Goal: Task Accomplishment & Management: Manage account settings

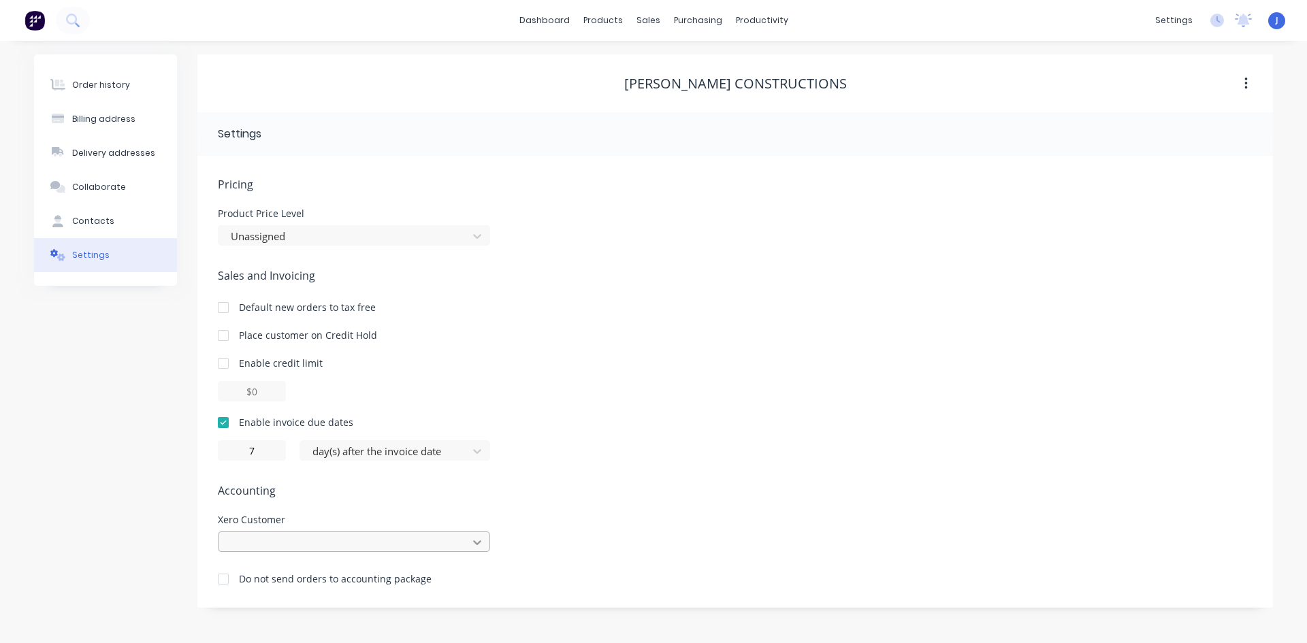
click at [476, 542] on div at bounding box center [354, 542] width 272 height 20
type input "[PERSON_NAME]"
click at [252, 573] on div "[PERSON_NAME] constructions" at bounding box center [354, 572] width 272 height 25
click at [657, 19] on div "sales" at bounding box center [648, 20] width 37 height 20
click at [706, 62] on div "Sales Orders" at bounding box center [698, 65] width 56 height 12
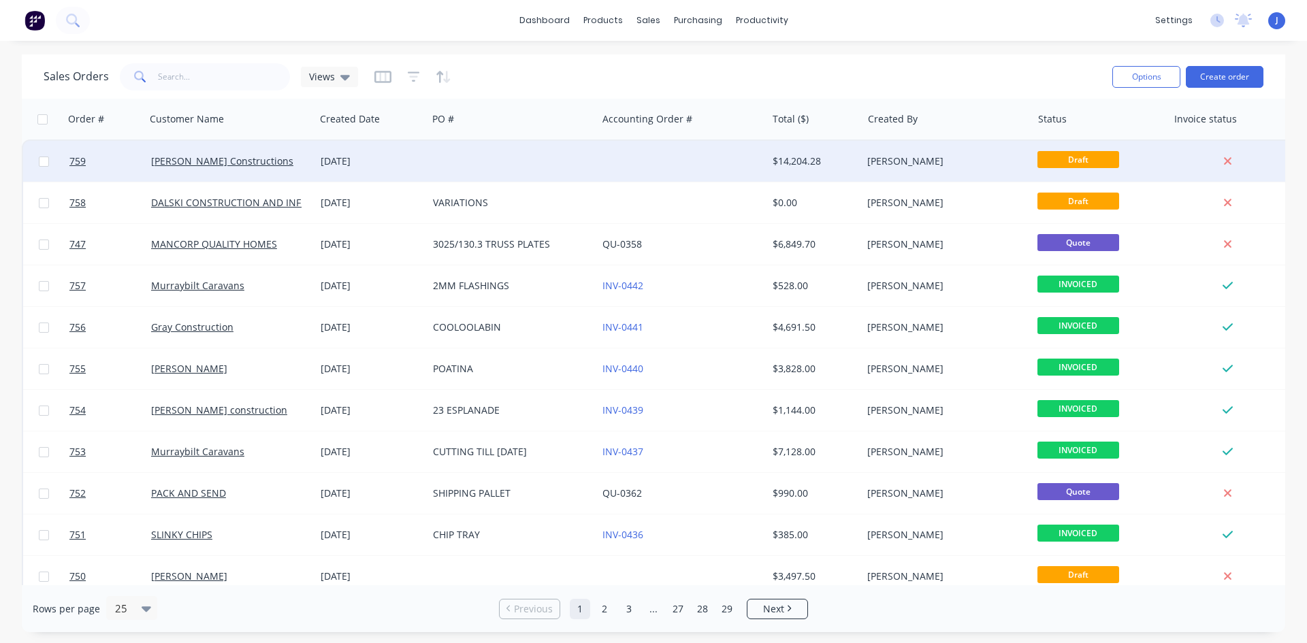
click at [251, 160] on div "[PERSON_NAME] Constructions" at bounding box center [226, 161] width 151 height 14
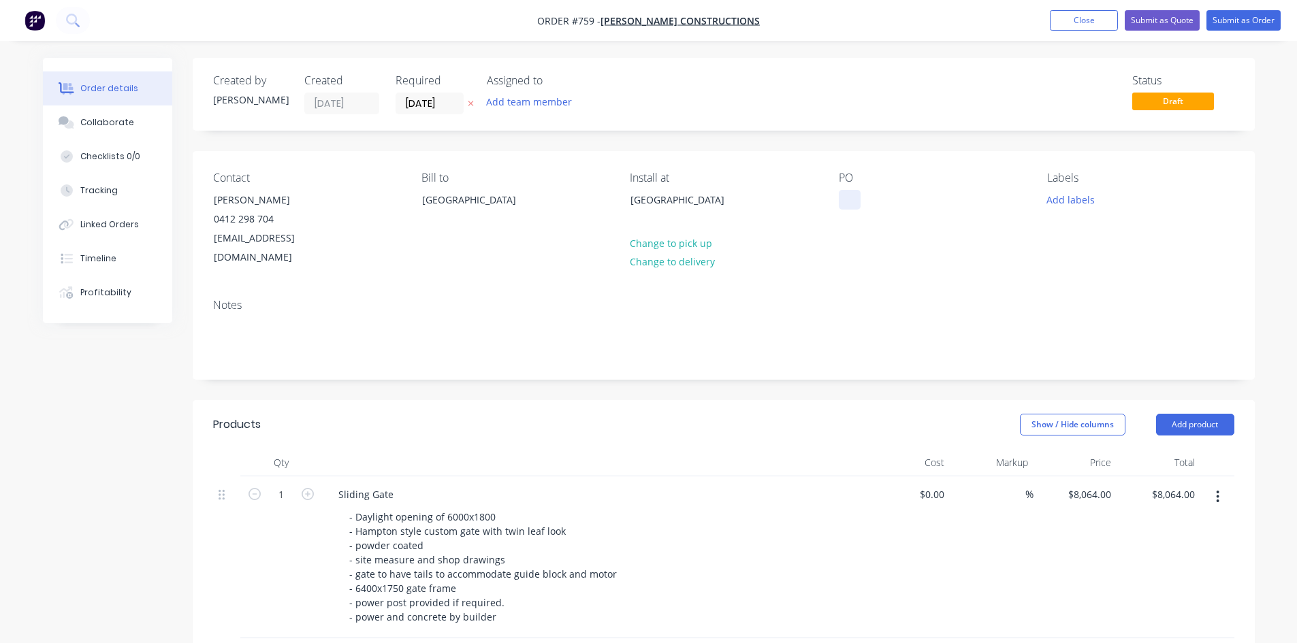
click at [849, 208] on div at bounding box center [849, 200] width 22 height 20
click at [674, 201] on div "Brisbane" at bounding box center [686, 200] width 113 height 19
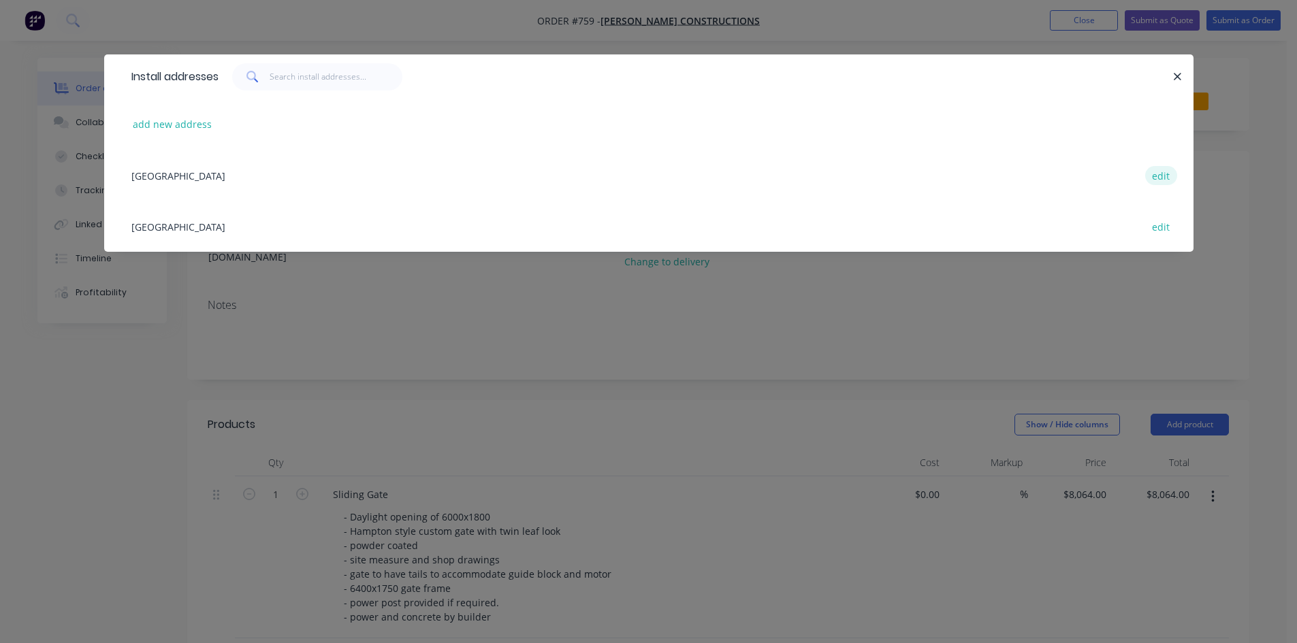
click at [1157, 175] on button "edit" at bounding box center [1161, 175] width 32 height 18
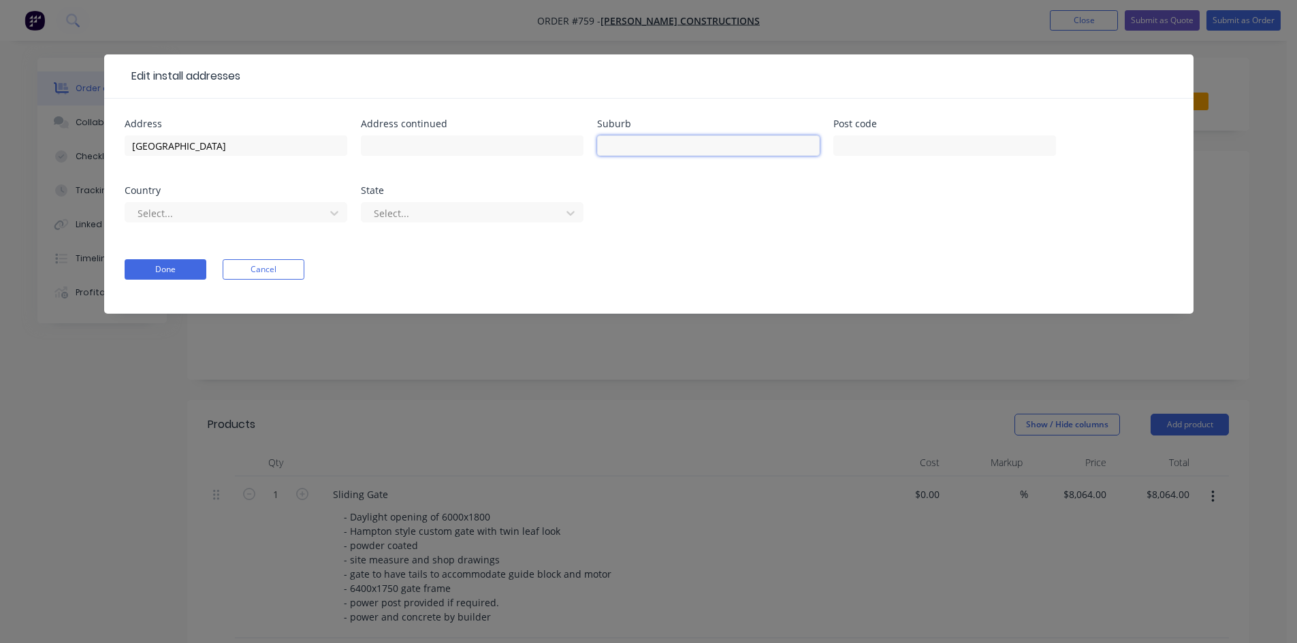
click at [617, 146] on input "text" at bounding box center [708, 145] width 223 height 20
type input "Taigum"
click at [154, 266] on button "Done" at bounding box center [166, 269] width 82 height 20
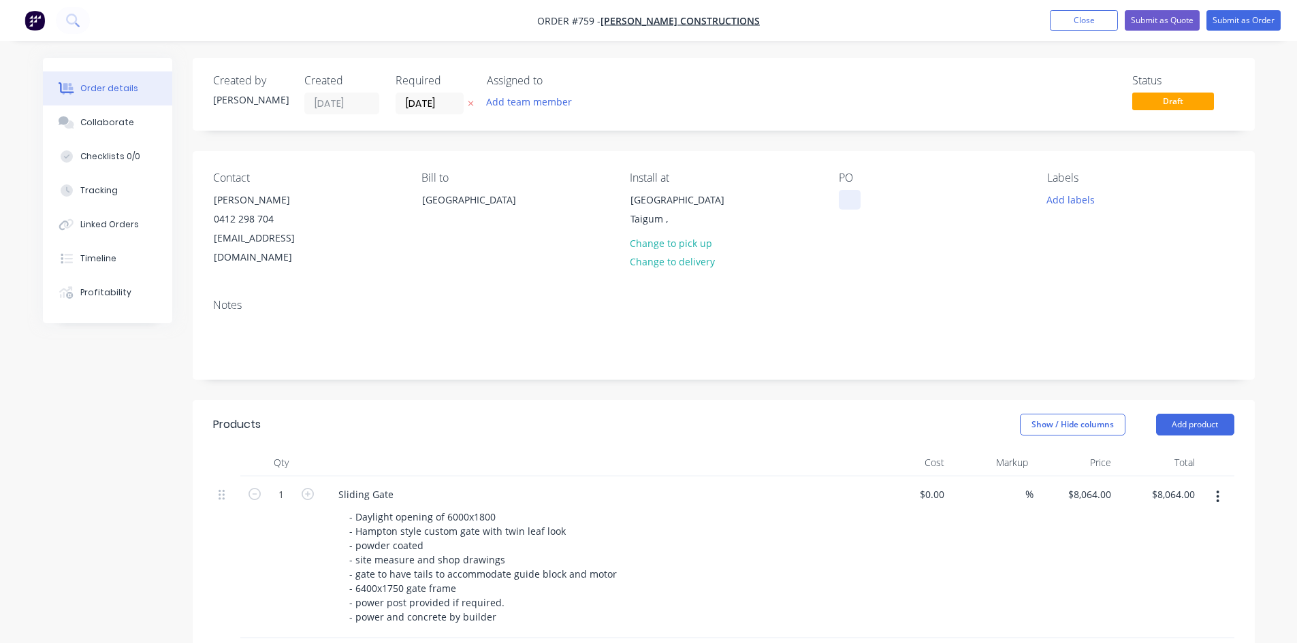
click at [852, 201] on div at bounding box center [849, 200] width 22 height 20
click at [866, 200] on div "Slioder and Ped gate" at bounding box center [896, 200] width 116 height 20
click at [861, 230] on div "PO Slider and Ped gate" at bounding box center [931, 220] width 186 height 96
click at [1143, 20] on button "Submit as Quote" at bounding box center [1161, 20] width 75 height 20
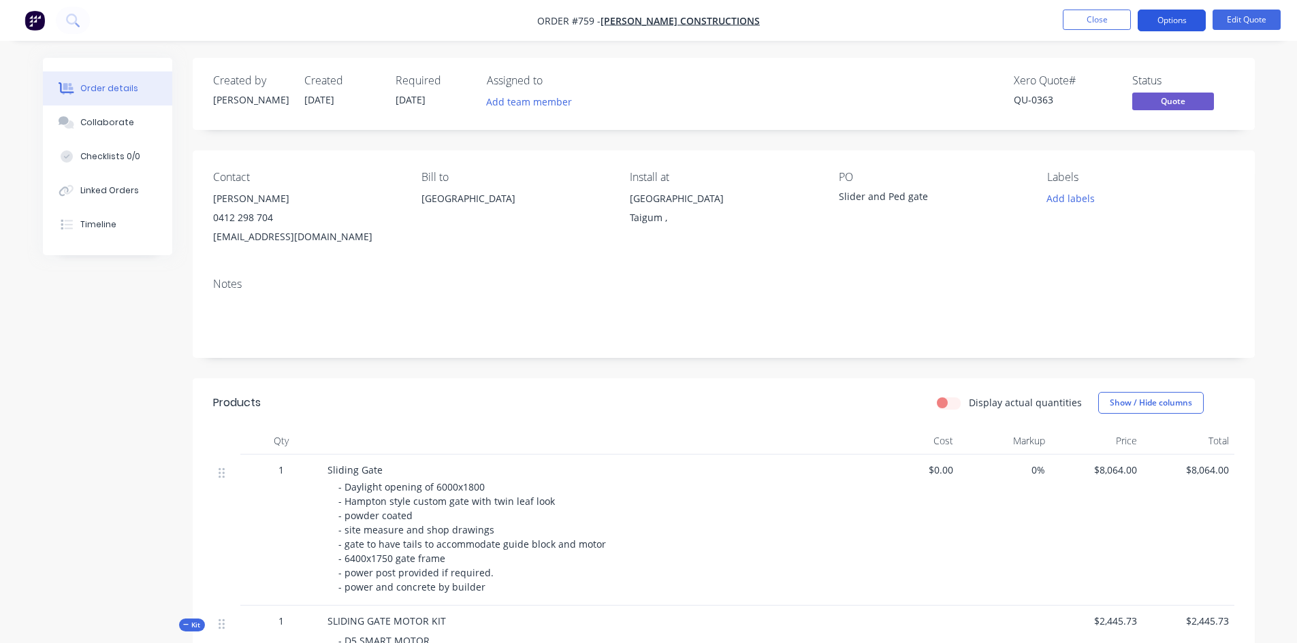
click at [1167, 22] on button "Options" at bounding box center [1171, 21] width 68 height 22
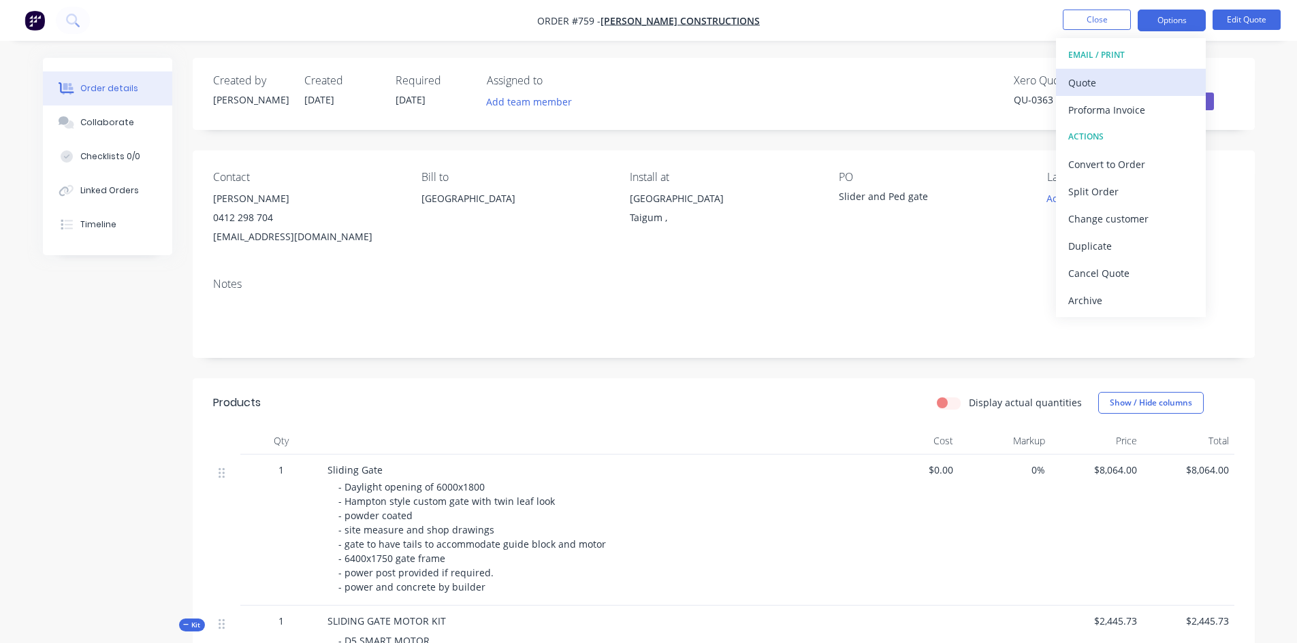
click at [1121, 84] on div "Quote" at bounding box center [1130, 83] width 125 height 20
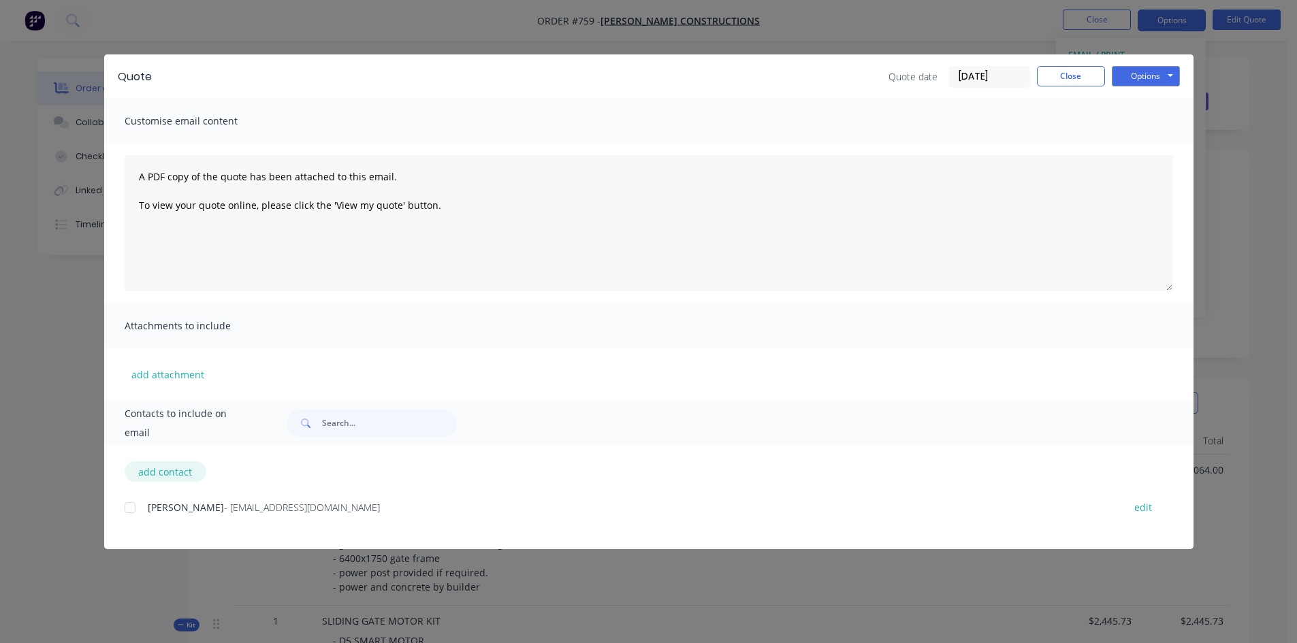
click at [164, 471] on button "add contact" at bounding box center [166, 471] width 82 height 20
select select "AU"
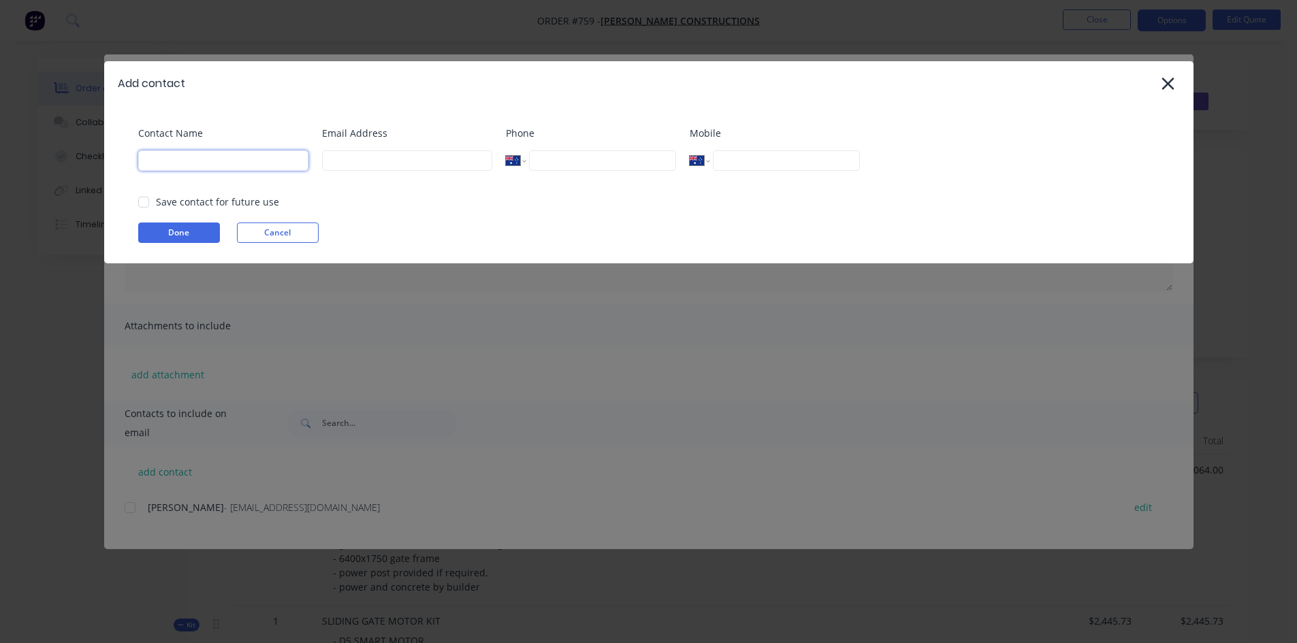
click at [157, 167] on input at bounding box center [223, 160] width 170 height 20
click at [338, 164] on input at bounding box center [407, 160] width 170 height 20
paste input "dannielle@grahamconstruction.com.au"
type input "dannielle@grahamconstruction.com.au"
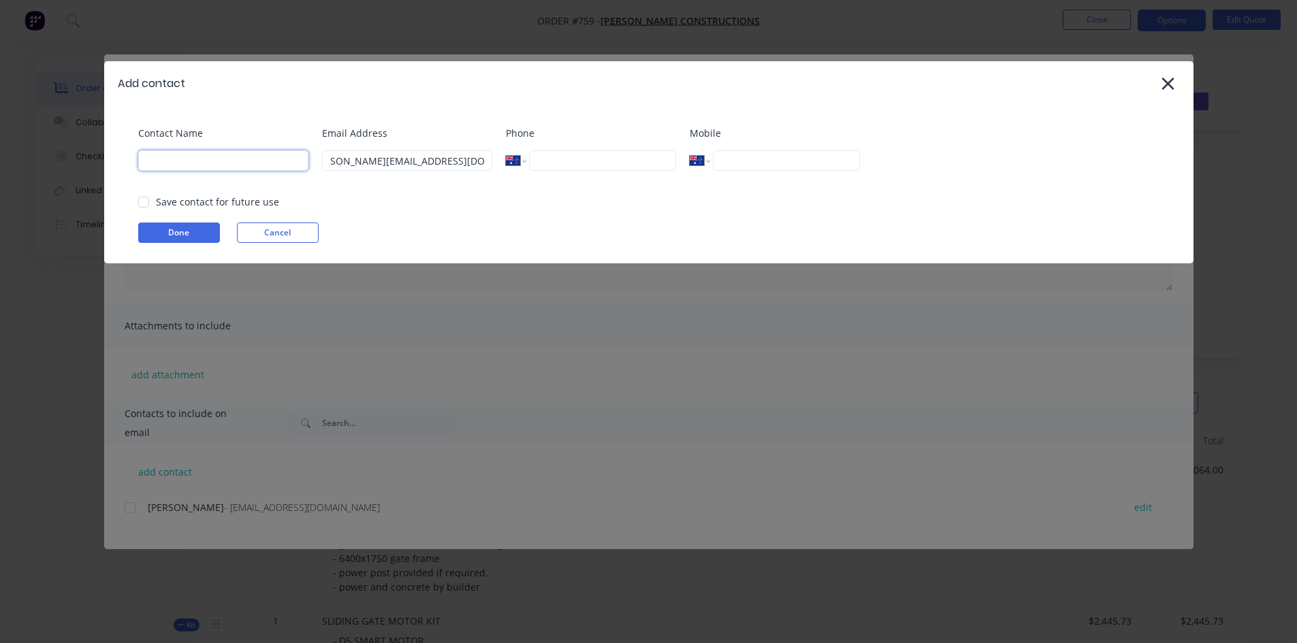
click at [144, 156] on input at bounding box center [223, 160] width 170 height 20
type input "Dannielle Graham"
click at [719, 162] on input "tel" at bounding box center [786, 160] width 146 height 20
click at [142, 201] on div at bounding box center [143, 202] width 27 height 27
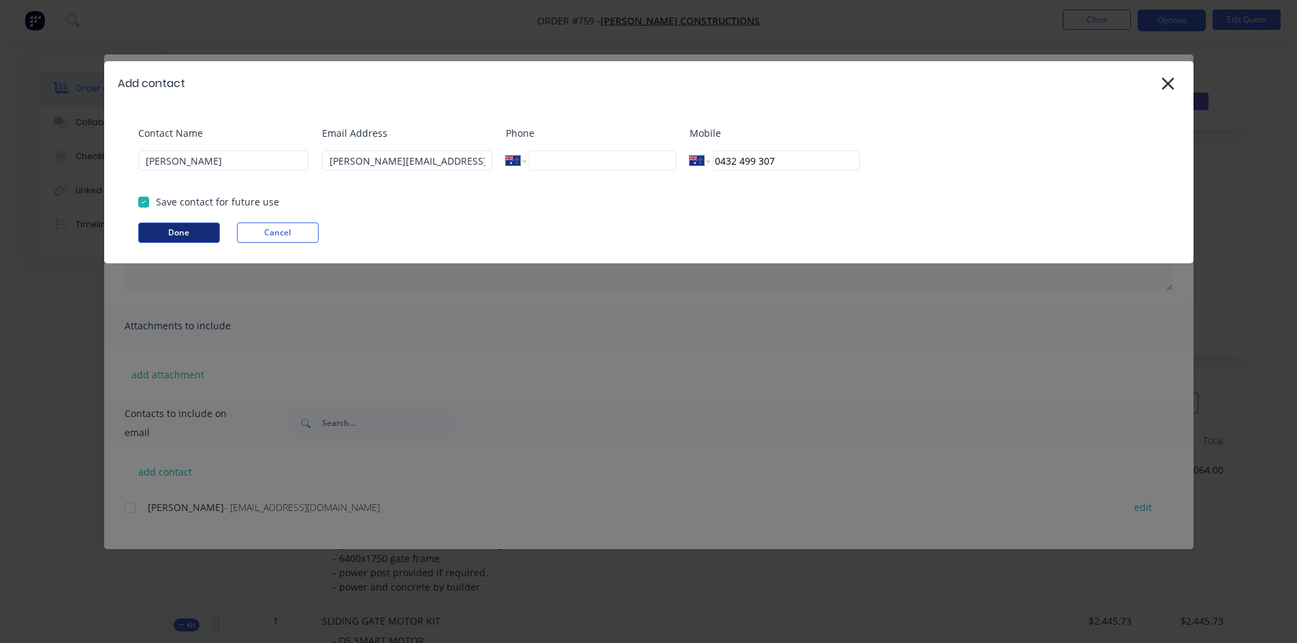
type input "0432 499 307"
click at [161, 230] on button "Done" at bounding box center [179, 233] width 82 height 20
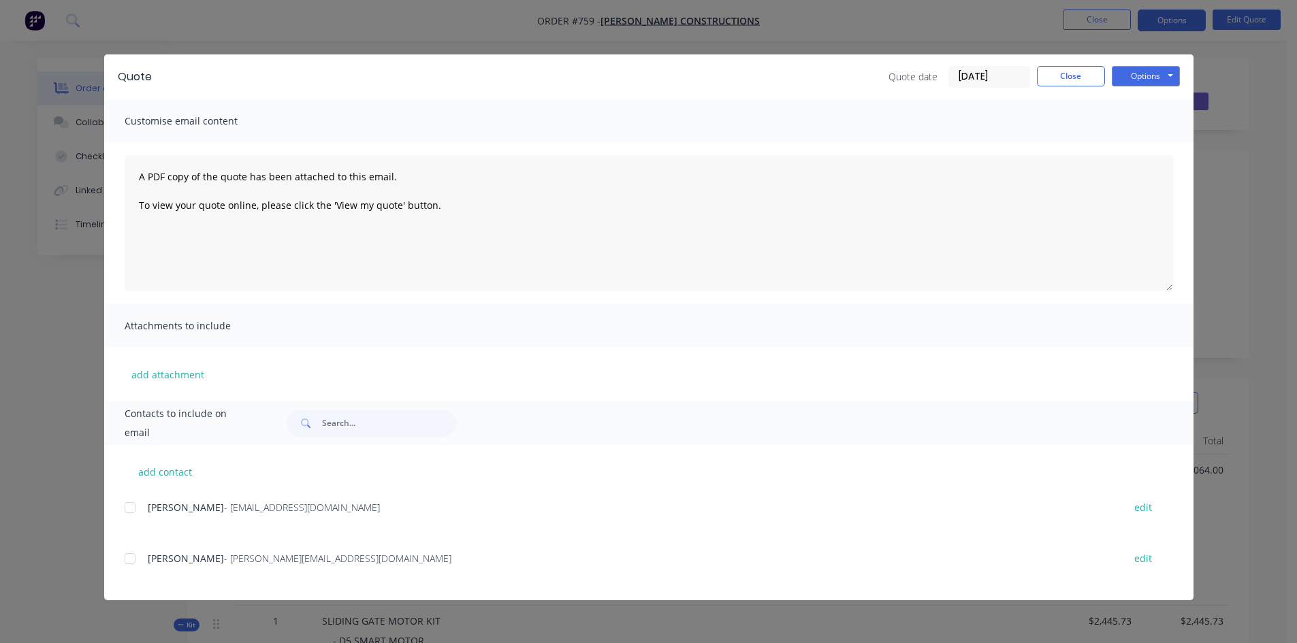
click at [130, 559] on div at bounding box center [129, 558] width 27 height 27
click at [130, 508] on div at bounding box center [129, 507] width 27 height 27
click at [1122, 71] on button "Options" at bounding box center [1145, 76] width 68 height 20
drag, startPoint x: 1145, startPoint y: 143, endPoint x: 1138, endPoint y: 146, distance: 8.0
click at [1138, 146] on button "Email" at bounding box center [1154, 145] width 87 height 22
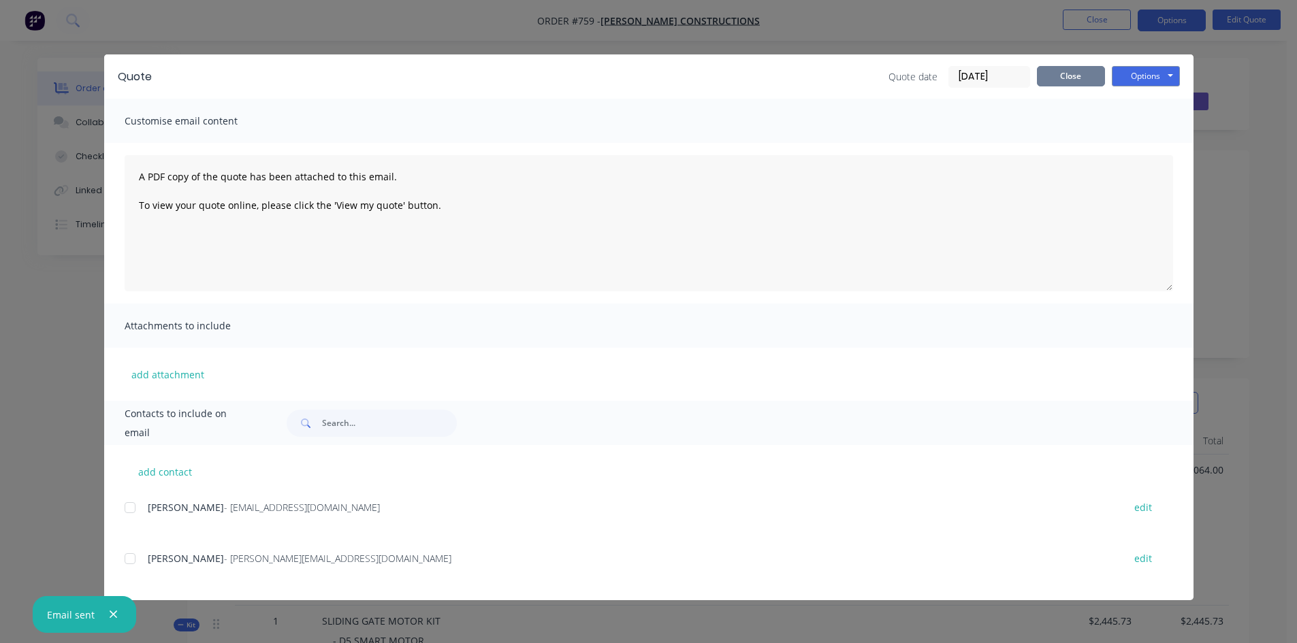
click at [1077, 74] on button "Close" at bounding box center [1071, 76] width 68 height 20
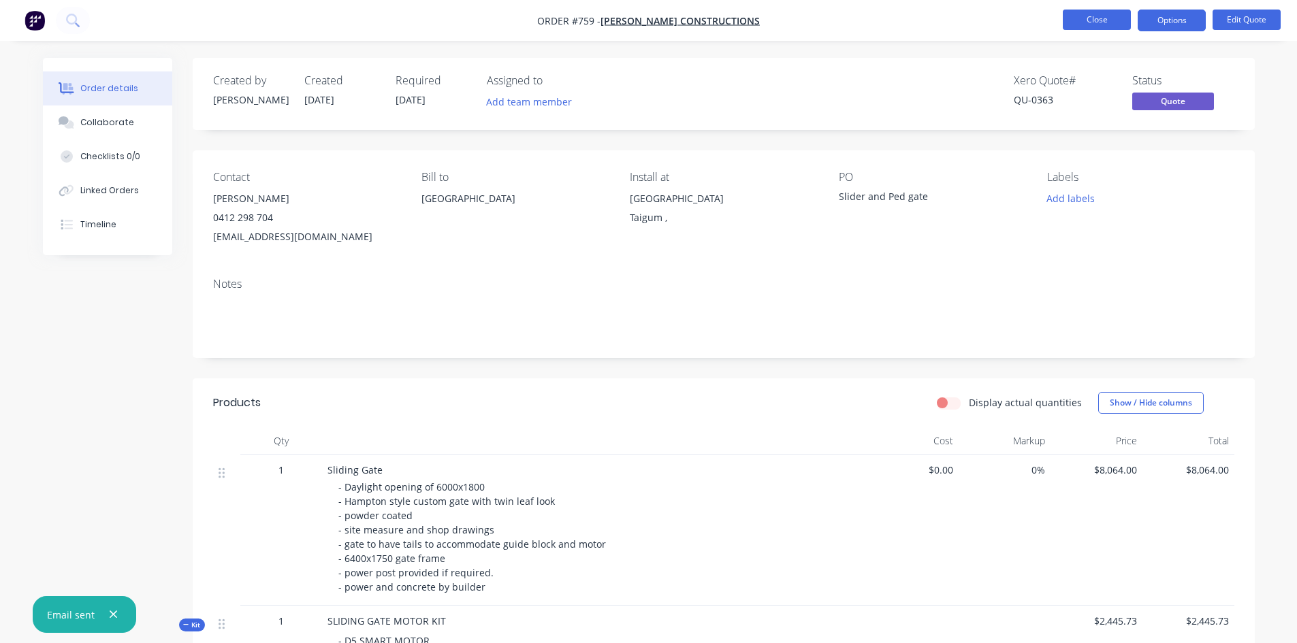
click at [1118, 18] on button "Close" at bounding box center [1096, 20] width 68 height 20
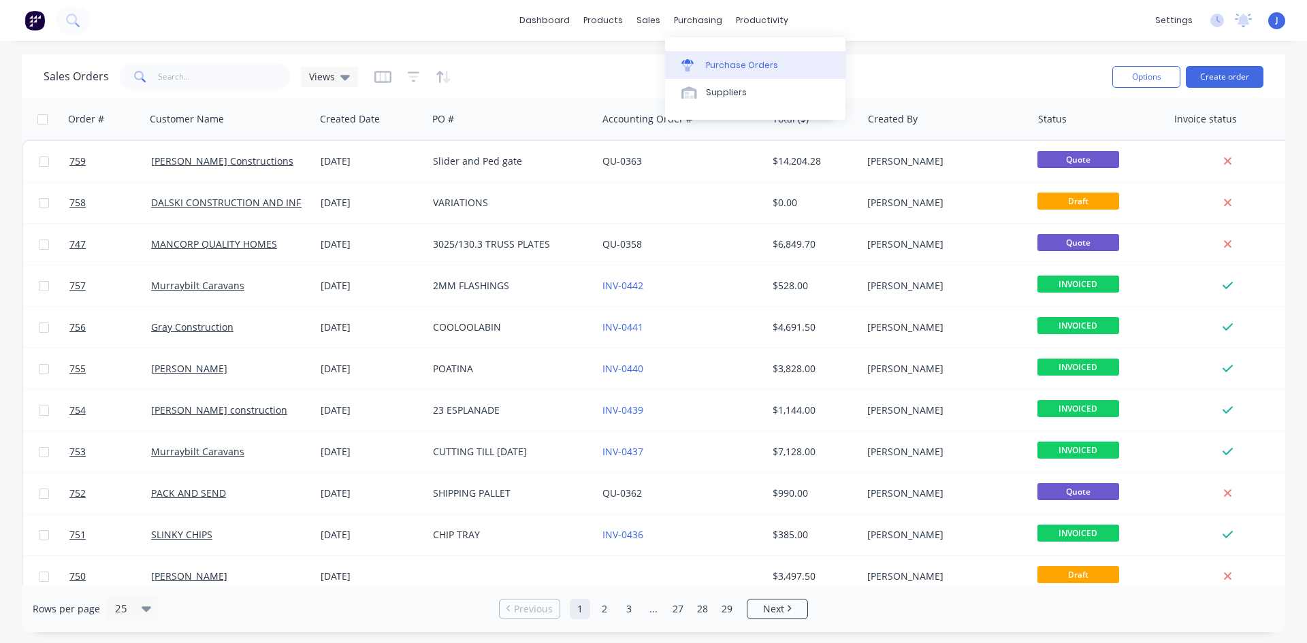
click at [729, 67] on div "Purchase Orders" at bounding box center [742, 65] width 72 height 12
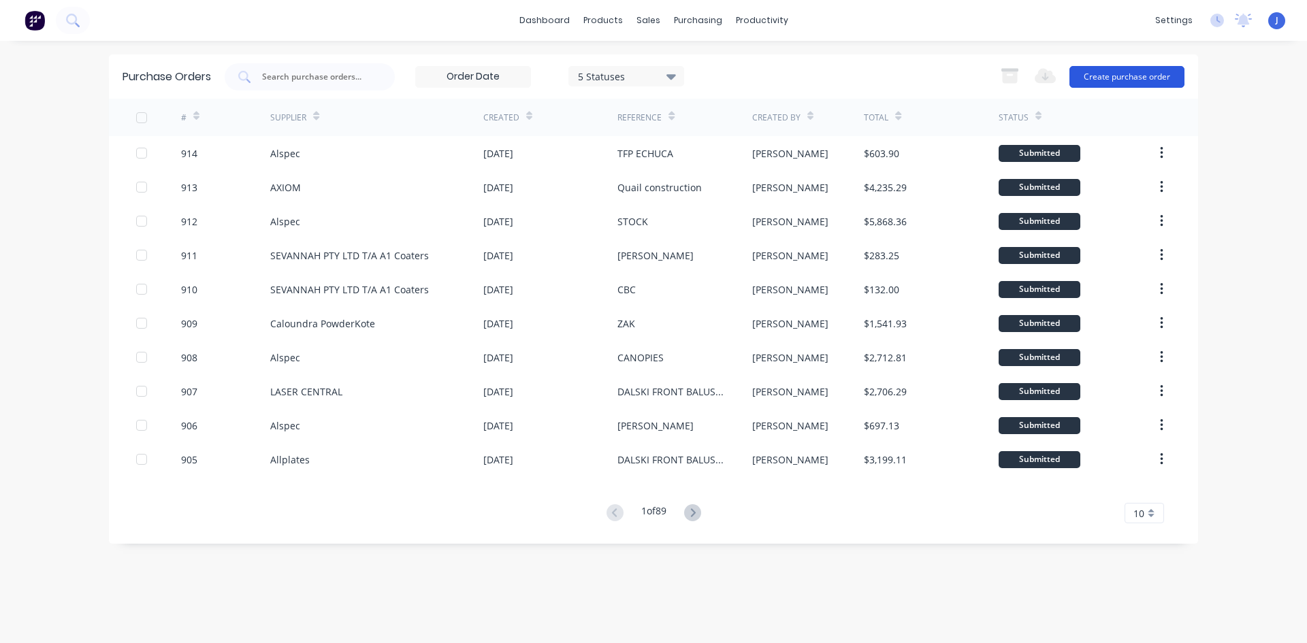
click at [1094, 79] on button "Create purchase order" at bounding box center [1126, 77] width 115 height 22
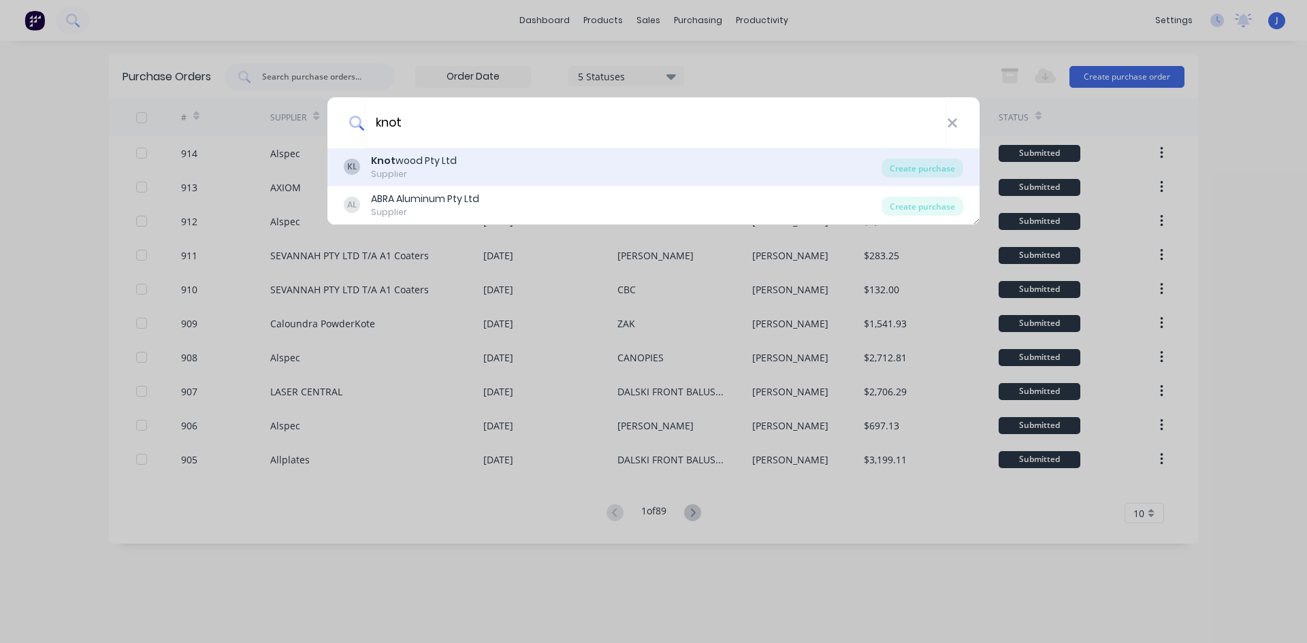
type input "knot"
click at [421, 169] on div "Supplier" at bounding box center [414, 174] width 86 height 12
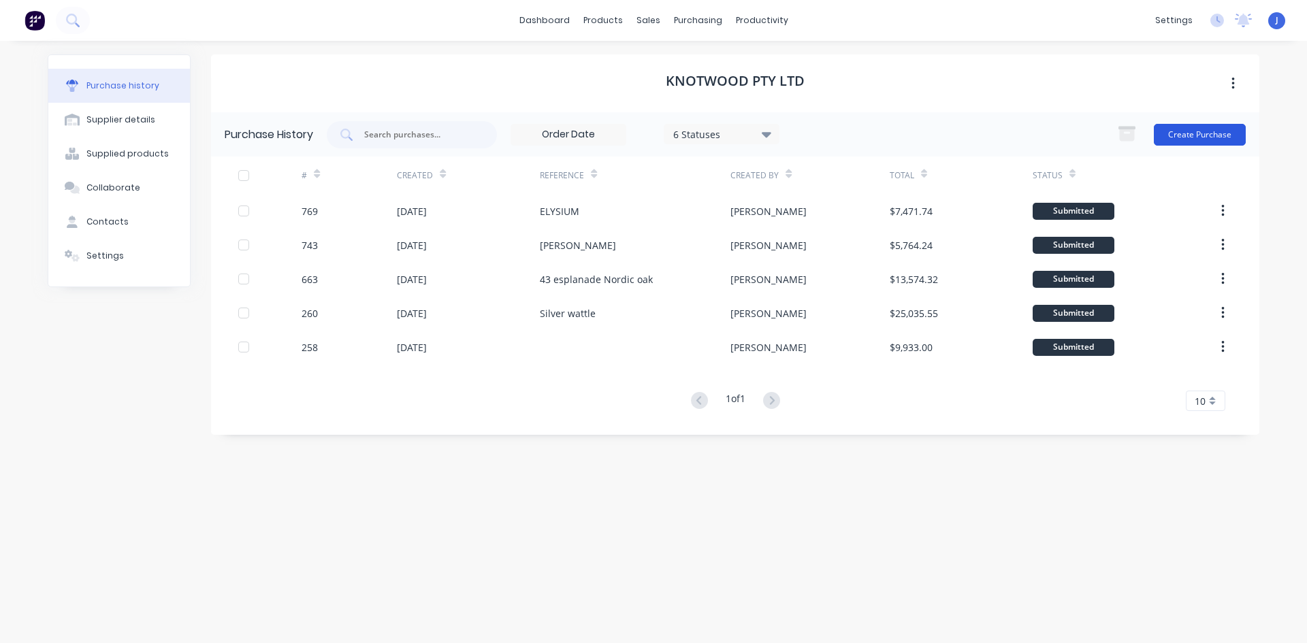
click at [1184, 137] on button "Create Purchase" at bounding box center [1200, 135] width 92 height 22
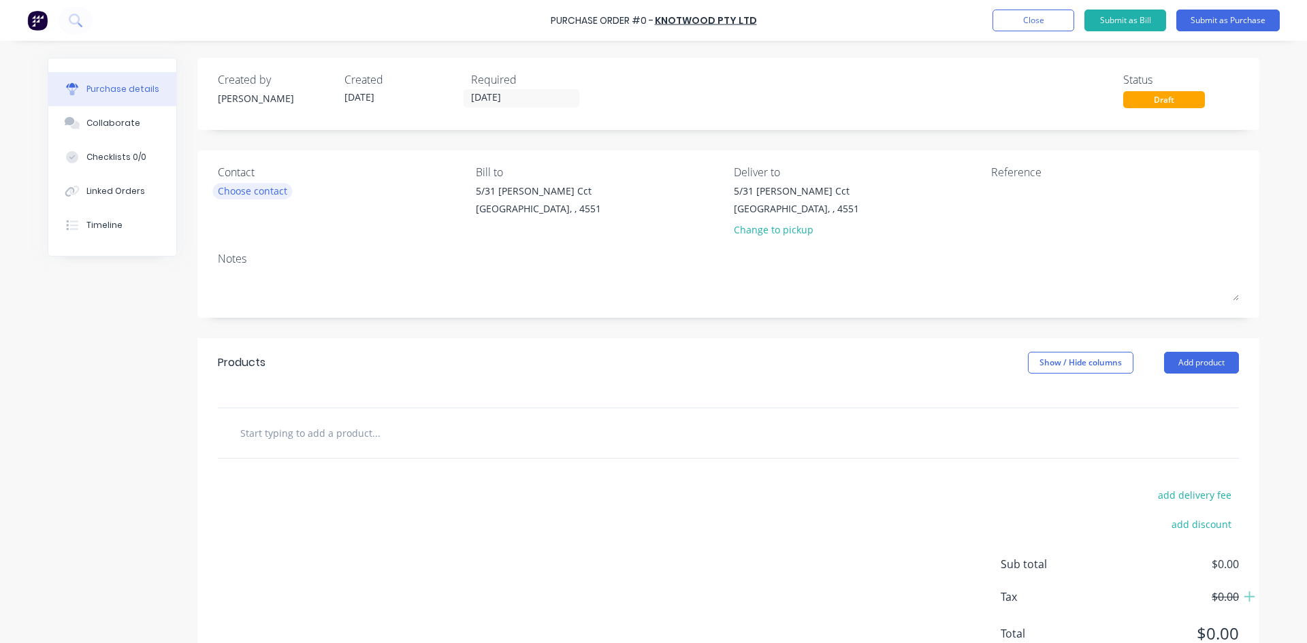
click at [233, 195] on div "Choose contact" at bounding box center [252, 191] width 69 height 14
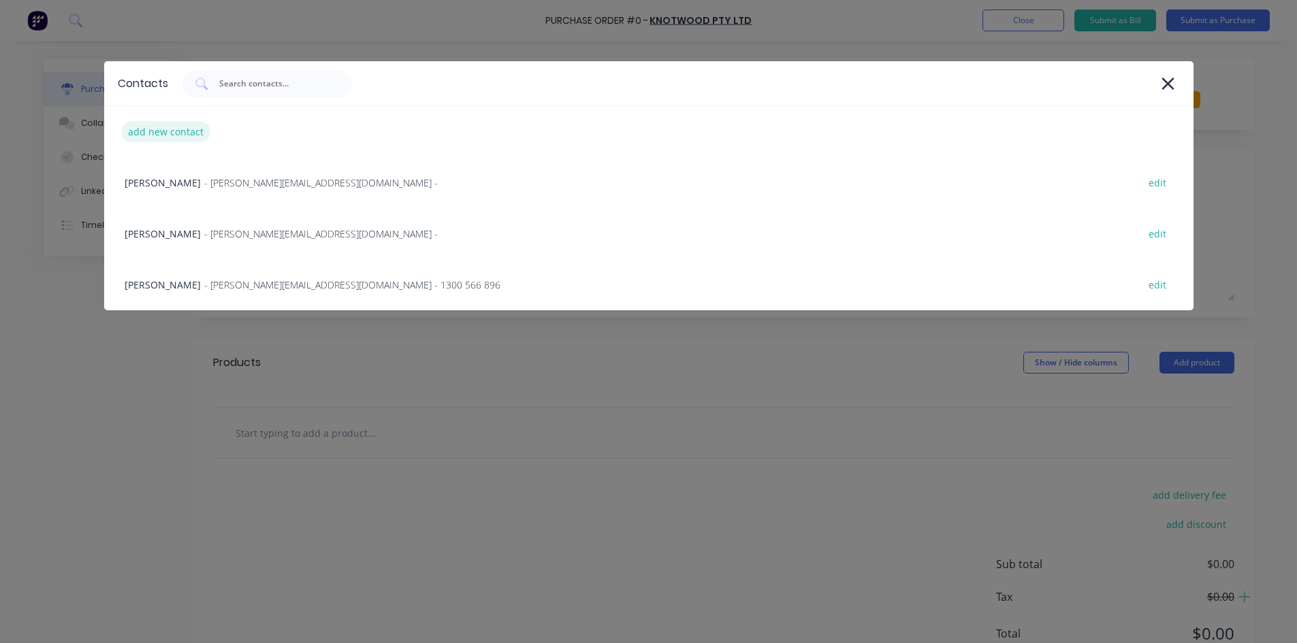
click at [168, 130] on div "add new contact" at bounding box center [165, 131] width 89 height 21
select select "AU"
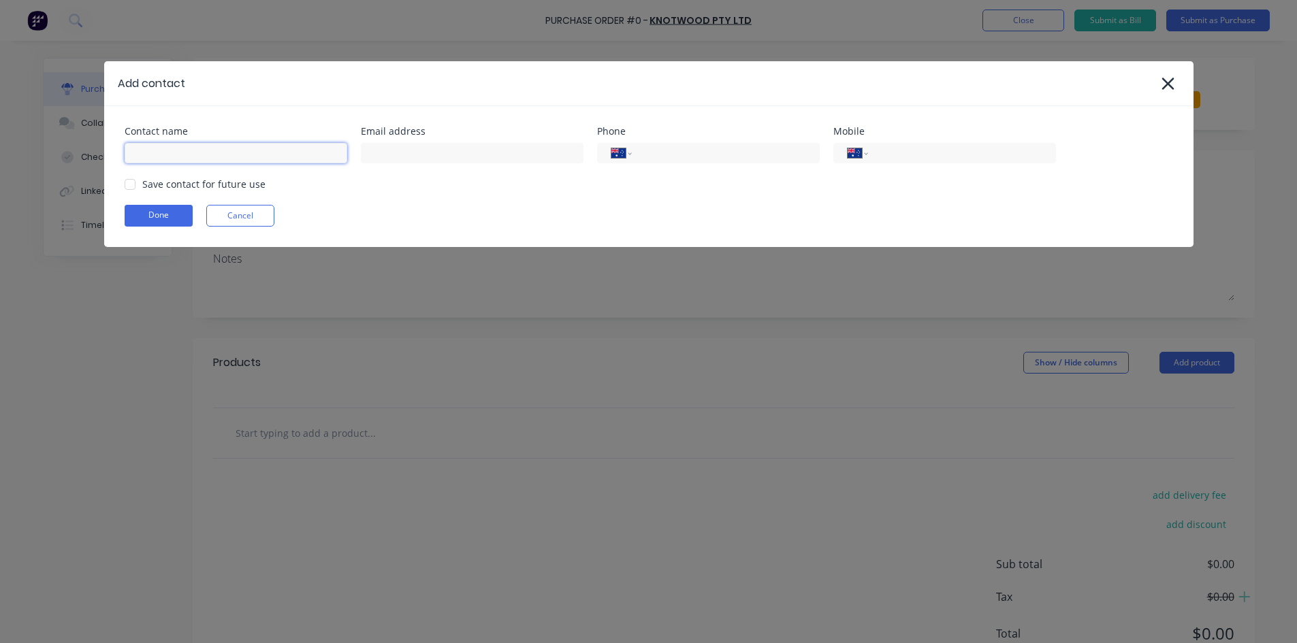
click at [157, 158] on input at bounding box center [236, 153] width 223 height 20
type input "Jason Tarrant"
paste input "sales@knotwood.com.au"
type input "sales@knotwood.com.au"
click at [887, 158] on input "tel" at bounding box center [958, 154] width 163 height 16
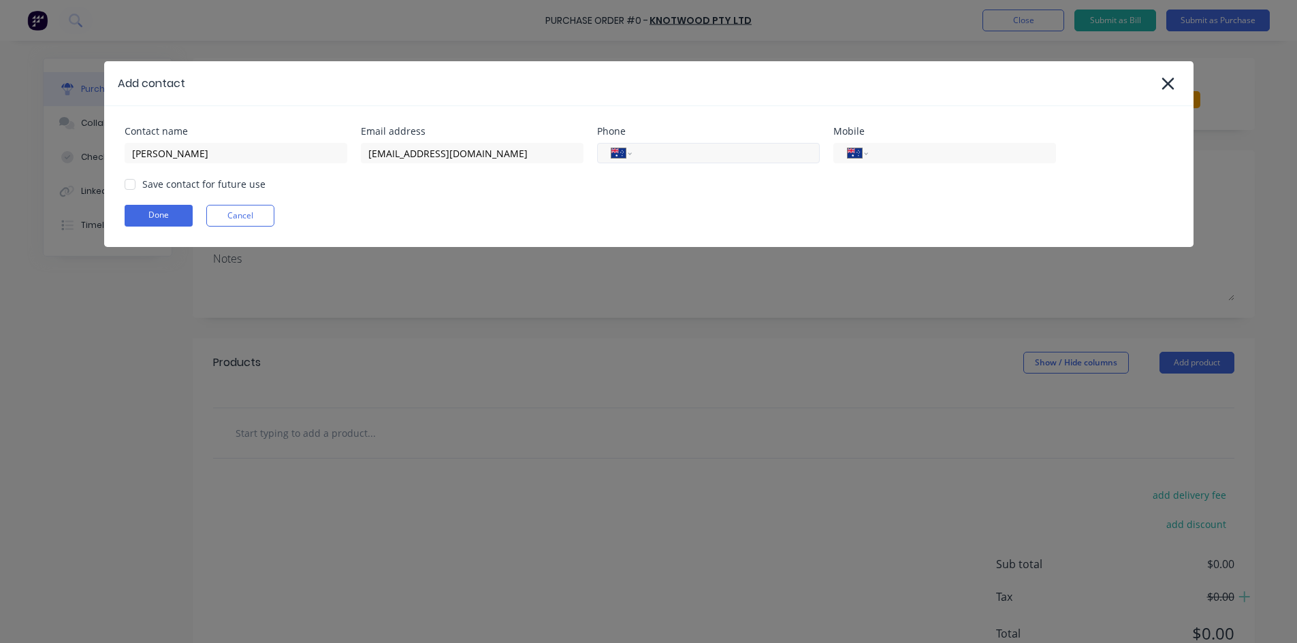
click at [681, 154] on input "tel" at bounding box center [722, 154] width 163 height 16
click at [131, 182] on div at bounding box center [129, 184] width 27 height 27
type input "(07) 3382 6000"
click at [159, 214] on button "Done" at bounding box center [159, 216] width 68 height 22
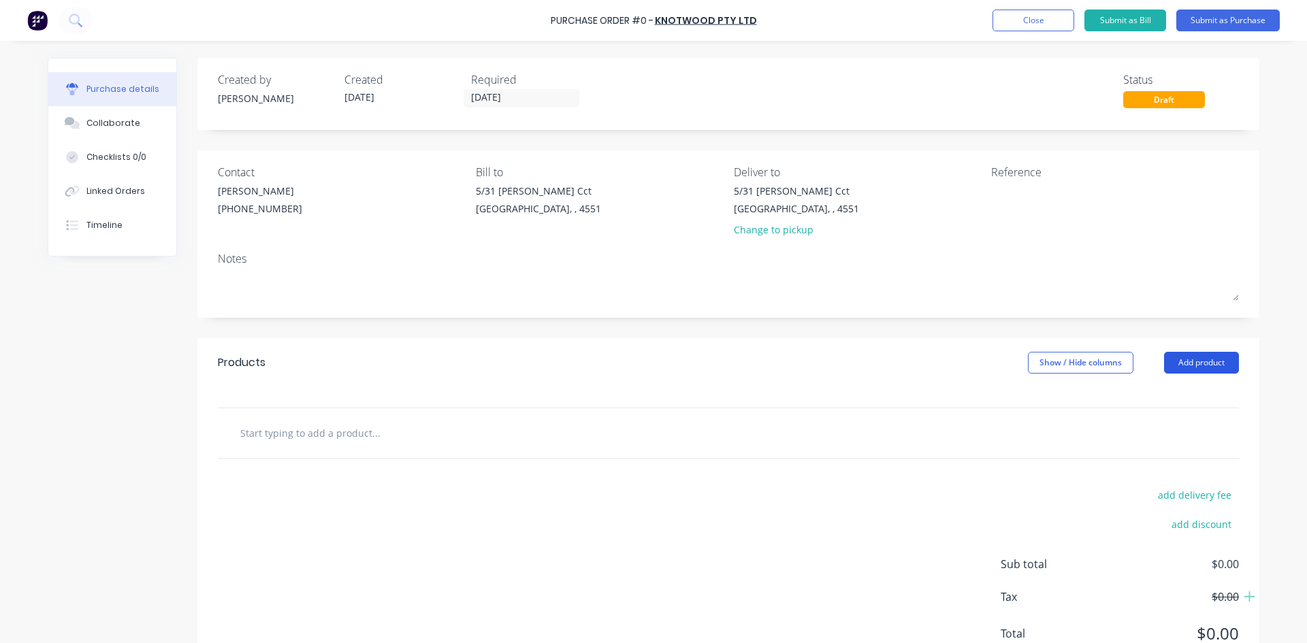
click at [1184, 365] on button "Add product" at bounding box center [1201, 363] width 75 height 22
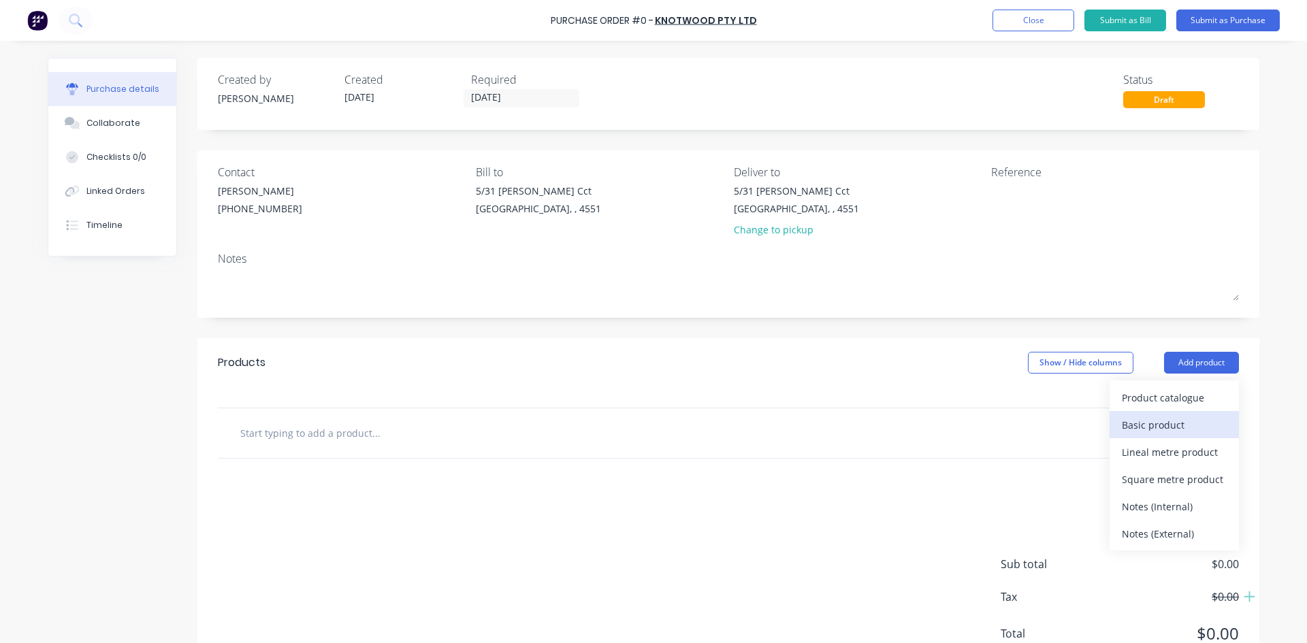
click at [1158, 424] on div "Basic product" at bounding box center [1174, 425] width 105 height 20
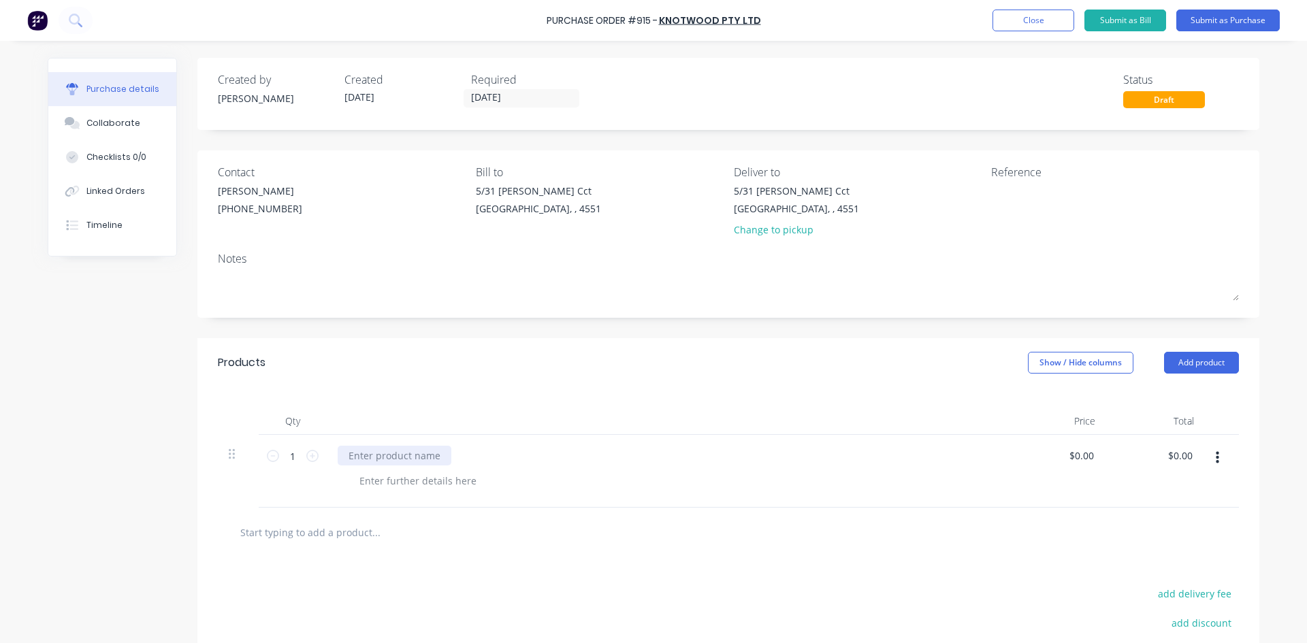
click at [365, 452] on div at bounding box center [395, 456] width 114 height 20
paste div
click at [367, 482] on div at bounding box center [417, 481] width 139 height 20
paste div
click at [1075, 458] on input "0.00" at bounding box center [1084, 456] width 26 height 20
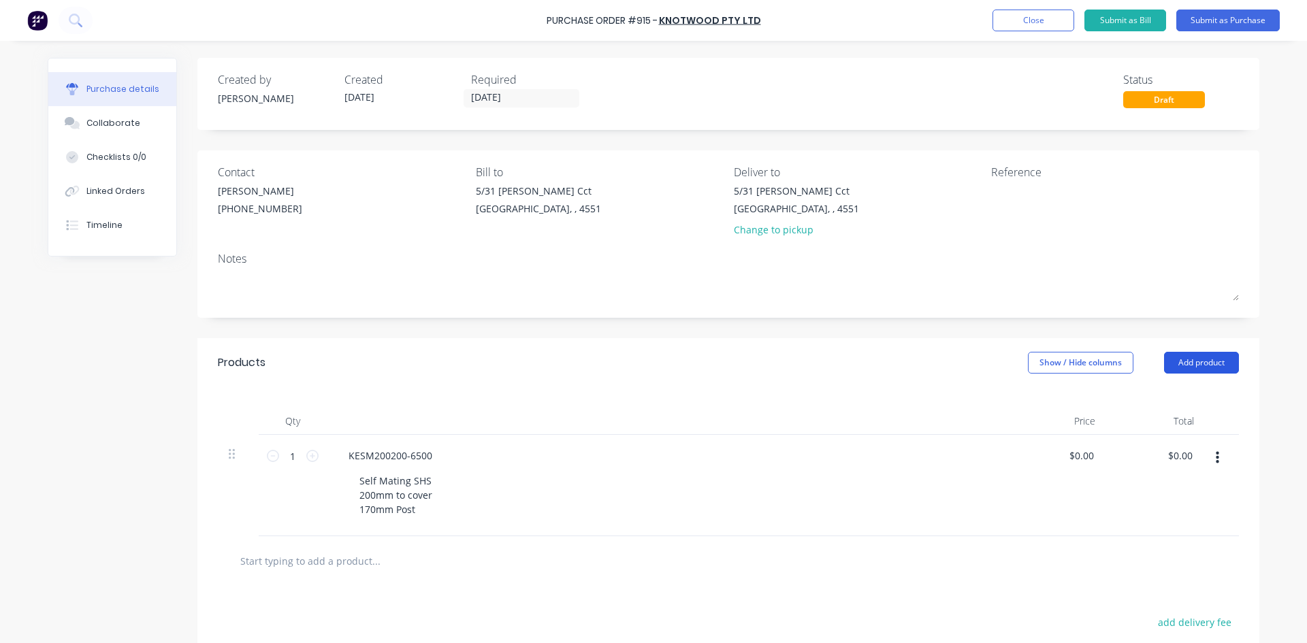
click at [1174, 361] on button "Add product" at bounding box center [1201, 363] width 75 height 22
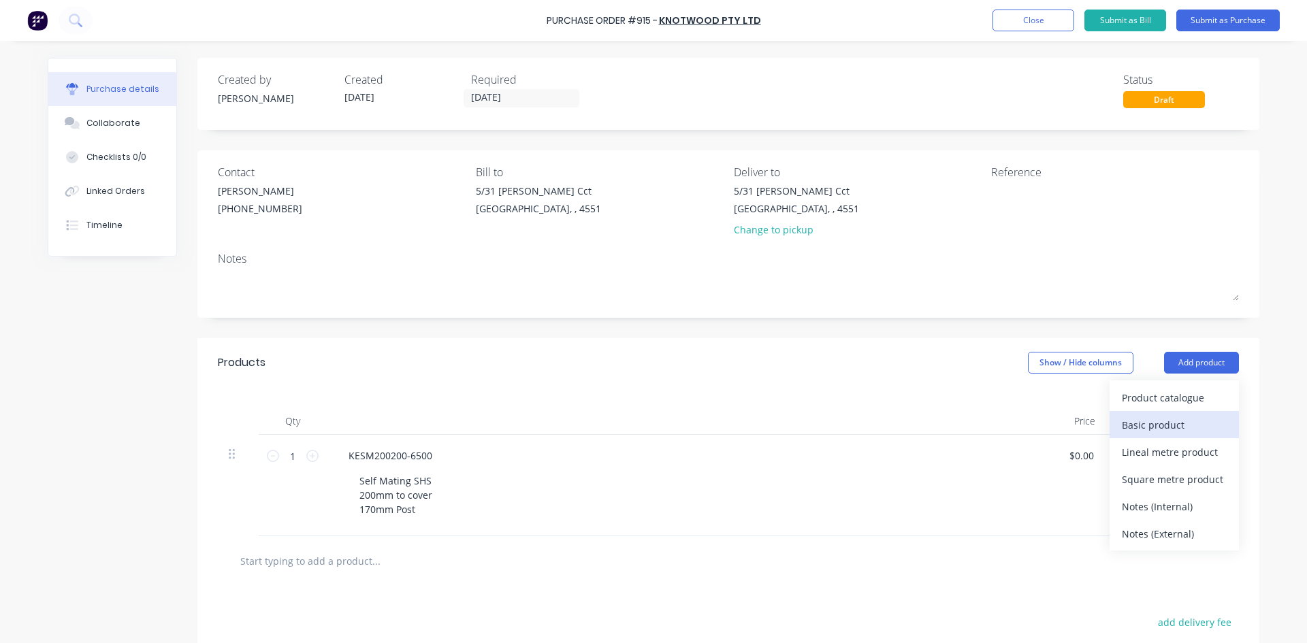
click at [1160, 422] on div "Basic product" at bounding box center [1174, 425] width 105 height 20
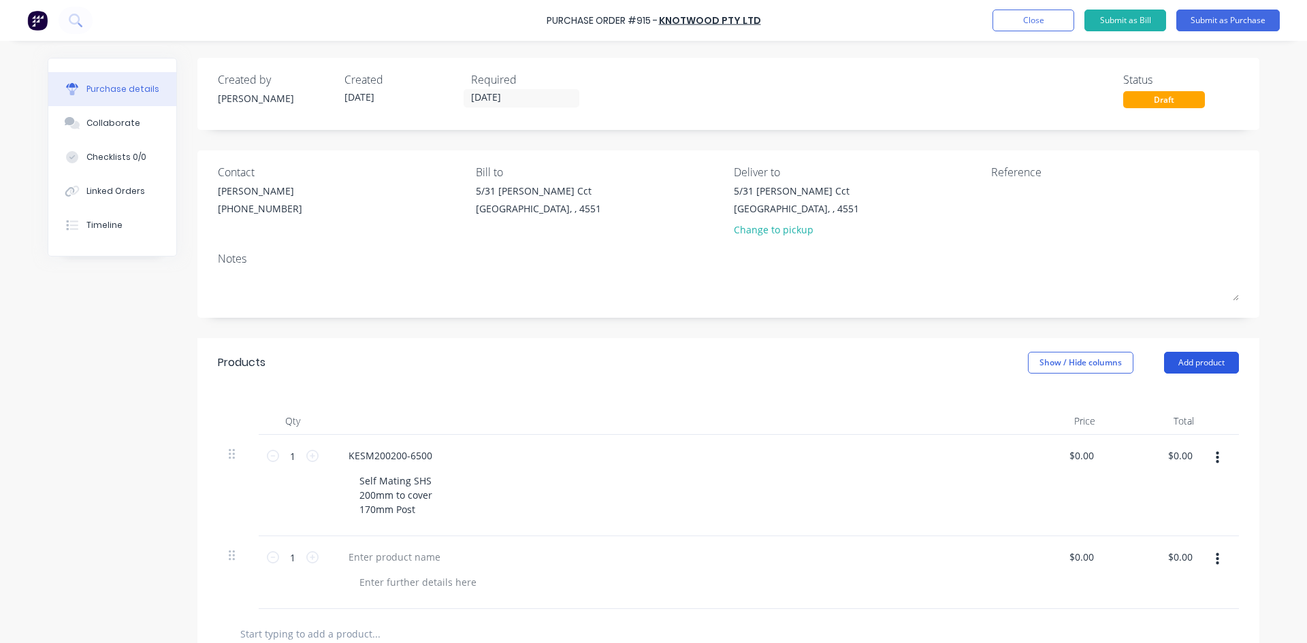
click at [1177, 368] on button "Add product" at bounding box center [1201, 363] width 75 height 22
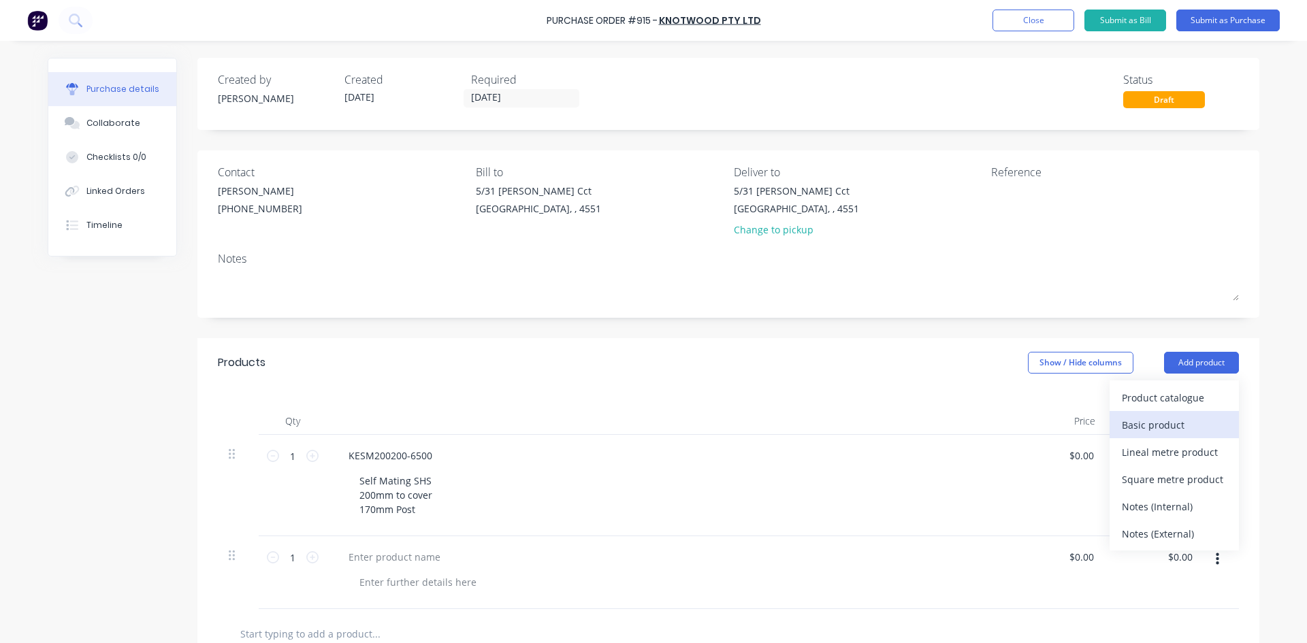
click at [1175, 421] on div "Basic product" at bounding box center [1174, 425] width 105 height 20
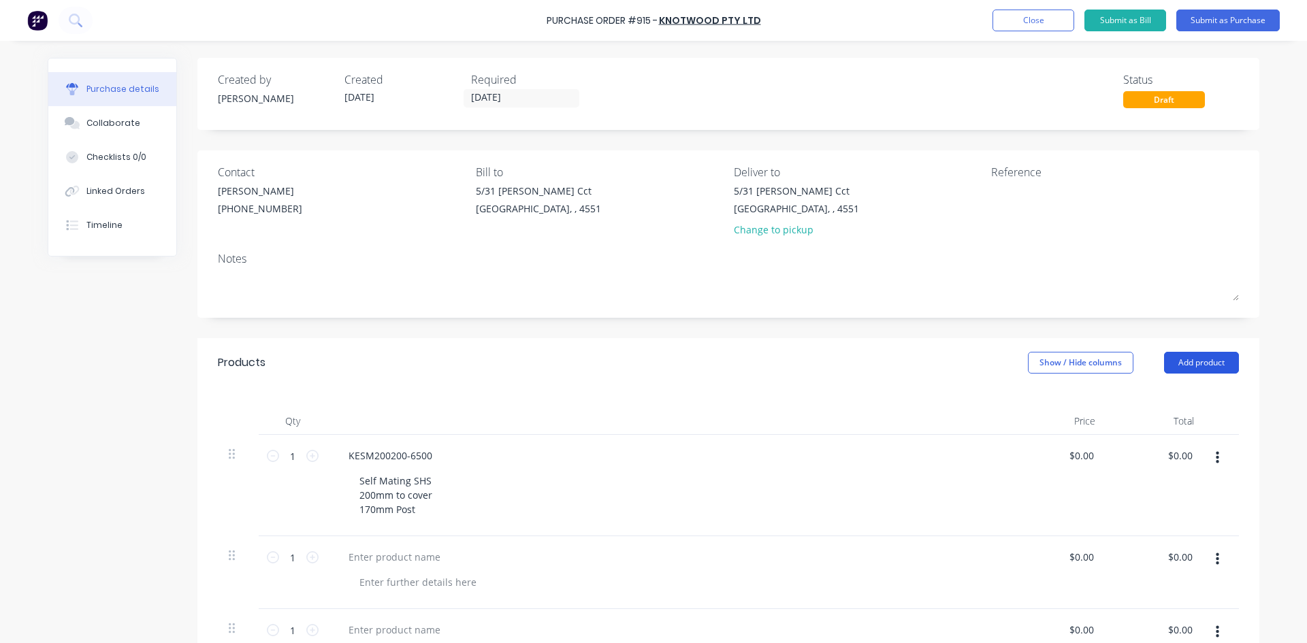
click at [1184, 361] on button "Add product" at bounding box center [1201, 363] width 75 height 22
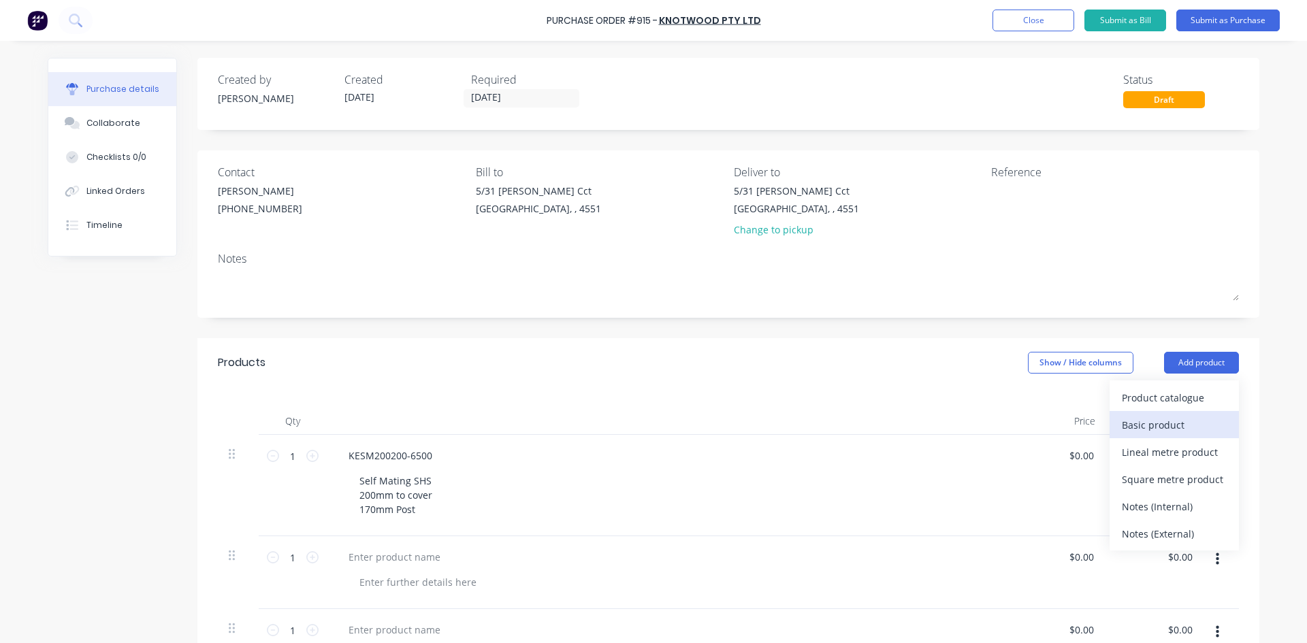
click at [1177, 421] on div "Basic product" at bounding box center [1174, 425] width 105 height 20
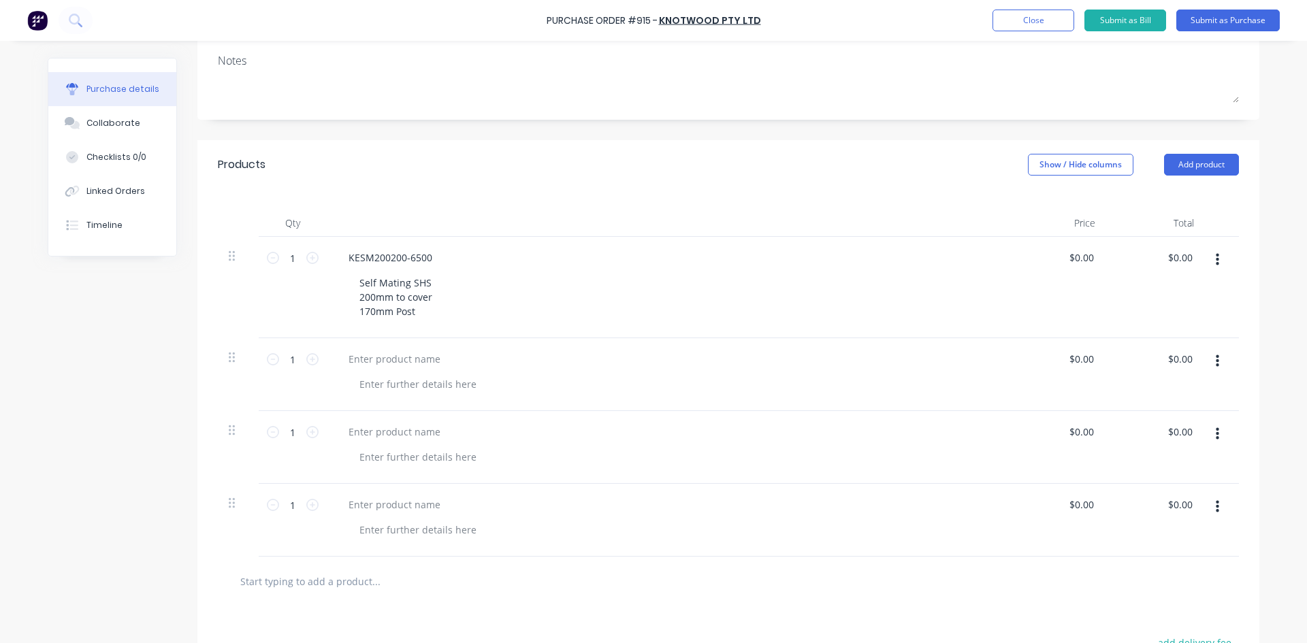
scroll to position [204, 0]
click at [1088, 251] on input "0.00" at bounding box center [1080, 252] width 31 height 20
type input "$0.00"
click at [289, 257] on input "1" at bounding box center [292, 252] width 27 height 20
type input "4"
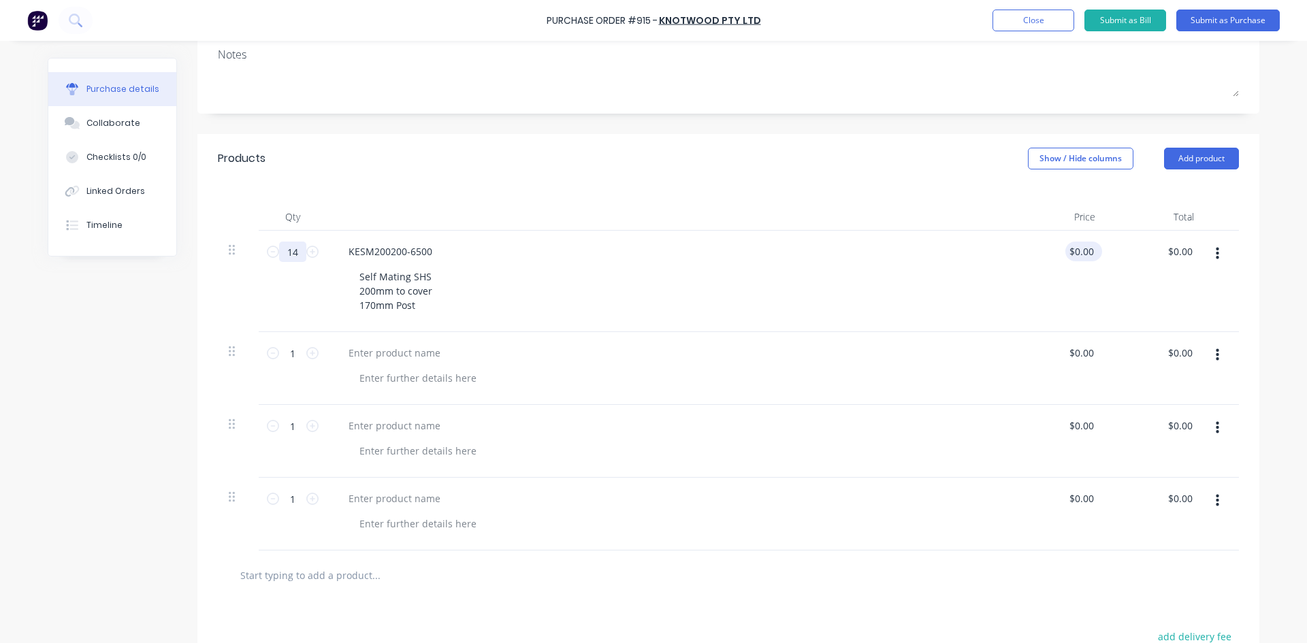
type input "14"
click at [1081, 255] on input "0.00" at bounding box center [1080, 252] width 31 height 20
type input "0"
type input "$393.94"
type input "$5,515.16"
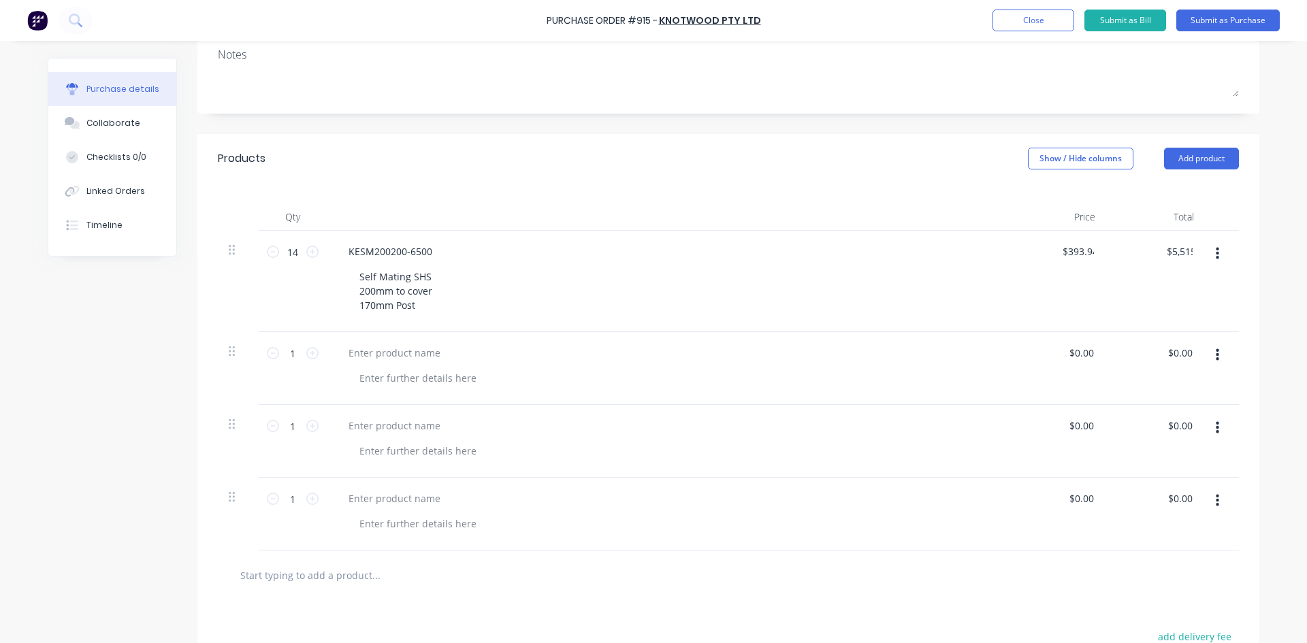
click at [1077, 283] on div "$393.94 393.94" at bounding box center [1056, 281] width 99 height 101
click at [366, 357] on div at bounding box center [395, 353] width 114 height 20
click at [358, 424] on div at bounding box center [395, 426] width 114 height 20
click at [361, 495] on div at bounding box center [395, 499] width 114 height 20
click at [377, 375] on div at bounding box center [417, 378] width 139 height 20
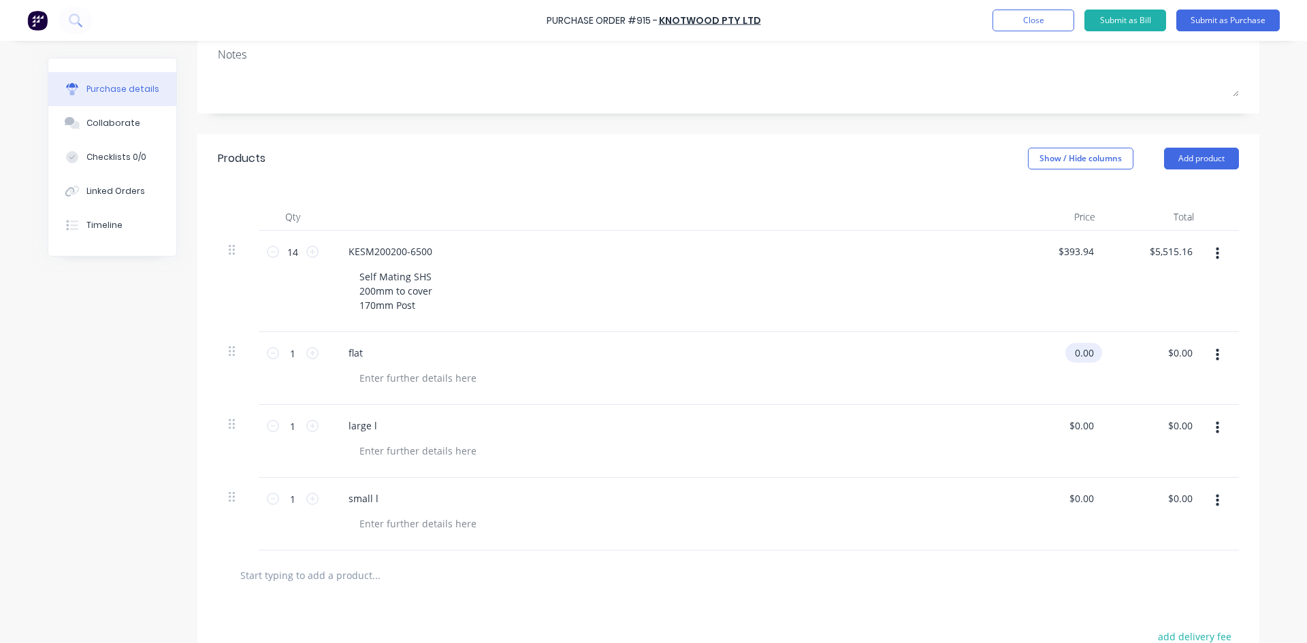
click at [1077, 353] on input "0.00" at bounding box center [1080, 353] width 31 height 20
click at [1091, 352] on input "0.00" at bounding box center [1084, 353] width 26 height 20
type input "0"
click at [361, 350] on div "flat" at bounding box center [356, 353] width 36 height 20
click at [372, 427] on div "large l" at bounding box center [363, 426] width 50 height 20
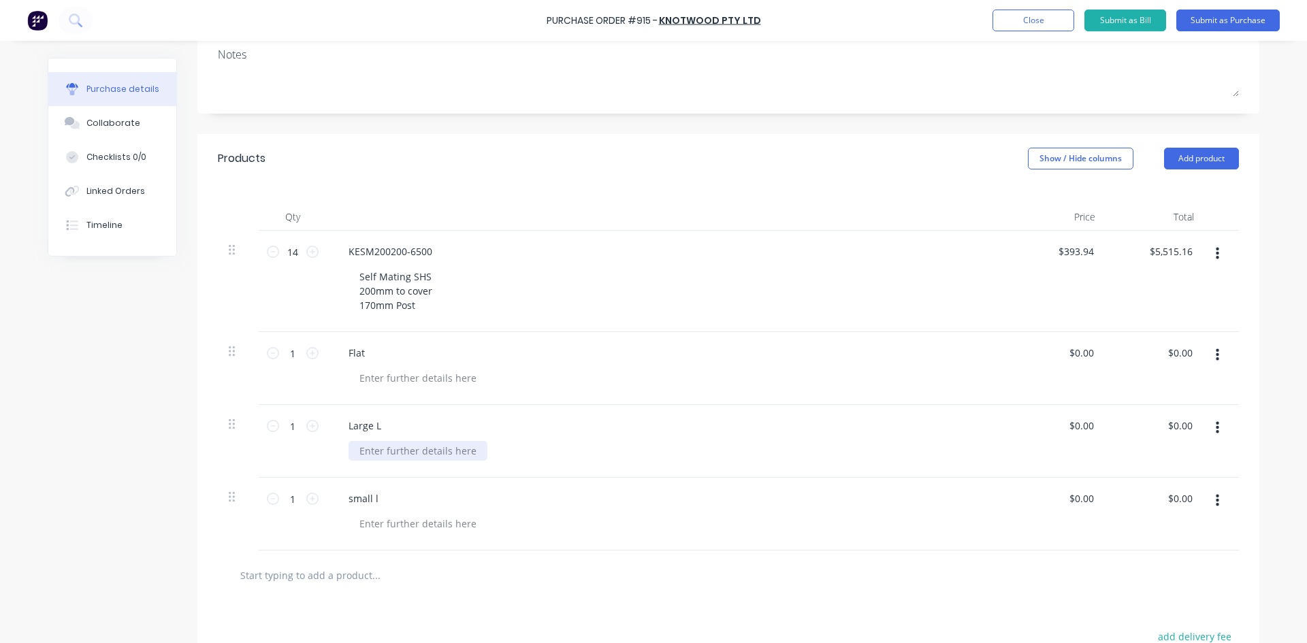
click at [359, 451] on div at bounding box center [417, 451] width 139 height 20
click at [1088, 351] on input "0.00" at bounding box center [1084, 353] width 26 height 20
type input "0"
type input "$91.06"
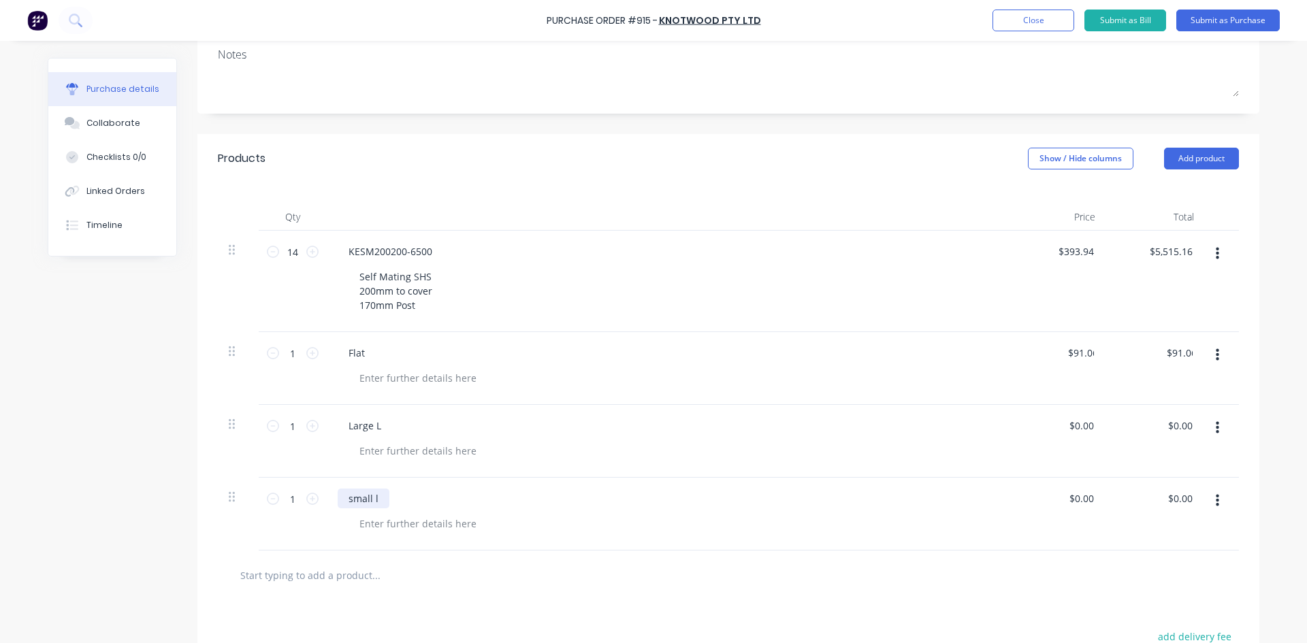
click at [372, 500] on div "small l" at bounding box center [364, 499] width 52 height 20
click at [1213, 154] on button "Add product" at bounding box center [1201, 159] width 75 height 22
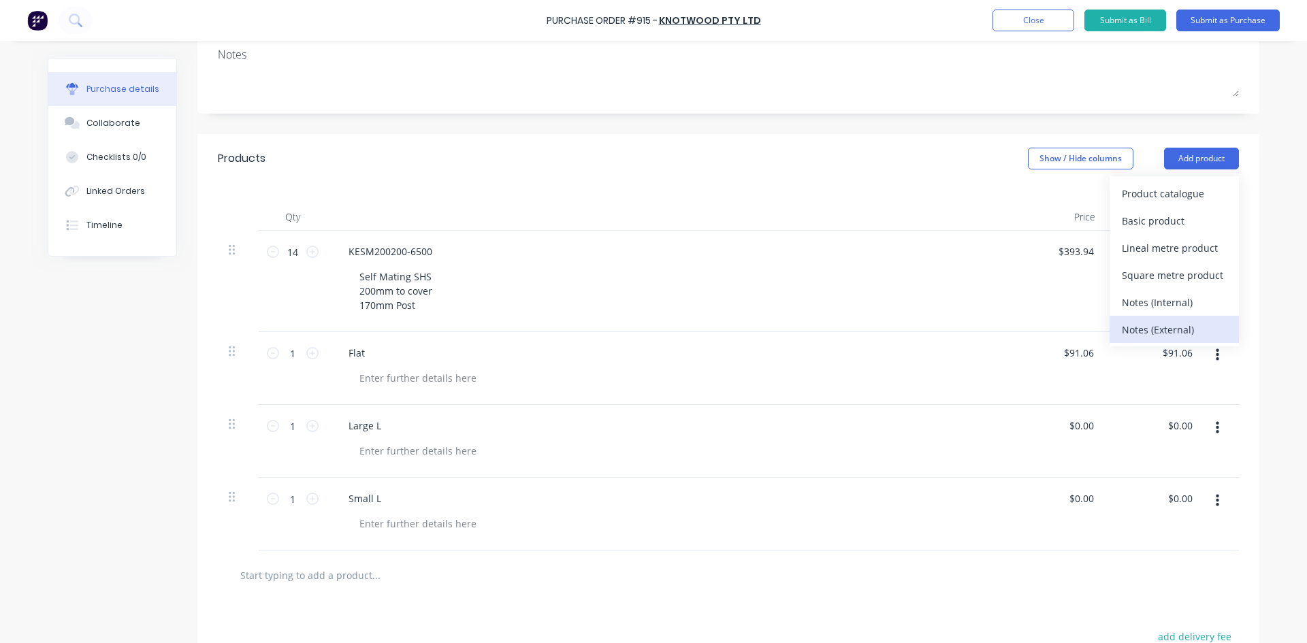
click at [1161, 333] on div "Notes (External)" at bounding box center [1174, 330] width 105 height 20
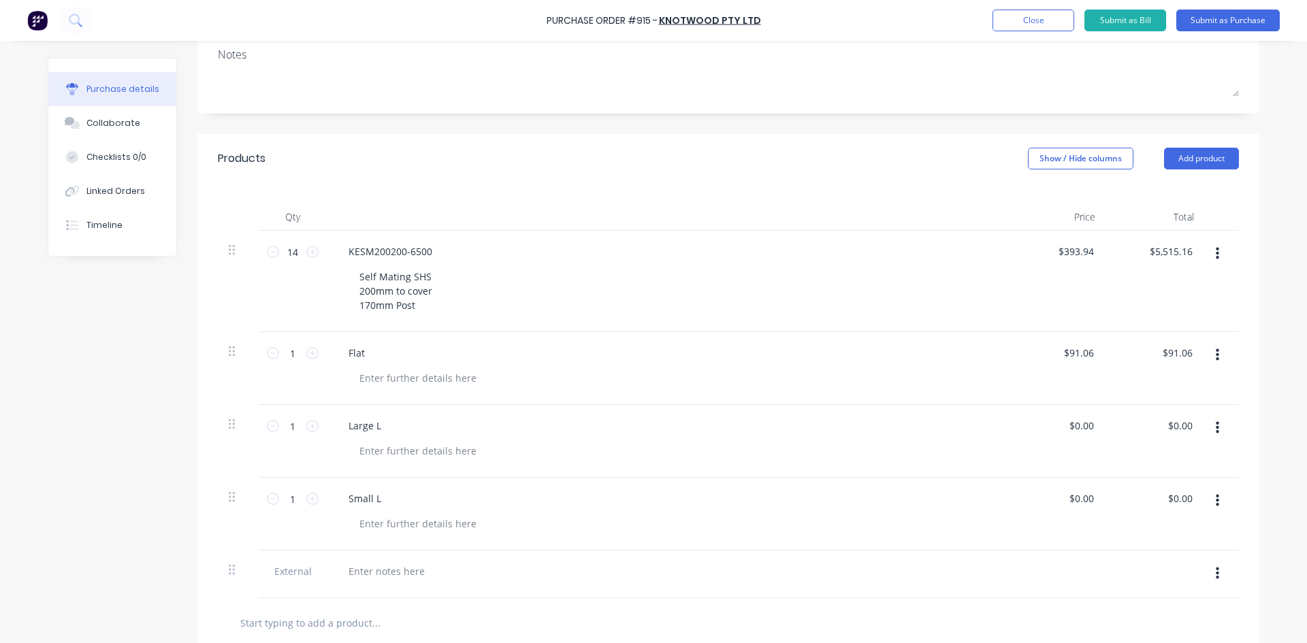
scroll to position [209, 0]
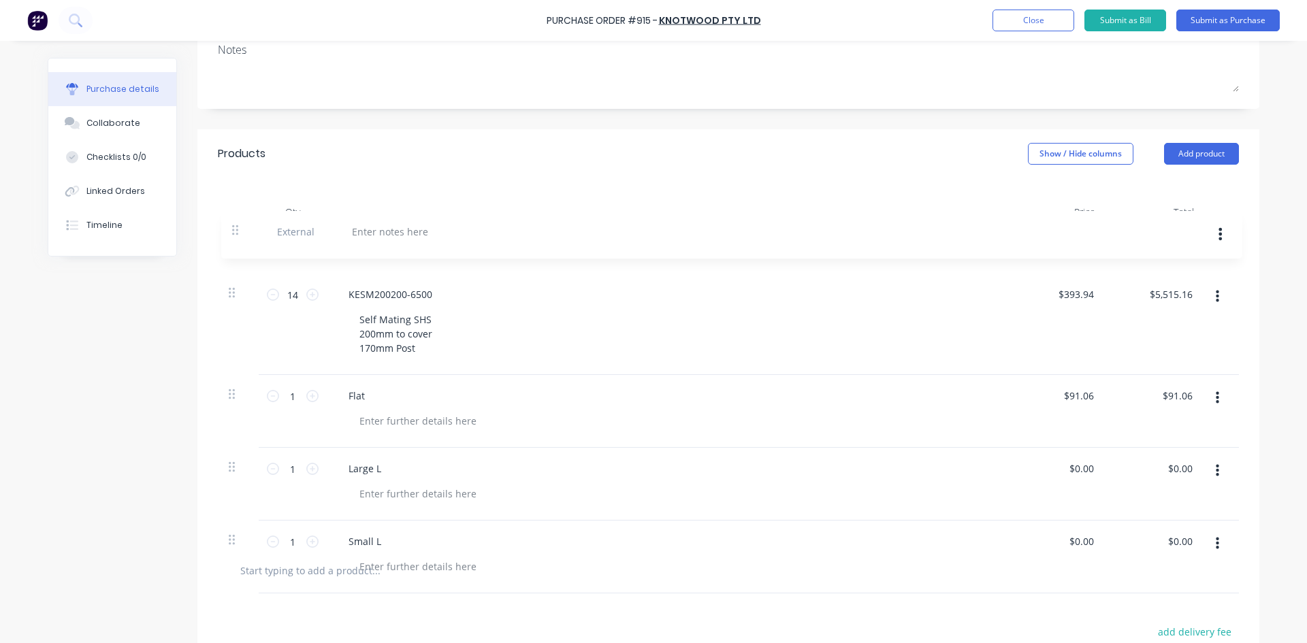
drag, startPoint x: 230, startPoint y: 572, endPoint x: 235, endPoint y: 235, distance: 336.9
click at [235, 235] on div "14 14 KESM200200-6500 Self Mating SHS 200mm to cover 170mm Post $393.94 $393.94…" at bounding box center [728, 386] width 1021 height 320
type input "14"
type input "$393.94"
type input "$5,515.16"
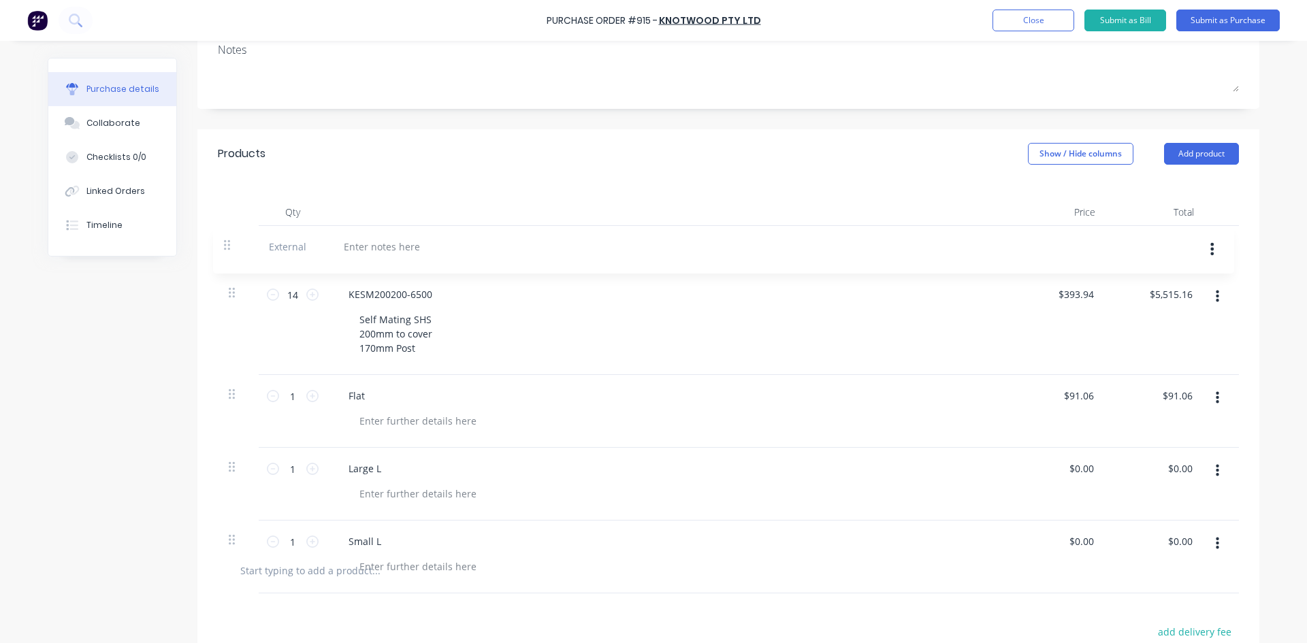
type input "$91.06"
click at [357, 247] on div at bounding box center [387, 247] width 98 height 20
click at [348, 248] on div "all pro ducts to be Royal Oak" at bounding box center [414, 247] width 152 height 20
click at [378, 249] on div "All pro ducts to be Royal Oak" at bounding box center [414, 247] width 153 height 20
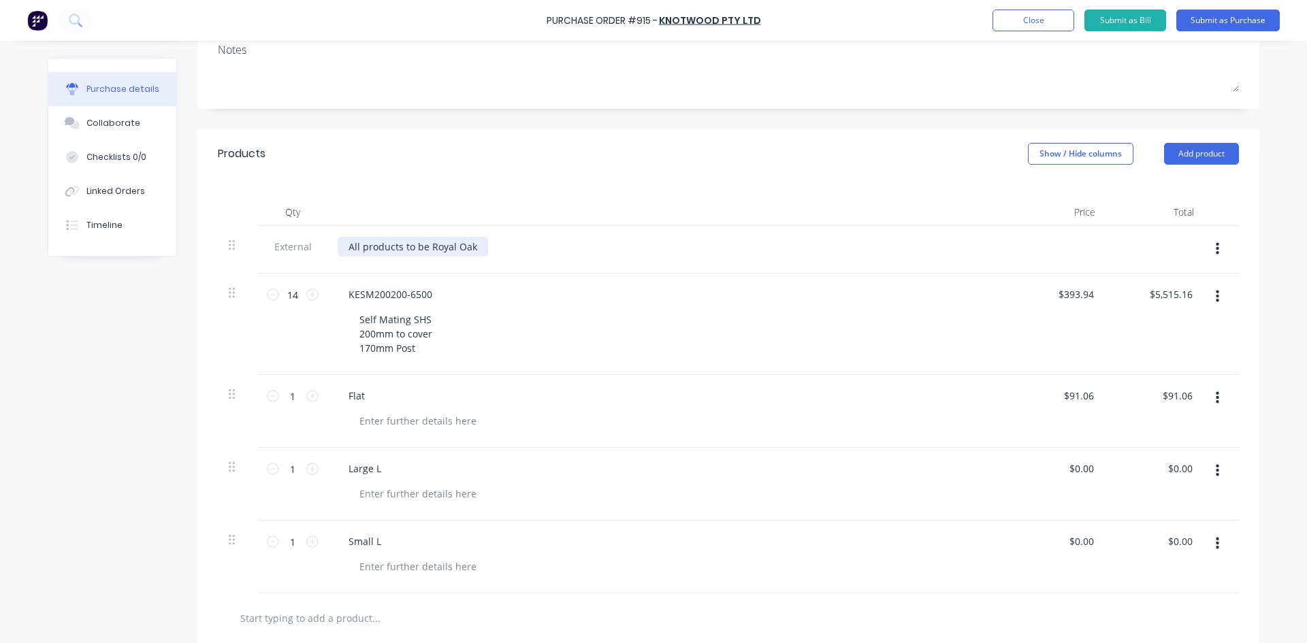
click at [482, 246] on div "All products to be Royal Oak" at bounding box center [667, 247] width 659 height 20
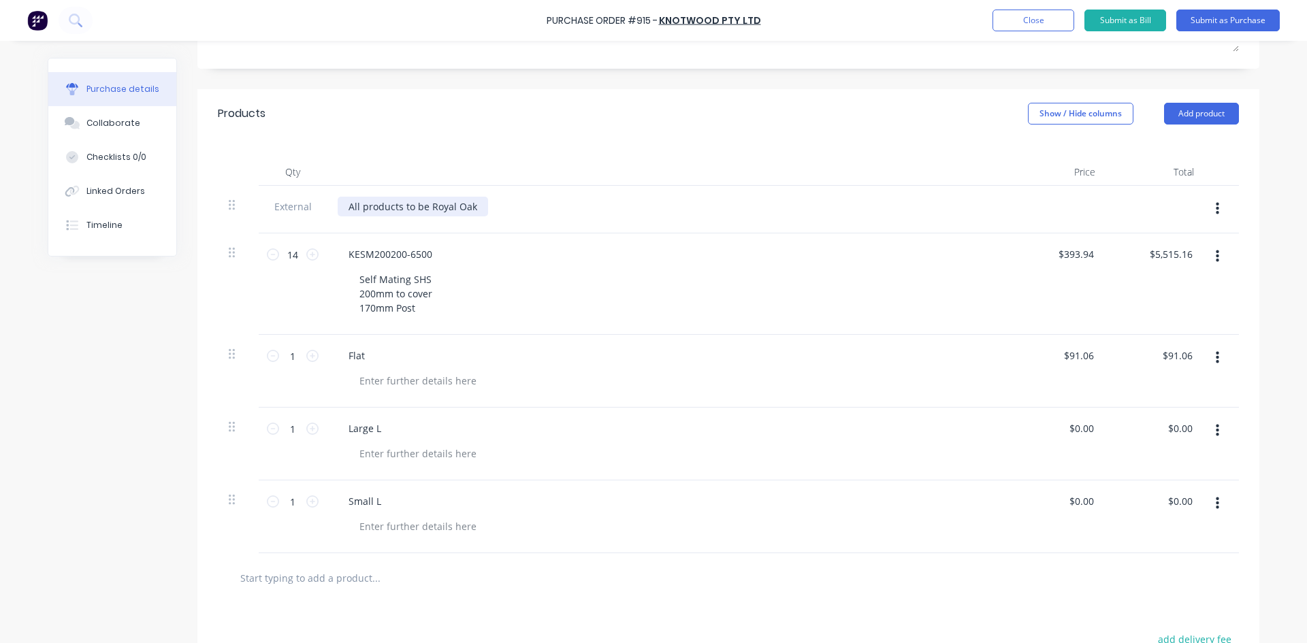
scroll to position [413, 0]
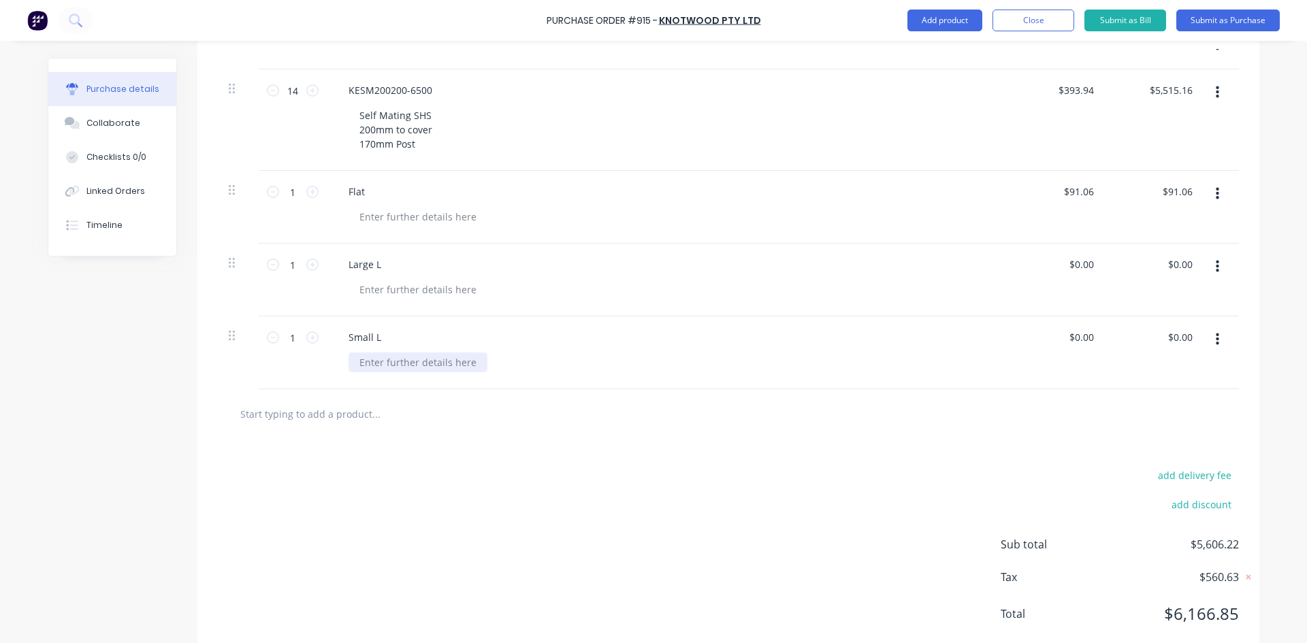
click at [380, 360] on div at bounding box center [417, 363] width 139 height 20
click at [359, 287] on div at bounding box center [417, 290] width 139 height 20
click at [350, 287] on div "799.8" at bounding box center [371, 290] width 46 height 20
click at [368, 363] on div "AP 592.8" at bounding box center [378, 363] width 61 height 20
click at [368, 212] on div at bounding box center [417, 217] width 139 height 20
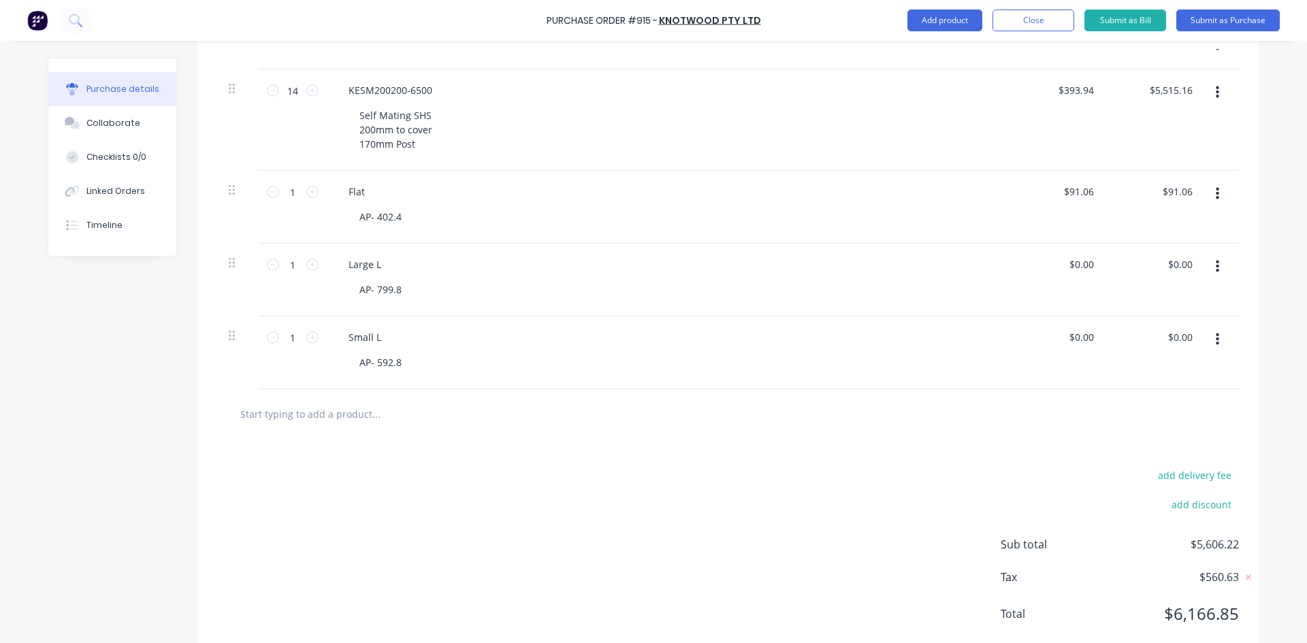
click at [425, 255] on div "Large L" at bounding box center [667, 265] width 659 height 20
click at [348, 114] on div "Self Mating SHS 200mm to cover 170mm Post" at bounding box center [395, 129] width 95 height 48
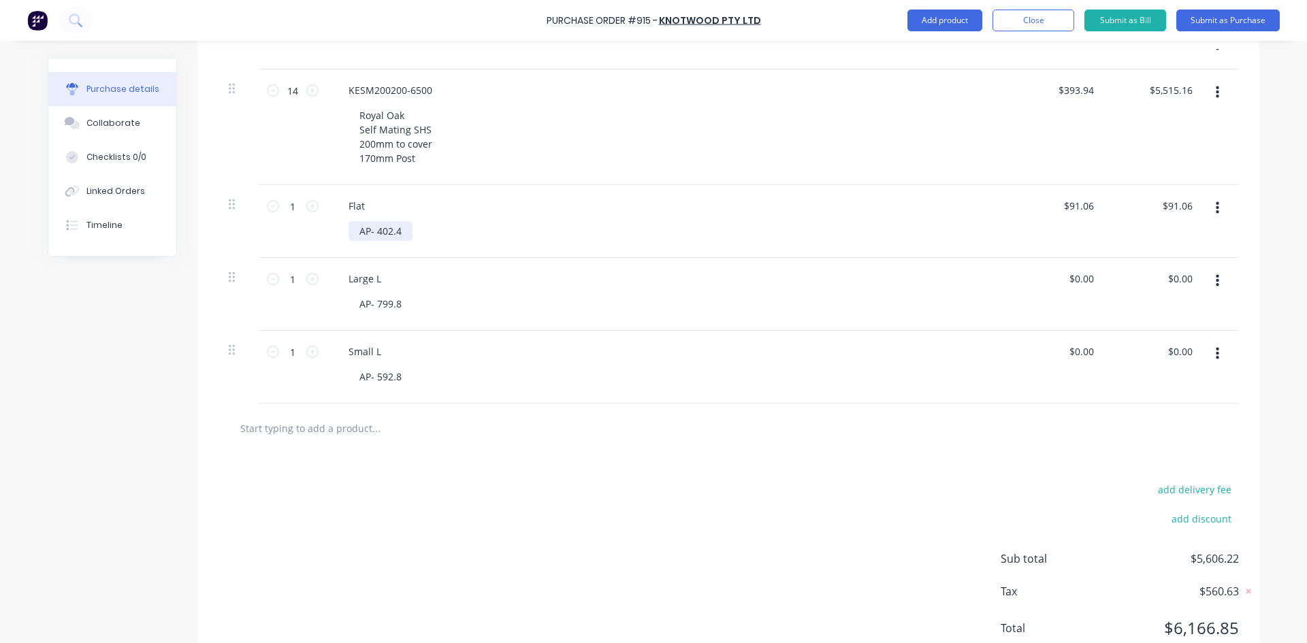
click at [349, 229] on div "AP- 402.4" at bounding box center [380, 231] width 64 height 20
click at [350, 306] on div "AP- 799.8" at bounding box center [380, 304] width 64 height 20
click at [399, 235] on div "Royal Oak AP- 402.4" at bounding box center [404, 231] width 112 height 20
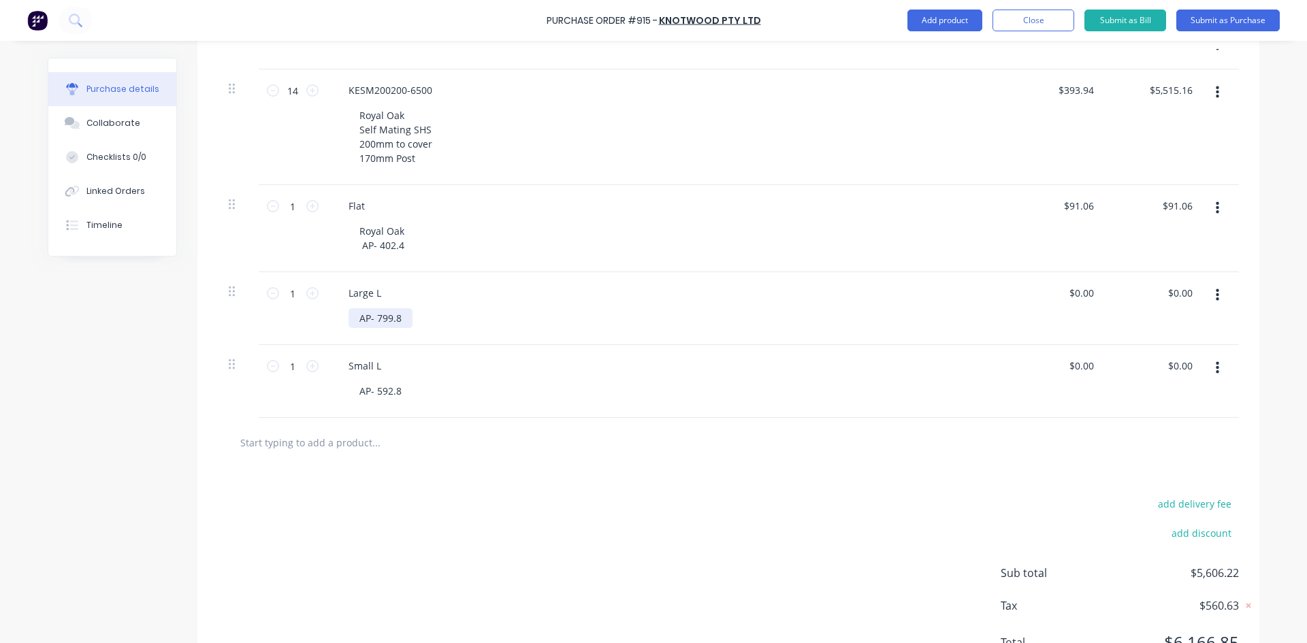
click at [351, 312] on div "AP- 799.8" at bounding box center [380, 318] width 64 height 20
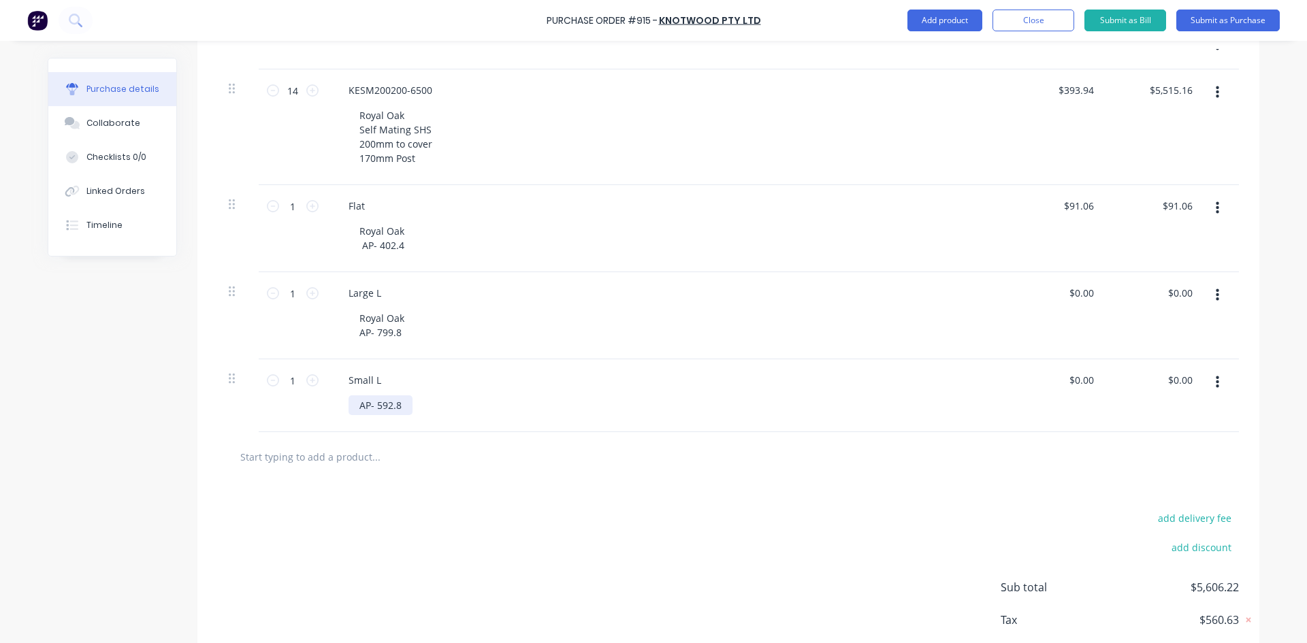
click at [350, 404] on div "AP- 592.8" at bounding box center [380, 405] width 64 height 20
click at [1078, 295] on input "$0.00" at bounding box center [1080, 293] width 31 height 20
type input "0"
type input "$180.77"
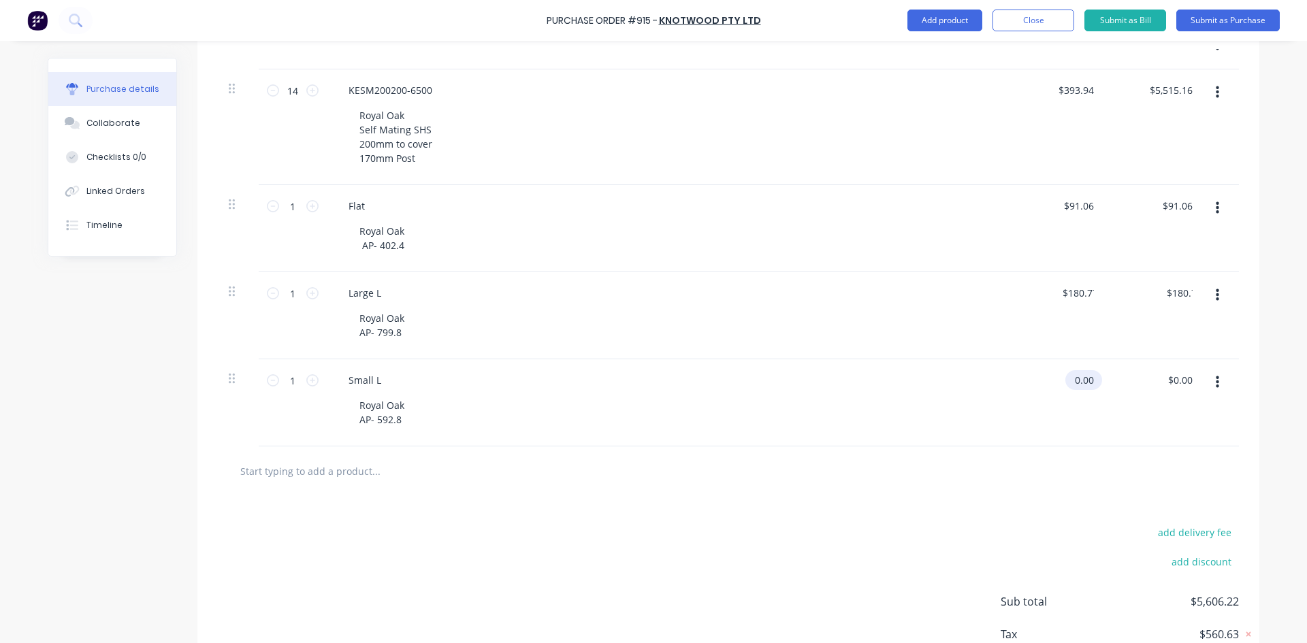
click at [1079, 377] on input "0.00" at bounding box center [1080, 380] width 31 height 20
type input "0"
type input "$133.99"
click at [985, 408] on div "Royal Oak AP- 592.8" at bounding box center [672, 412] width 648 height 34
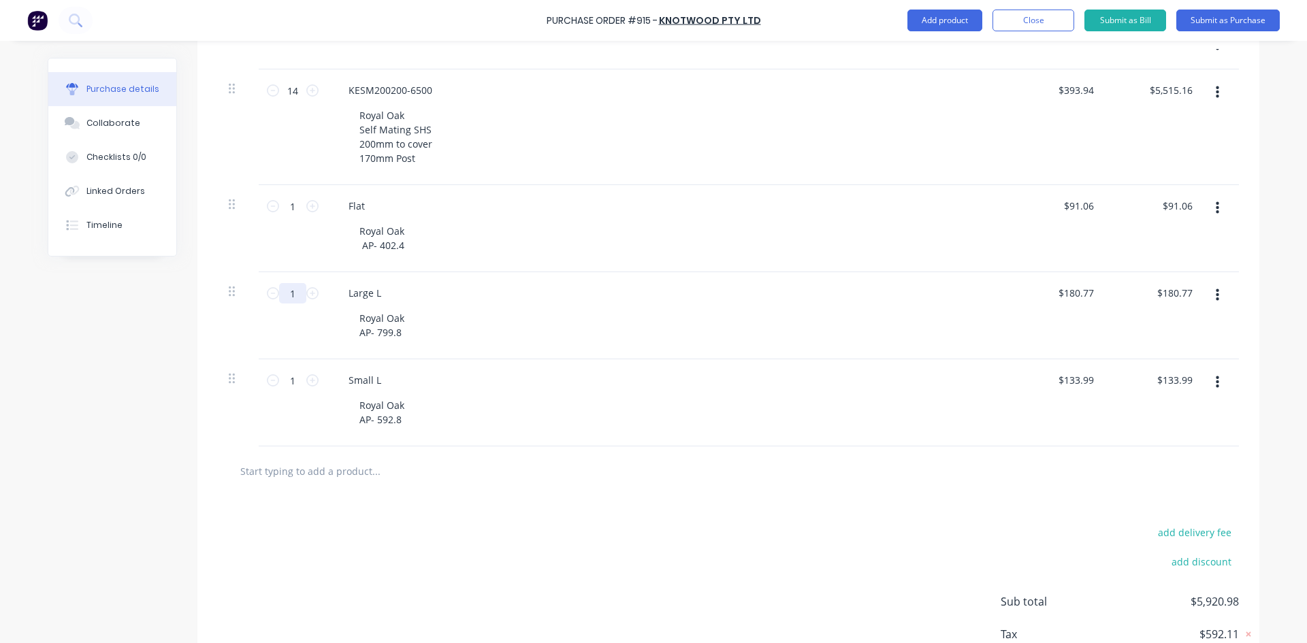
click at [289, 293] on input "1" at bounding box center [292, 293] width 27 height 20
type input "0"
type input "$0.00"
type input "1"
type input "$180.77"
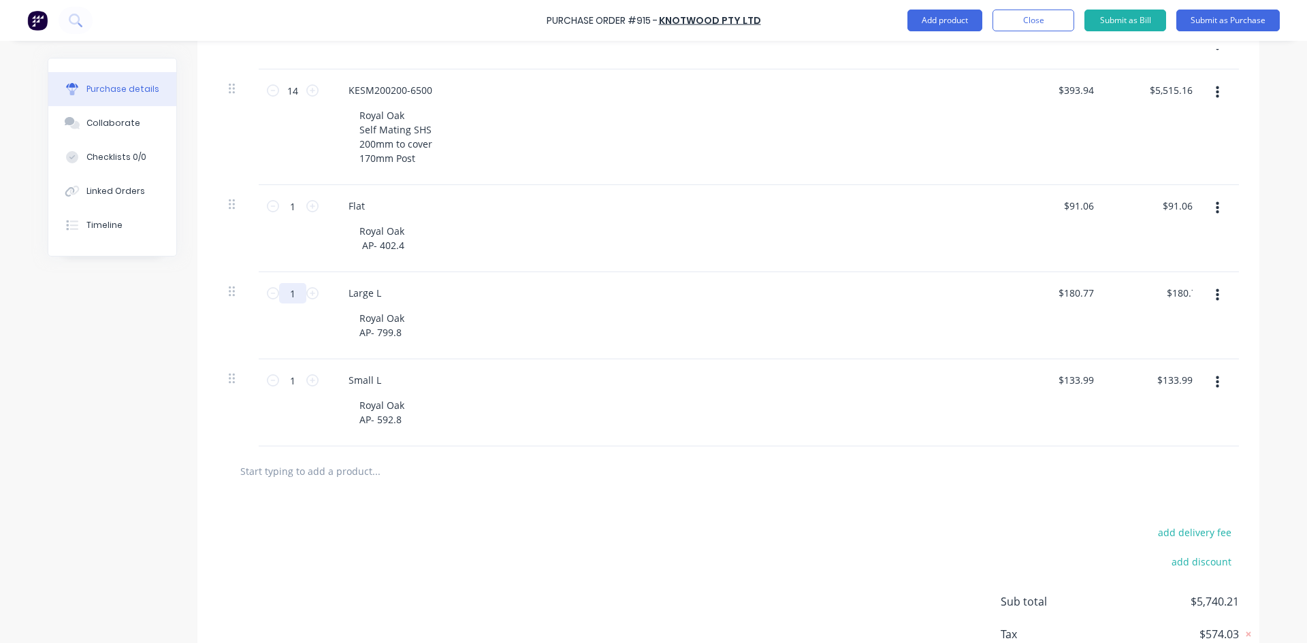
type input "10"
type input "$1,807.70"
type input "10"
click at [295, 381] on input "1" at bounding box center [292, 380] width 27 height 20
type input "18"
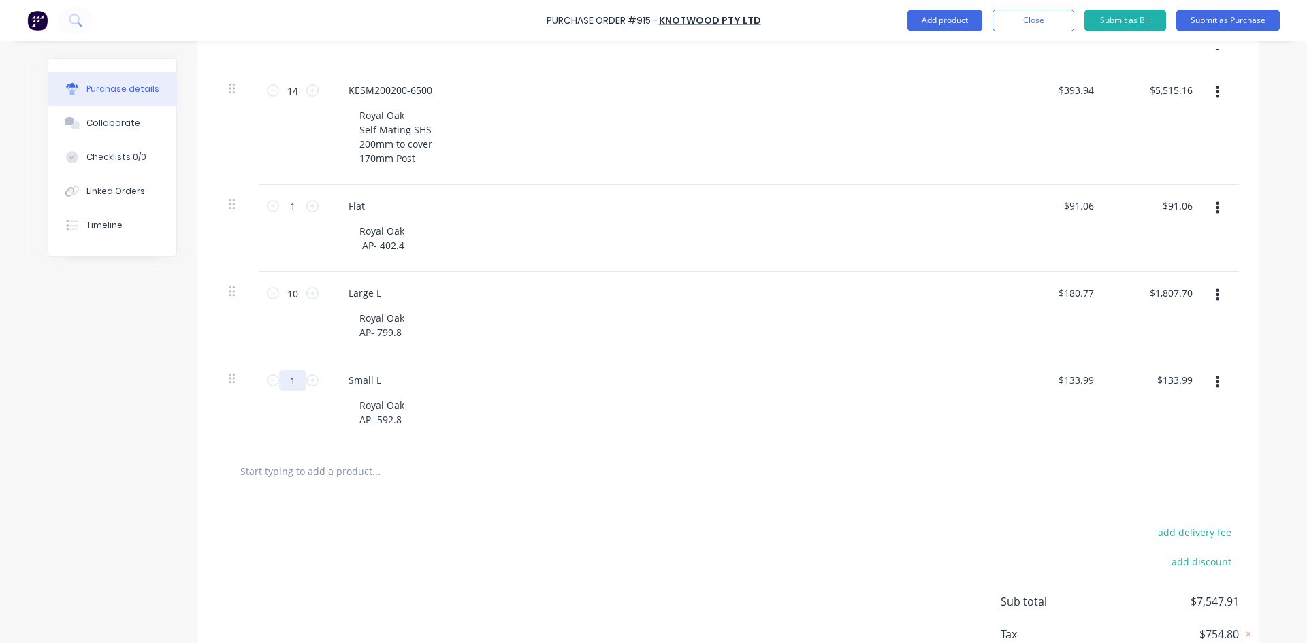
type input "$2,411.82"
type input "18"
click at [505, 395] on div "Royal Oak AP- 592.8" at bounding box center [672, 412] width 648 height 34
click at [295, 207] on input "1" at bounding box center [292, 206] width 27 height 20
type input "10"
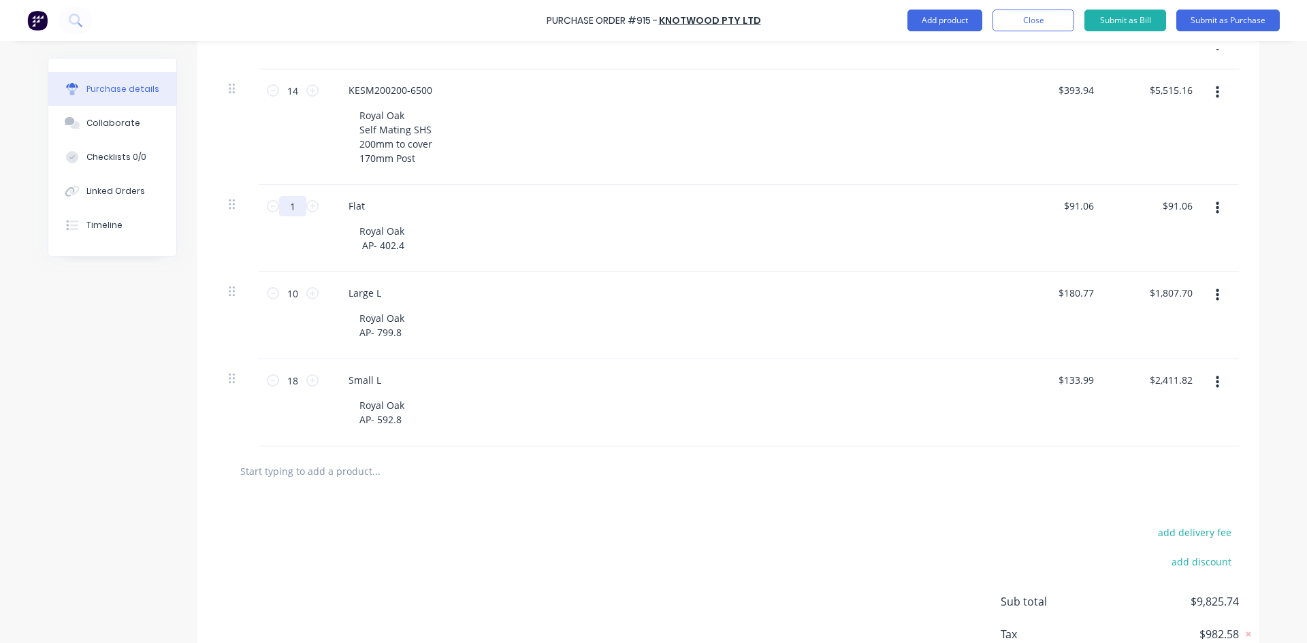
type input "$910.60"
click at [532, 227] on div "Royal Oak AP- 402.4" at bounding box center [672, 238] width 648 height 34
click at [267, 207] on icon at bounding box center [273, 206] width 12 height 12
type input "9"
type input "$819.54"
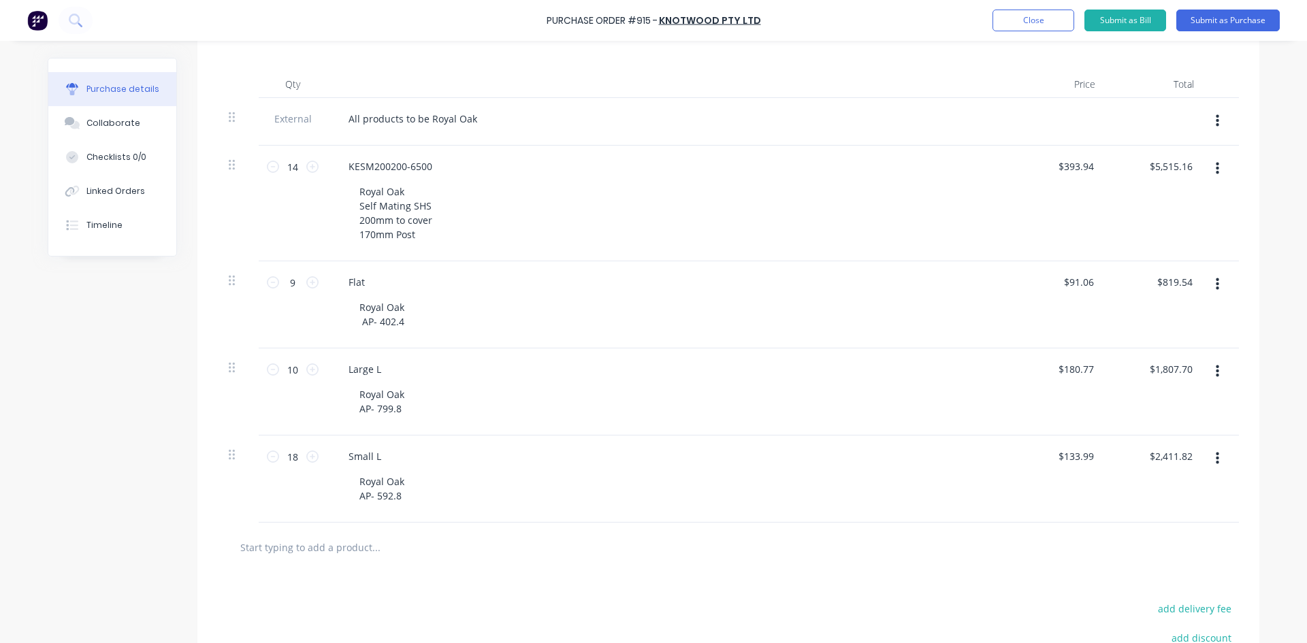
scroll to position [299, 0]
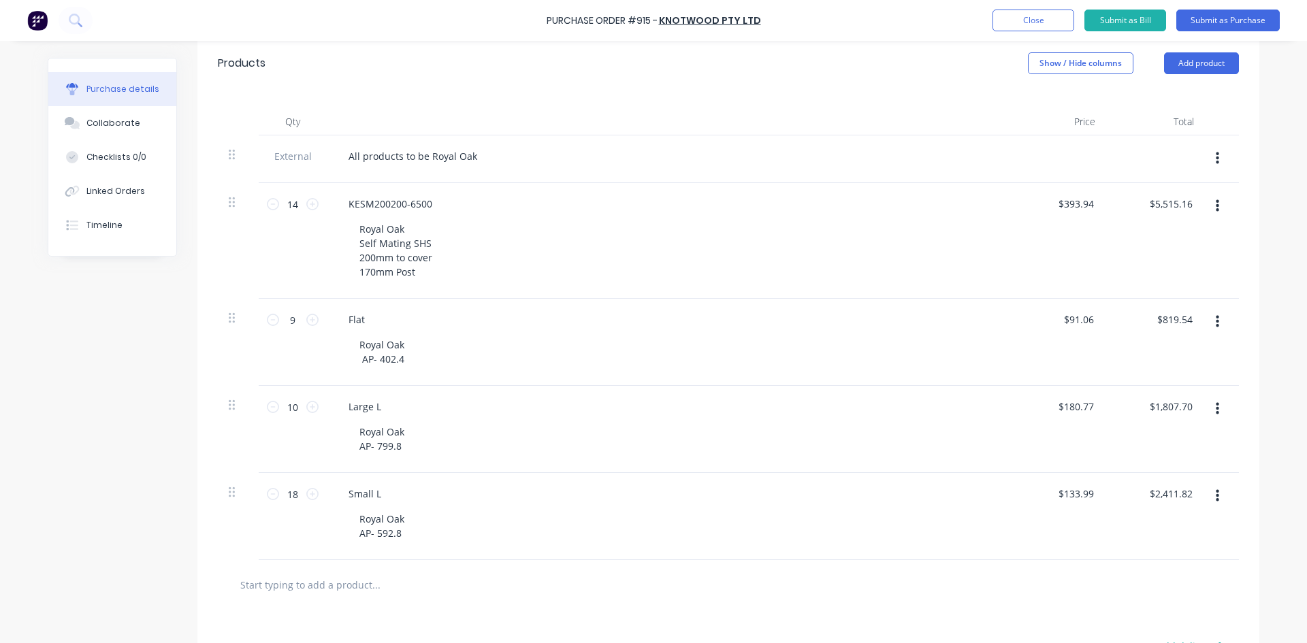
click at [479, 159] on div "All products to be Royal Oak" at bounding box center [667, 156] width 659 height 20
click at [475, 156] on div "All products to be Royal Oak" at bounding box center [413, 156] width 150 height 20
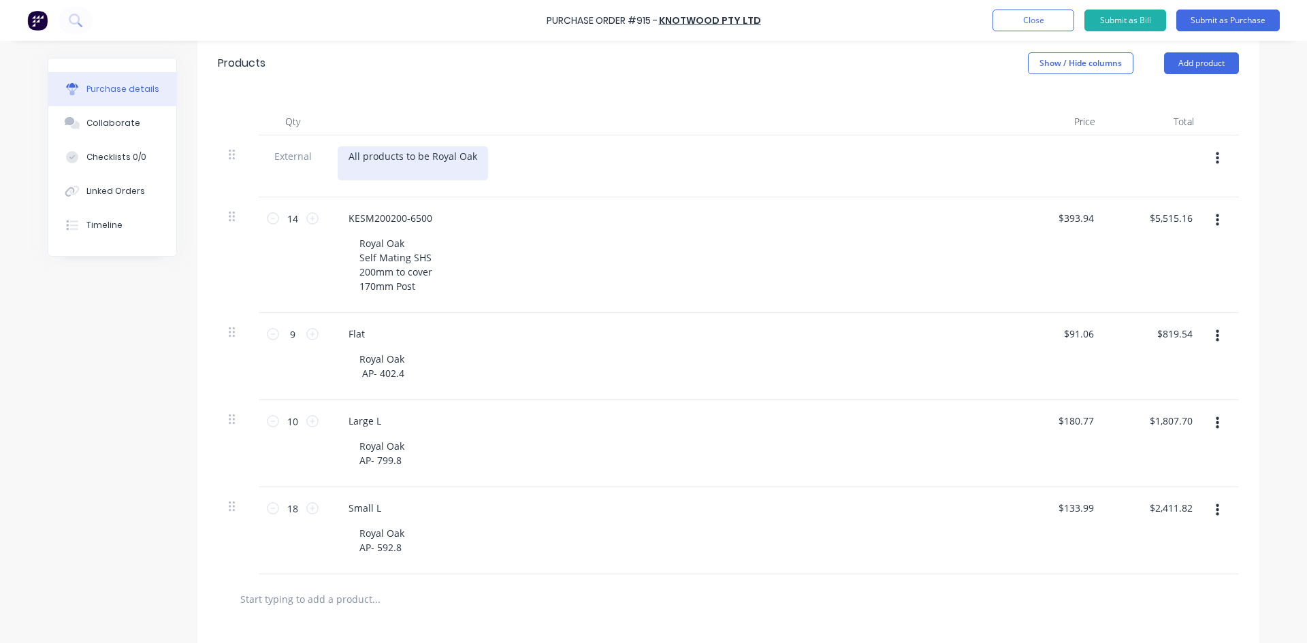
click at [364, 174] on div "All products to be Royal Oak" at bounding box center [413, 163] width 150 height 34
click at [344, 169] on div "All products to be Royal Oak 38887-000027-0" at bounding box center [413, 163] width 150 height 34
click at [343, 172] on div "All products to be Royal Oak order acknowledgement 38887-000027-0" at bounding box center [448, 163] width 220 height 34
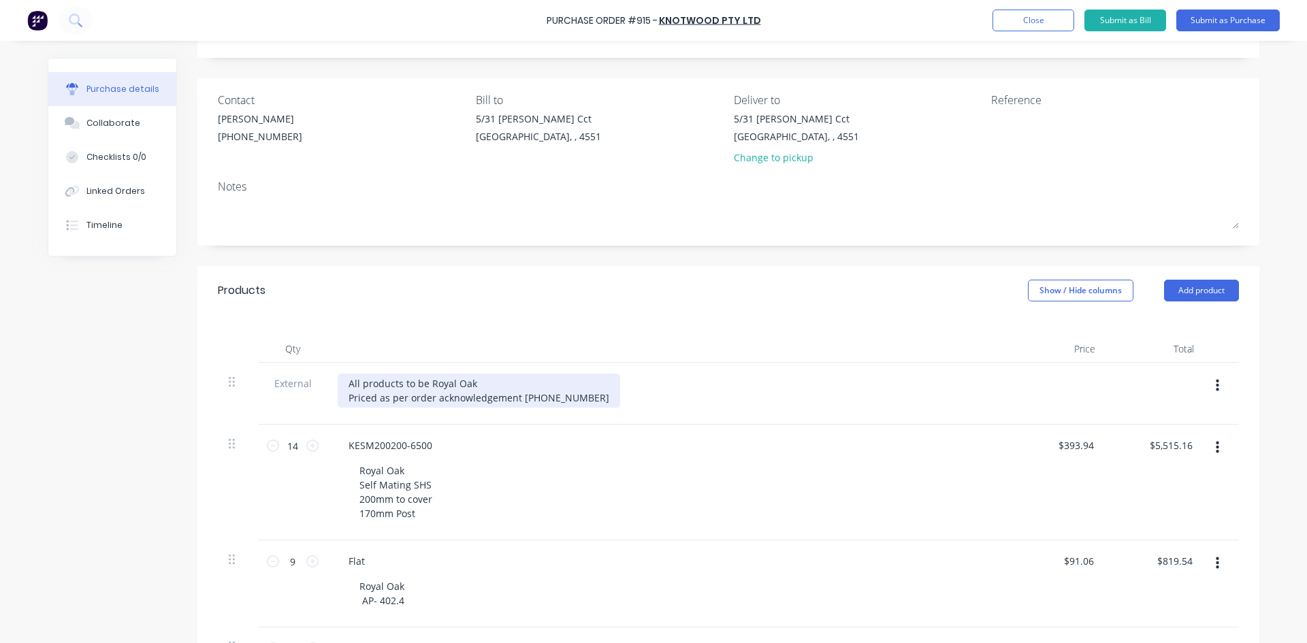
scroll to position [27, 0]
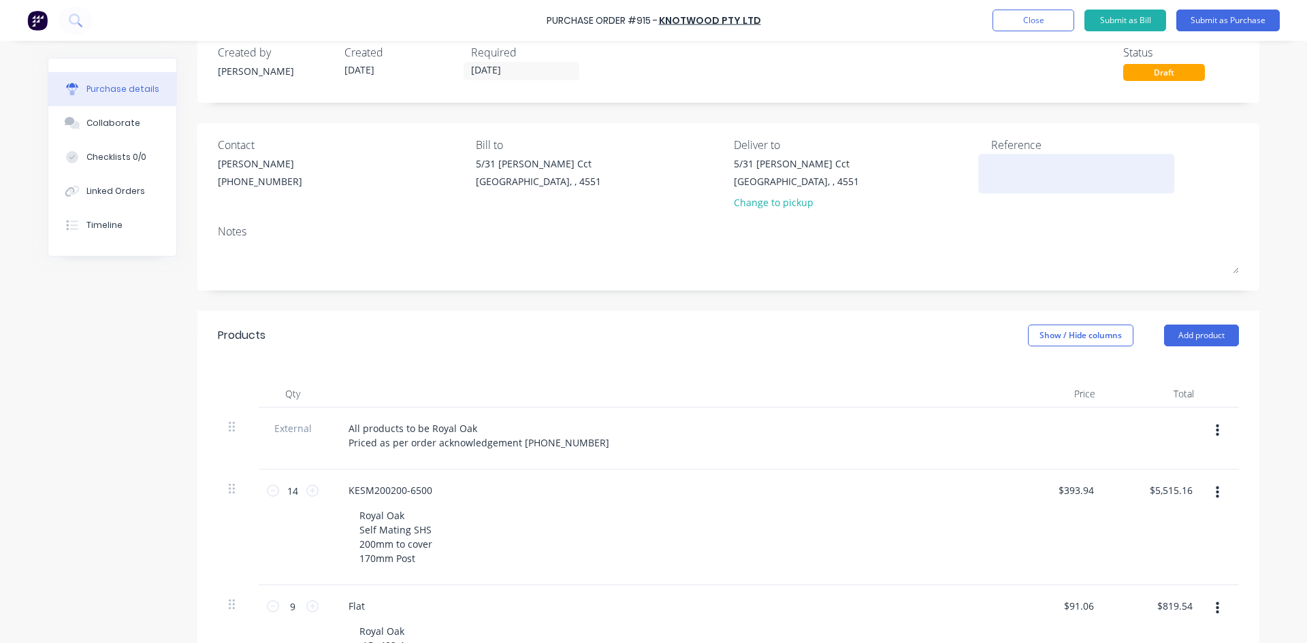
click at [1000, 172] on textarea at bounding box center [1076, 172] width 170 height 31
type textarea "Pandanus Construction"
type textarea "x"
type textarea "Pandanus Construction"
click at [1194, 18] on button "Submit as Purchase" at bounding box center [1227, 21] width 103 height 22
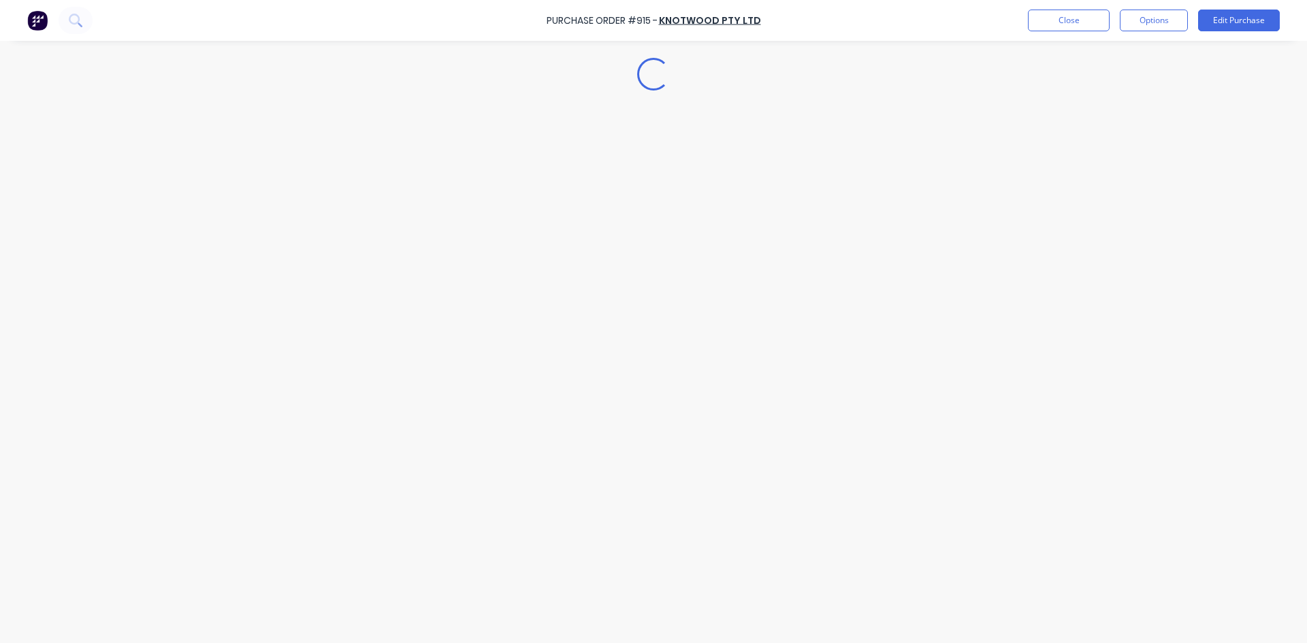
scroll to position [0, 0]
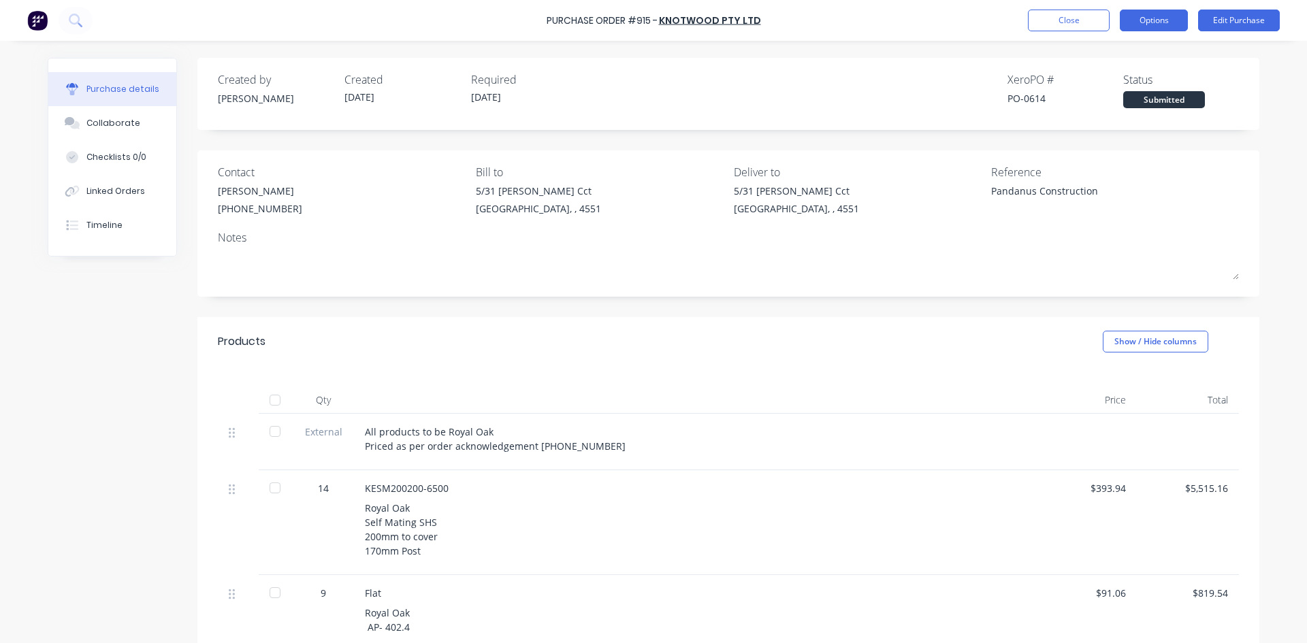
click at [1140, 22] on button "Options" at bounding box center [1154, 21] width 68 height 22
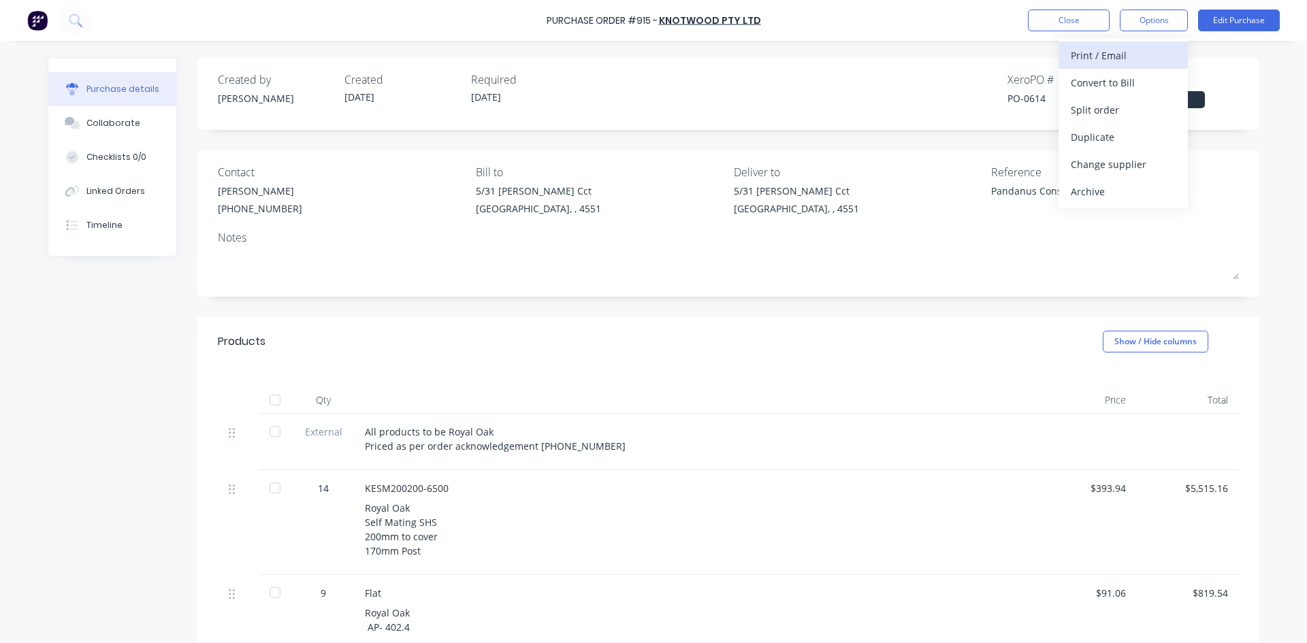
click at [1115, 63] on div "Print / Email" at bounding box center [1123, 56] width 105 height 20
click at [1076, 88] on div "With pricing" at bounding box center [1123, 83] width 105 height 20
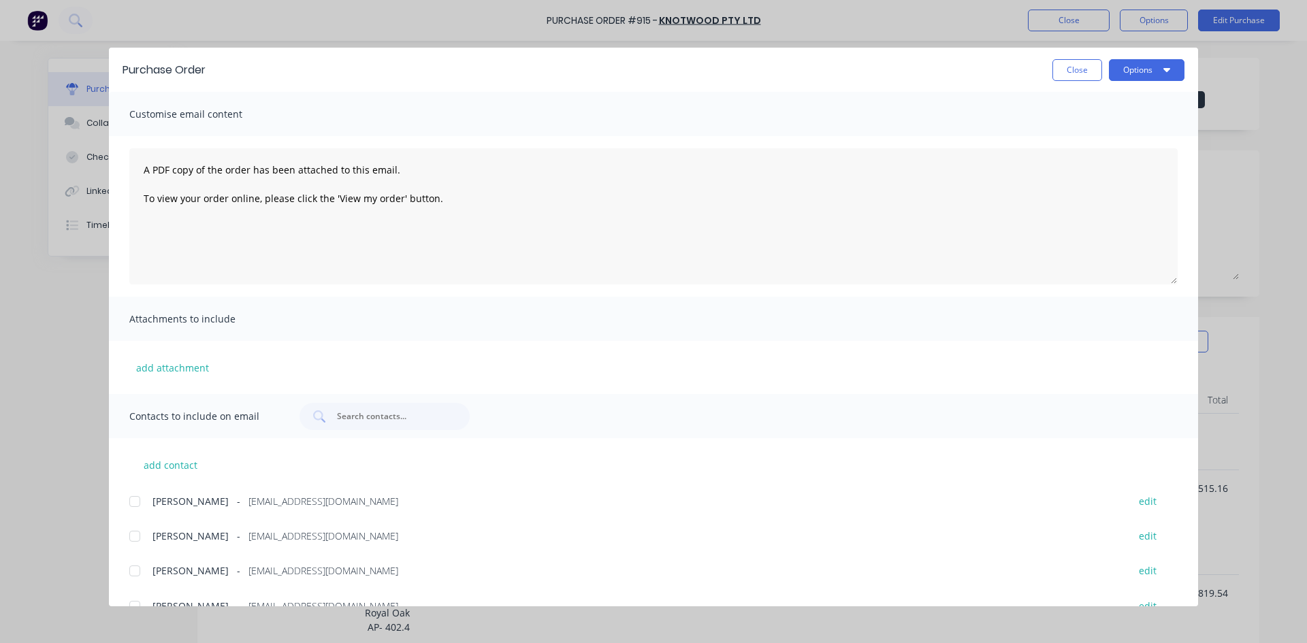
scroll to position [25, 0]
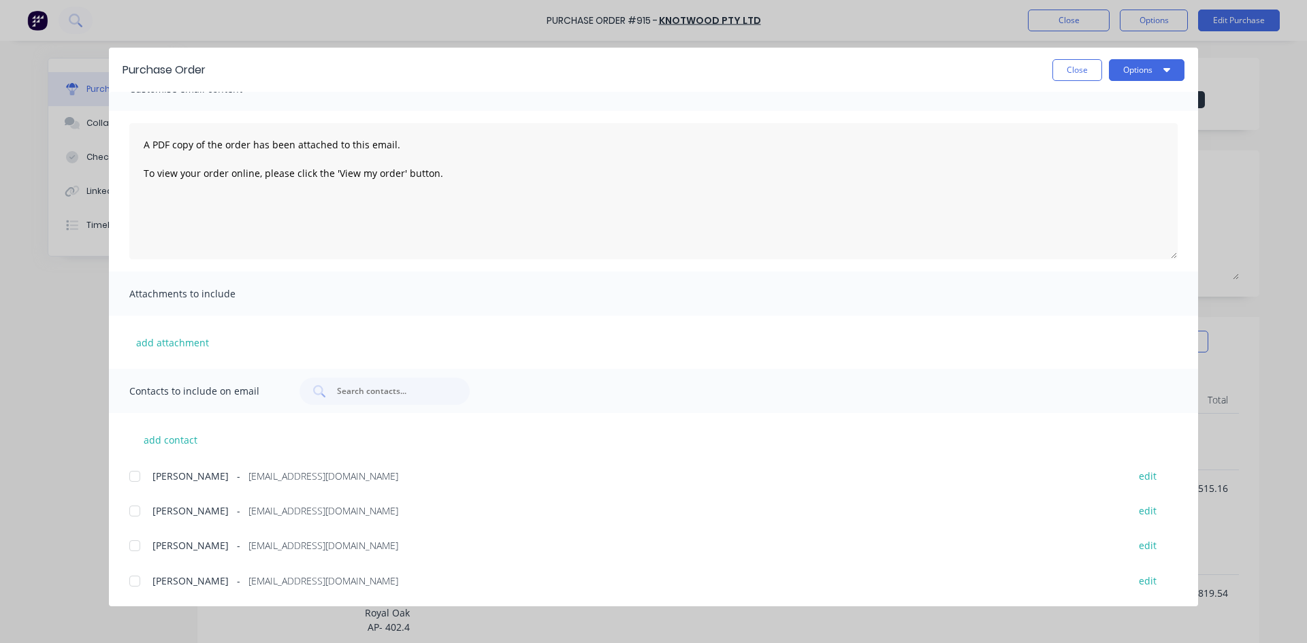
click at [131, 547] on div at bounding box center [134, 545] width 27 height 27
click at [1142, 73] on button "Options" at bounding box center [1147, 70] width 76 height 22
click at [1079, 160] on div "Email" at bounding box center [1119, 159] width 105 height 20
click at [1070, 70] on button "Close" at bounding box center [1077, 70] width 50 height 22
type textarea "x"
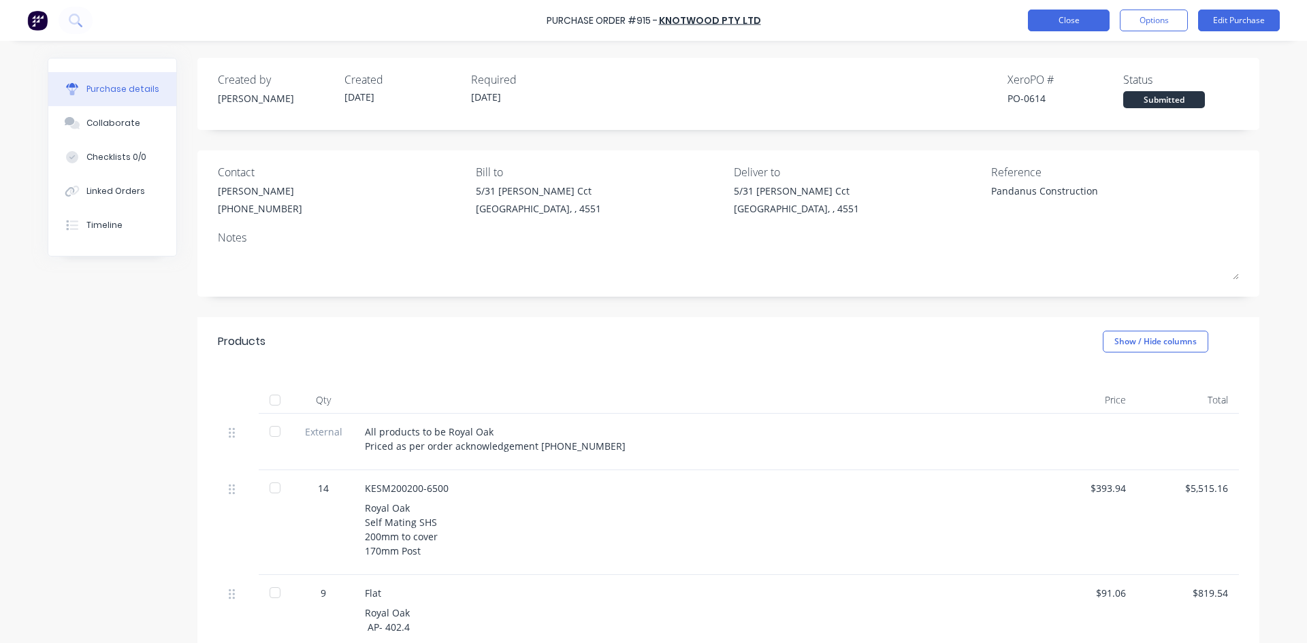
click at [1047, 20] on button "Close" at bounding box center [1069, 21] width 82 height 22
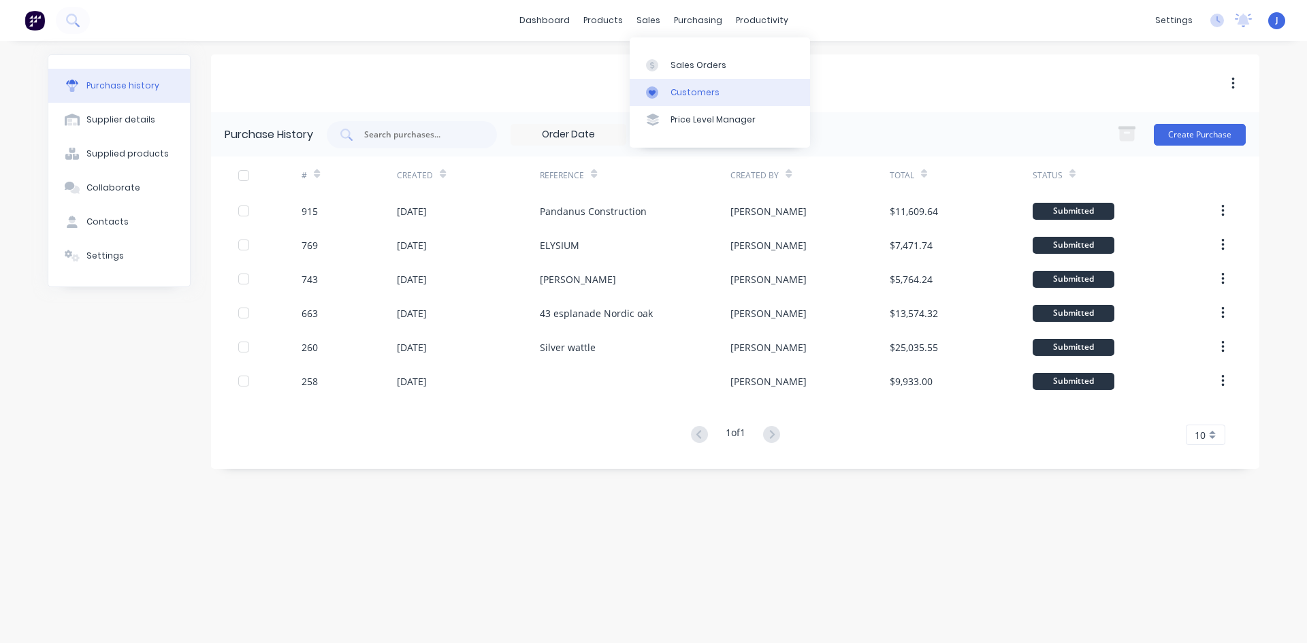
click at [684, 91] on div "Customers" at bounding box center [694, 92] width 49 height 12
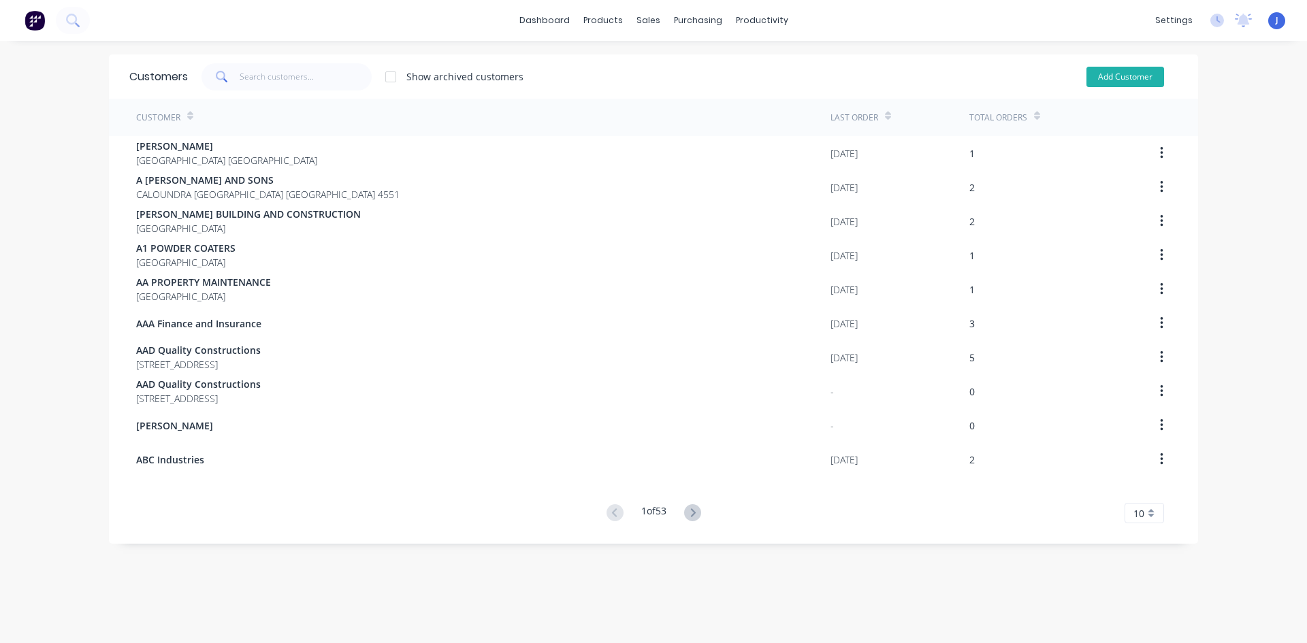
click at [1109, 78] on button "Add Customer" at bounding box center [1125, 77] width 78 height 20
select select "AU"
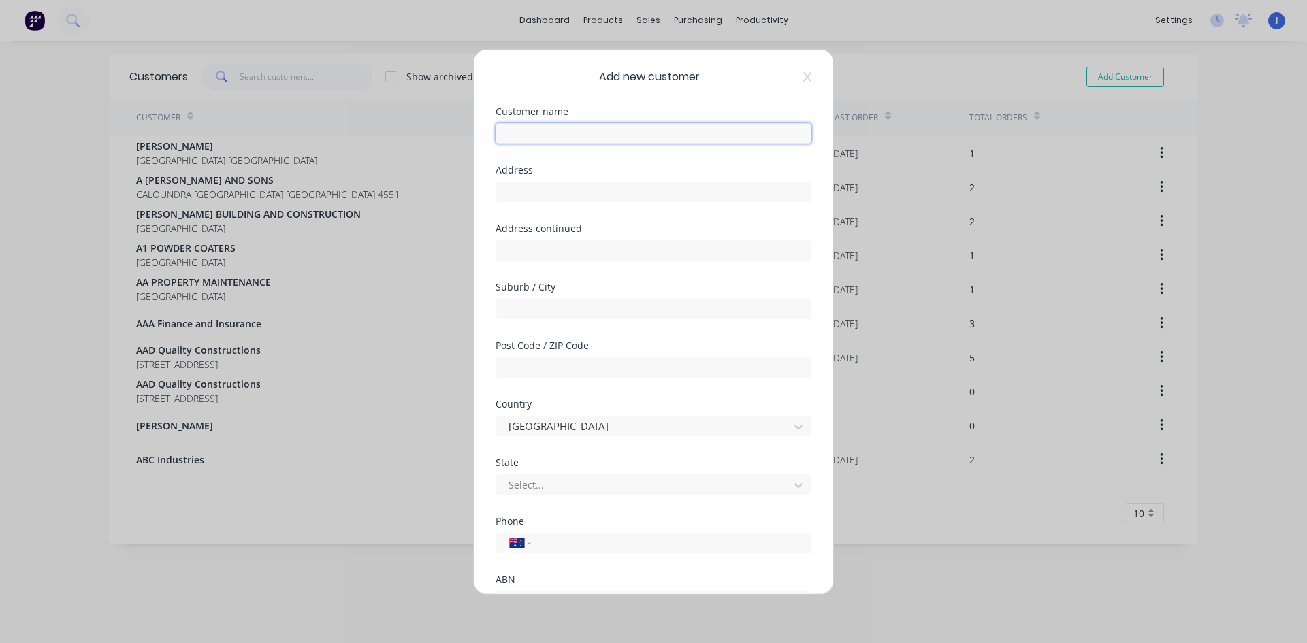
click at [536, 134] on input "text" at bounding box center [653, 133] width 316 height 20
click at [515, 135] on input "All Bro" at bounding box center [653, 133] width 316 height 20
click at [544, 138] on input "AllBro" at bounding box center [653, 133] width 316 height 20
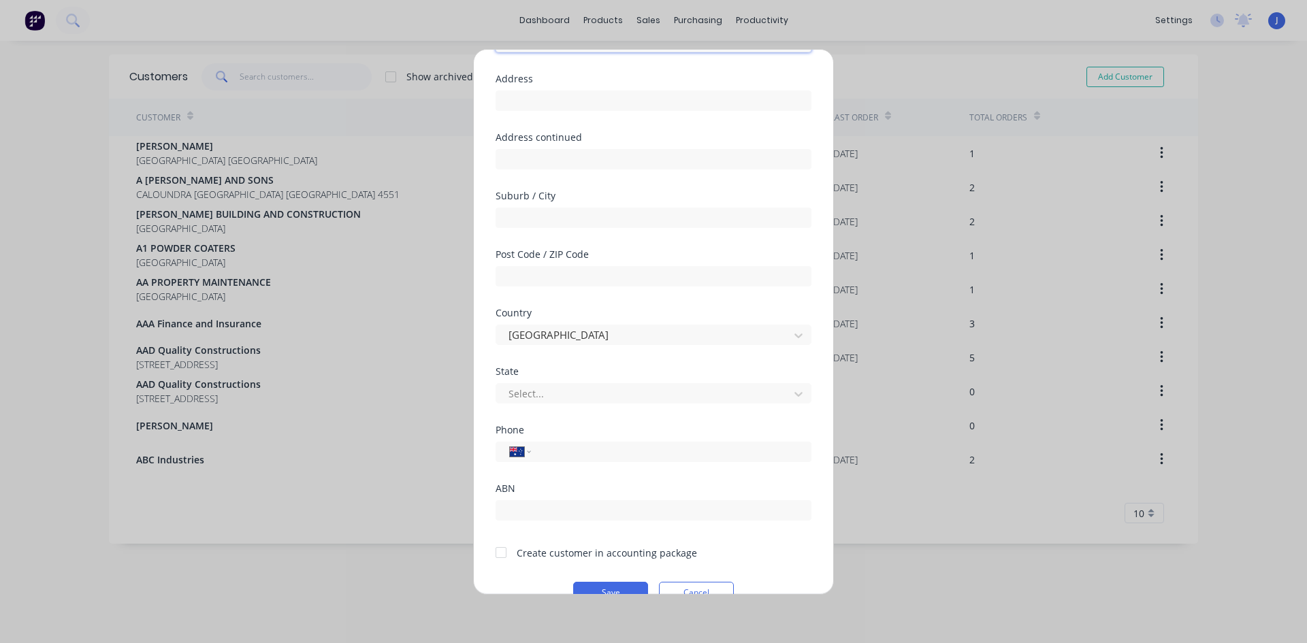
scroll to position [120, 0]
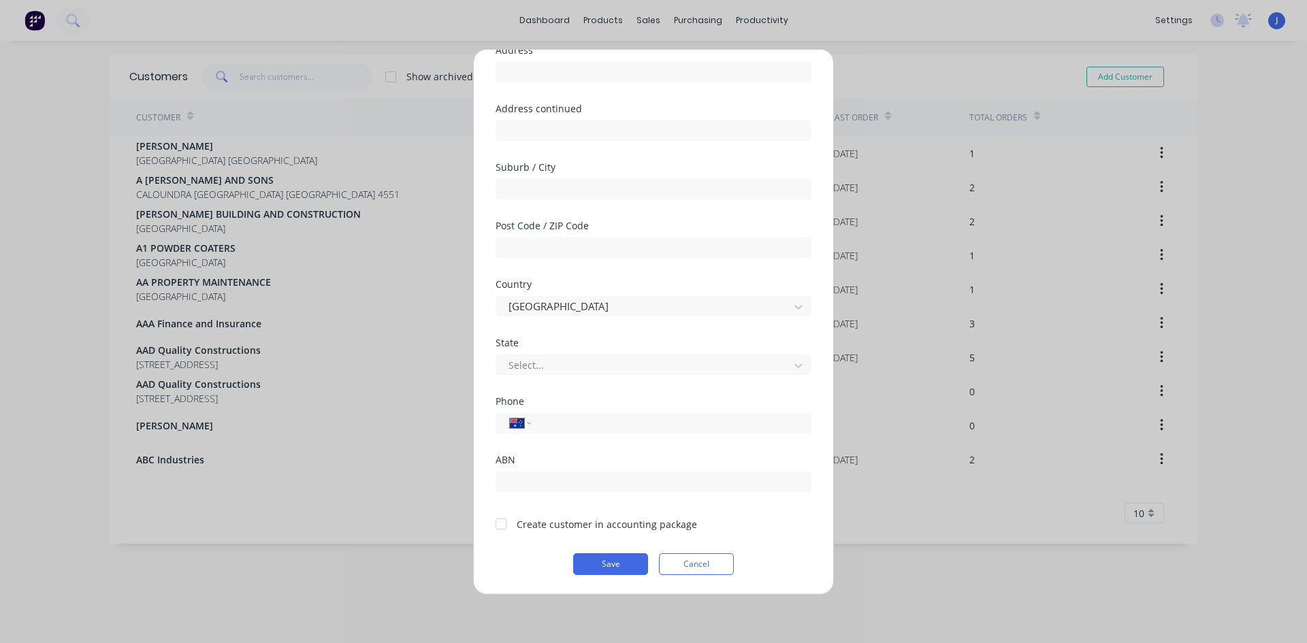
type input "AllBro Group"
drag, startPoint x: 500, startPoint y: 523, endPoint x: 566, endPoint y: 547, distance: 70.0
click at [504, 527] on div at bounding box center [500, 523] width 27 height 27
click at [597, 564] on button "Save" at bounding box center [610, 564] width 75 height 22
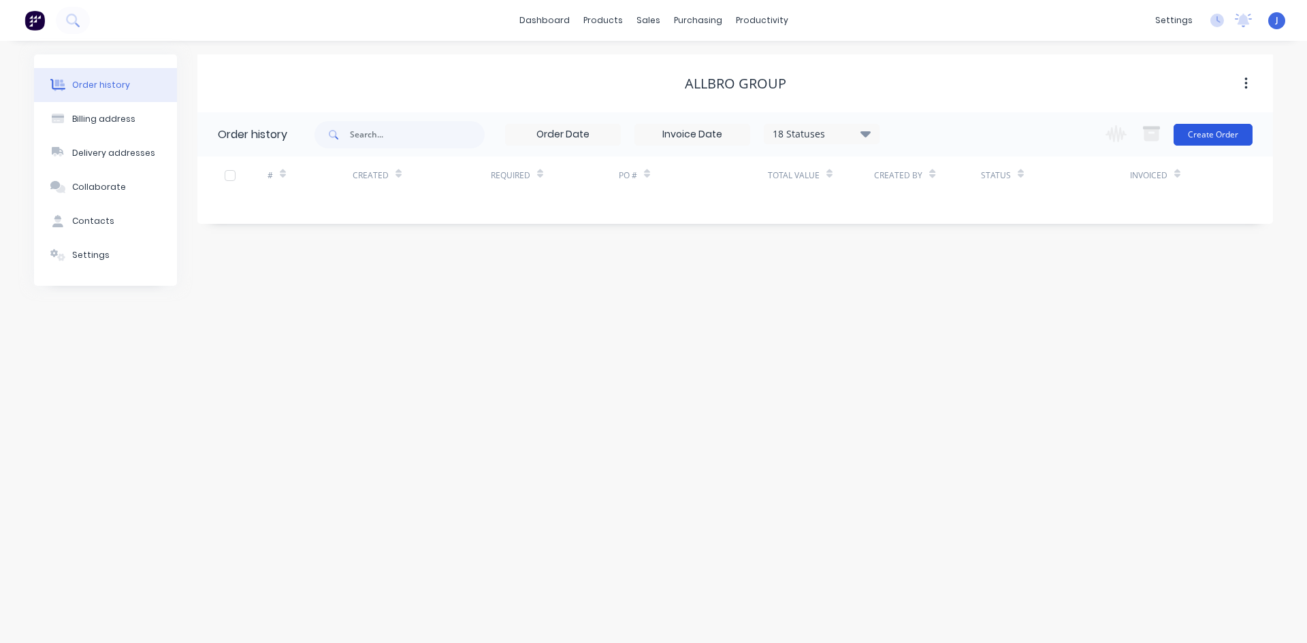
click at [1218, 129] on button "Create Order" at bounding box center [1212, 135] width 79 height 22
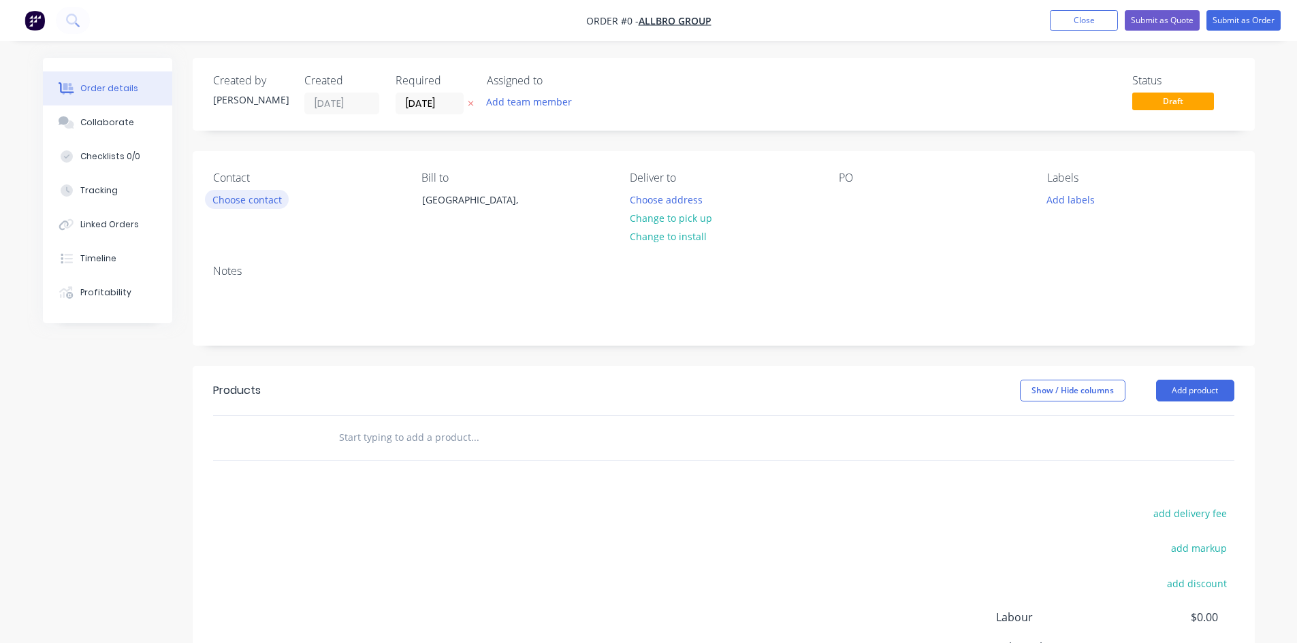
click at [223, 197] on button "Choose contact" at bounding box center [247, 199] width 84 height 18
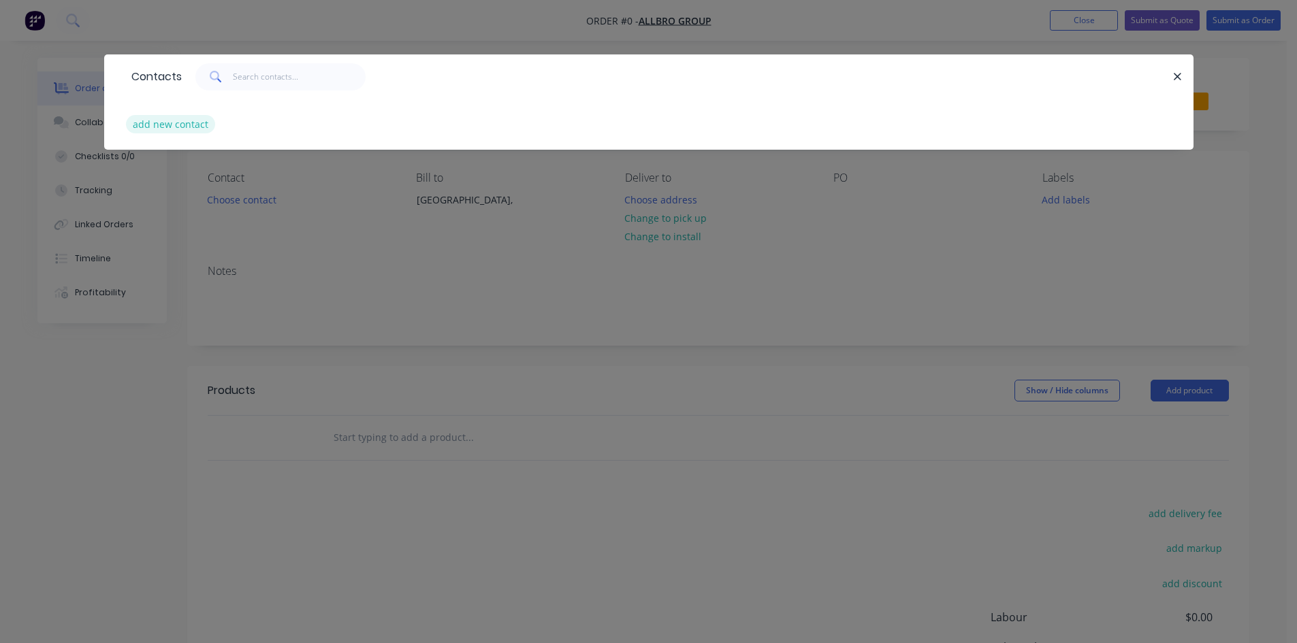
click at [174, 125] on button "add new contact" at bounding box center [171, 124] width 90 height 18
select select "AU"
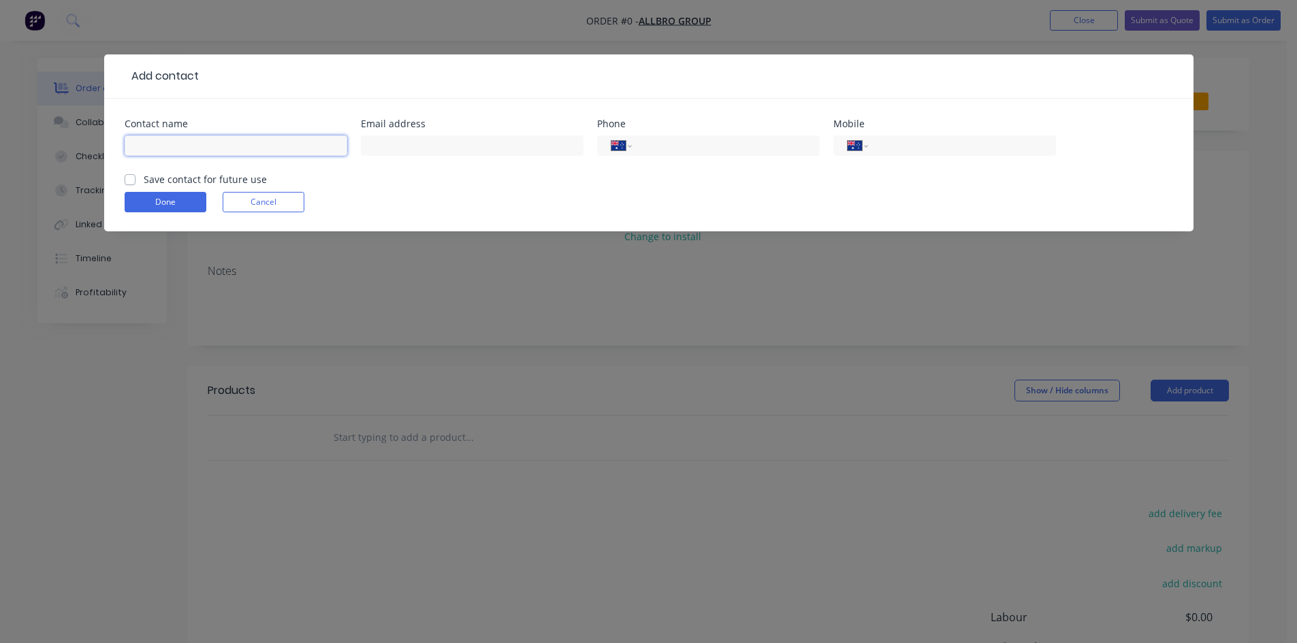
click at [167, 149] on input "text" at bounding box center [236, 145] width 223 height 20
paste input "[PERSON_NAME]"
type input "[PERSON_NAME]"
click at [385, 143] on input "text" at bounding box center [472, 145] width 223 height 20
paste input "[PERSON_NAME][EMAIL_ADDRESS][DOMAIN_NAME]"
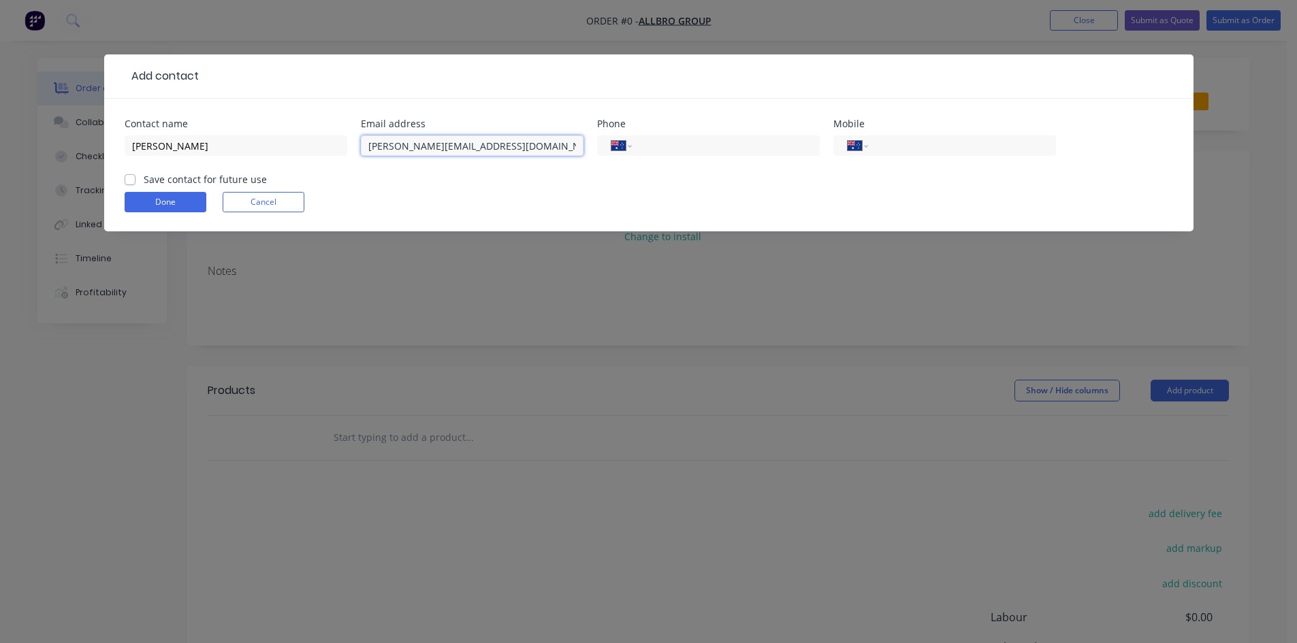
type input "[PERSON_NAME][EMAIL_ADDRESS][DOMAIN_NAME]"
click at [901, 148] on input "tel" at bounding box center [958, 146] width 163 height 16
paste input "0450 561 510"
type input "0450 561 510"
click at [144, 177] on label "Save contact for future use" at bounding box center [205, 179] width 123 height 14
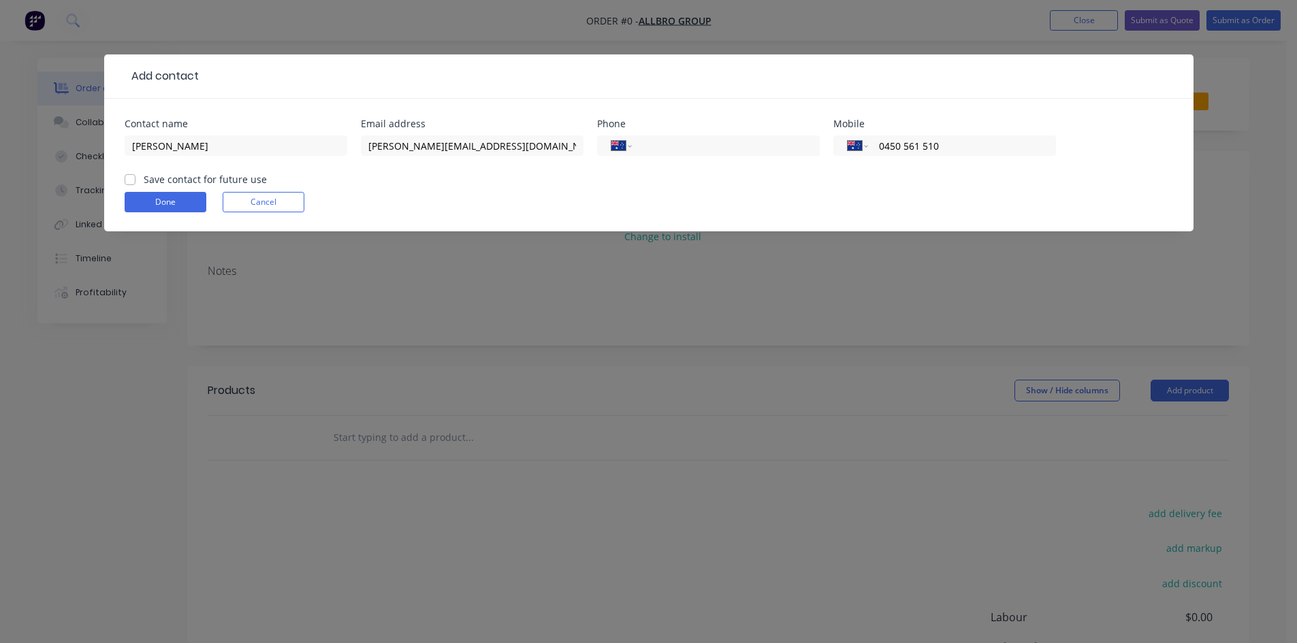
click at [125, 177] on input "Save contact for future use" at bounding box center [130, 178] width 11 height 13
checkbox input "true"
click at [137, 198] on button "Done" at bounding box center [166, 202] width 82 height 20
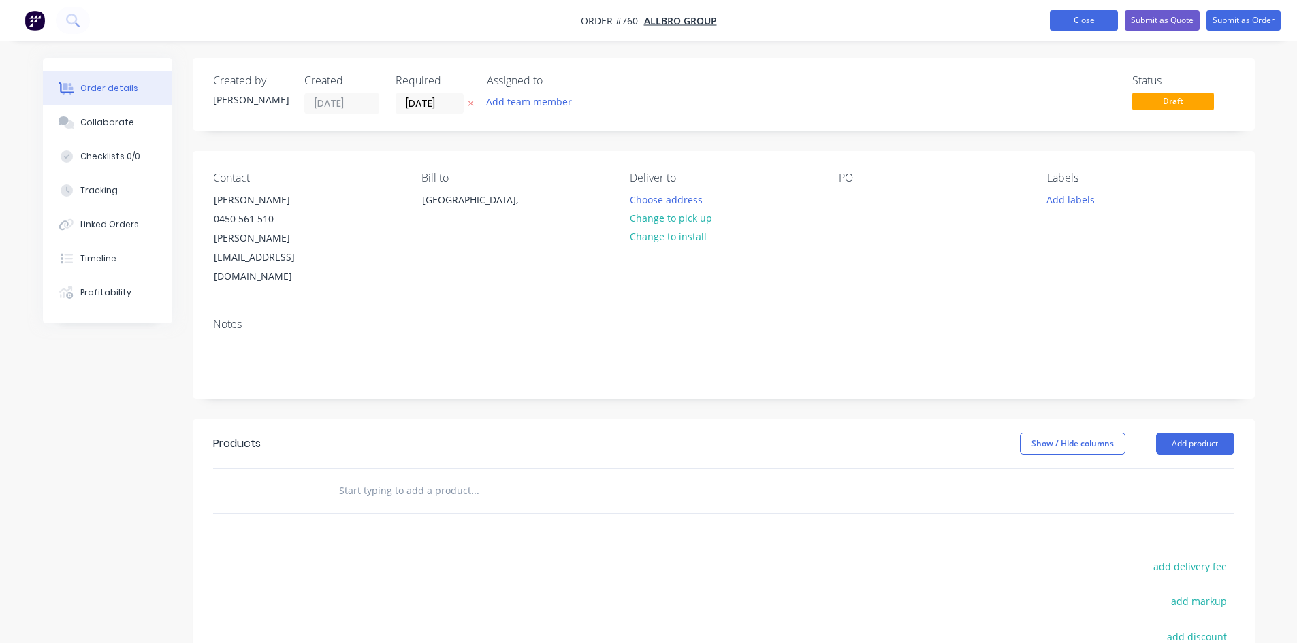
click at [1097, 26] on button "Close" at bounding box center [1083, 20] width 68 height 20
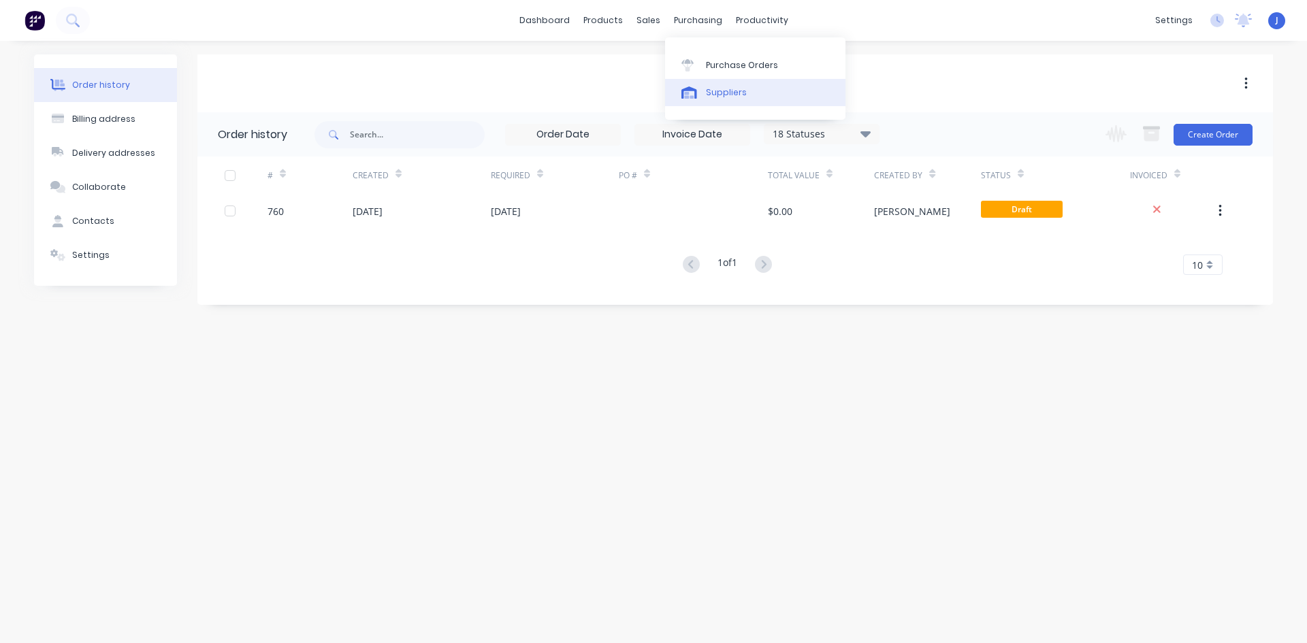
click at [719, 93] on div "Suppliers" at bounding box center [726, 92] width 41 height 12
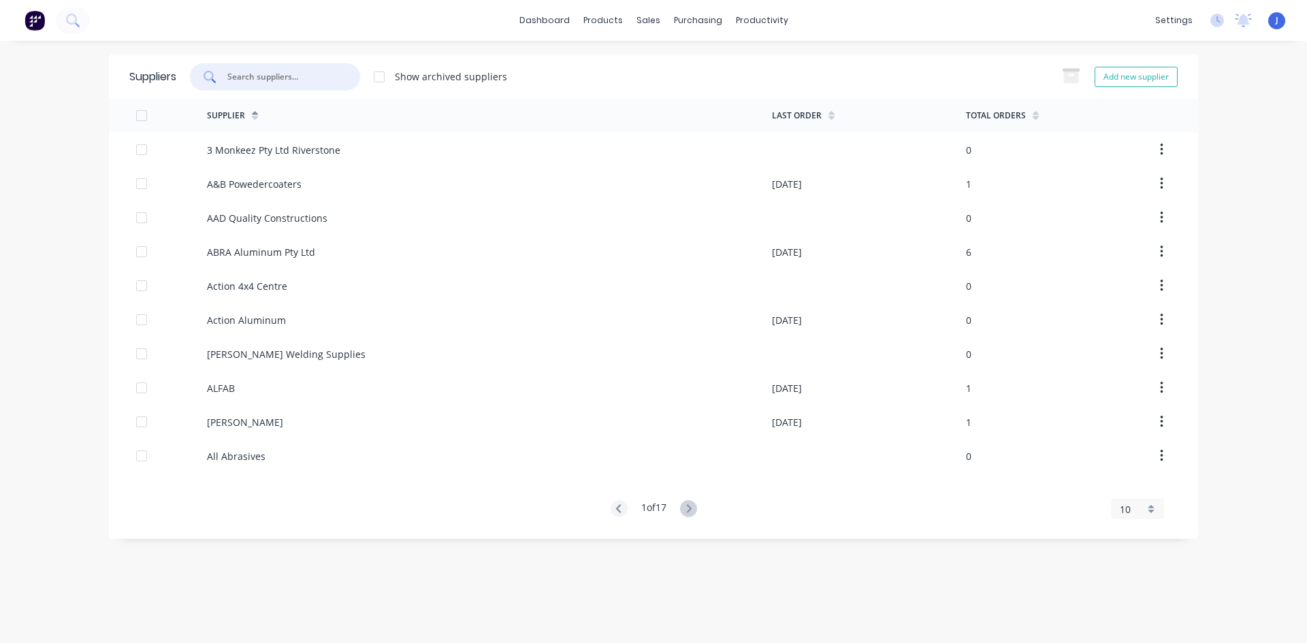
click at [260, 80] on input "text" at bounding box center [282, 77] width 113 height 14
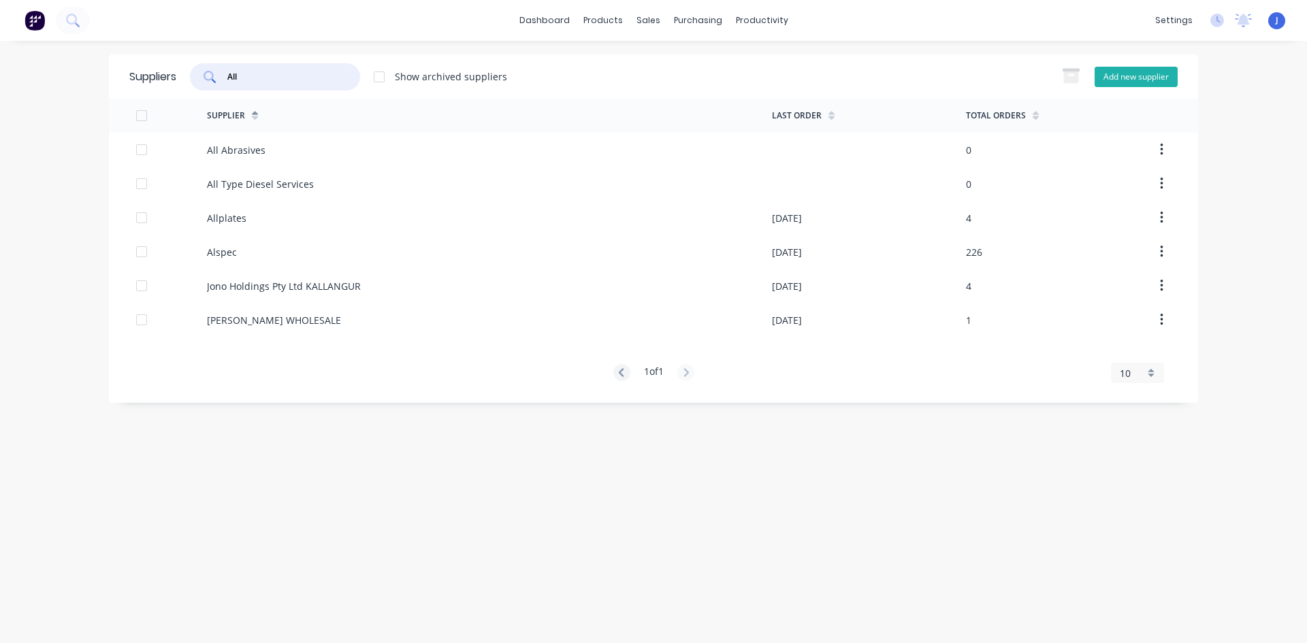
type input "All"
click at [1110, 80] on button "Add new supplier" at bounding box center [1135, 77] width 83 height 20
select select "AU"
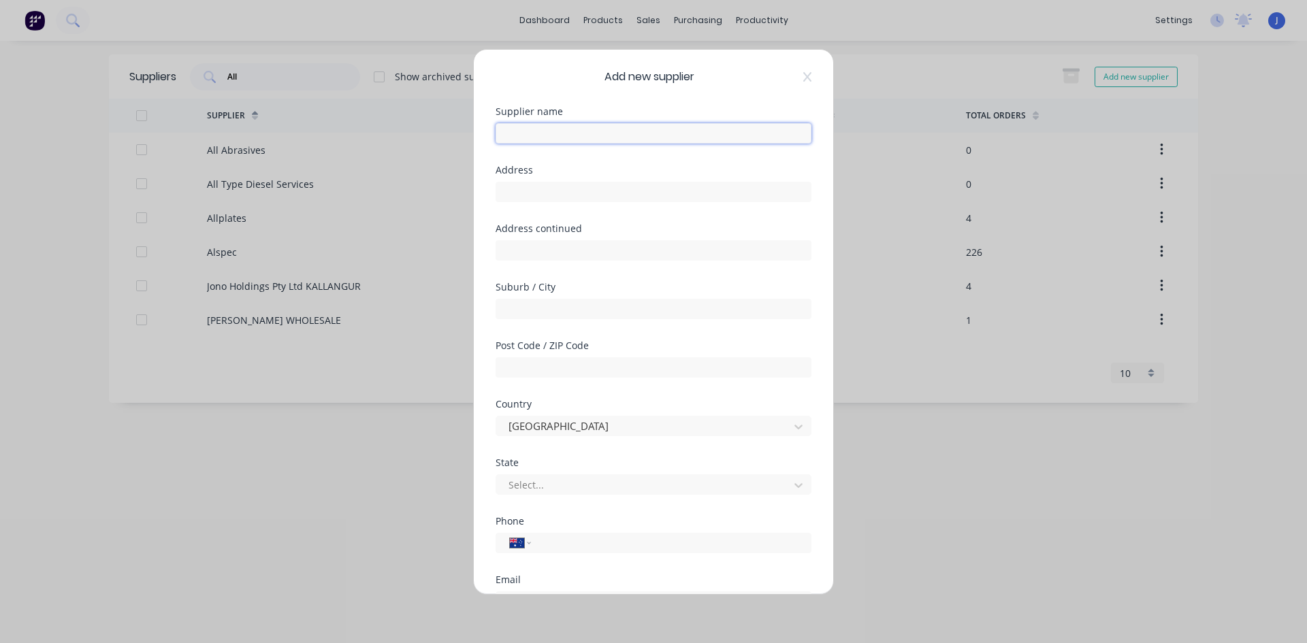
click at [532, 133] on input "text" at bounding box center [653, 133] width 316 height 20
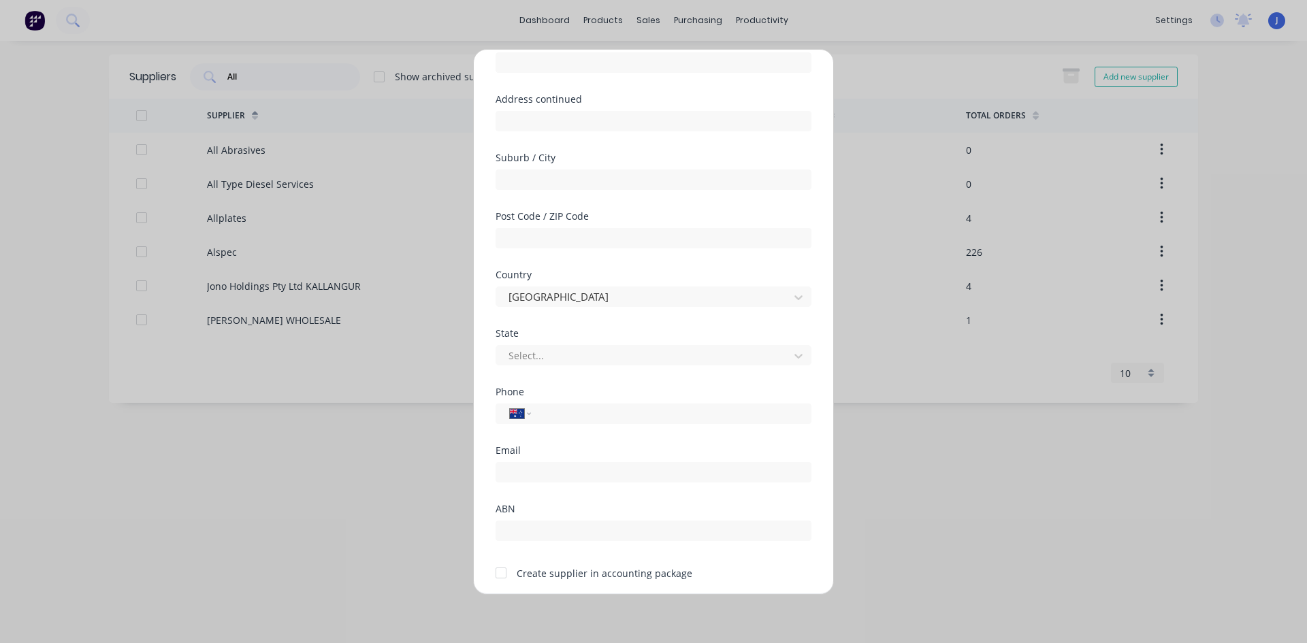
scroll to position [136, 0]
type input "Allbro Group"
paste input "0450 561 510"
type input "0450 561 510"
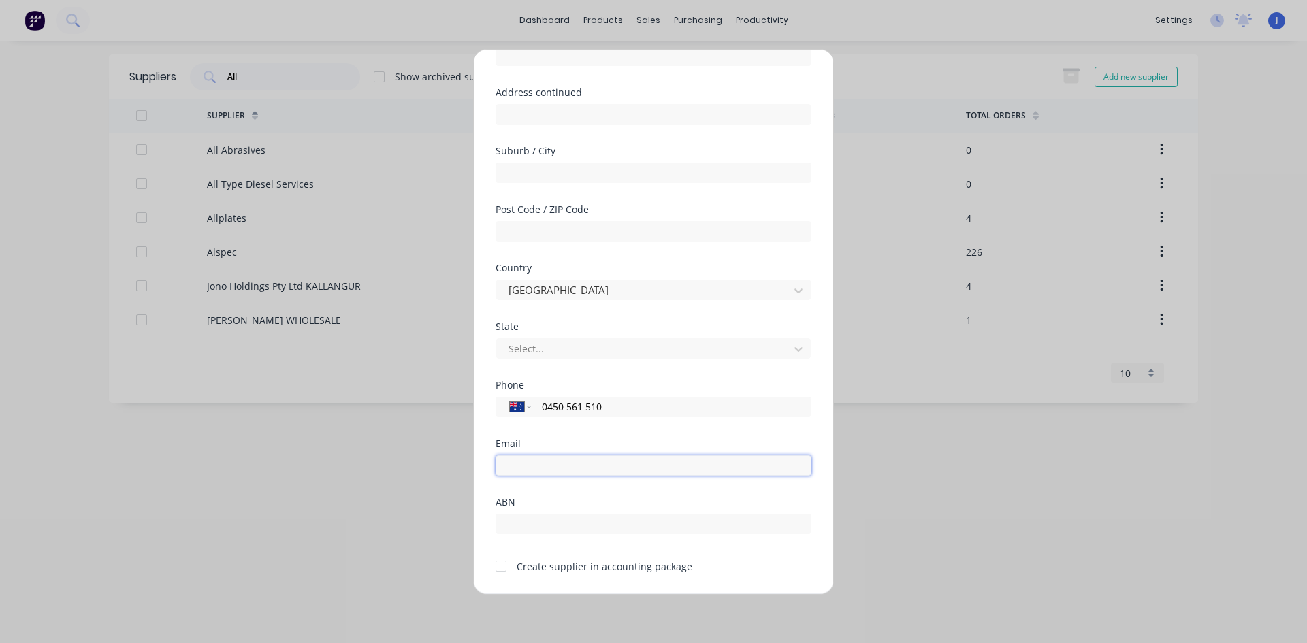
click at [540, 468] on input "email" at bounding box center [653, 465] width 316 height 20
click at [603, 468] on input "email" at bounding box center [653, 465] width 316 height 20
paste input "[PERSON_NAME][EMAIL_ADDRESS][DOMAIN_NAME]"
type input "[PERSON_NAME][EMAIL_ADDRESS][DOMAIN_NAME]"
click at [501, 566] on div at bounding box center [500, 566] width 27 height 27
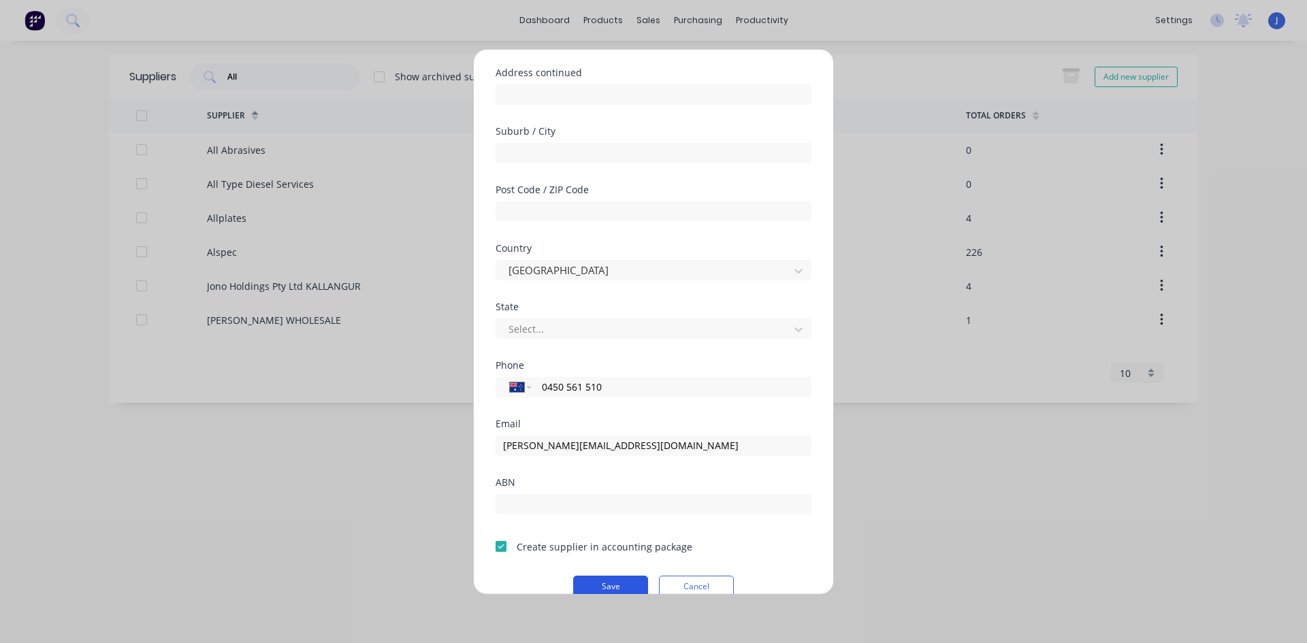
scroll to position [178, 0]
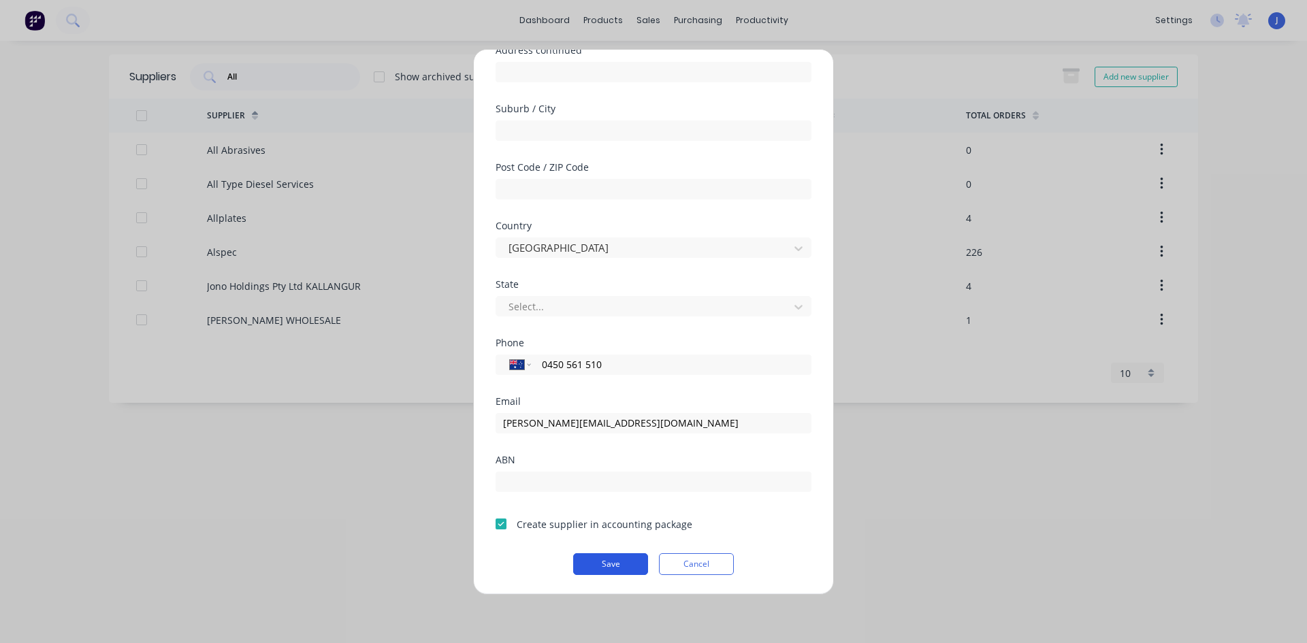
click at [609, 567] on button "Save" at bounding box center [610, 564] width 75 height 22
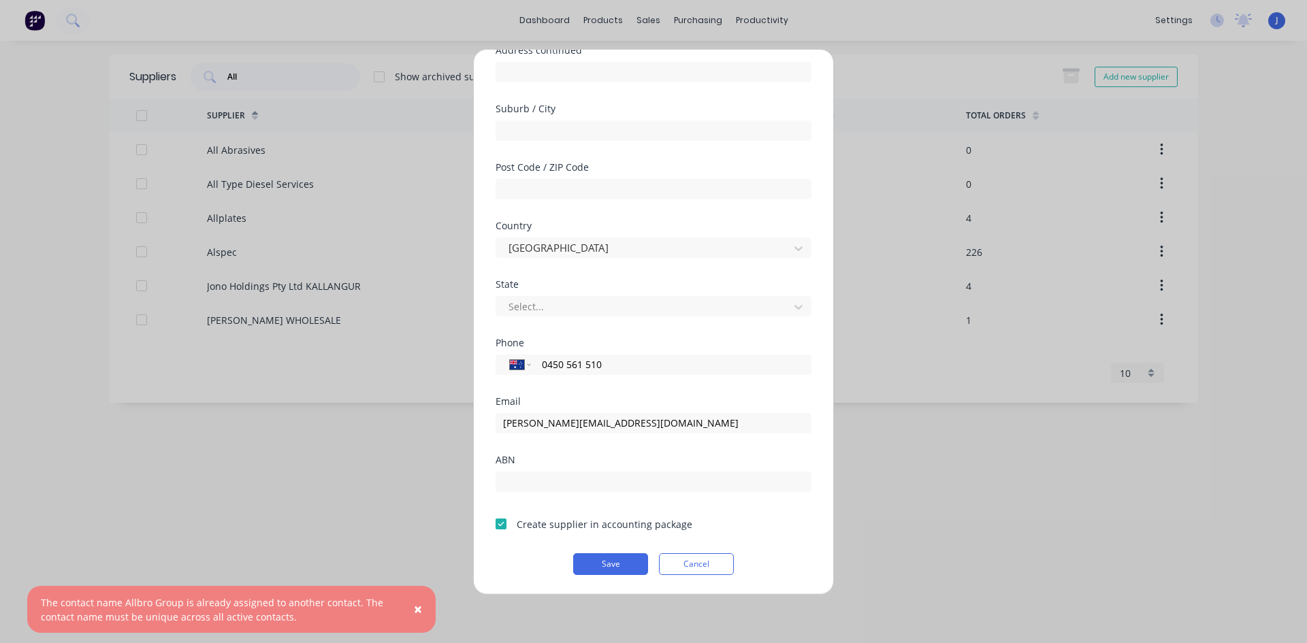
click at [417, 609] on span "×" at bounding box center [418, 609] width 8 height 19
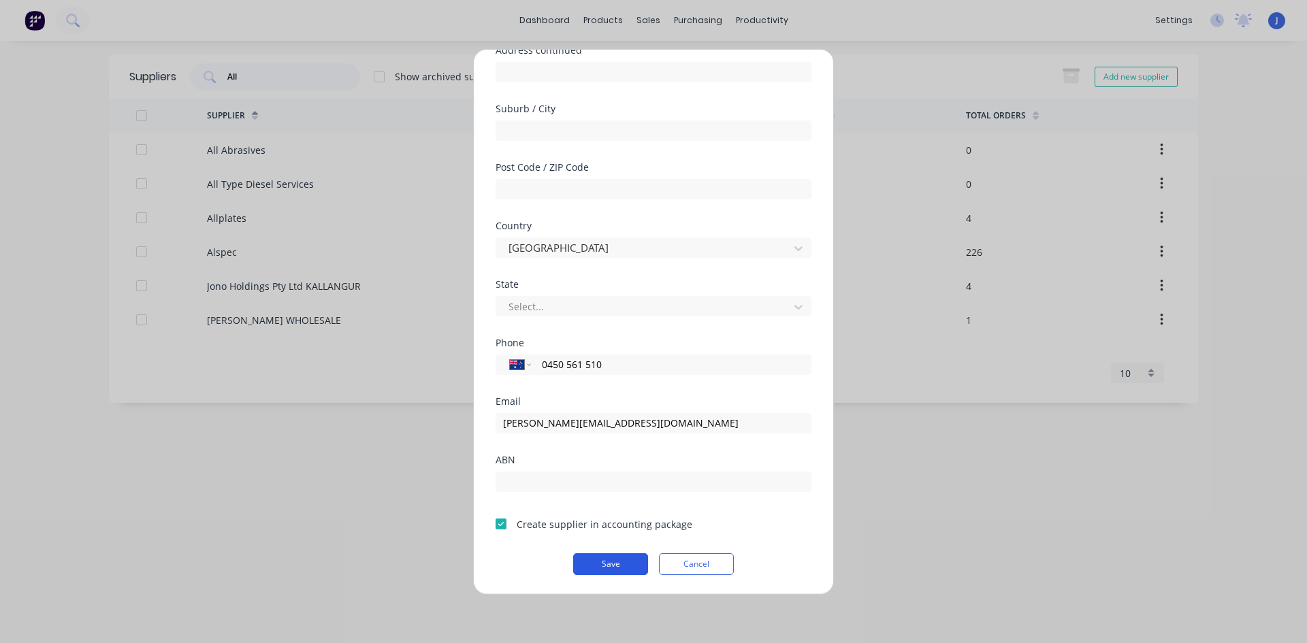
click at [609, 564] on button "Save" at bounding box center [610, 564] width 75 height 22
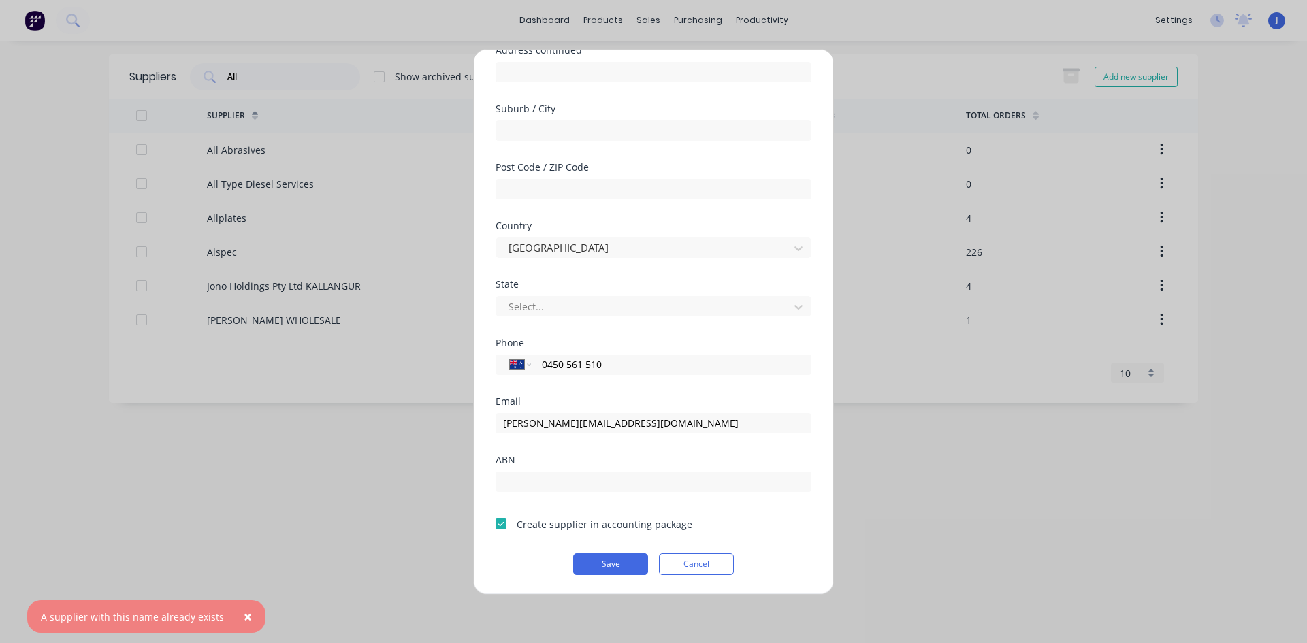
click at [244, 616] on span "×" at bounding box center [248, 616] width 8 height 19
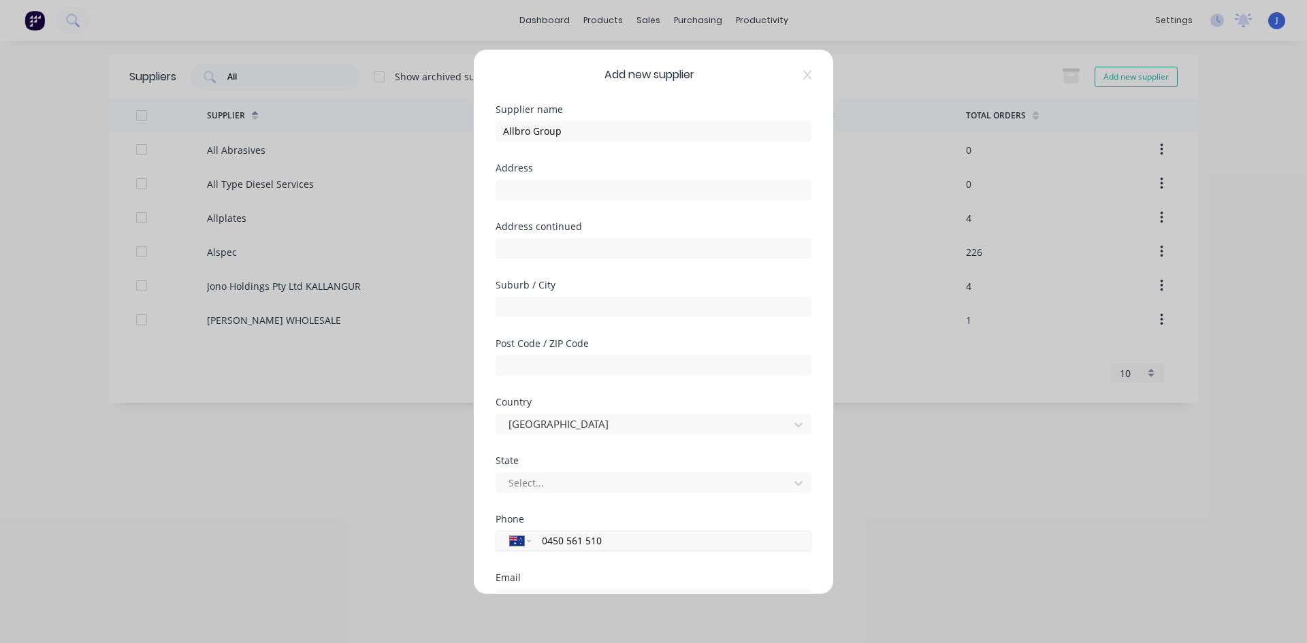
scroll to position [0, 0]
click at [796, 69] on div "Add new supplier" at bounding box center [653, 77] width 316 height 16
click at [387, 415] on div "Add new supplier Supplier name Allbro Group Address Address continued Suburb / …" at bounding box center [653, 321] width 1307 height 643
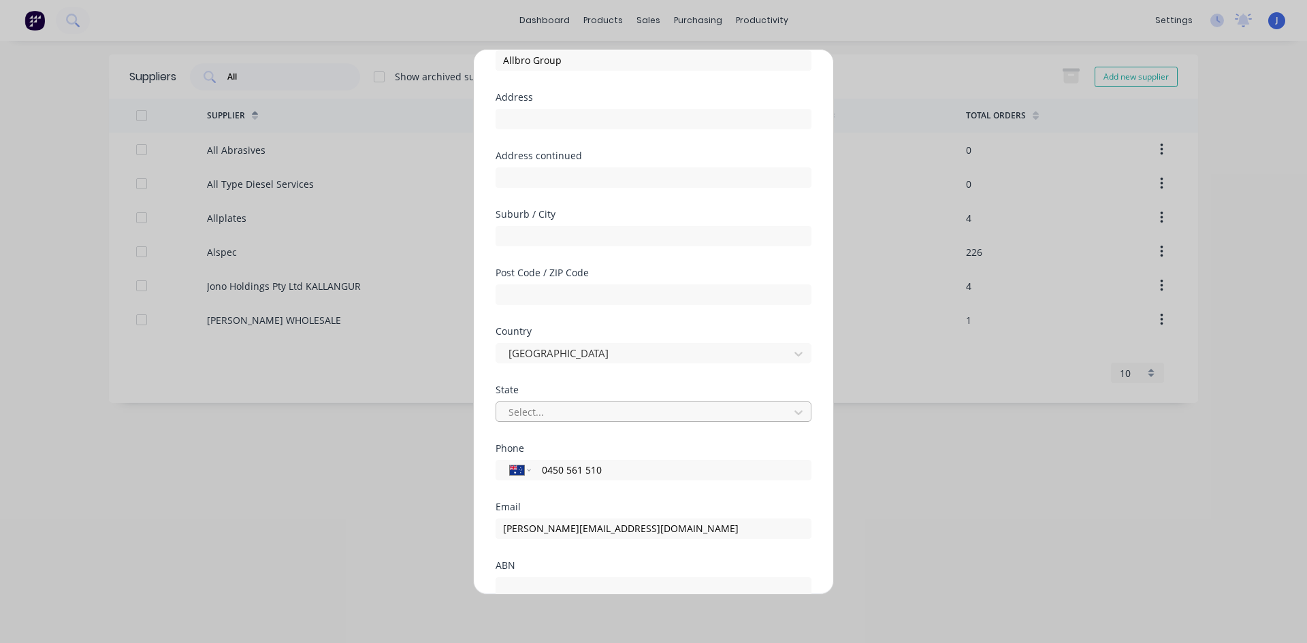
scroll to position [178, 0]
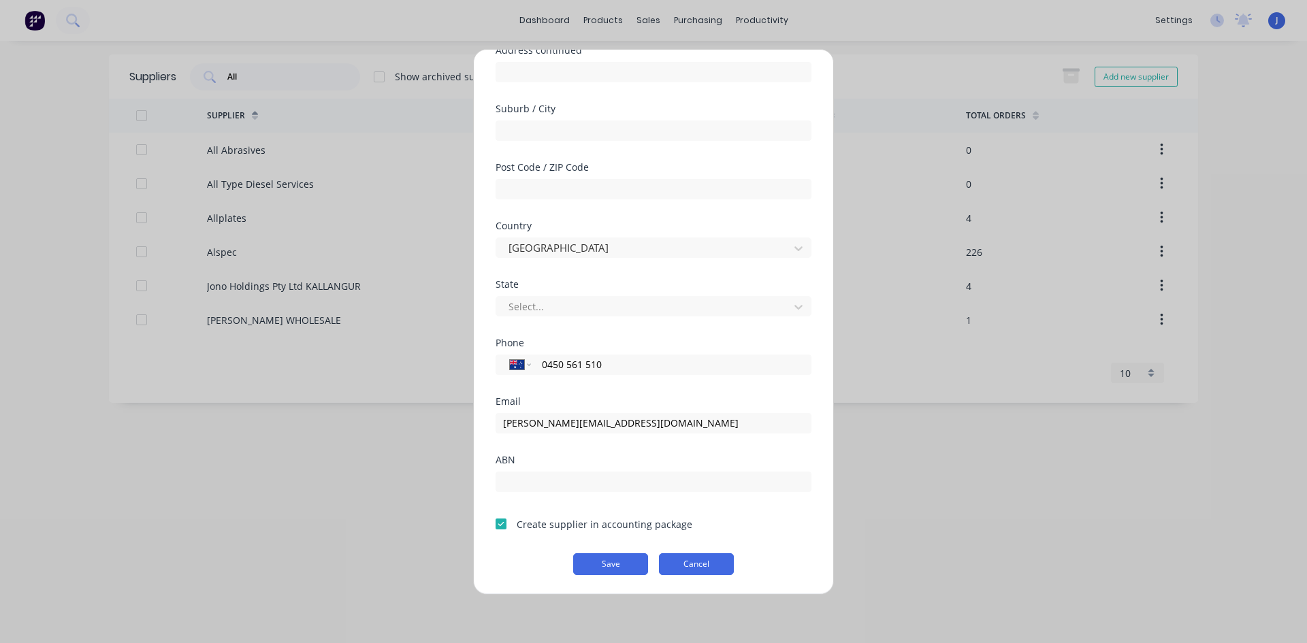
click at [705, 562] on button "Cancel" at bounding box center [696, 564] width 75 height 22
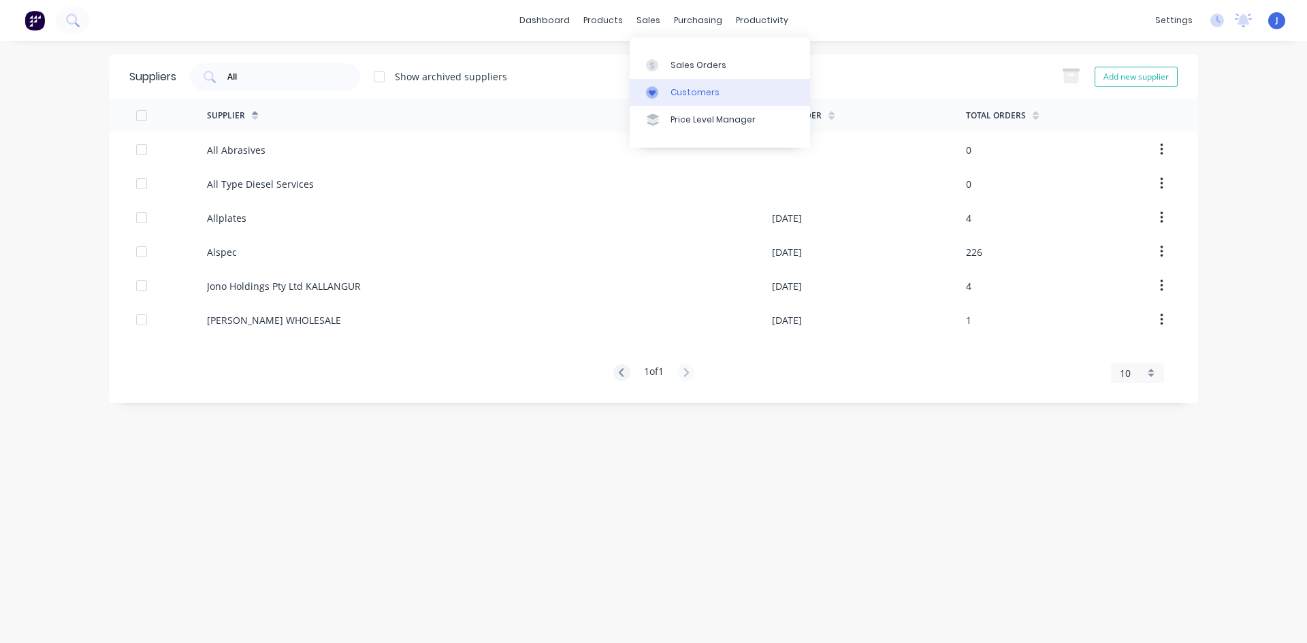
click at [694, 87] on div "Customers" at bounding box center [694, 92] width 49 height 12
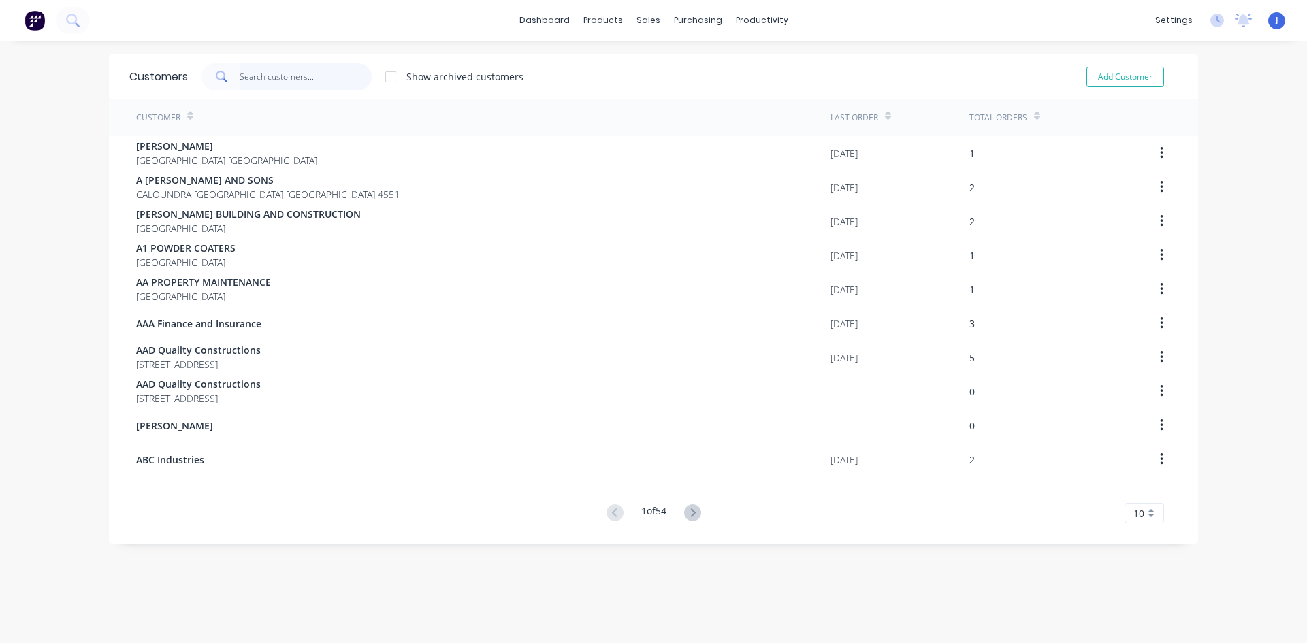
click at [275, 72] on input "text" at bounding box center [306, 76] width 133 height 27
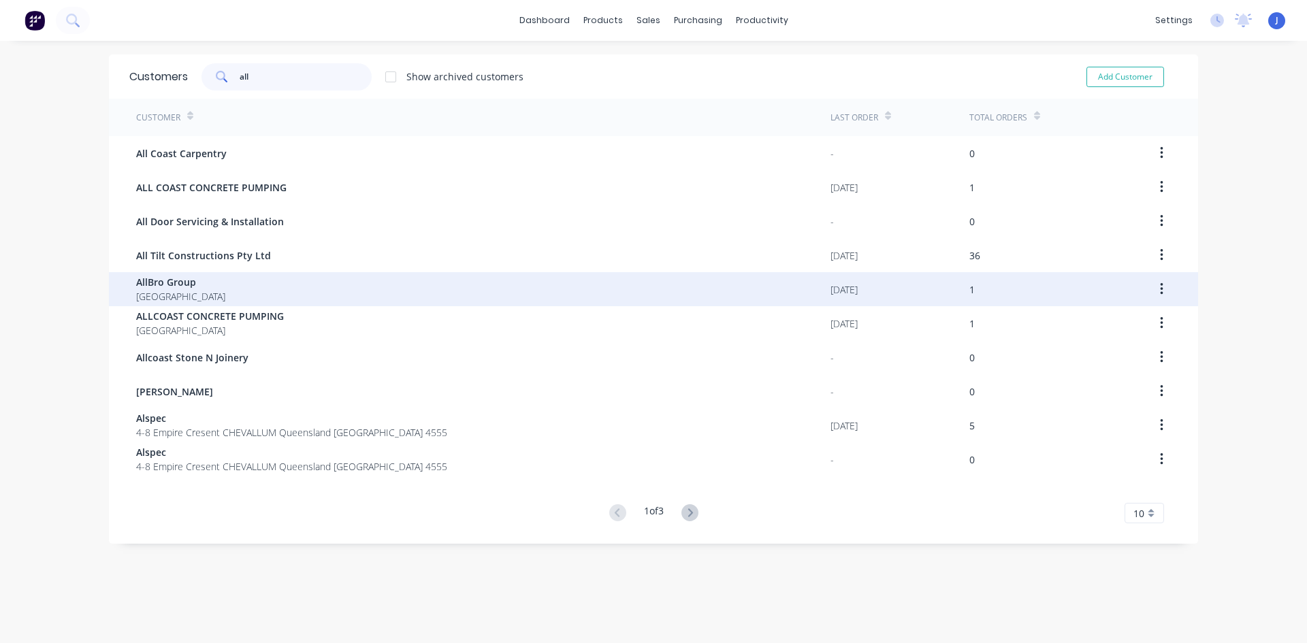
type input "all"
drag, startPoint x: 194, startPoint y: 282, endPoint x: 172, endPoint y: 292, distance: 24.7
click at [172, 292] on span "[GEOGRAPHIC_DATA]" at bounding box center [180, 296] width 89 height 14
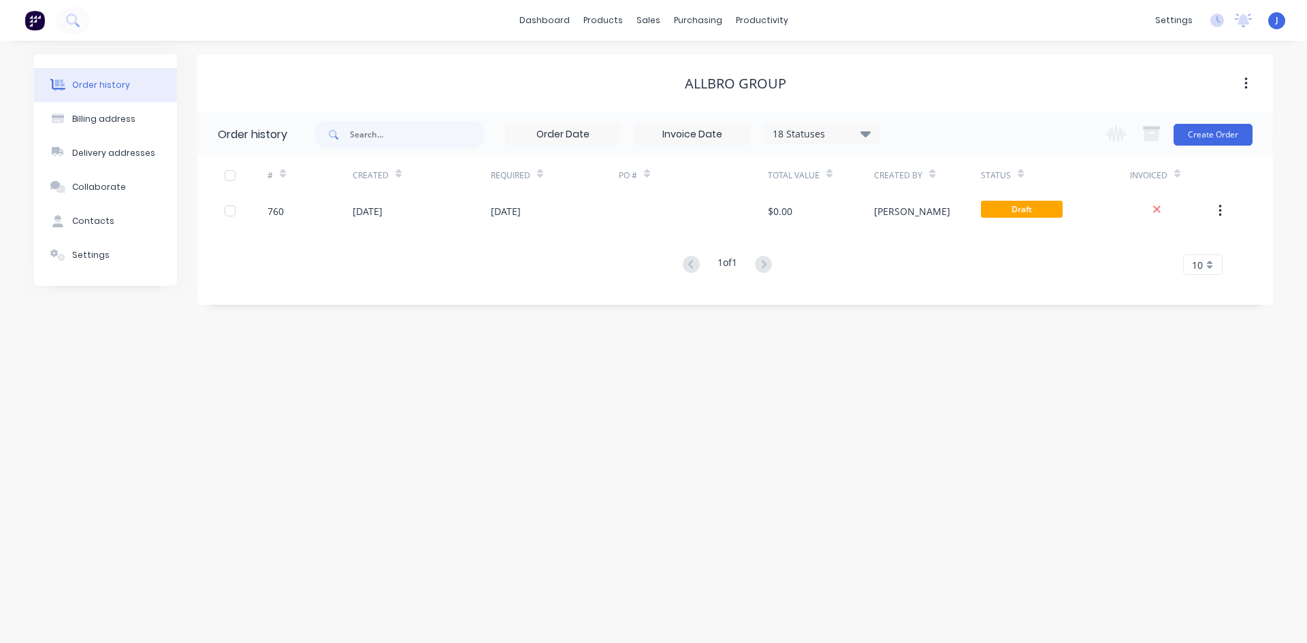
click at [1245, 84] on icon "button" at bounding box center [1245, 84] width 3 height 12
click at [1181, 118] on div "Archive" at bounding box center [1197, 120] width 105 height 20
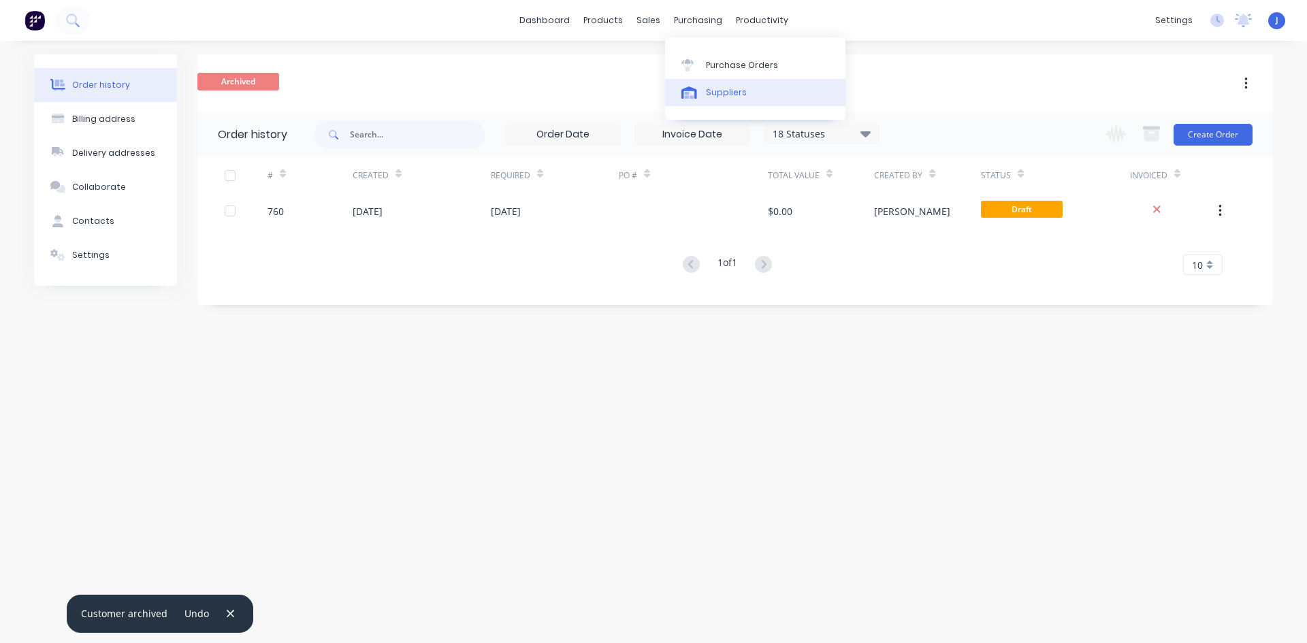
click at [721, 88] on div "Suppliers" at bounding box center [726, 92] width 41 height 12
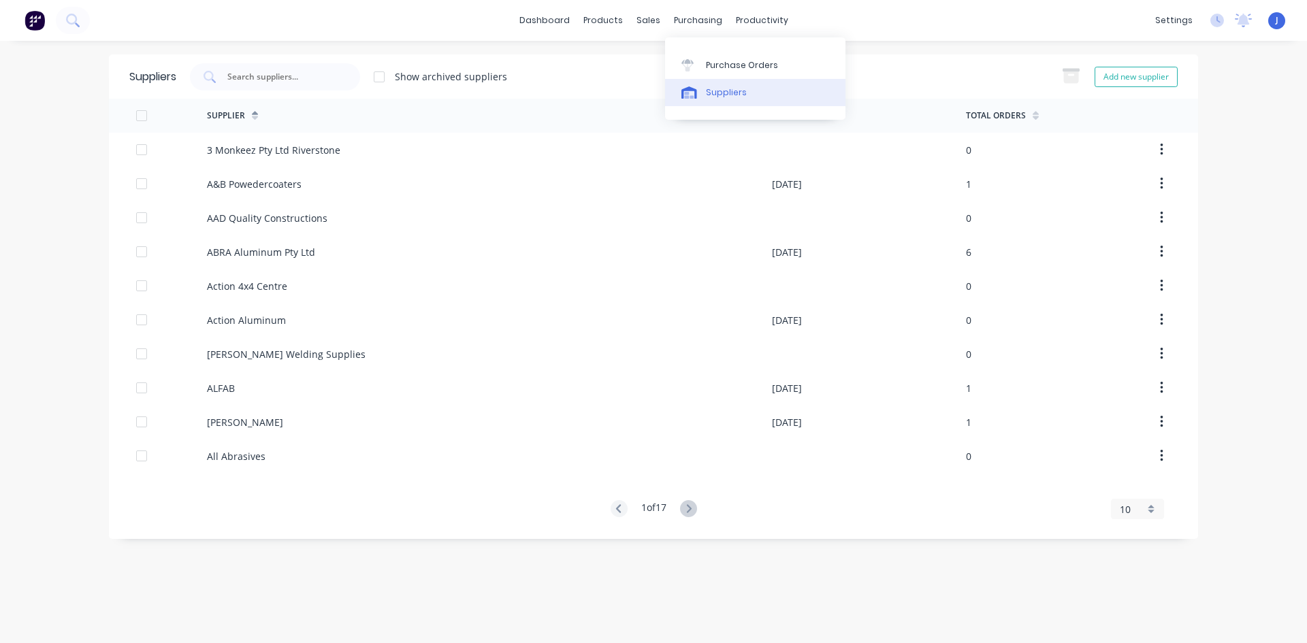
click at [721, 89] on div "Suppliers" at bounding box center [726, 92] width 41 height 12
click at [267, 78] on input "text" at bounding box center [282, 77] width 113 height 14
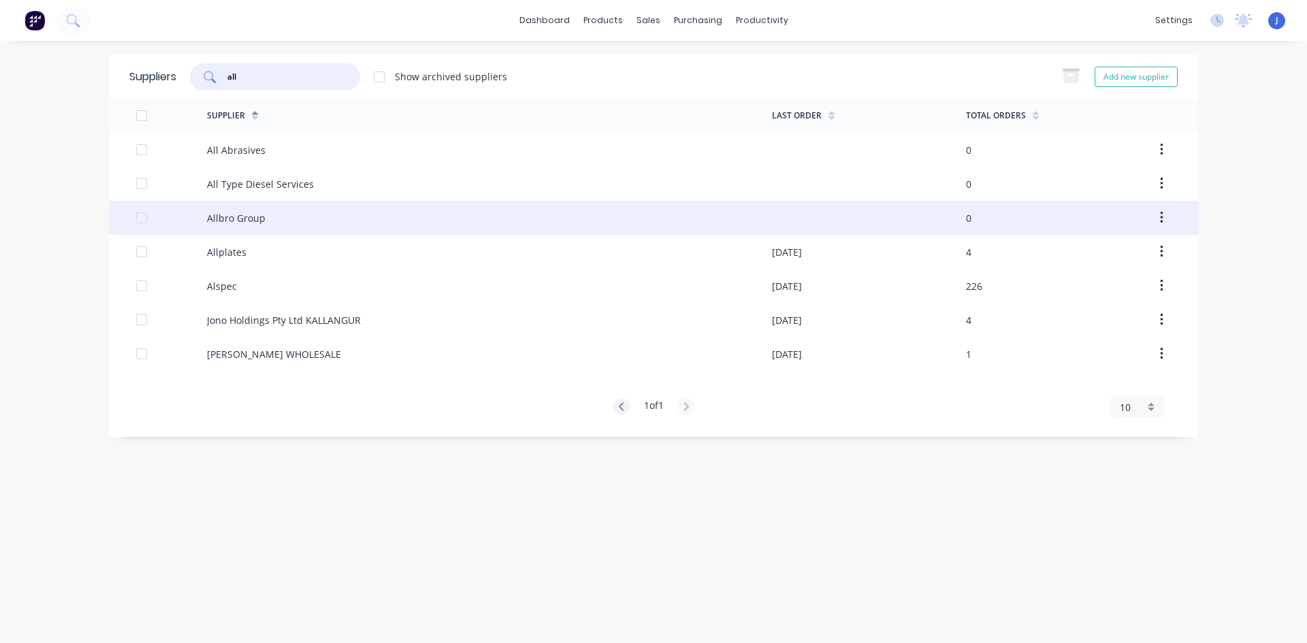
type input "all"
click at [260, 216] on div "Allbro Group" at bounding box center [236, 218] width 59 height 14
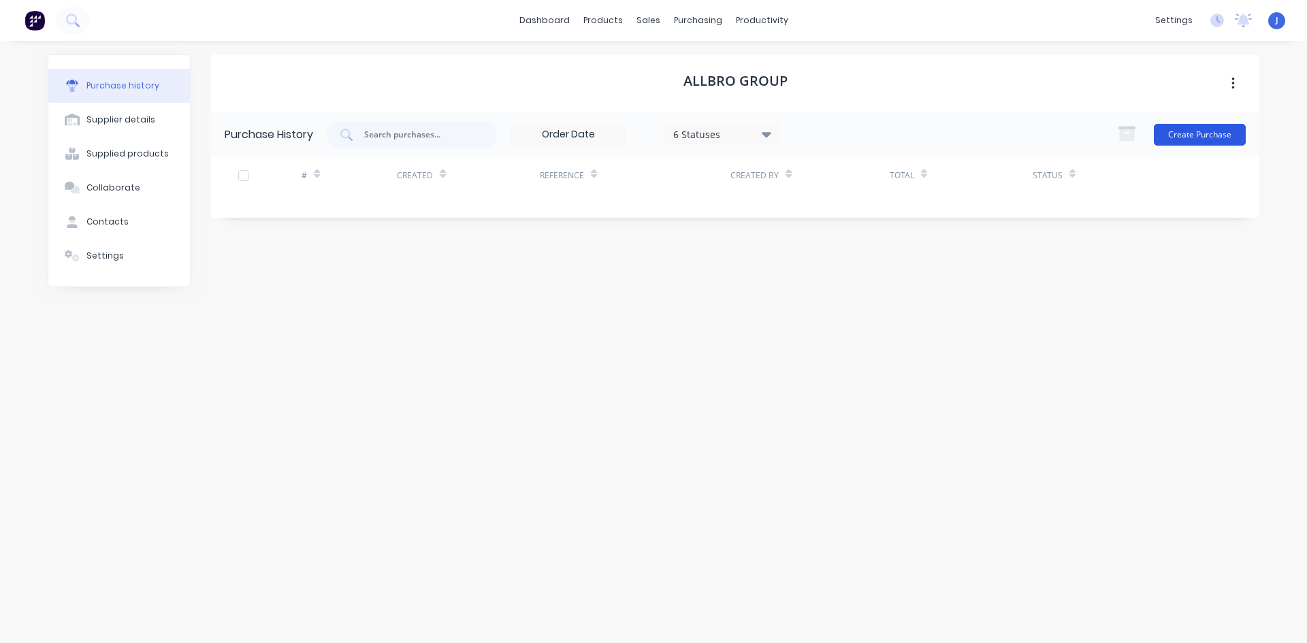
click at [1173, 133] on button "Create Purchase" at bounding box center [1200, 135] width 92 height 22
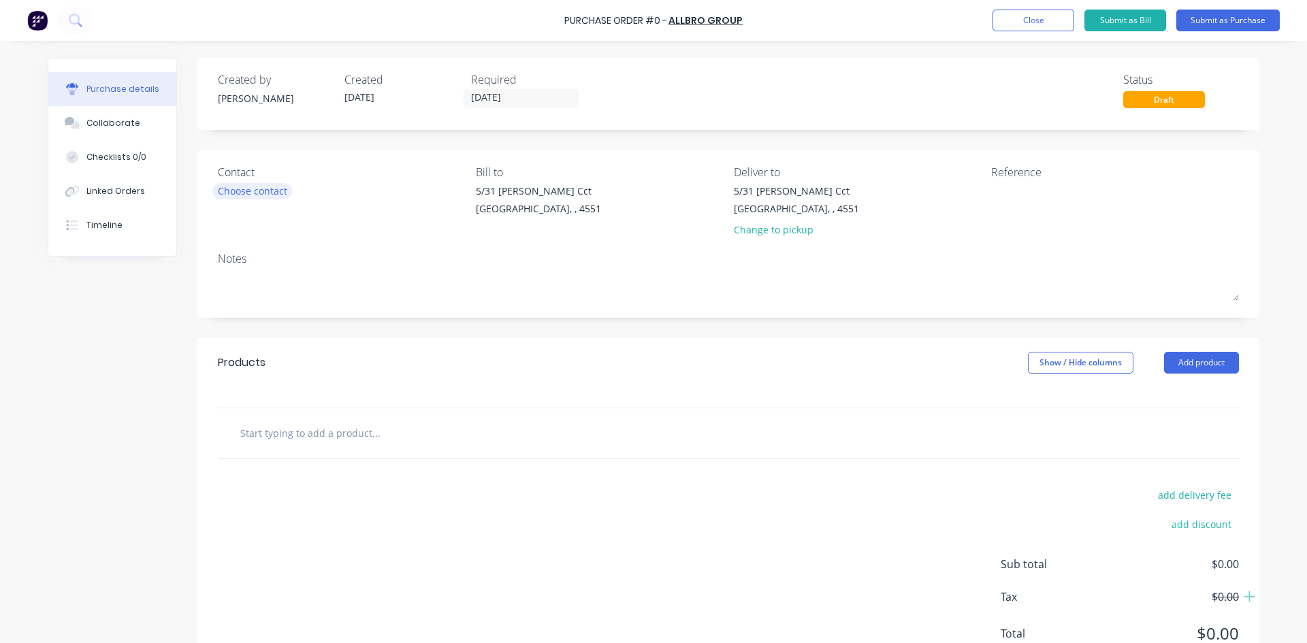
click at [247, 192] on div "Choose contact" at bounding box center [252, 191] width 69 height 14
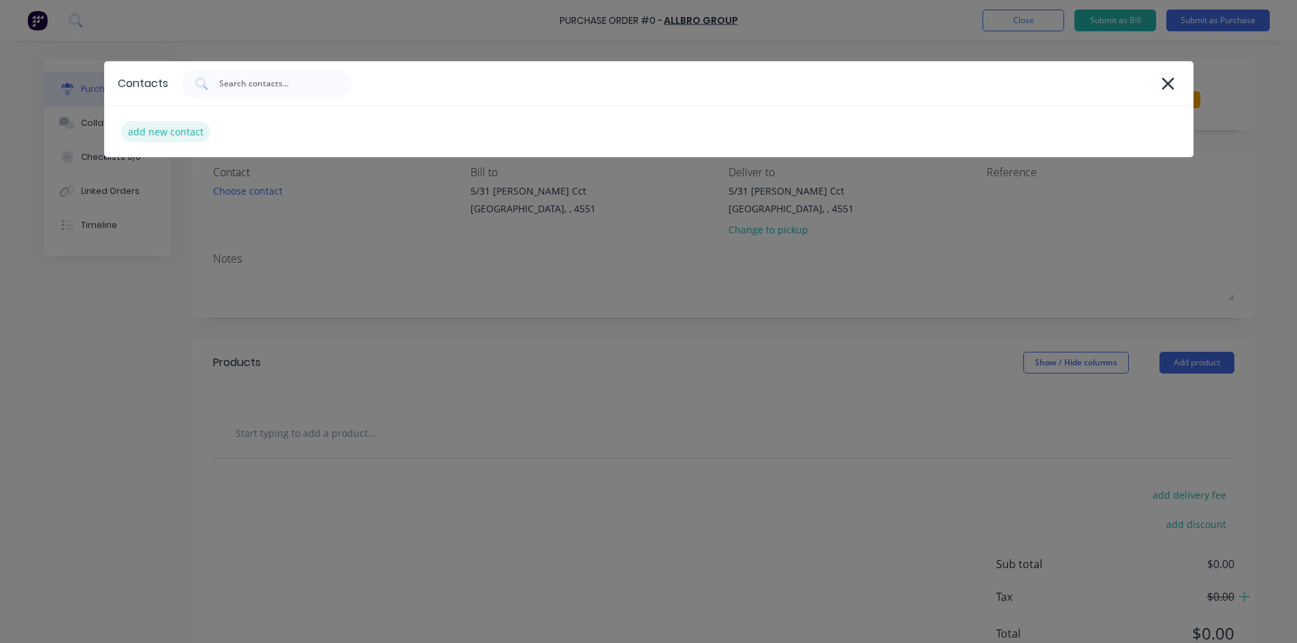
click at [150, 136] on div "add new contact" at bounding box center [165, 131] width 89 height 21
select select "AU"
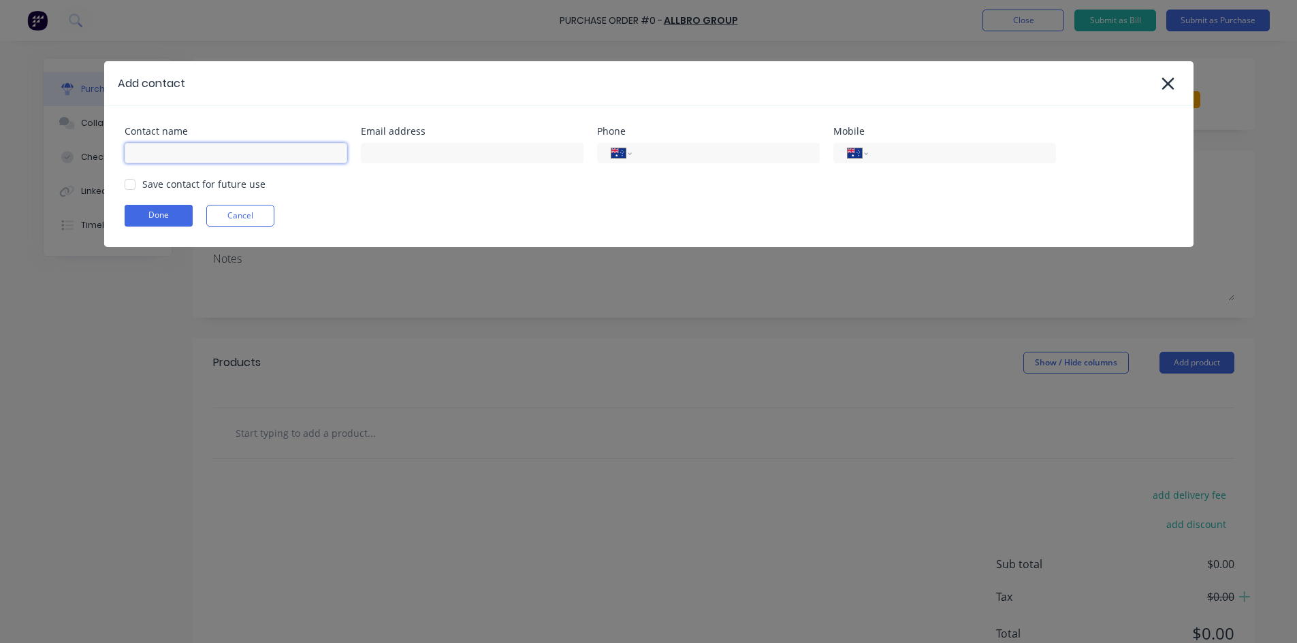
click at [173, 154] on input at bounding box center [236, 153] width 223 height 20
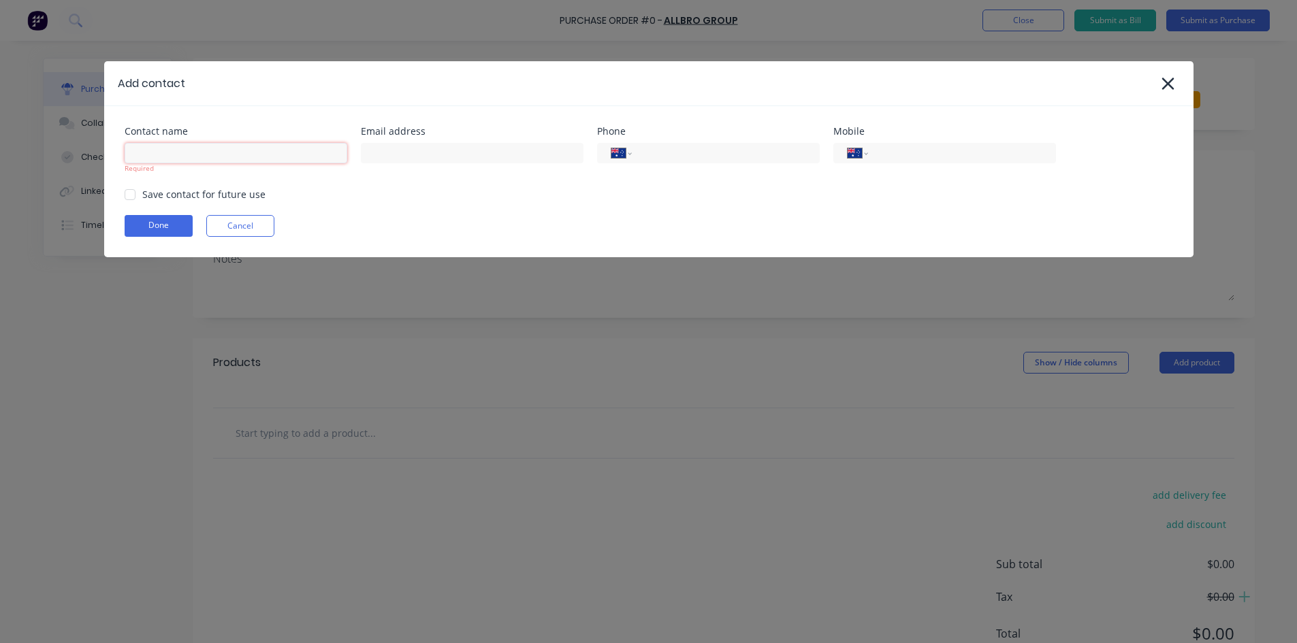
click at [191, 159] on input at bounding box center [236, 153] width 223 height 20
paste input "[PERSON_NAME]"
type input "[PERSON_NAME]"
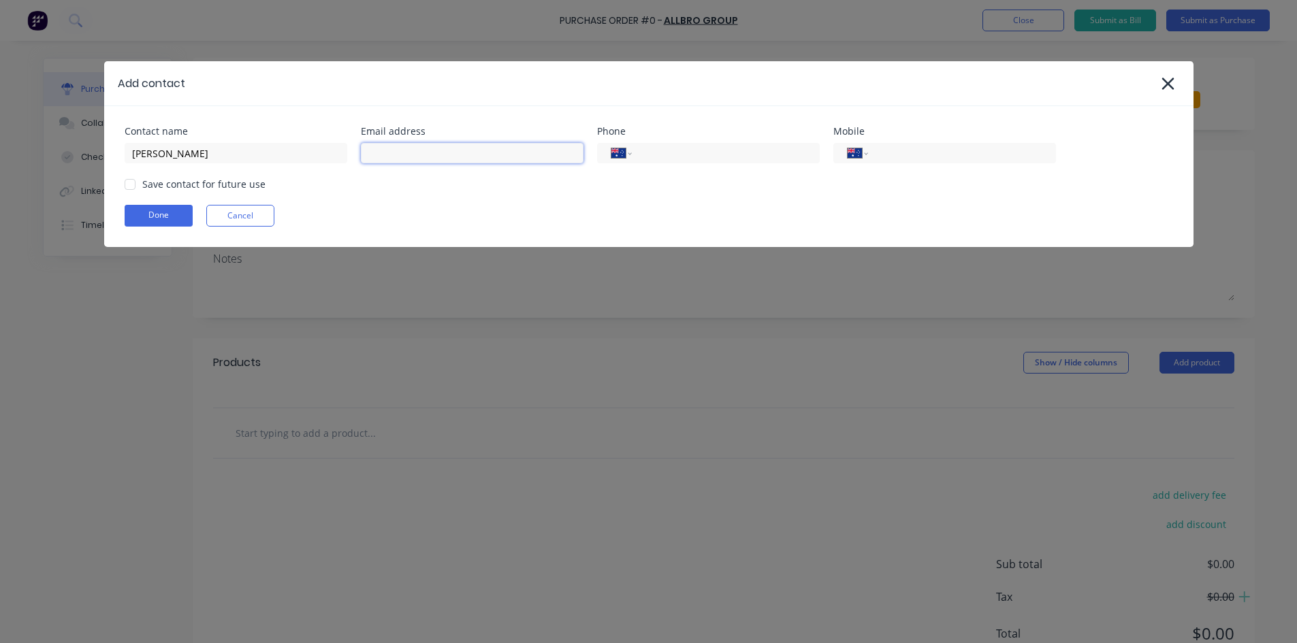
click at [427, 154] on input at bounding box center [472, 153] width 223 height 20
click at [395, 162] on input at bounding box center [472, 153] width 223 height 20
paste input "[PERSON_NAME][EMAIL_ADDRESS][DOMAIN_NAME]"
type input "[PERSON_NAME][EMAIL_ADDRESS][DOMAIN_NAME]"
click at [902, 159] on input "tel" at bounding box center [958, 154] width 163 height 16
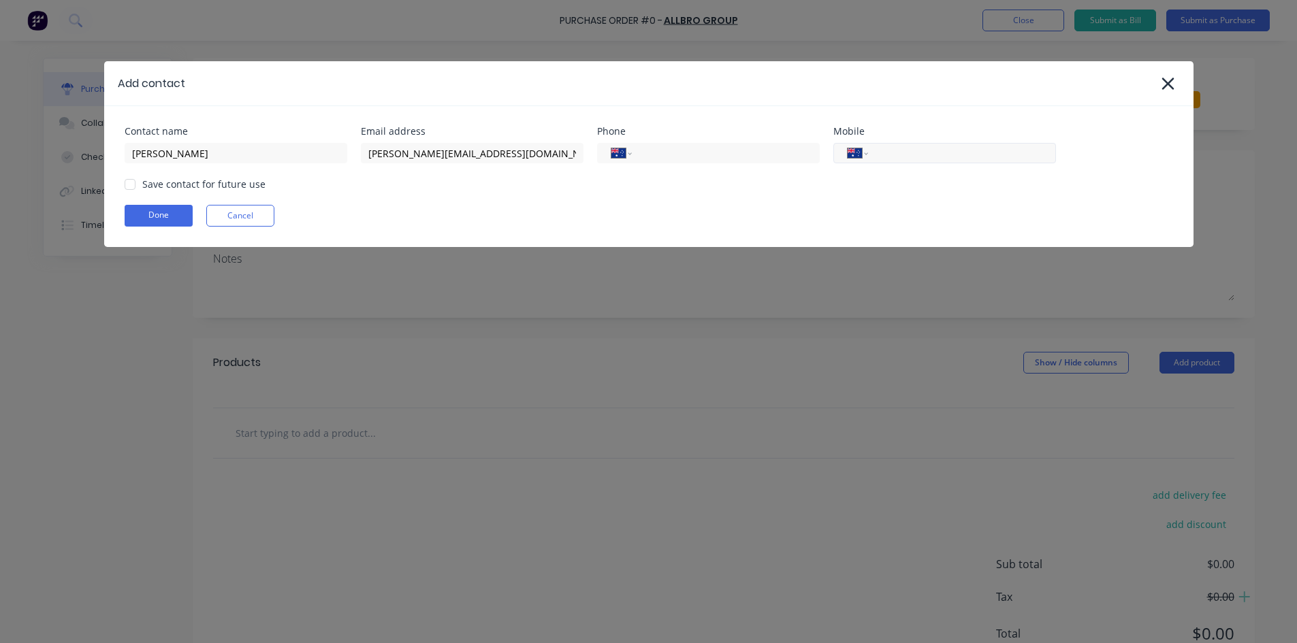
paste input "0450 561 510"
type input "0450 561 510"
click at [687, 212] on div "Done Cancel" at bounding box center [649, 216] width 1048 height 22
click at [127, 184] on div at bounding box center [129, 184] width 27 height 27
click at [152, 216] on button "Done" at bounding box center [159, 216] width 68 height 22
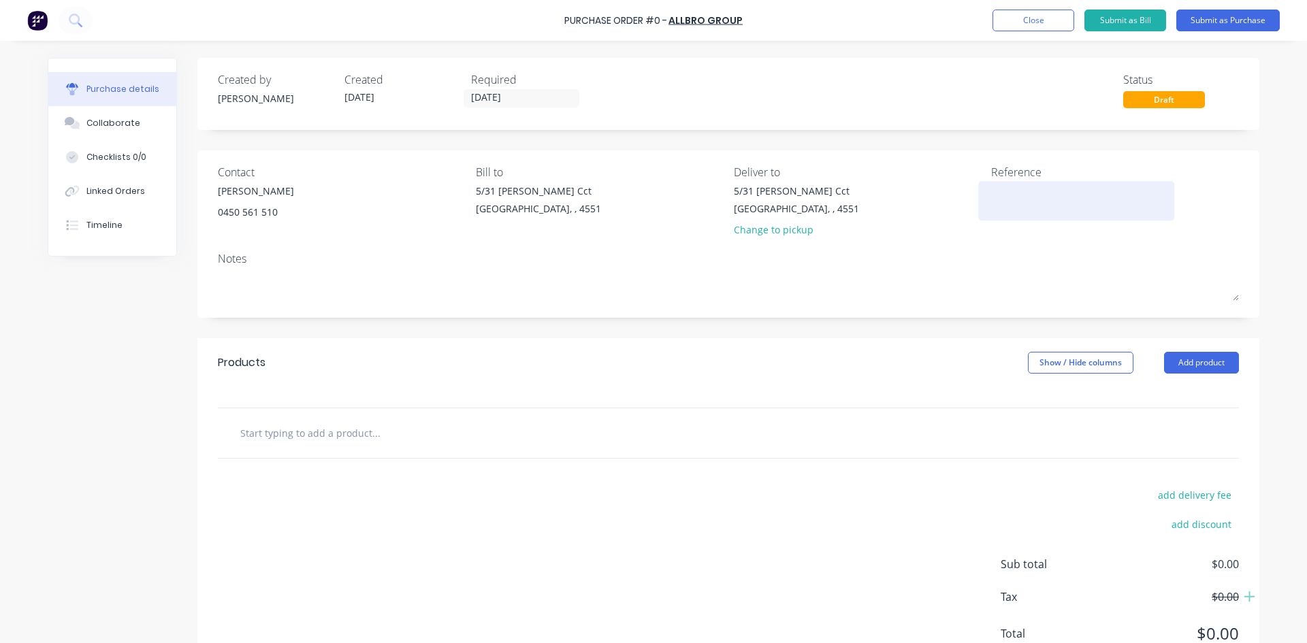
click at [1010, 197] on textarea at bounding box center [1076, 199] width 170 height 31
type textarea "J"
type textarea "Sparktackular"
click at [1175, 360] on button "Add product" at bounding box center [1201, 363] width 75 height 22
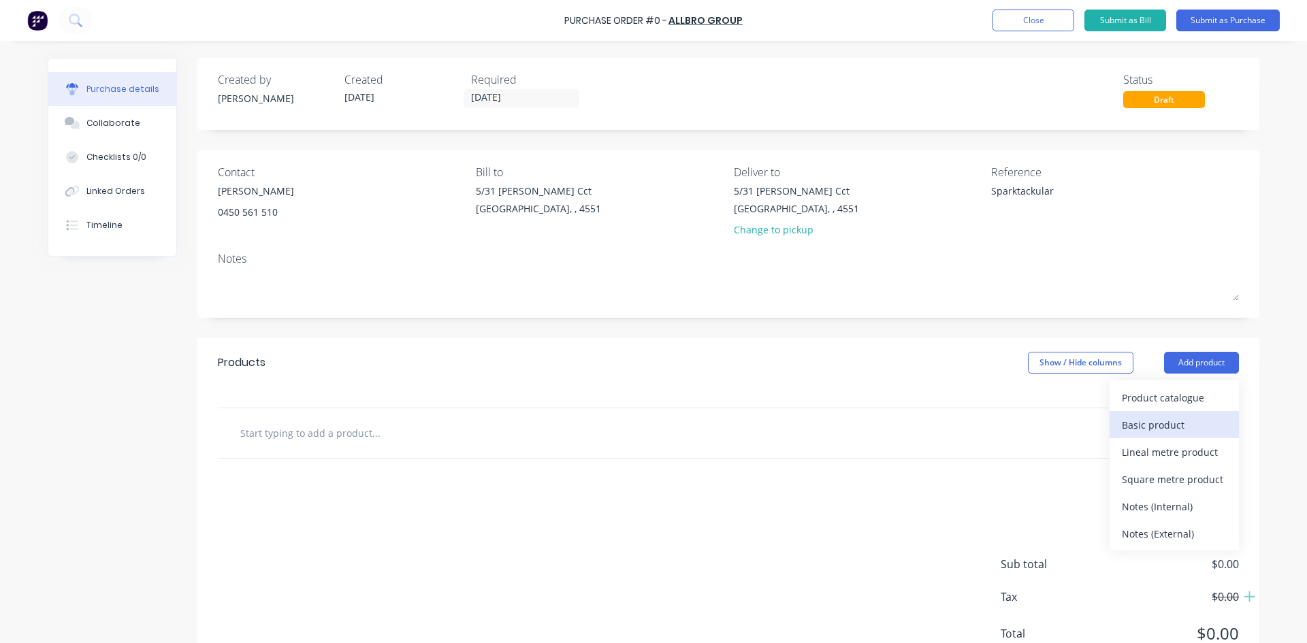
click at [1169, 417] on div "Basic product" at bounding box center [1174, 425] width 105 height 20
click at [1168, 421] on div "Basic product" at bounding box center [1174, 425] width 105 height 20
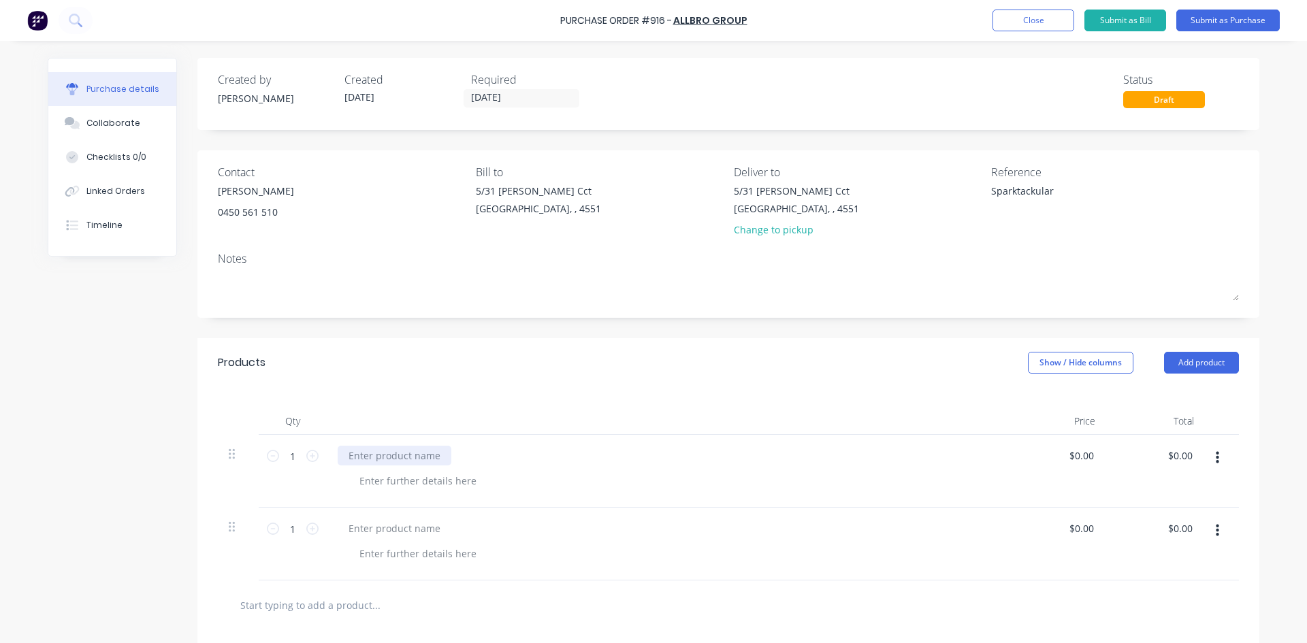
click at [364, 455] on div at bounding box center [395, 456] width 114 height 20
click at [358, 459] on div at bounding box center [395, 456] width 114 height 20
paste div
click at [1077, 461] on input "0.00" at bounding box center [1084, 456] width 26 height 20
type input "0"
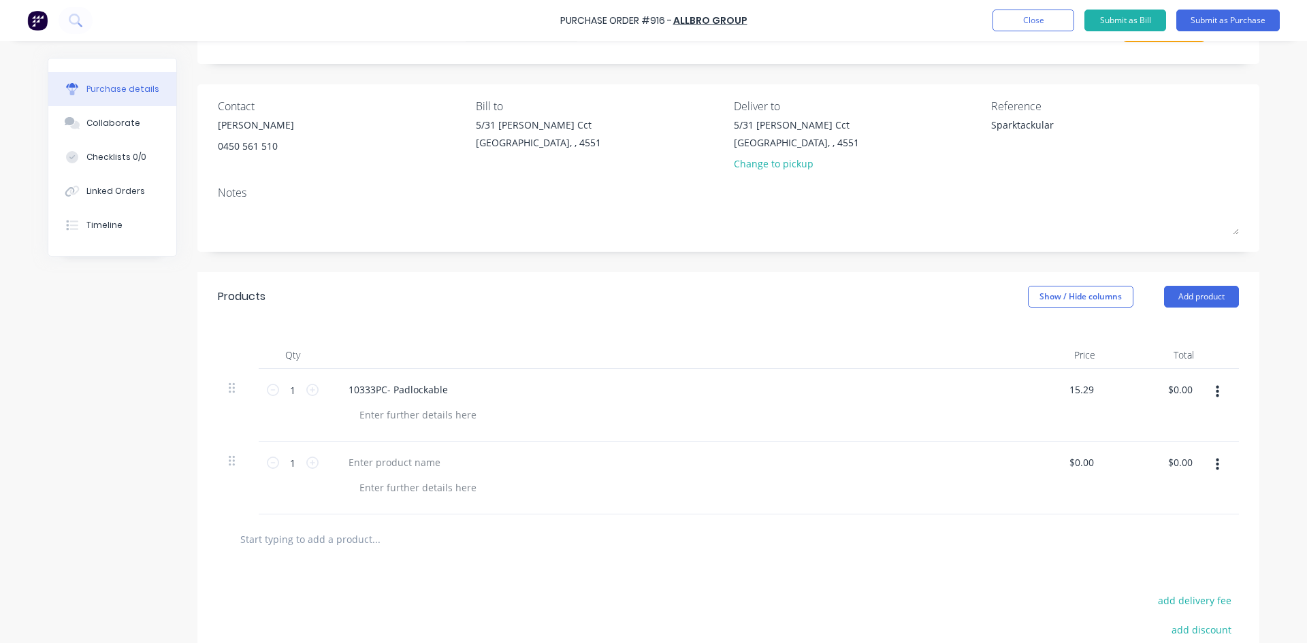
scroll to position [68, 0]
type input "$15.29"
click at [358, 461] on div at bounding box center [395, 461] width 114 height 20
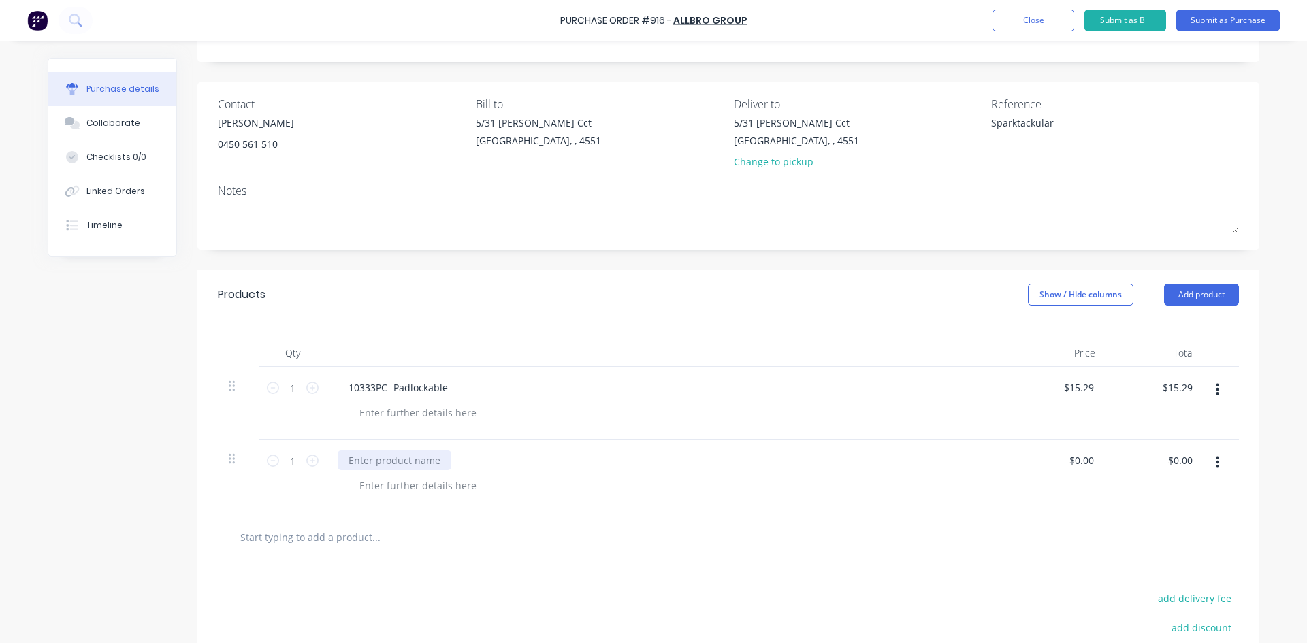
paste div
click at [306, 459] on icon at bounding box center [312, 461] width 12 height 12
type input "4"
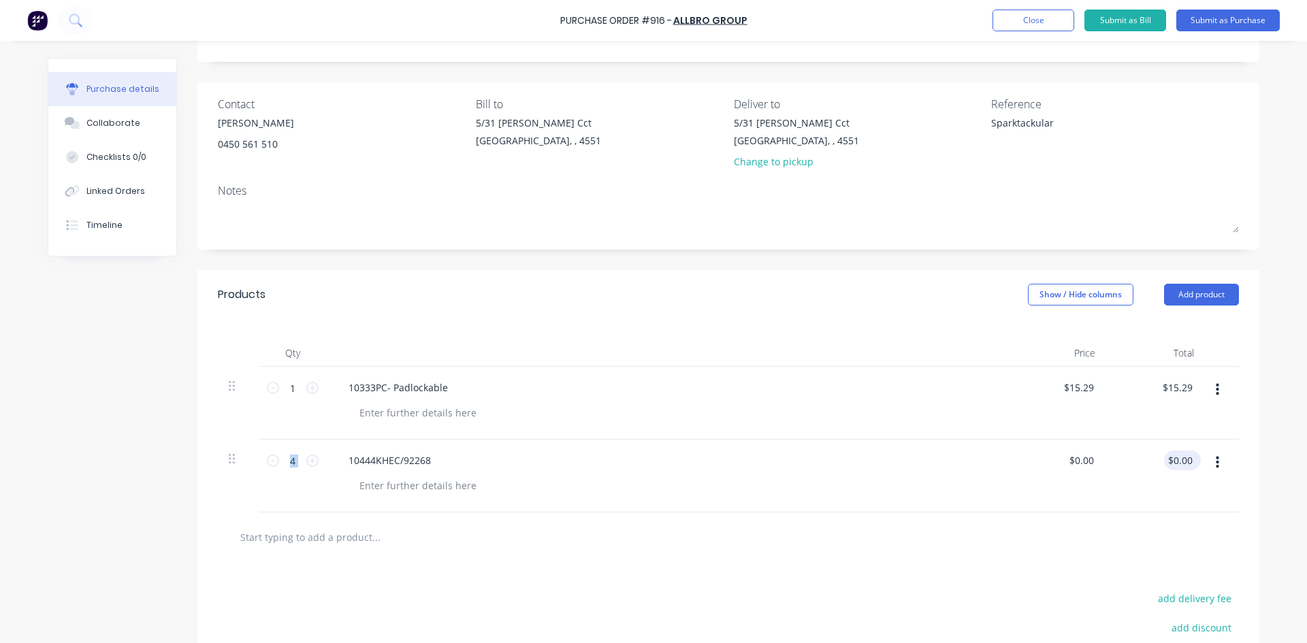
type input "0.00"
click at [1178, 467] on input "0.00" at bounding box center [1179, 461] width 31 height 20
type input "0.00"
type input "$0.00"
click at [1079, 467] on input "0.00" at bounding box center [1080, 461] width 31 height 20
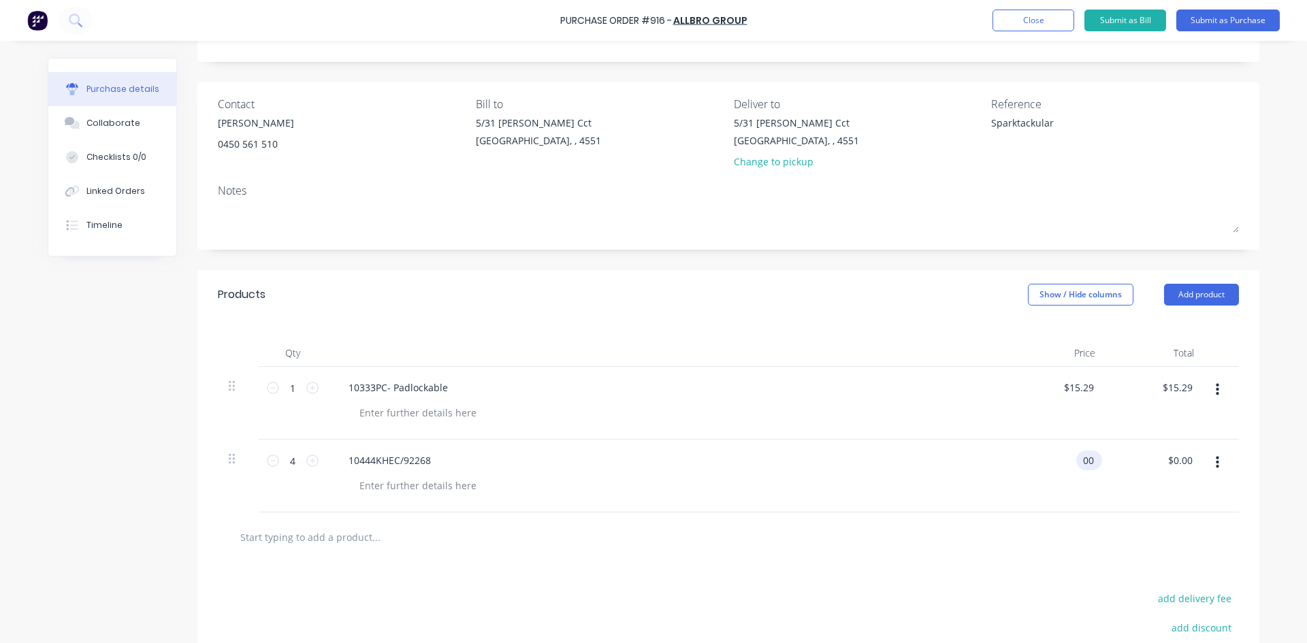
type input "0"
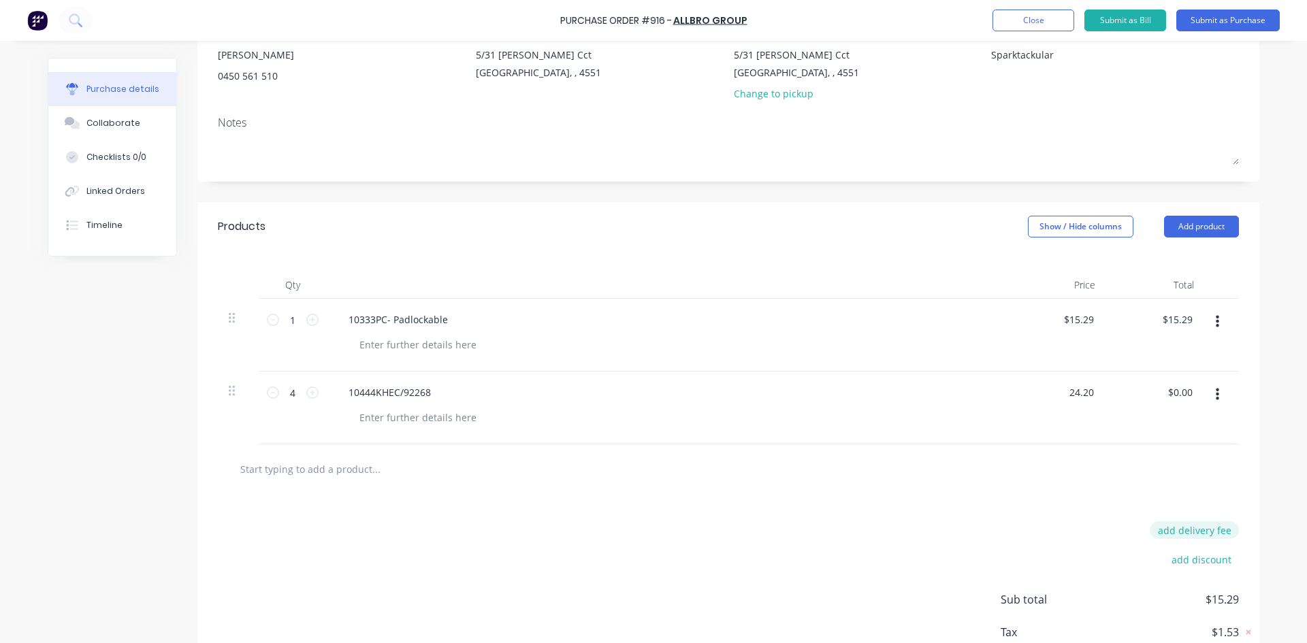
type input "$24.20"
type input "$96.80"
click at [1175, 530] on button "add delivery fee" at bounding box center [1193, 530] width 89 height 18
type input "$20.00"
click at [855, 523] on div "Delivery fee $20.00 add discount Sub total $112.09 Tax $11.21 Total $123.30" at bounding box center [728, 607] width 1062 height 227
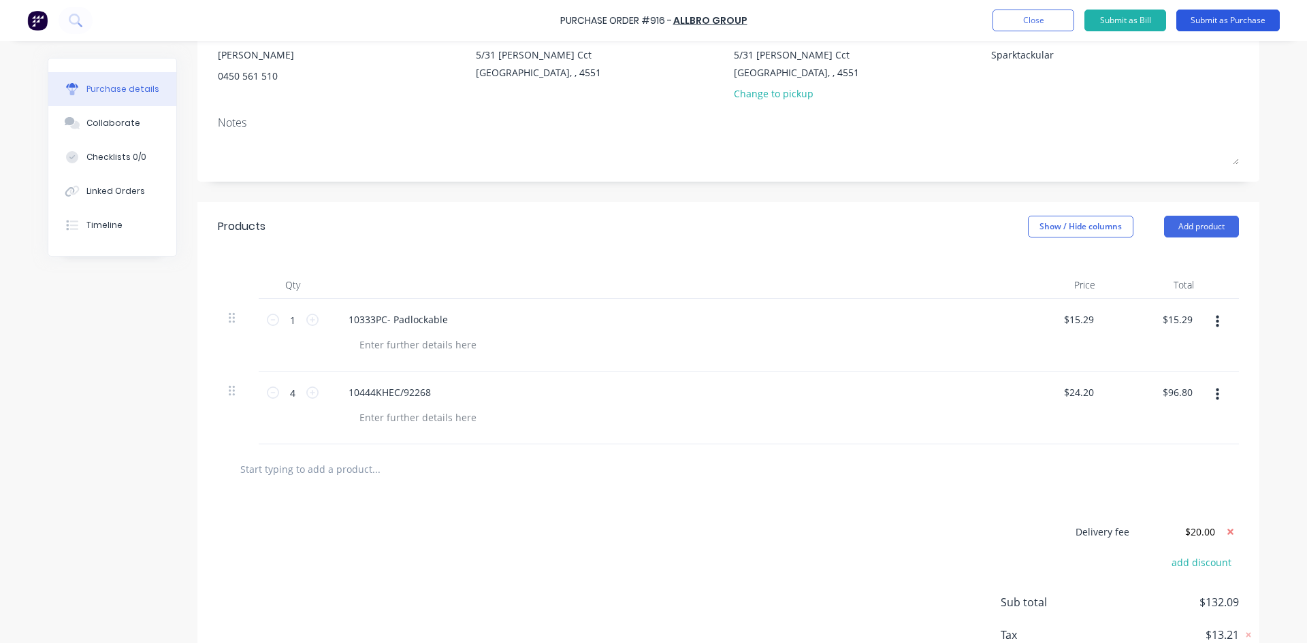
click at [1201, 25] on button "Submit as Purchase" at bounding box center [1227, 21] width 103 height 22
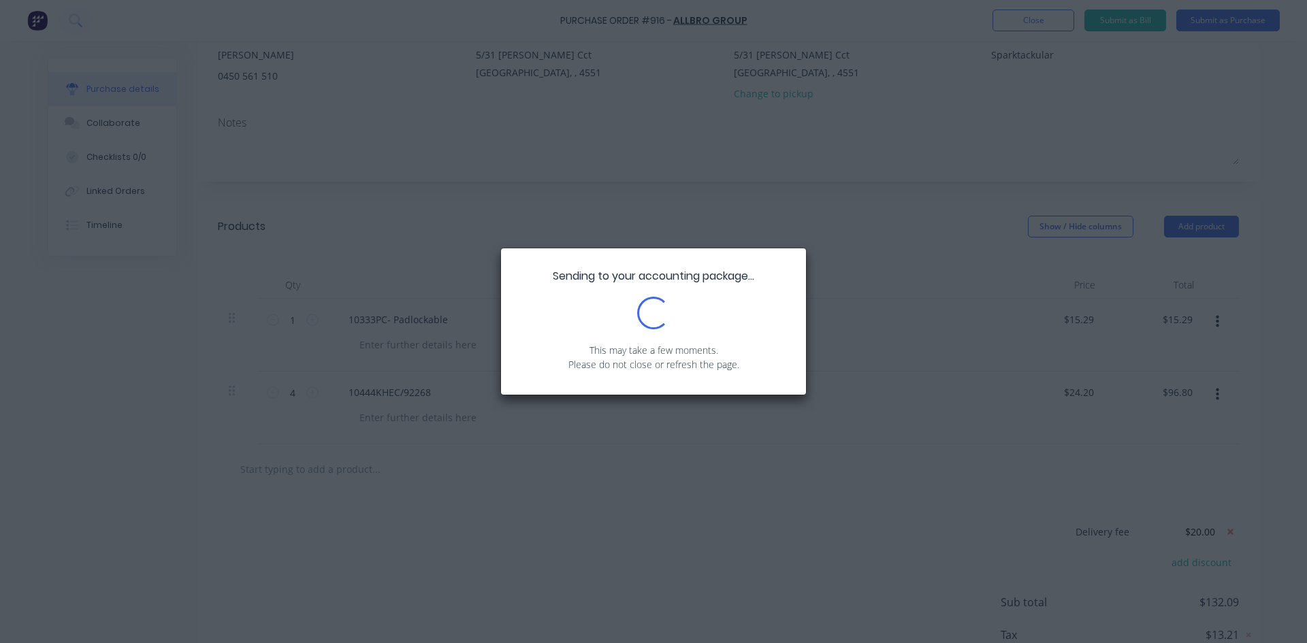
scroll to position [0, 0]
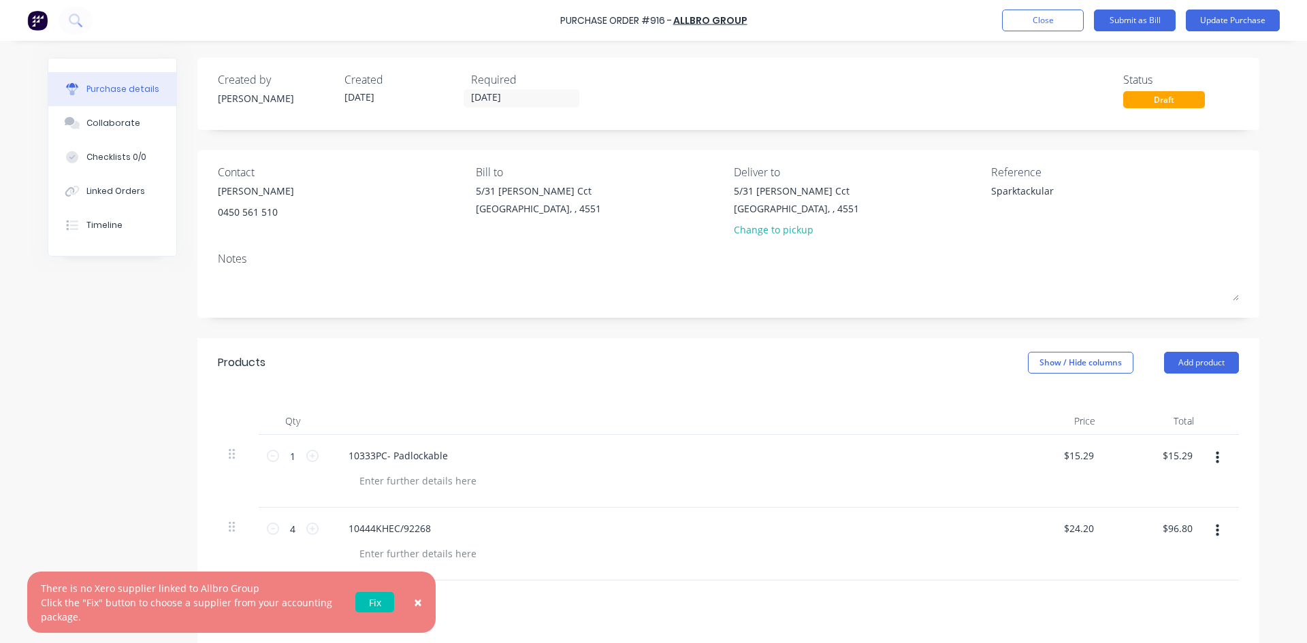
click at [376, 605] on link "Fix" at bounding box center [374, 602] width 39 height 20
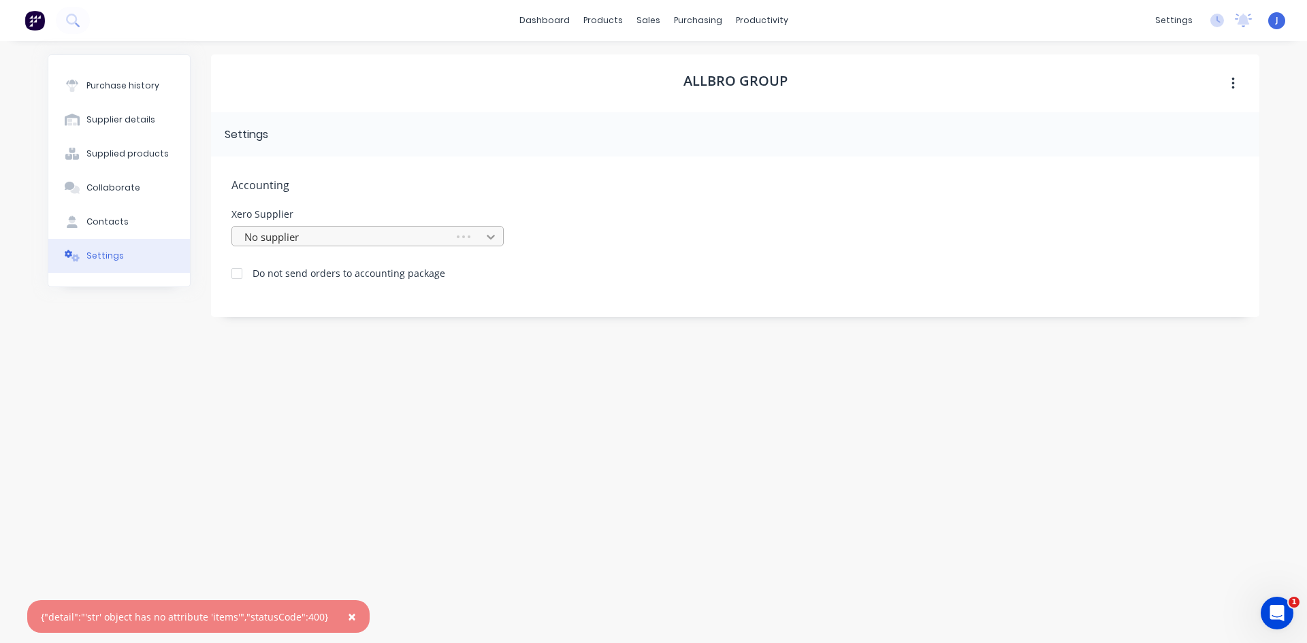
click at [489, 235] on icon at bounding box center [491, 237] width 14 height 14
click at [315, 235] on div at bounding box center [333, 236] width 196 height 17
click at [265, 233] on div at bounding box center [333, 236] width 196 height 17
click at [334, 270] on div "No options" at bounding box center [333, 274] width 204 height 14
click at [242, 255] on icon at bounding box center [238, 257] width 8 height 5
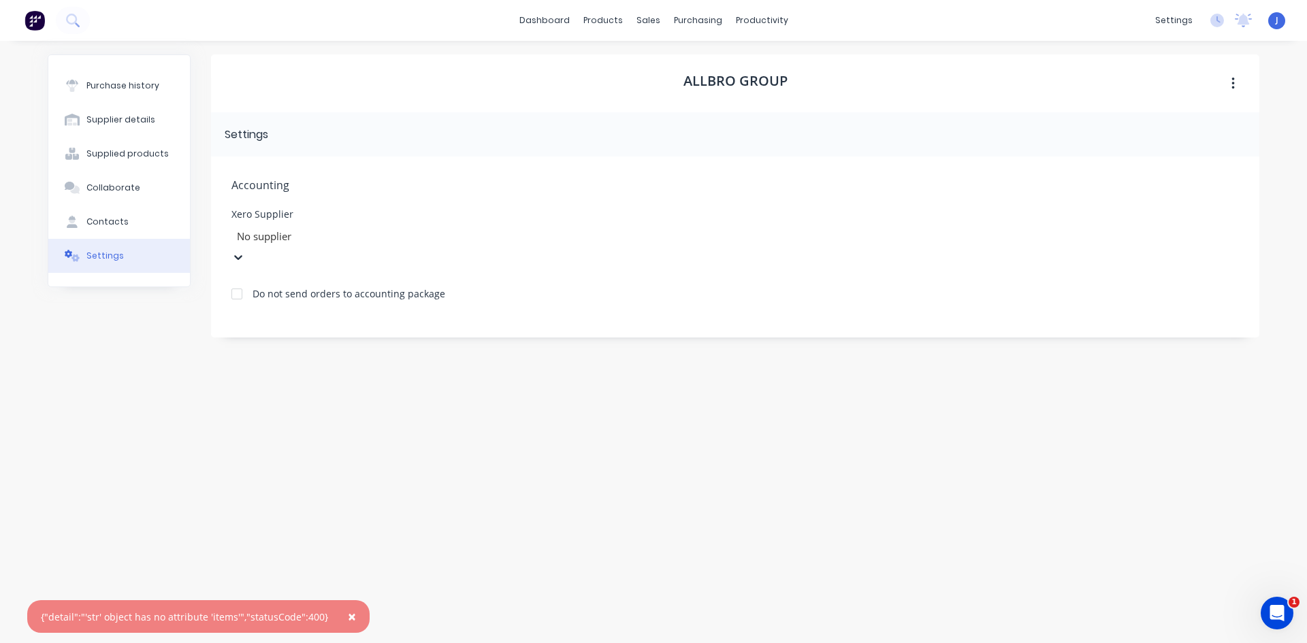
click at [245, 250] on icon at bounding box center [238, 257] width 14 height 14
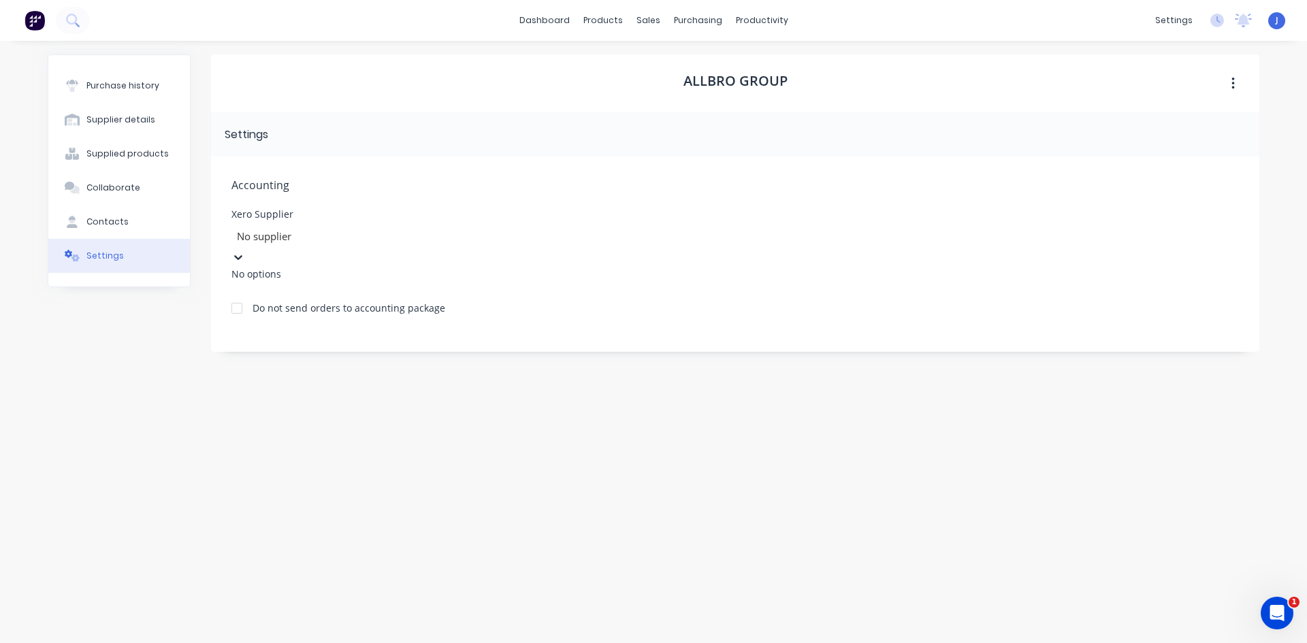
click at [316, 238] on div at bounding box center [333, 236] width 196 height 17
click at [287, 238] on div at bounding box center [333, 236] width 196 height 17
click at [315, 237] on div at bounding box center [333, 236] width 196 height 17
click at [726, 81] on h1 "Allbro Group" at bounding box center [735, 81] width 104 height 16
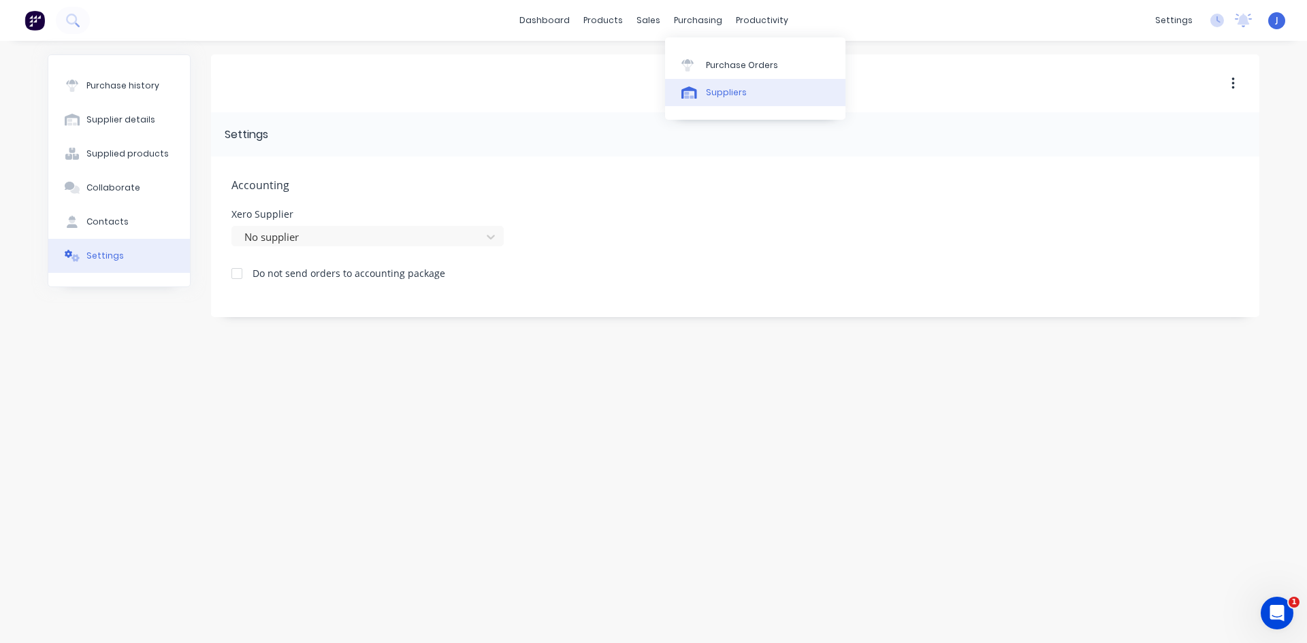
click at [725, 91] on div "Suppliers" at bounding box center [726, 92] width 41 height 12
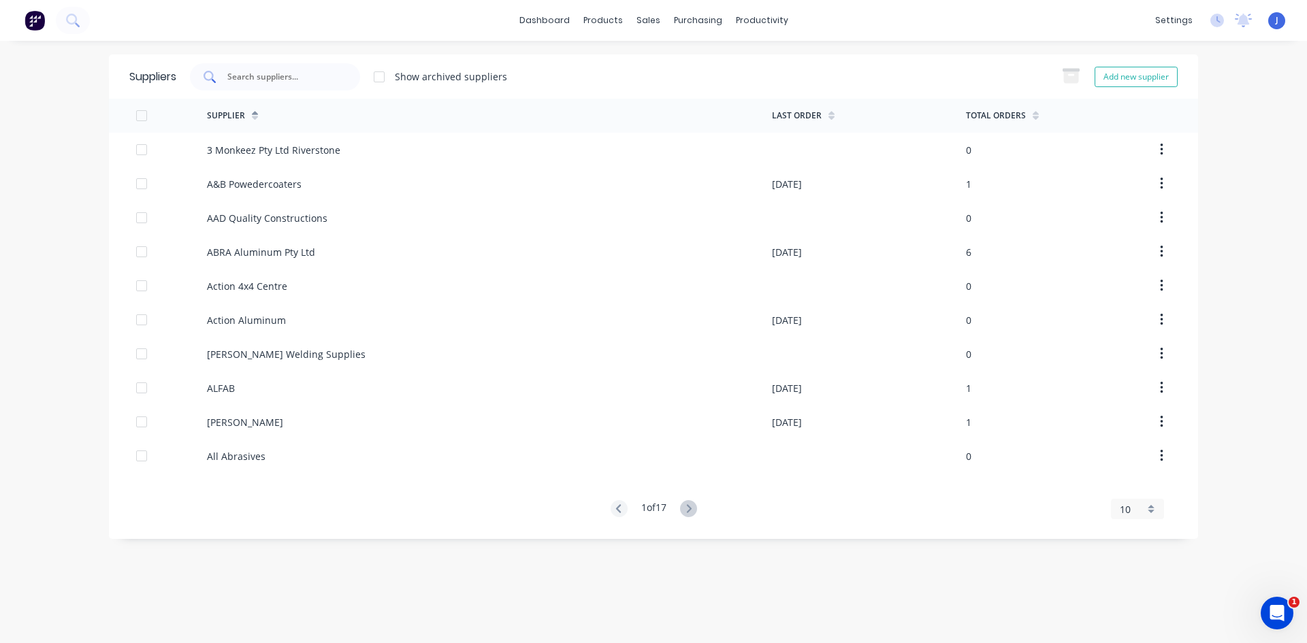
click at [272, 76] on input "text" at bounding box center [282, 77] width 113 height 14
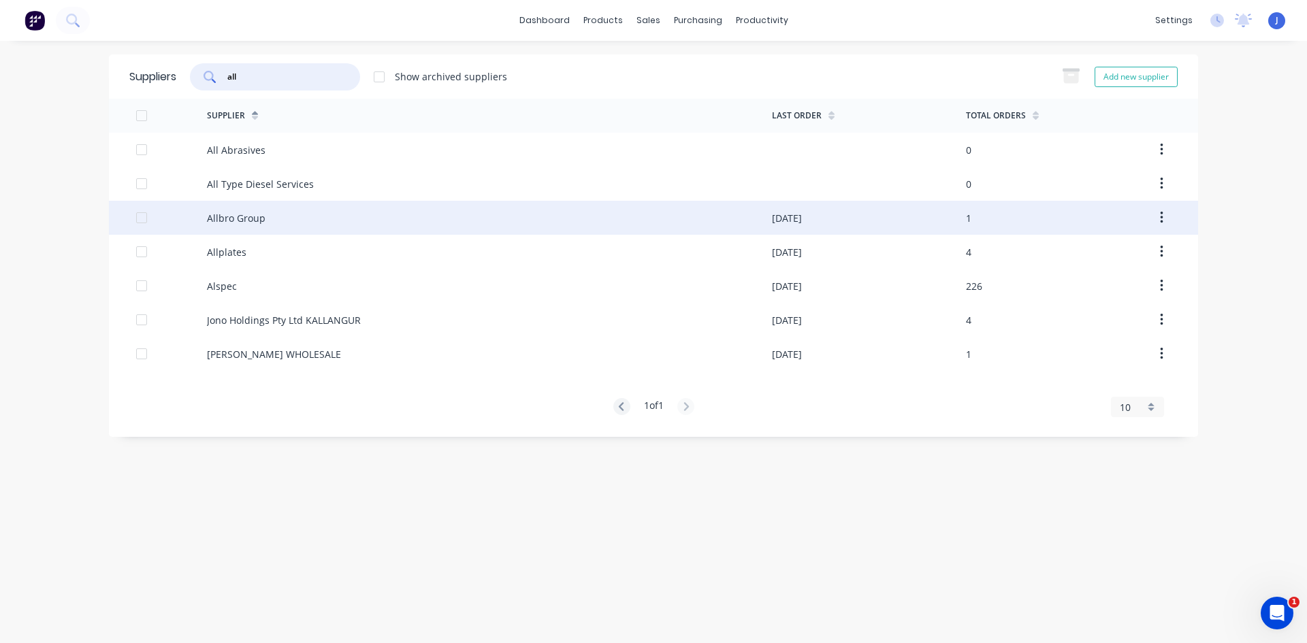
type input "all"
click at [259, 216] on div "Allbro Group" at bounding box center [236, 218] width 59 height 14
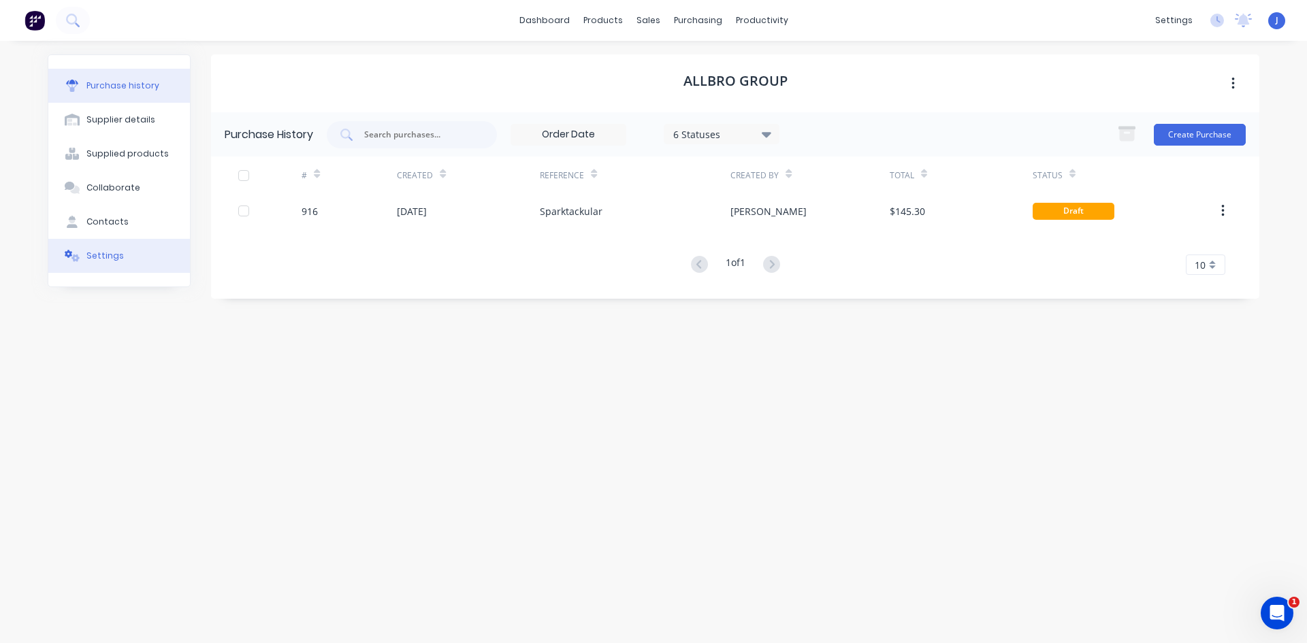
click at [93, 257] on div "Settings" at bounding box center [104, 256] width 37 height 12
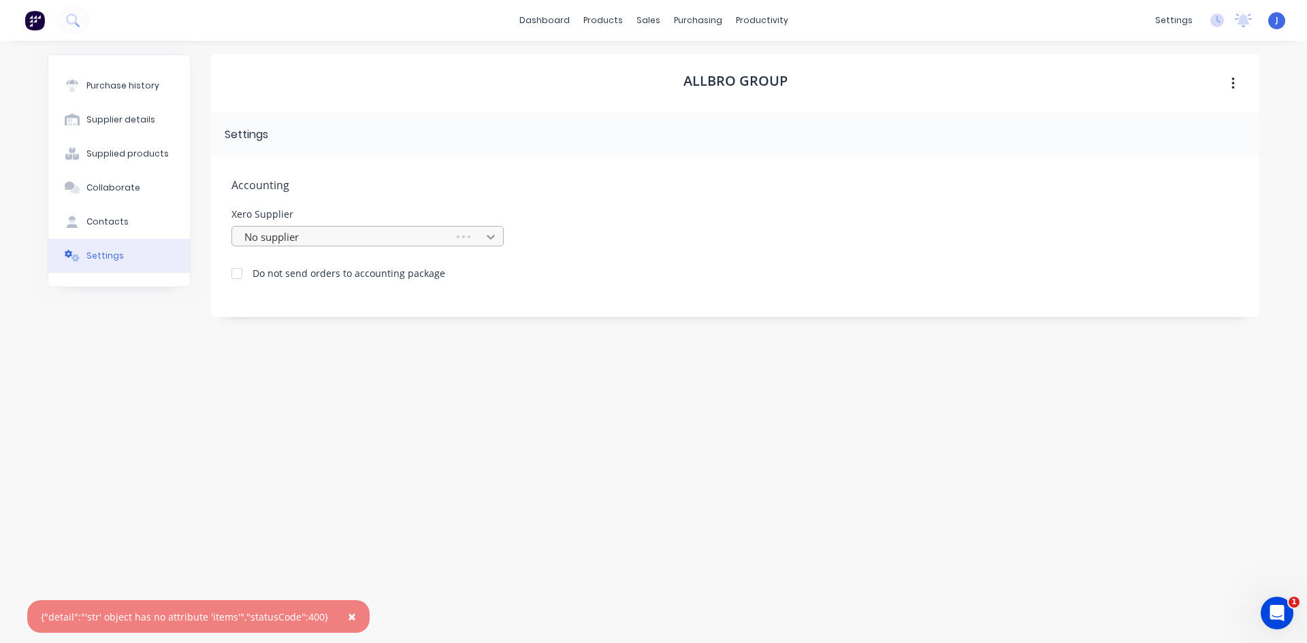
click at [491, 234] on icon at bounding box center [491, 237] width 14 height 14
click at [348, 617] on span "×" at bounding box center [352, 616] width 8 height 19
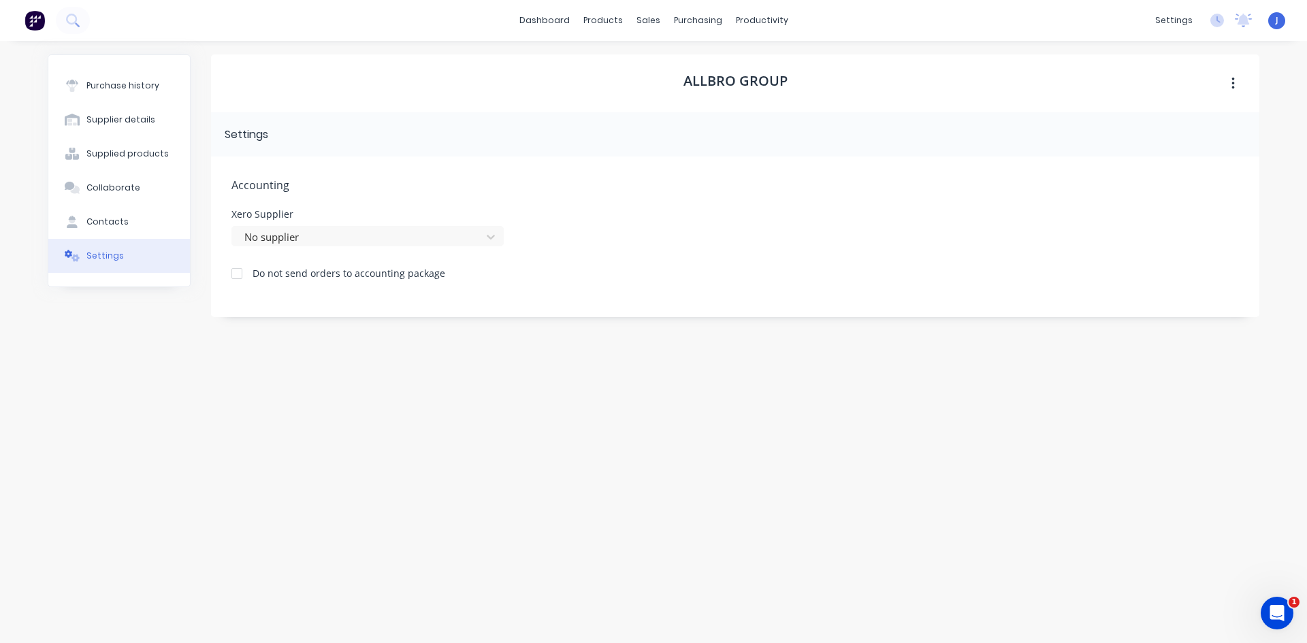
click at [1237, 82] on button "button" at bounding box center [1233, 83] width 32 height 25
click at [1179, 127] on div "Archive" at bounding box center [1184, 120] width 105 height 20
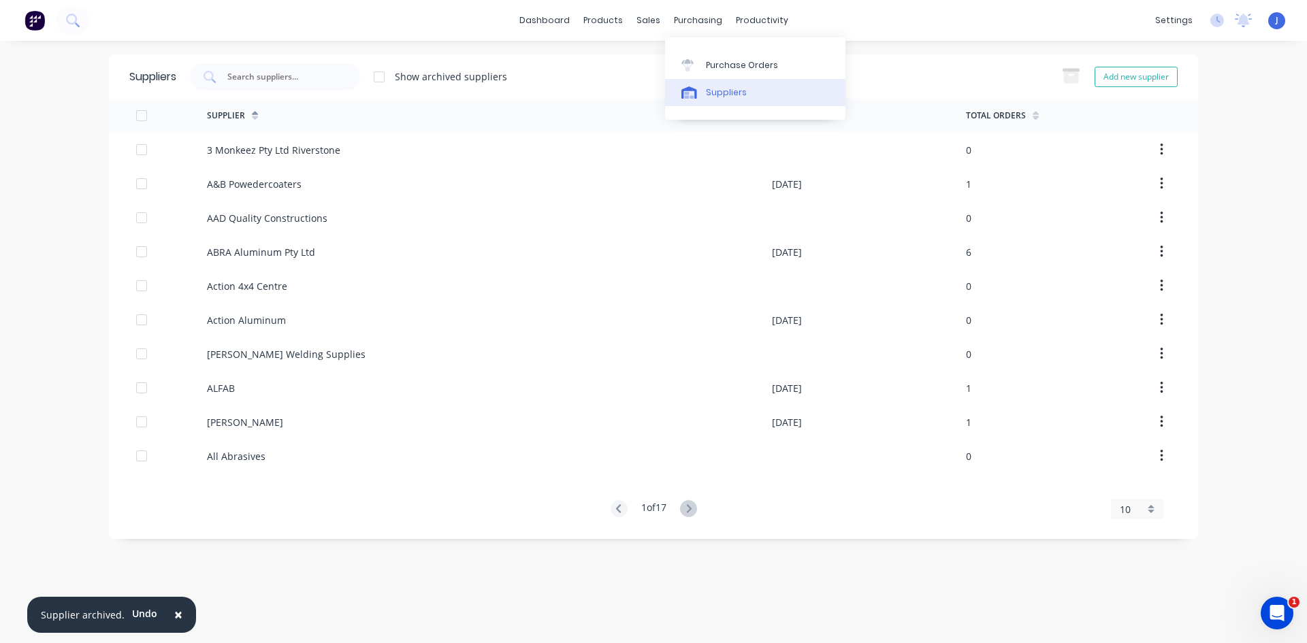
click at [716, 91] on div "Suppliers" at bounding box center [726, 92] width 41 height 12
click at [1122, 74] on button "Add new supplier" at bounding box center [1135, 77] width 83 height 20
select select "AU"
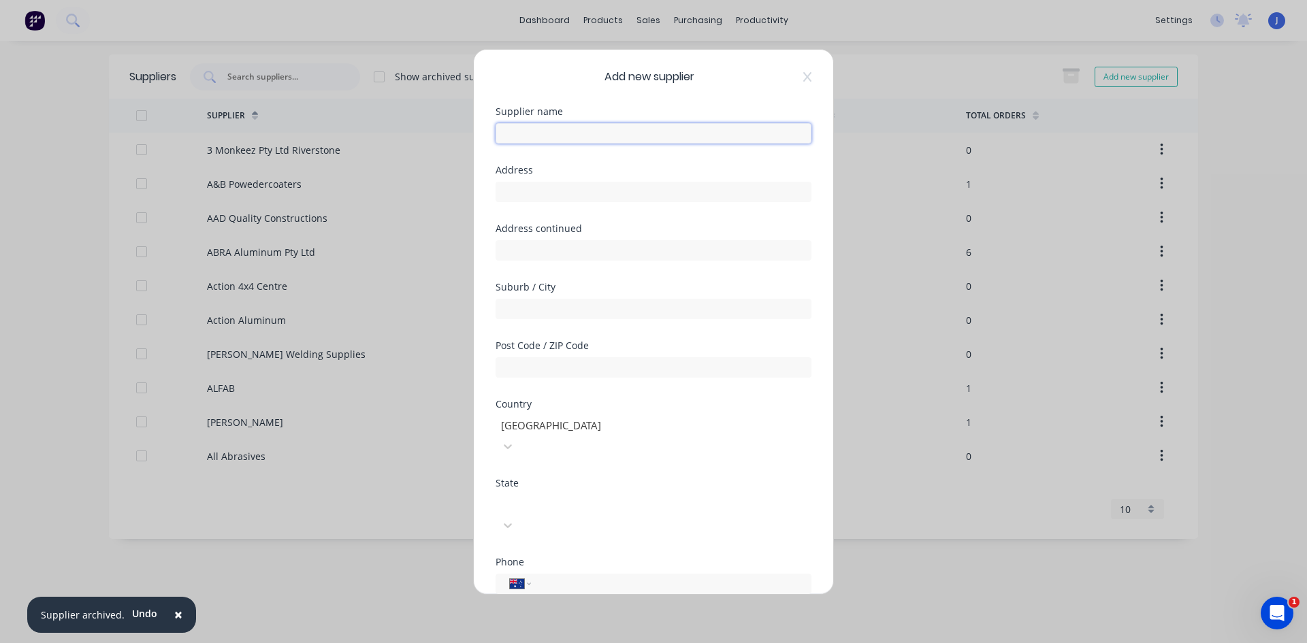
click at [524, 133] on input "text" at bounding box center [653, 133] width 316 height 20
type input "Allbro Group"
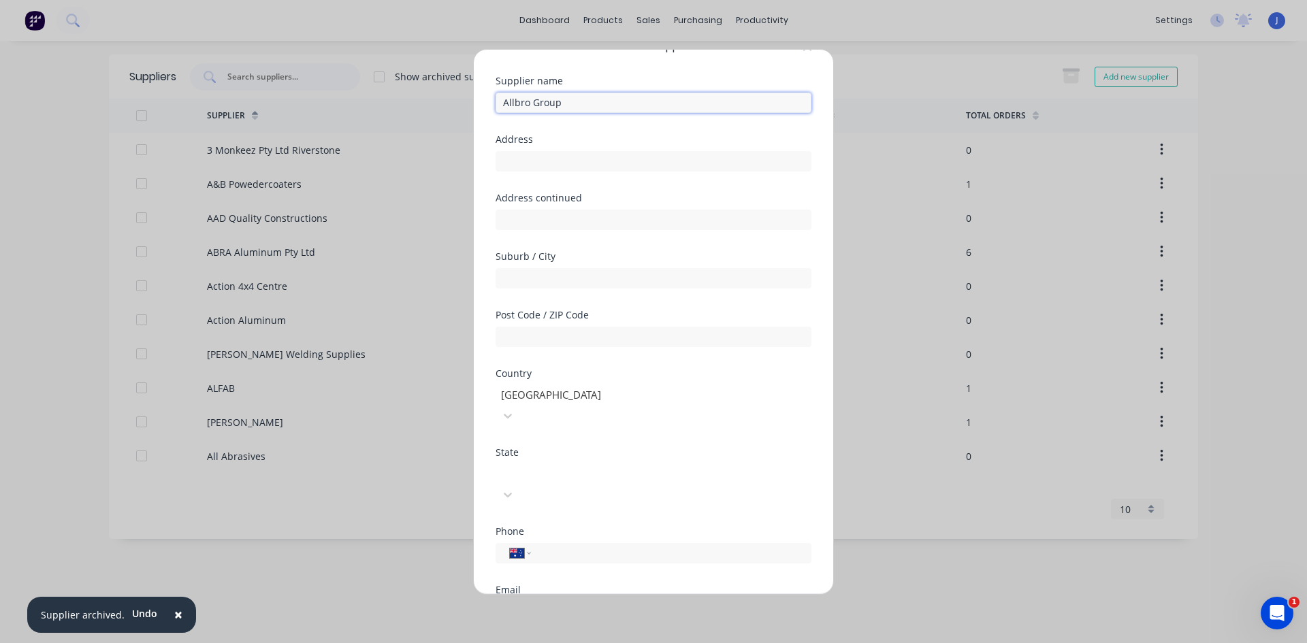
scroll to position [68, 0]
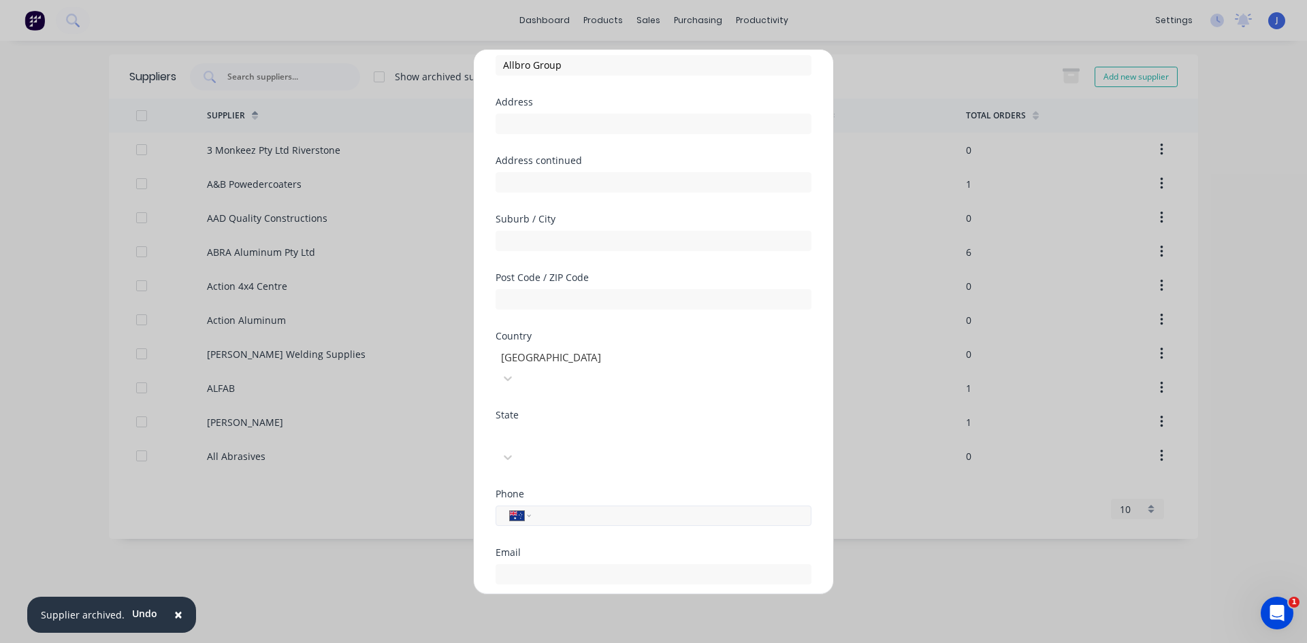
click at [582, 508] on input "tel" at bounding box center [668, 516] width 257 height 16
click at [589, 508] on input "tel" at bounding box center [668, 516] width 257 height 16
paste input "0450 561 510"
type input "0450 561 510"
click at [540, 564] on input "email" at bounding box center [653, 574] width 316 height 20
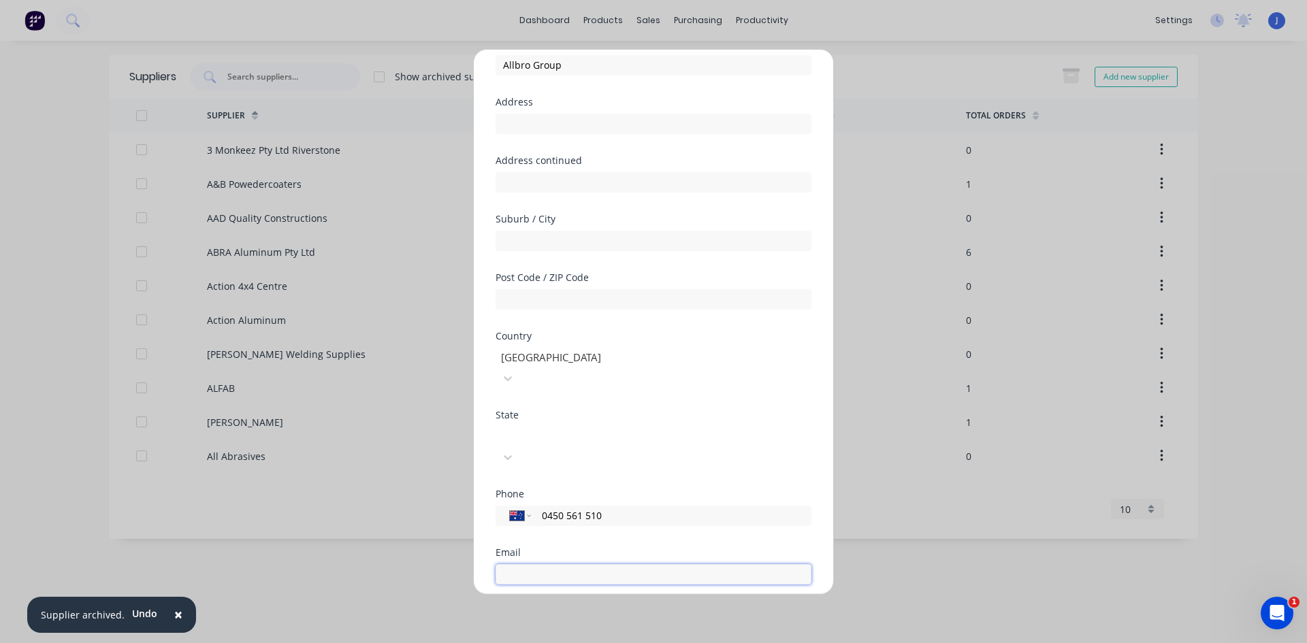
paste input "[PERSON_NAME][EMAIL_ADDRESS][DOMAIN_NAME]"
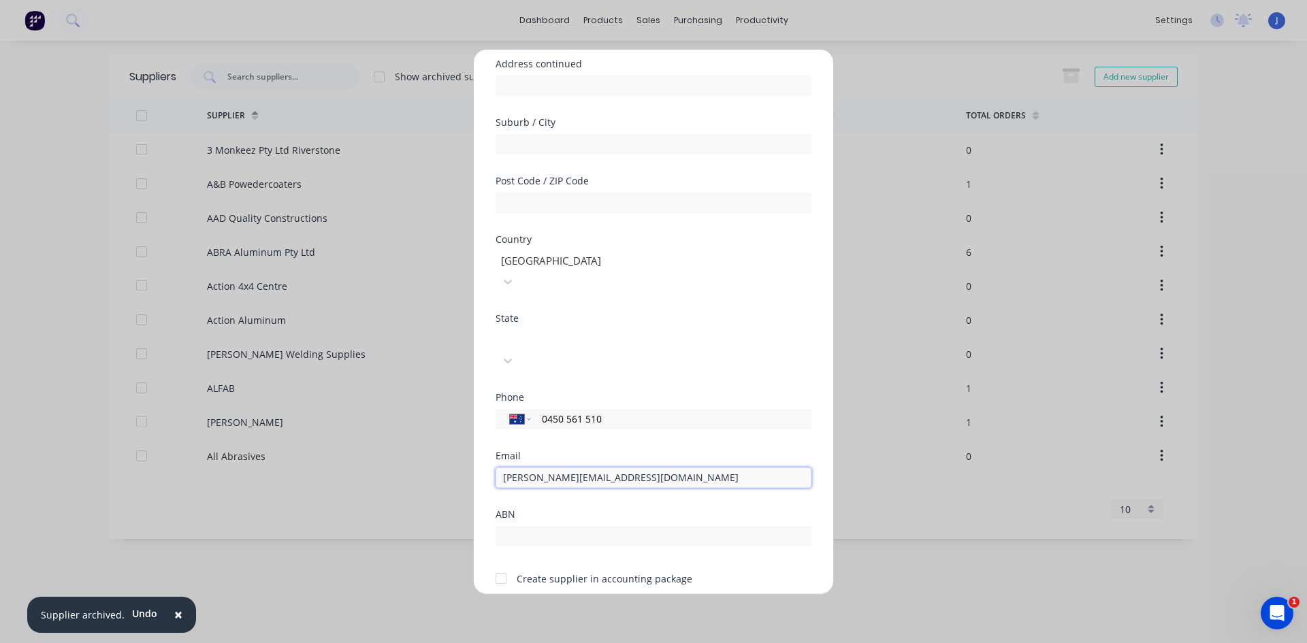
scroll to position [178, 0]
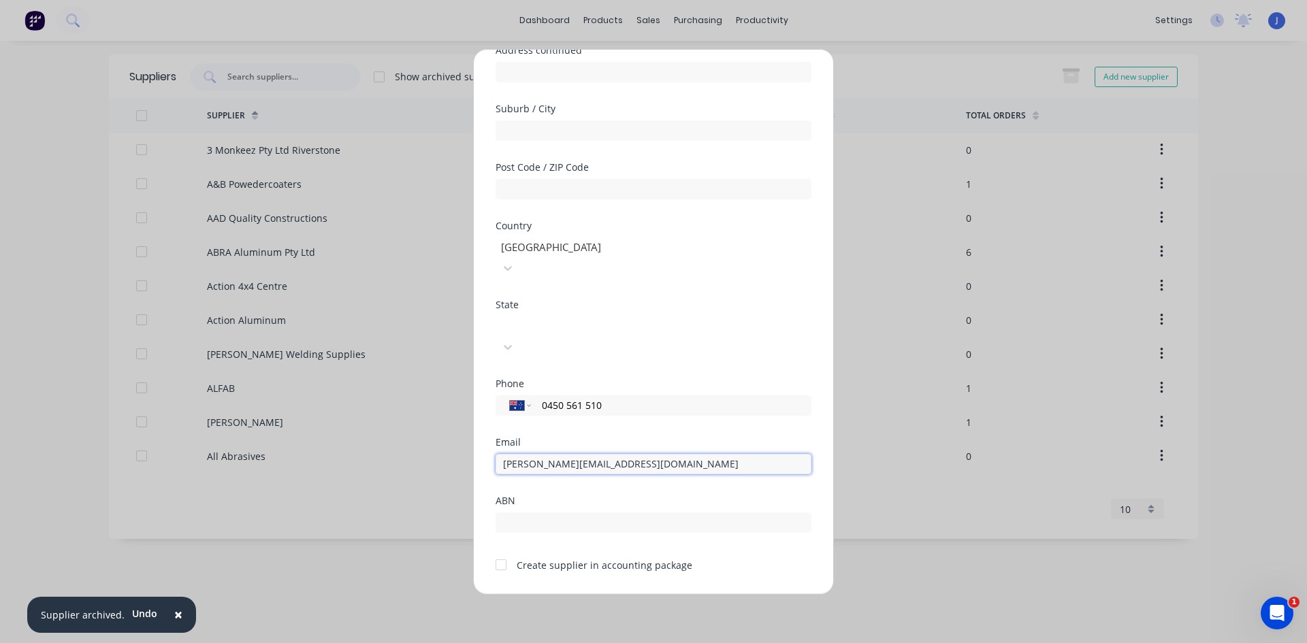
type input "[PERSON_NAME][EMAIL_ADDRESS][DOMAIN_NAME]"
click at [503, 551] on div at bounding box center [500, 564] width 27 height 27
click at [608, 594] on button "Save" at bounding box center [610, 605] width 75 height 22
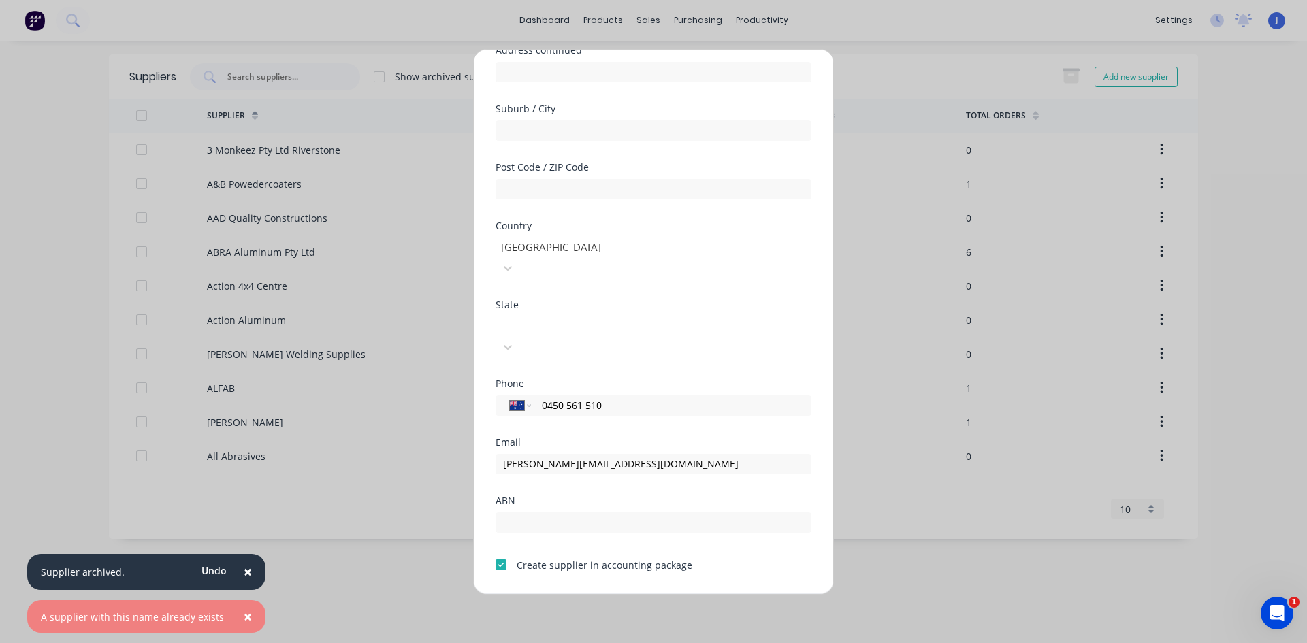
click at [244, 574] on span "×" at bounding box center [248, 571] width 8 height 19
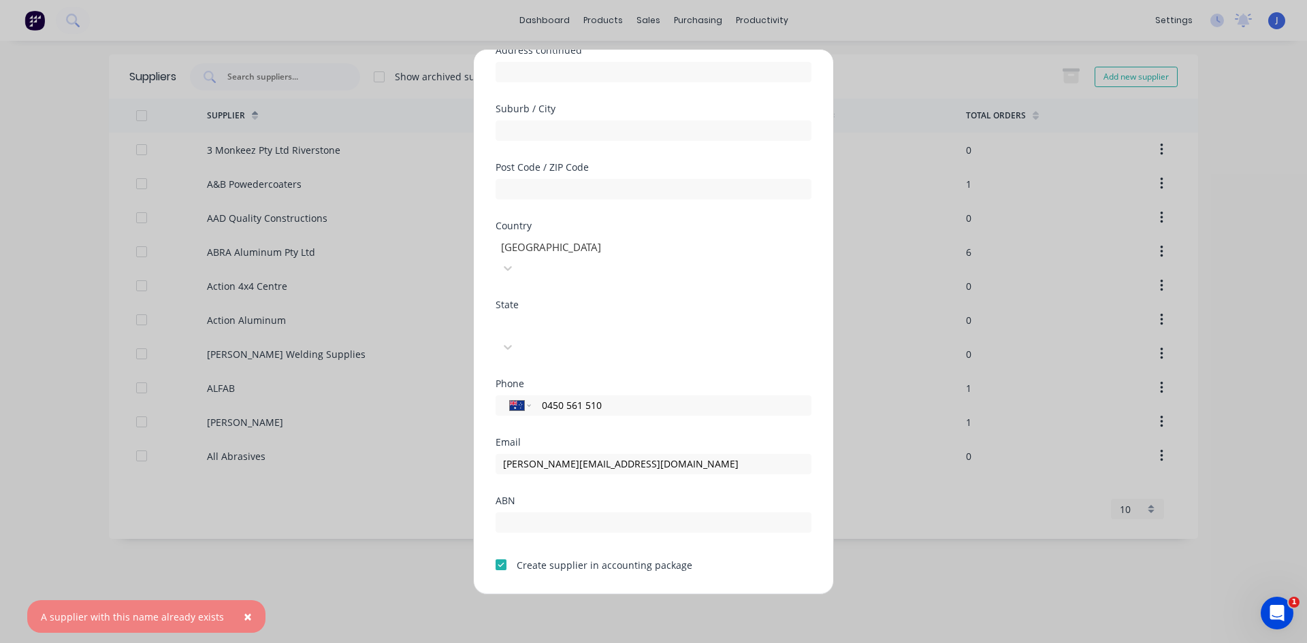
click at [244, 616] on span "×" at bounding box center [248, 616] width 8 height 19
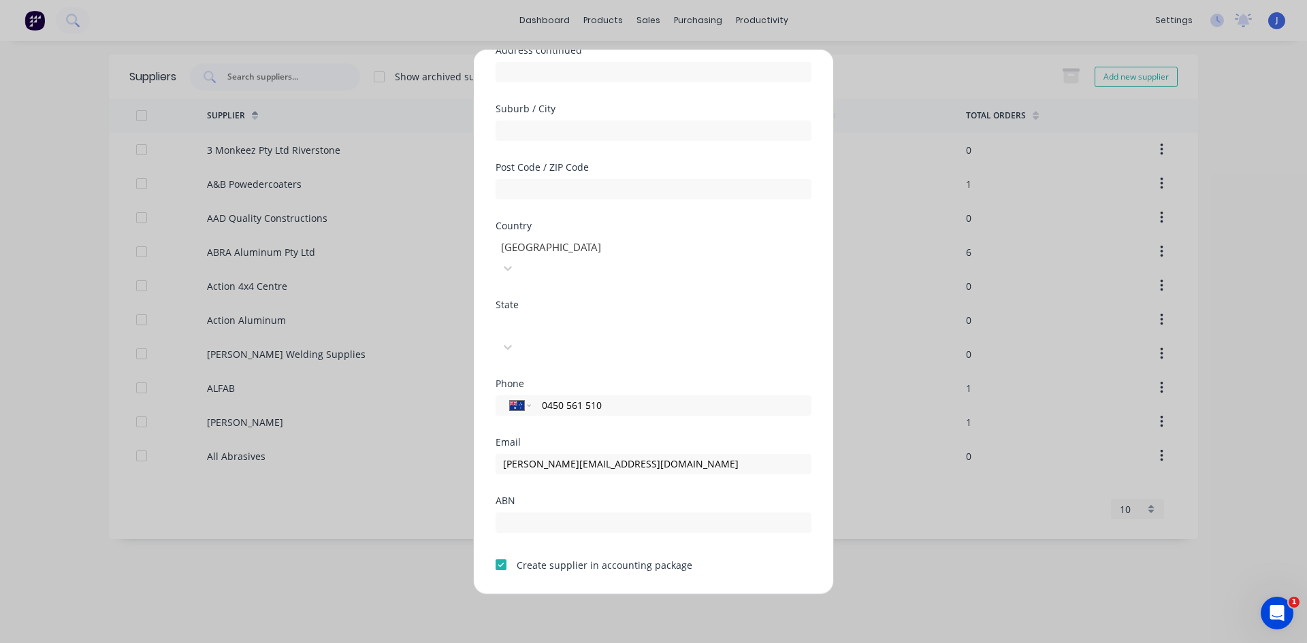
click at [617, 594] on button "Save" at bounding box center [610, 605] width 75 height 22
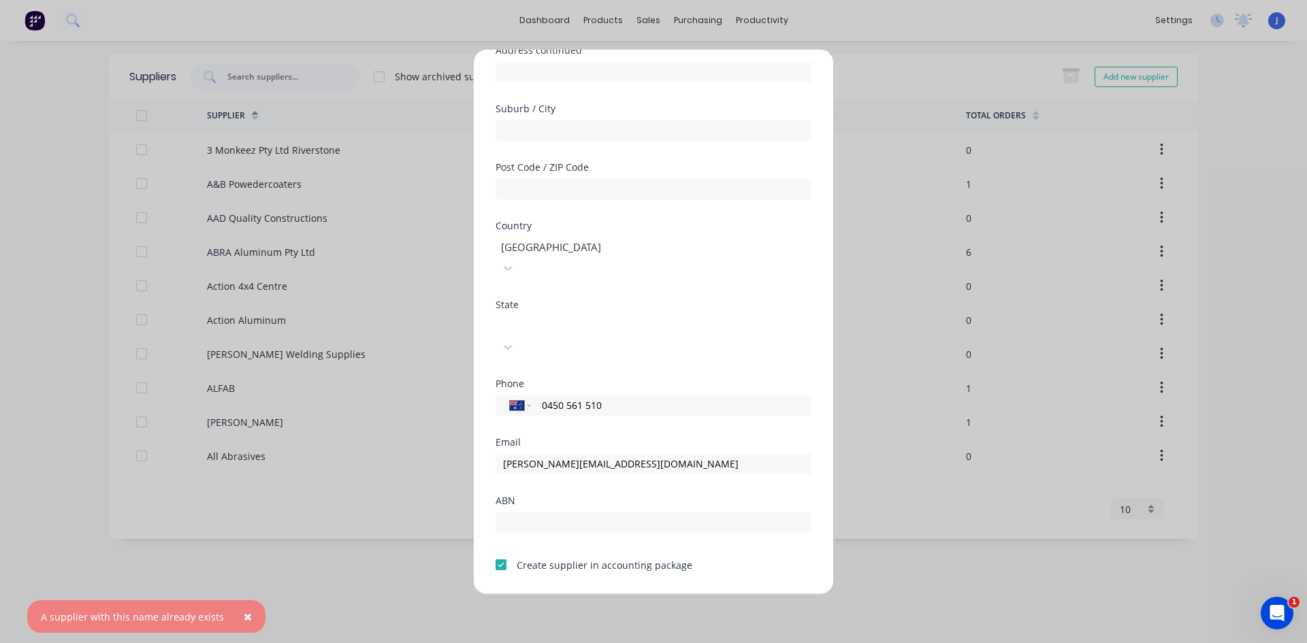
click at [244, 615] on span "×" at bounding box center [248, 616] width 8 height 19
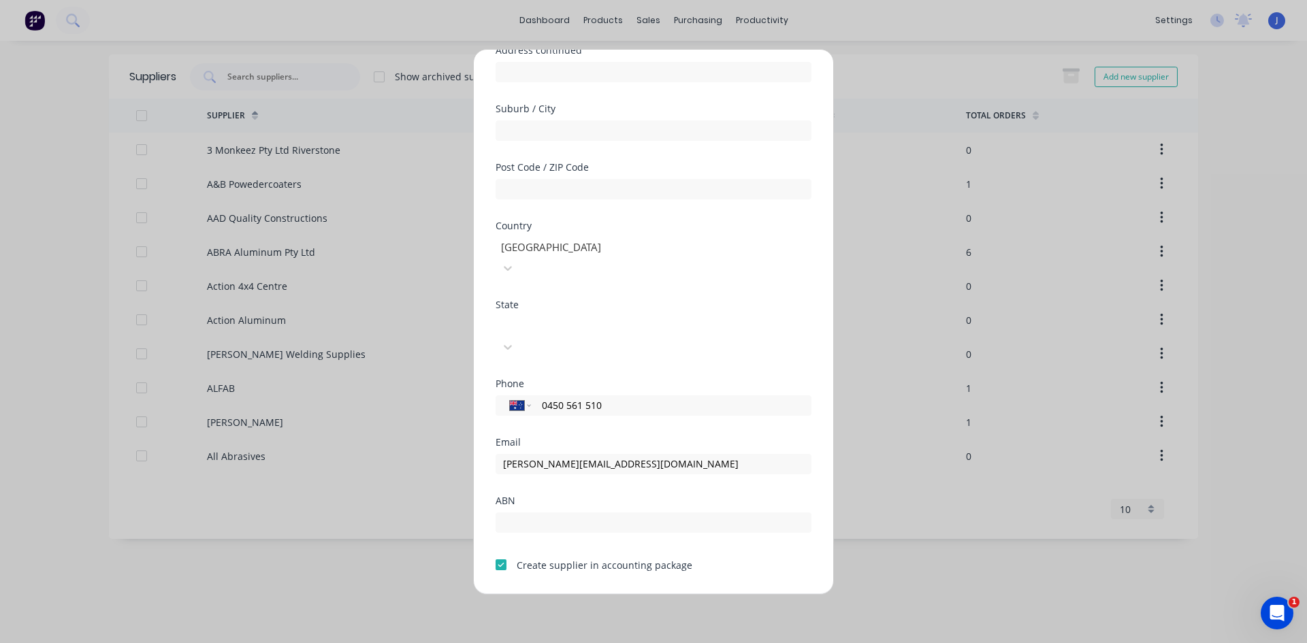
click at [872, 459] on div "Add new supplier Supplier name Allbro Group Address Address continued Suburb / …" at bounding box center [653, 321] width 1307 height 643
click at [710, 594] on button "Cancel" at bounding box center [696, 605] width 75 height 22
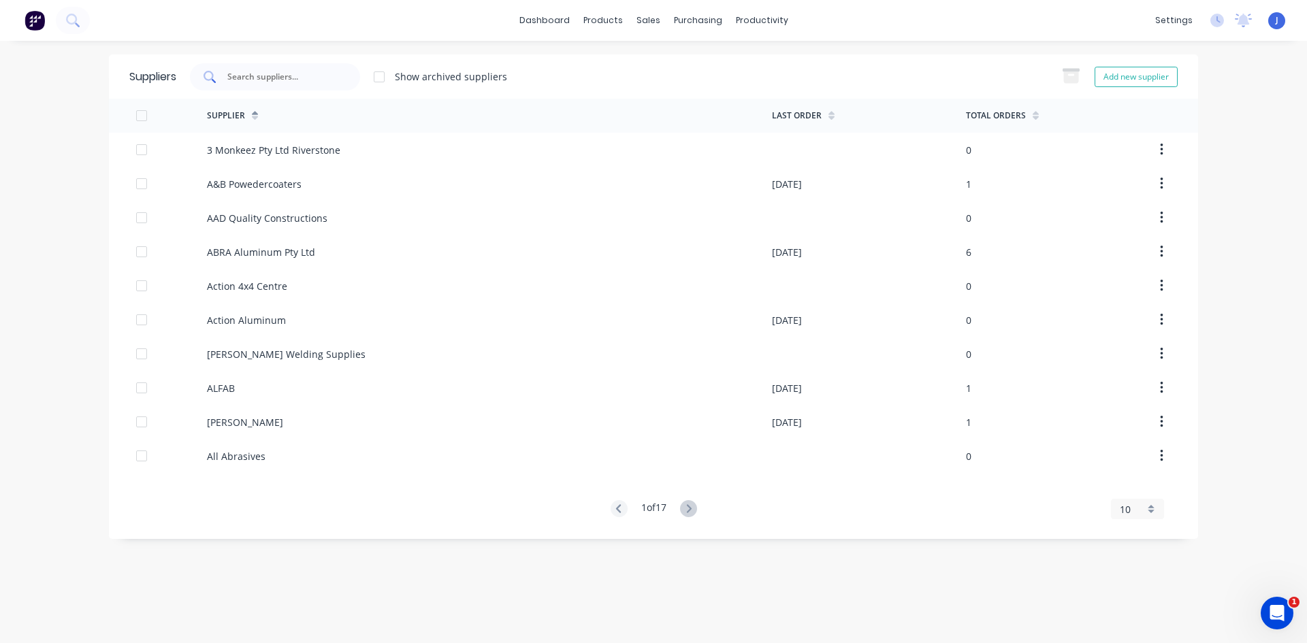
click at [251, 77] on input "text" at bounding box center [282, 77] width 113 height 14
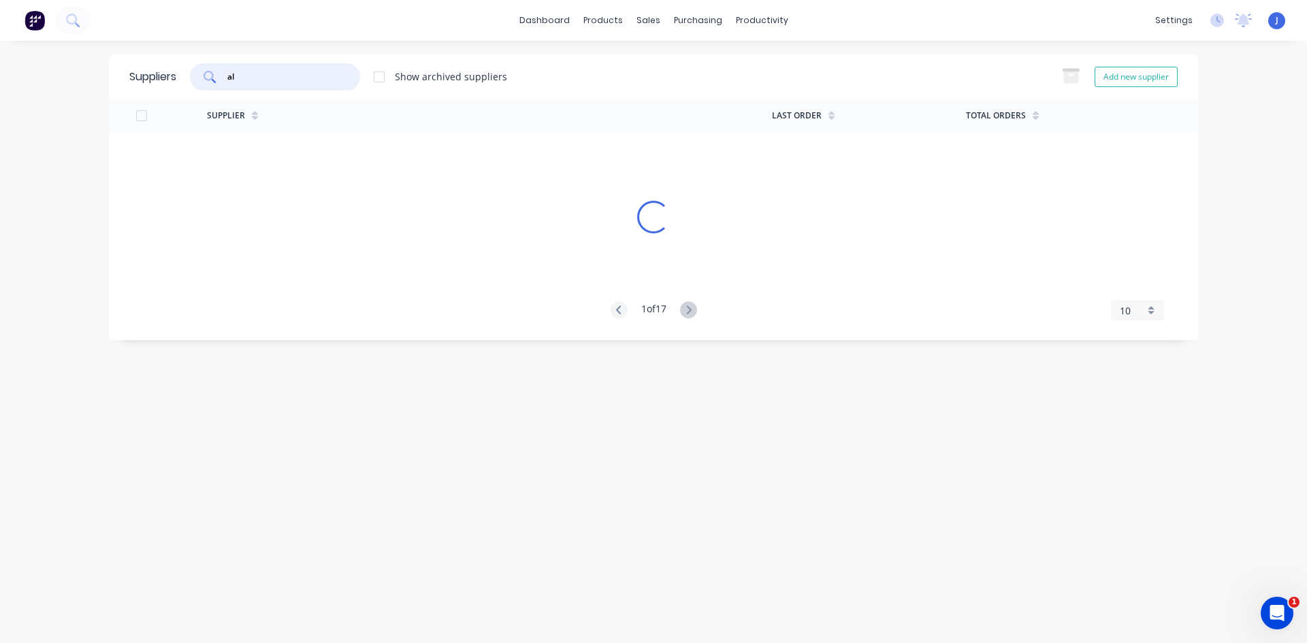
type input "all"
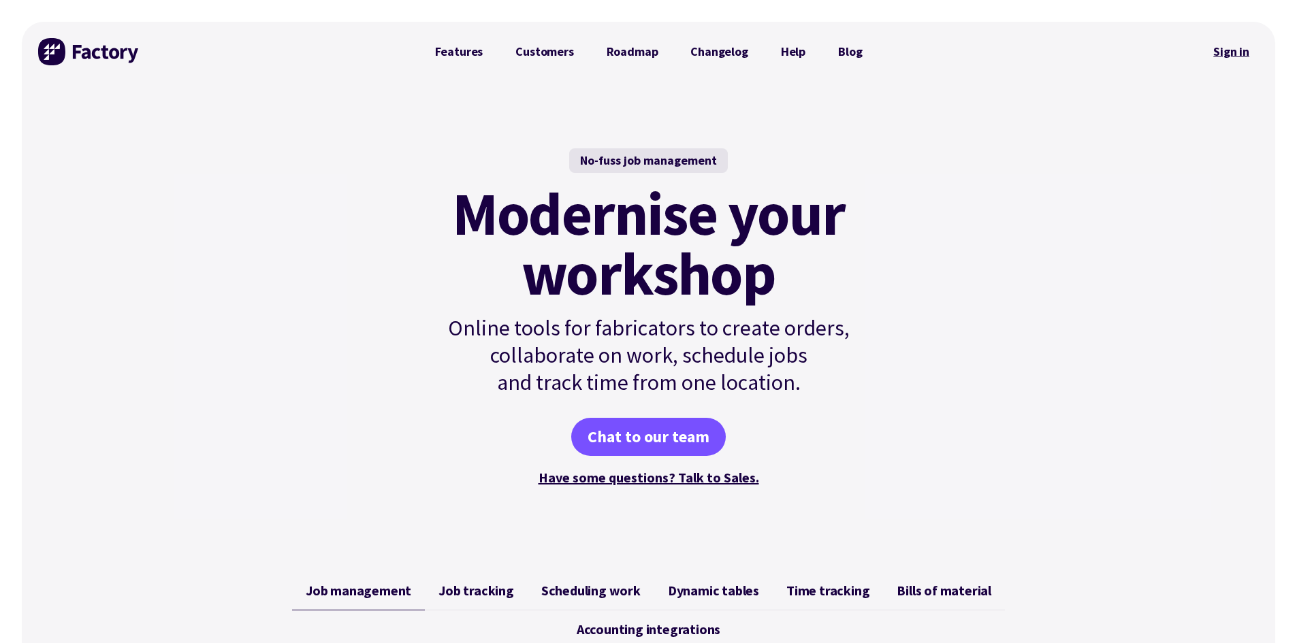
click at [1232, 52] on link "Sign in" at bounding box center [1230, 51] width 55 height 31
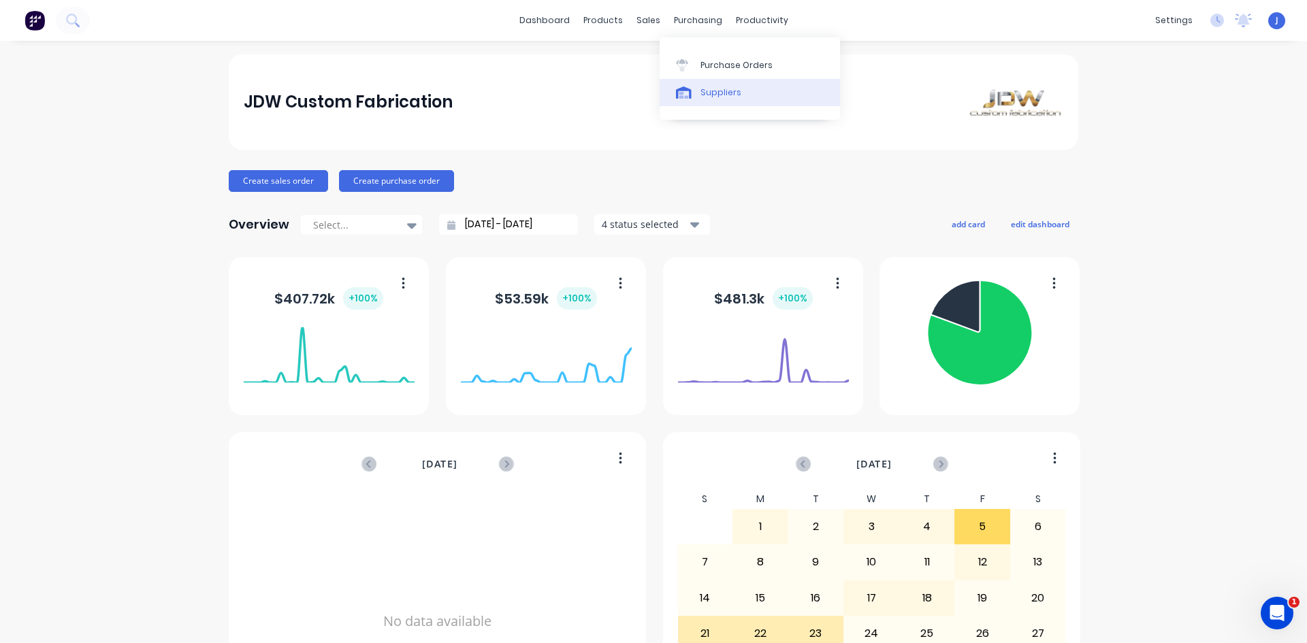
click at [695, 89] on div at bounding box center [686, 92] width 20 height 12
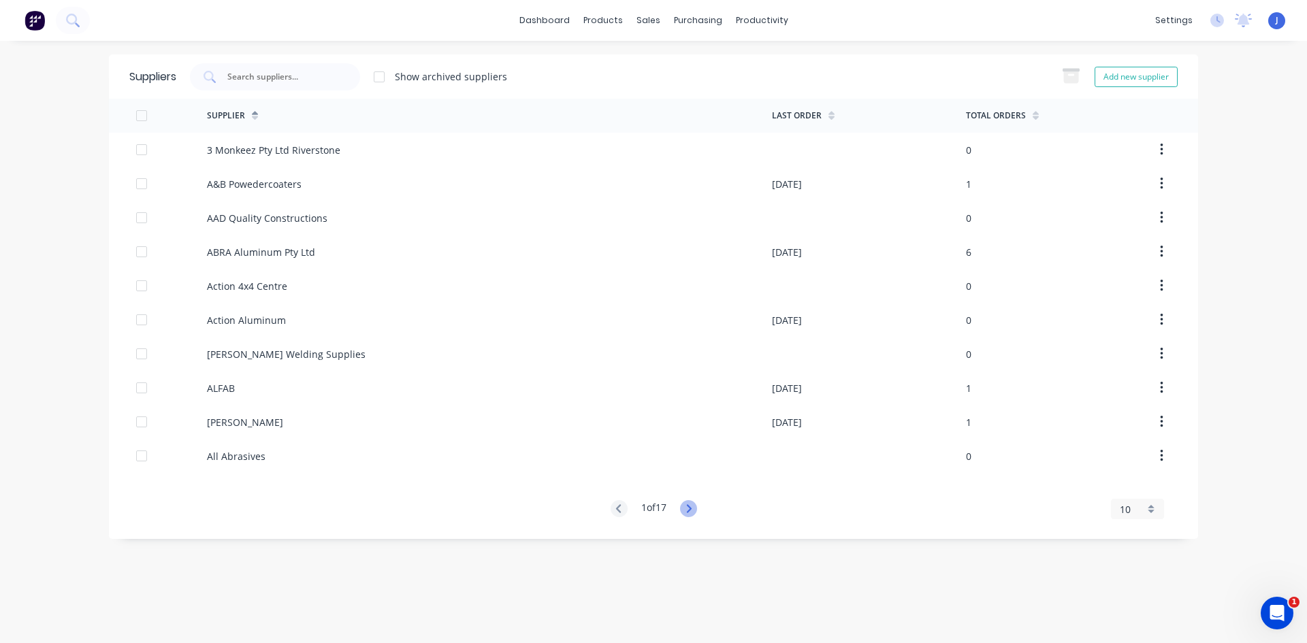
click at [691, 510] on icon at bounding box center [688, 508] width 5 height 8
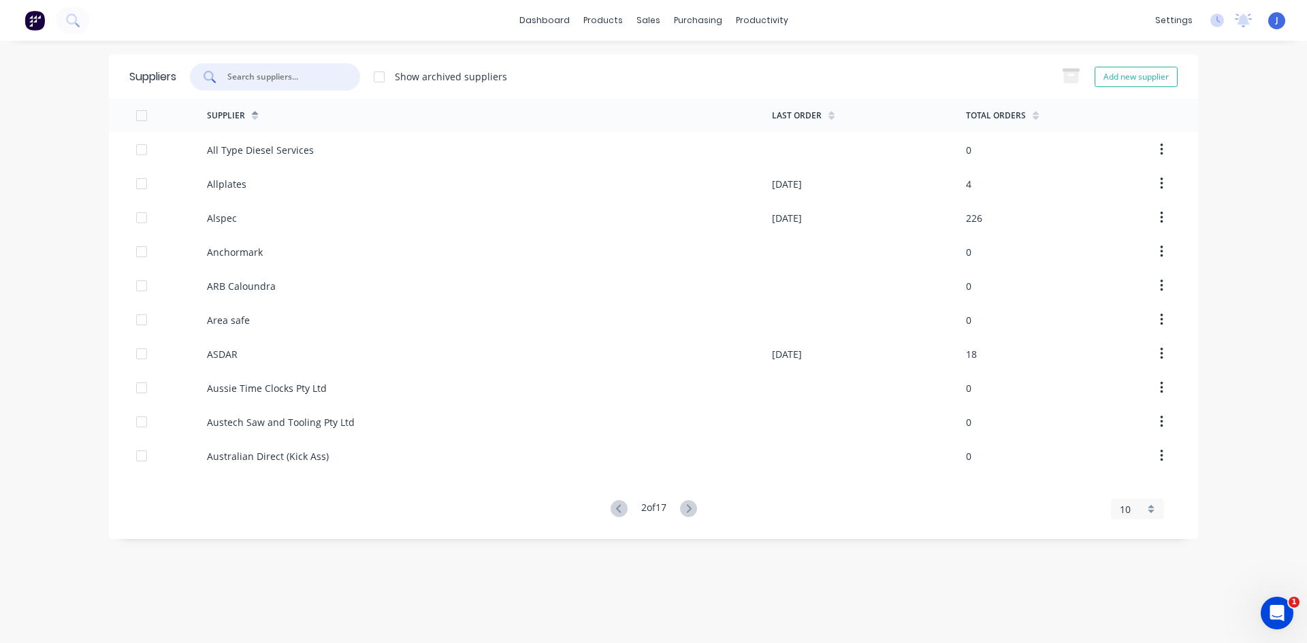
click at [276, 79] on input "text" at bounding box center [282, 77] width 113 height 14
click at [717, 94] on div "Suppliers" at bounding box center [726, 92] width 41 height 12
click at [1132, 74] on button "Add new supplier" at bounding box center [1135, 77] width 83 height 20
select select "AU"
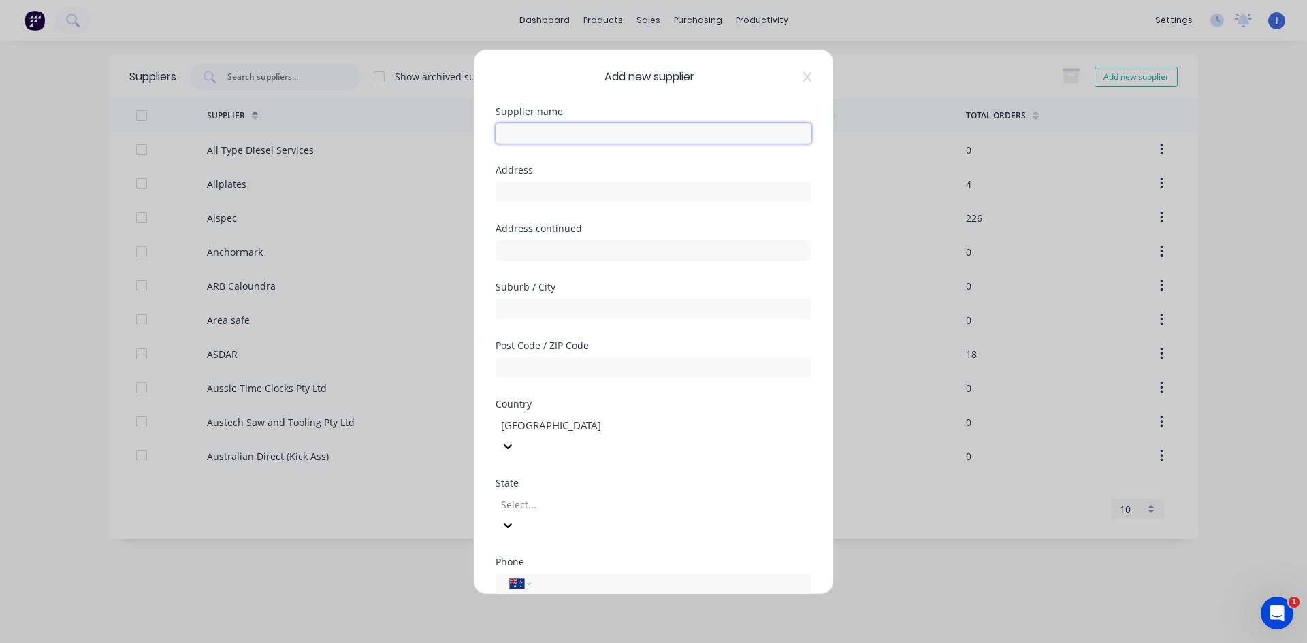
click at [536, 137] on input "text" at bounding box center [653, 133] width 316 height 20
type input "Allbro Group"
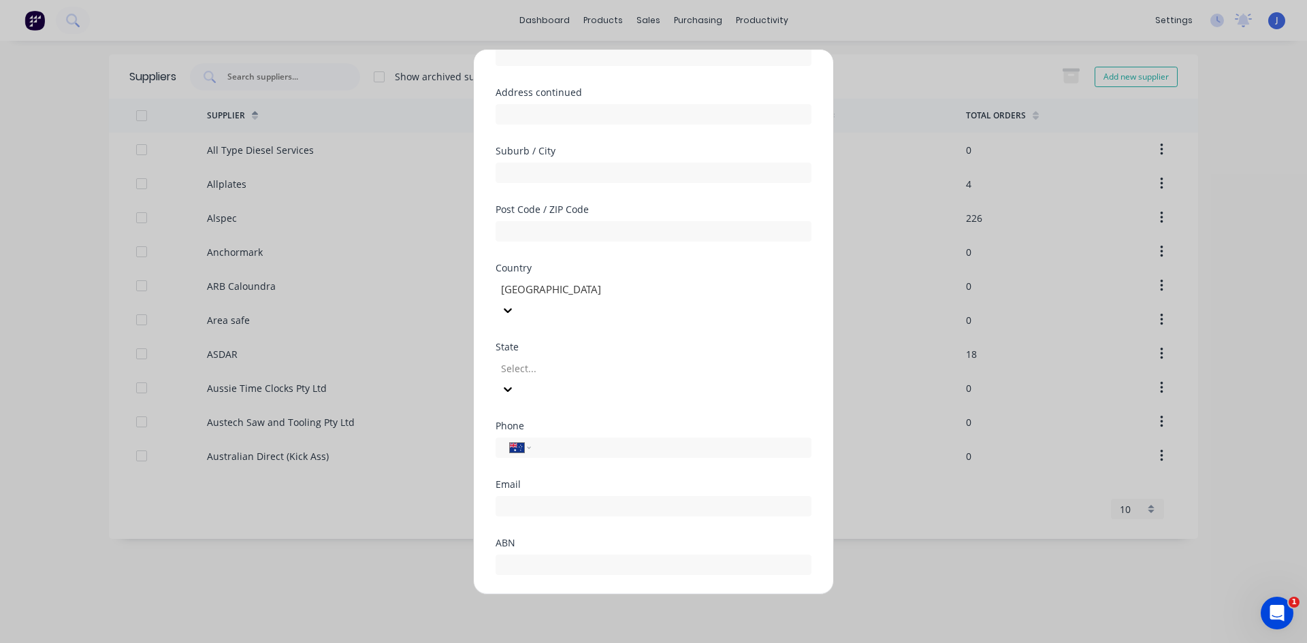
scroll to position [178, 0]
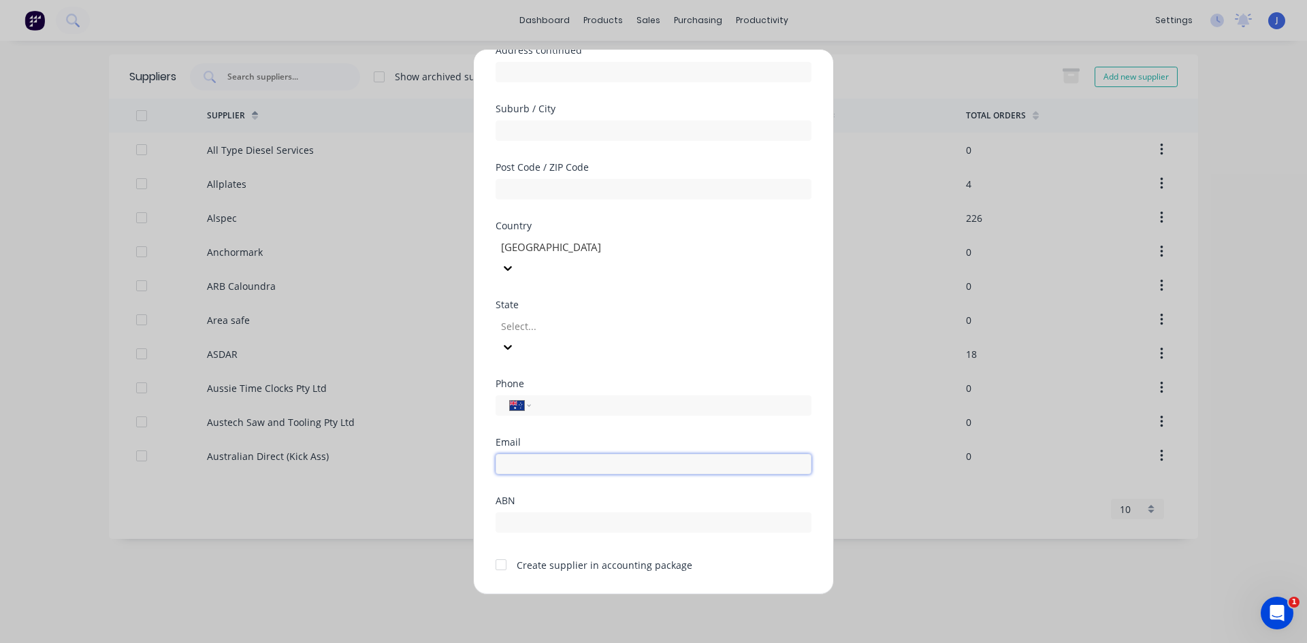
click at [547, 454] on input "email" at bounding box center [653, 464] width 316 height 20
paste input "[PERSON_NAME][EMAIL_ADDRESS][DOMAIN_NAME]"
type input "[PERSON_NAME][EMAIL_ADDRESS][DOMAIN_NAME]"
click at [570, 397] on input "tel" at bounding box center [668, 405] width 257 height 16
type input "0450 561 510"
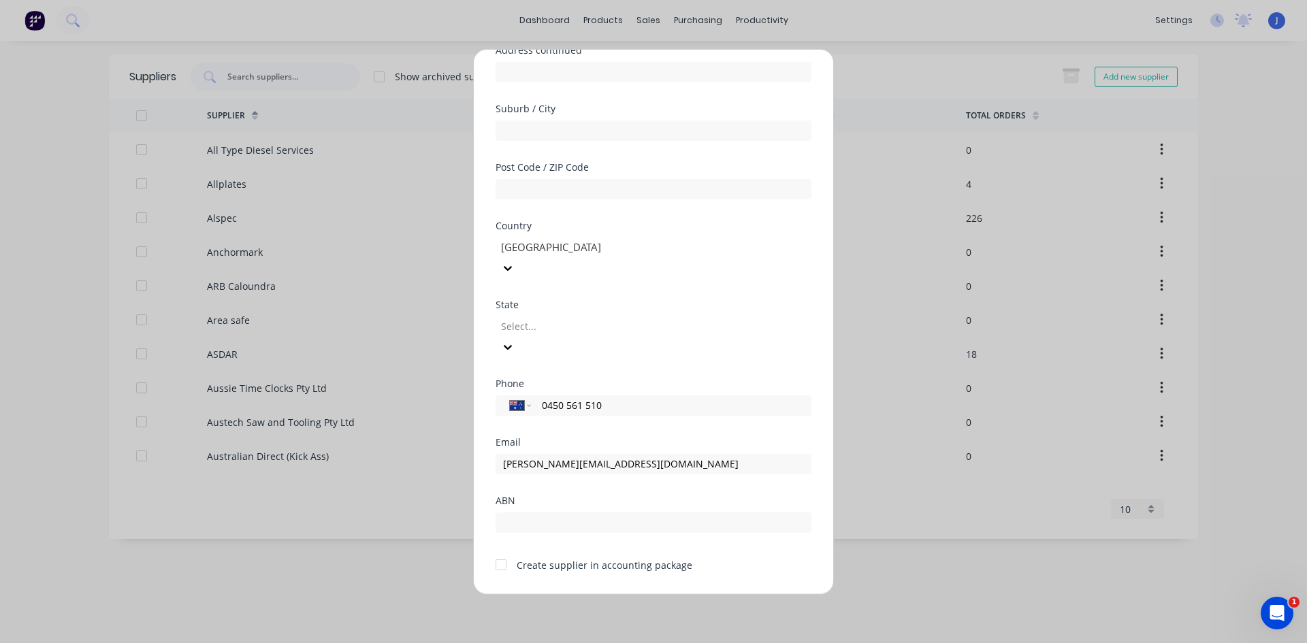
click at [502, 551] on div at bounding box center [500, 564] width 27 height 27
click at [604, 594] on button "Save" at bounding box center [610, 605] width 75 height 22
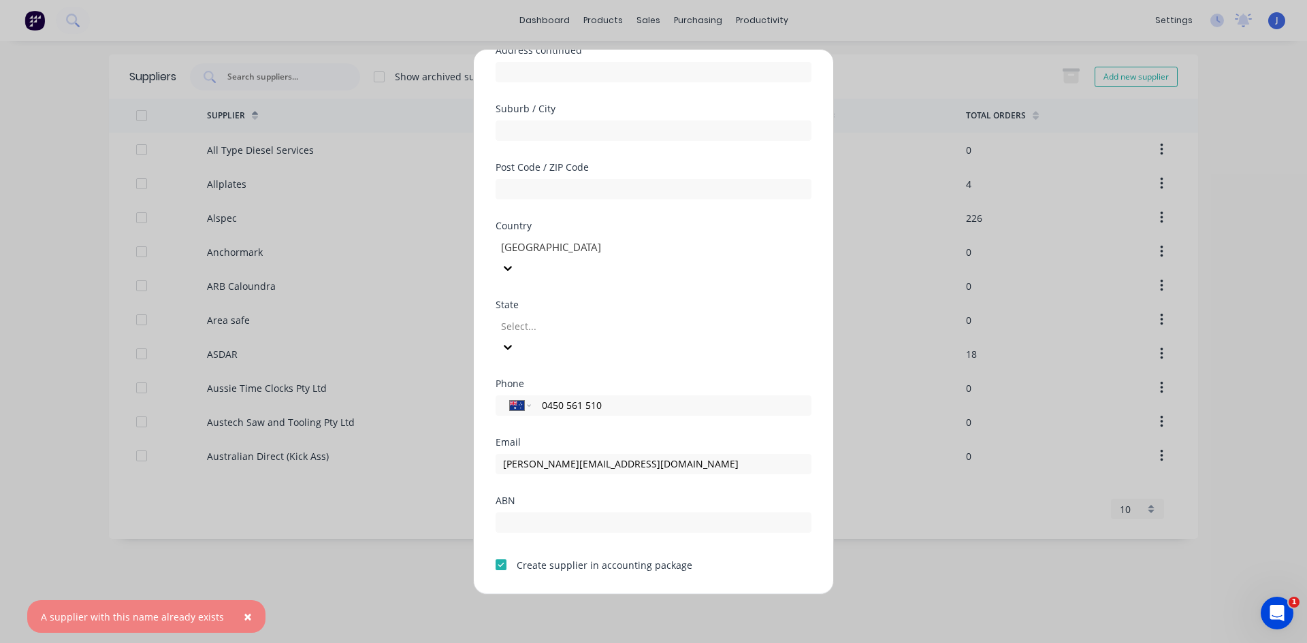
click at [244, 617] on span "×" at bounding box center [248, 616] width 8 height 19
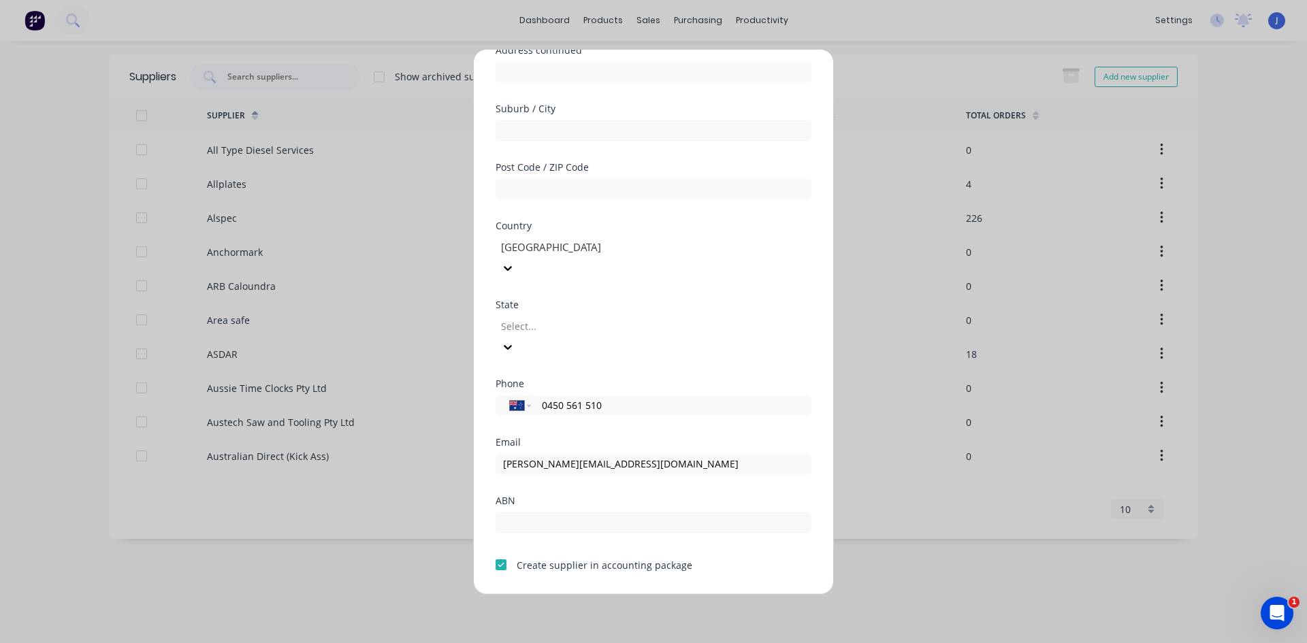
click at [614, 594] on button "Save" at bounding box center [610, 605] width 75 height 22
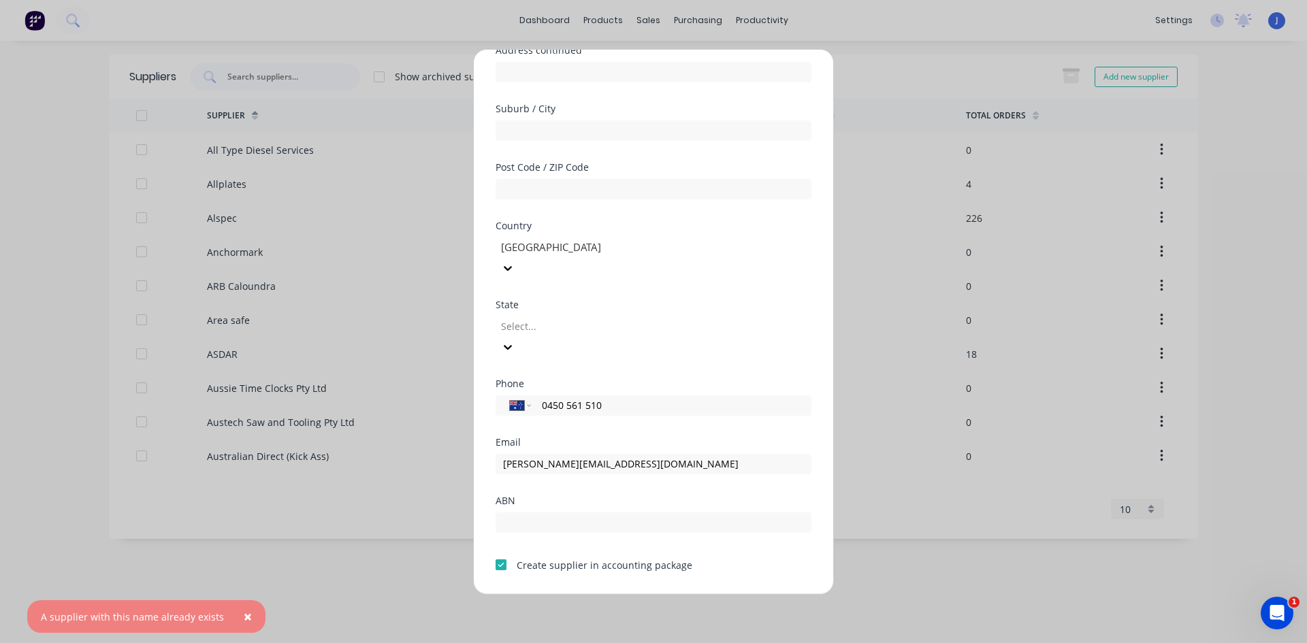
click at [673, 594] on button "Cancel" at bounding box center [696, 605] width 75 height 22
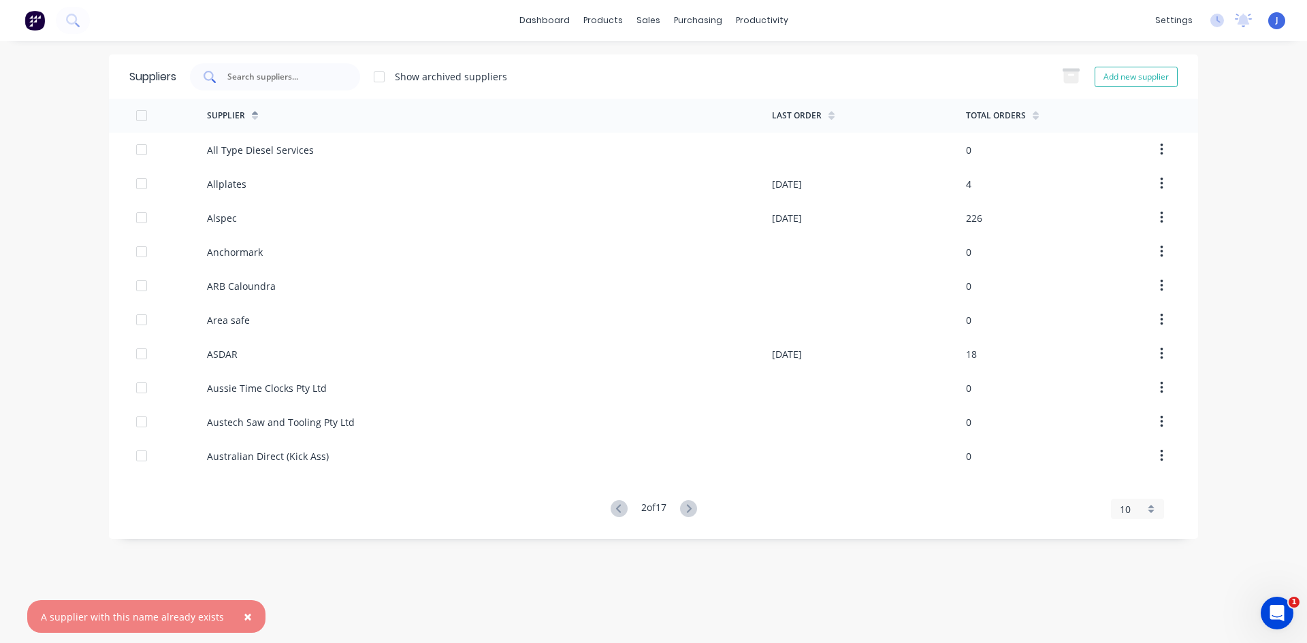
click at [251, 77] on input "text" at bounding box center [282, 77] width 113 height 14
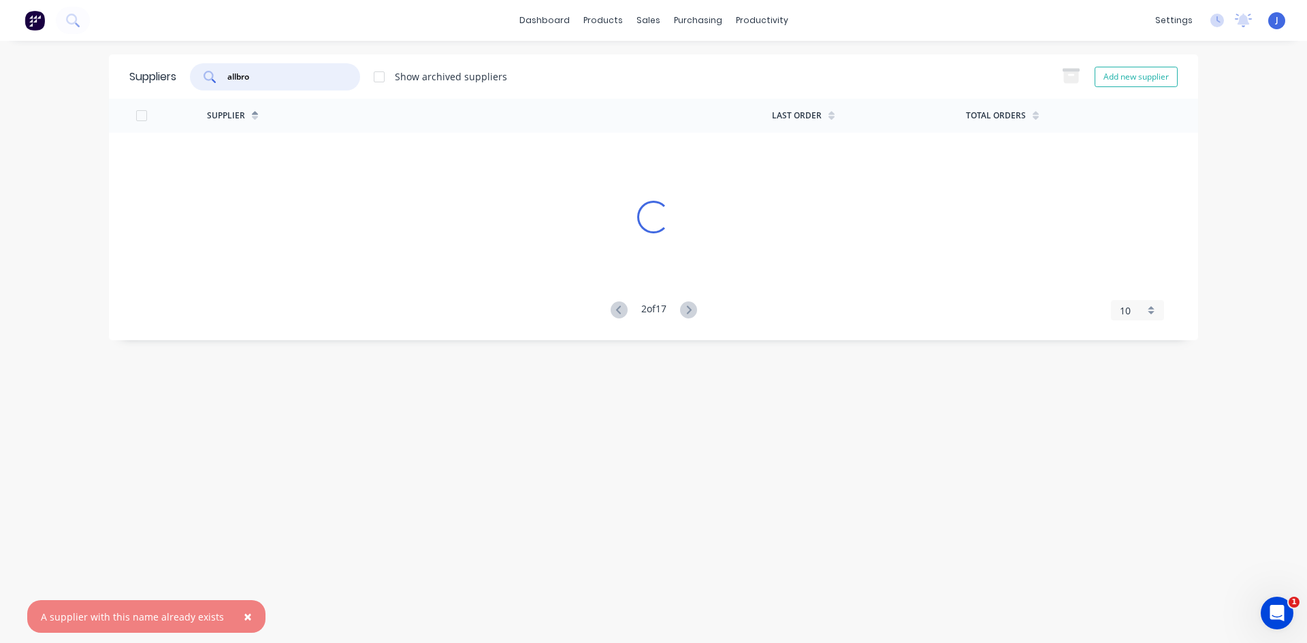
type input "allbro"
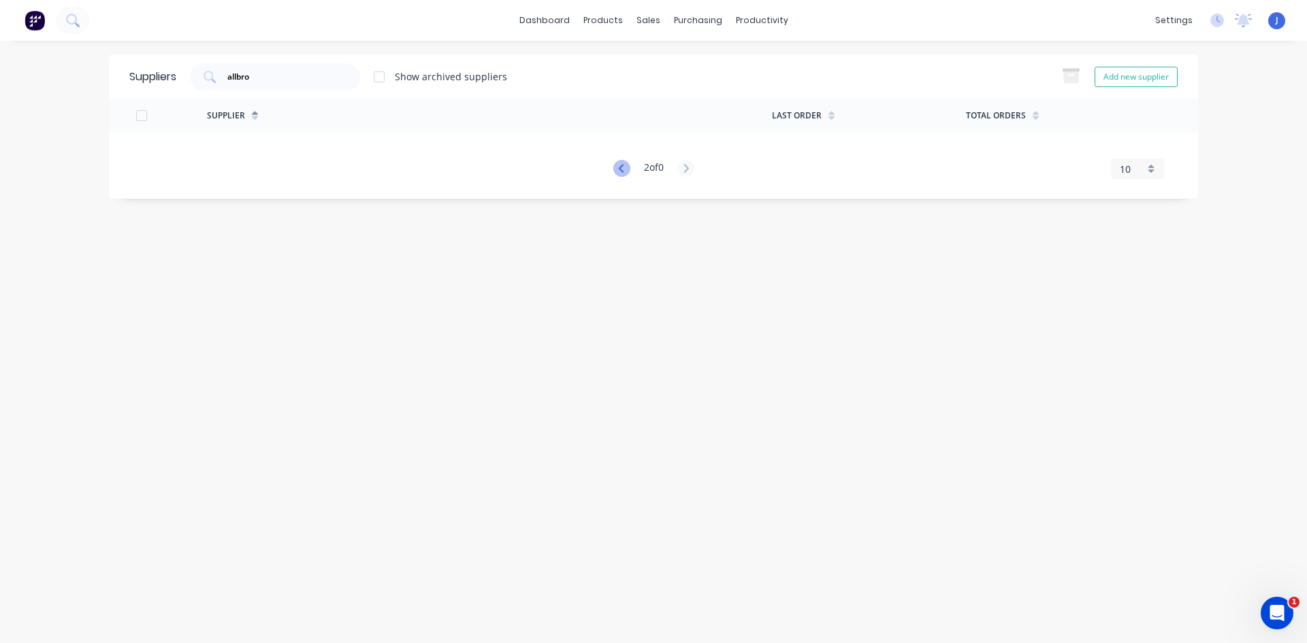
click at [617, 174] on icon at bounding box center [621, 168] width 17 height 17
click at [619, 172] on icon at bounding box center [620, 168] width 5 height 8
click at [702, 90] on div "Customers" at bounding box center [694, 92] width 49 height 12
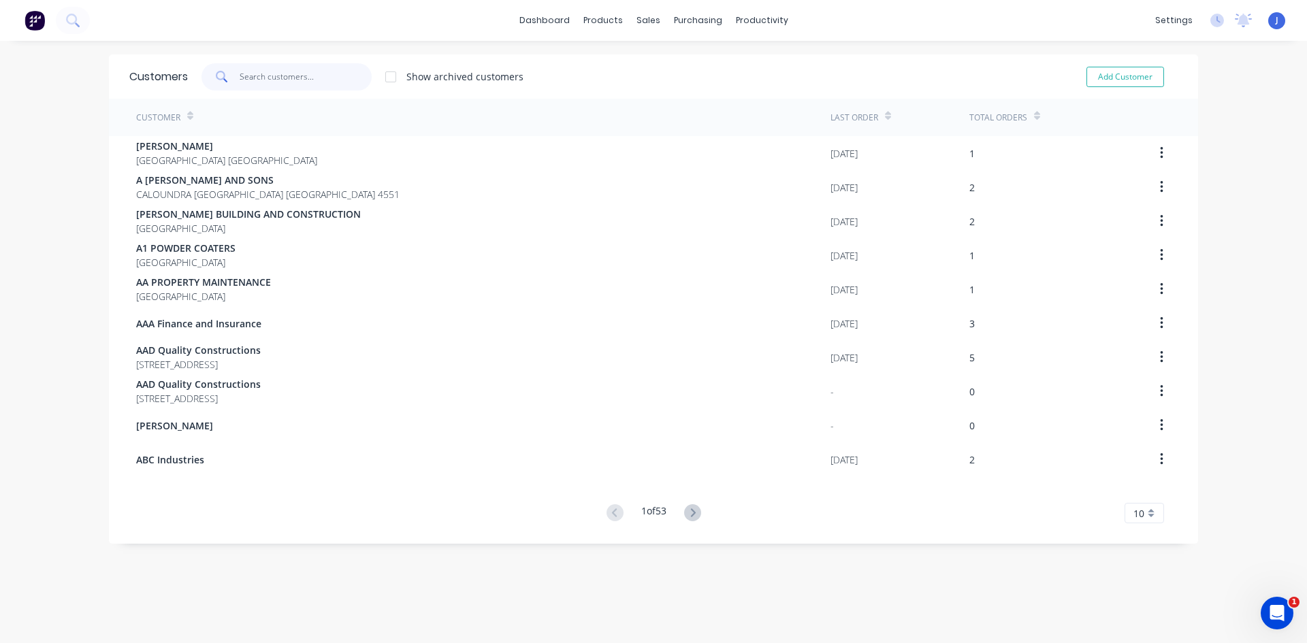
click at [271, 75] on input "text" at bounding box center [306, 76] width 133 height 27
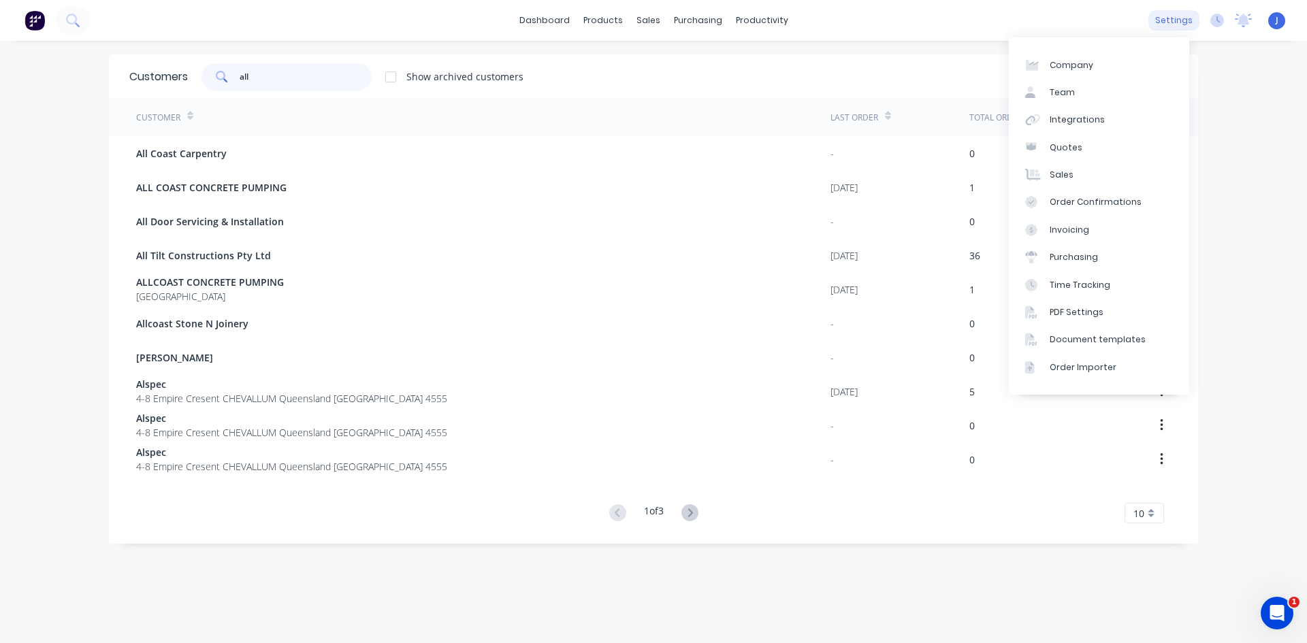
type input "all"
click at [1162, 26] on div "settings" at bounding box center [1173, 20] width 51 height 20
click at [1088, 251] on div "Purchasing" at bounding box center [1073, 257] width 48 height 12
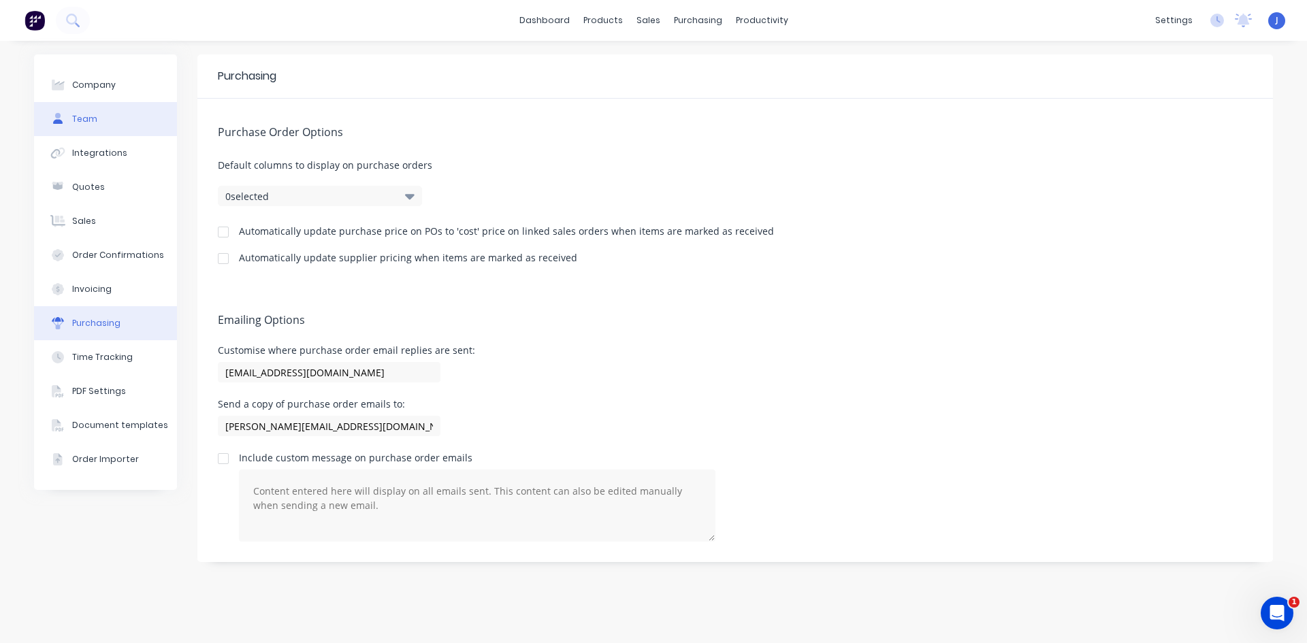
click at [107, 123] on button "Team" at bounding box center [105, 119] width 143 height 34
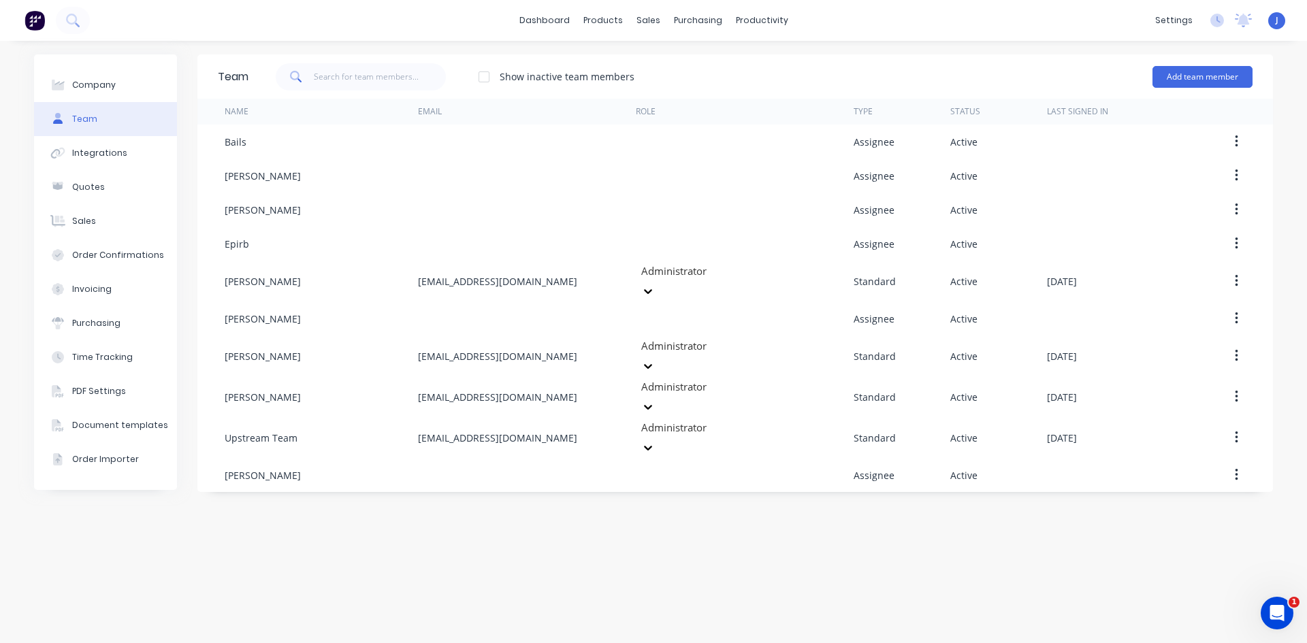
click at [445, 515] on div "Team Show inactive team members Add team member Name Email Role Type Status Las…" at bounding box center [734, 341] width 1075 height 575
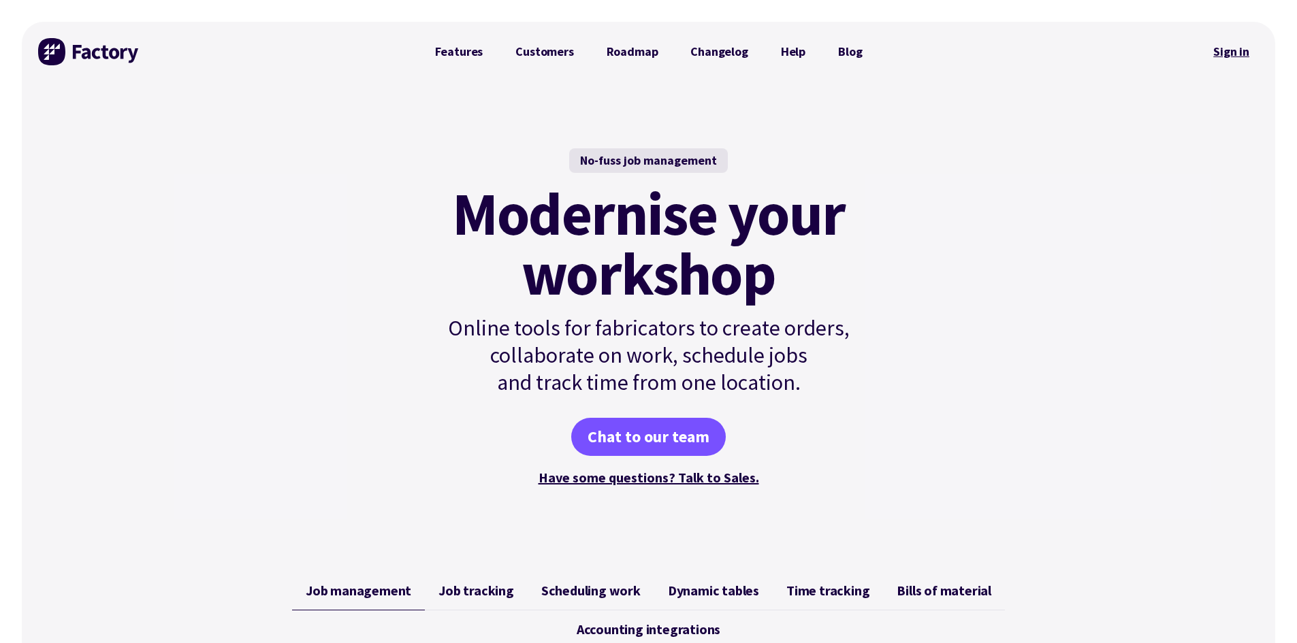
click at [1220, 52] on link "Sign in" at bounding box center [1230, 51] width 55 height 31
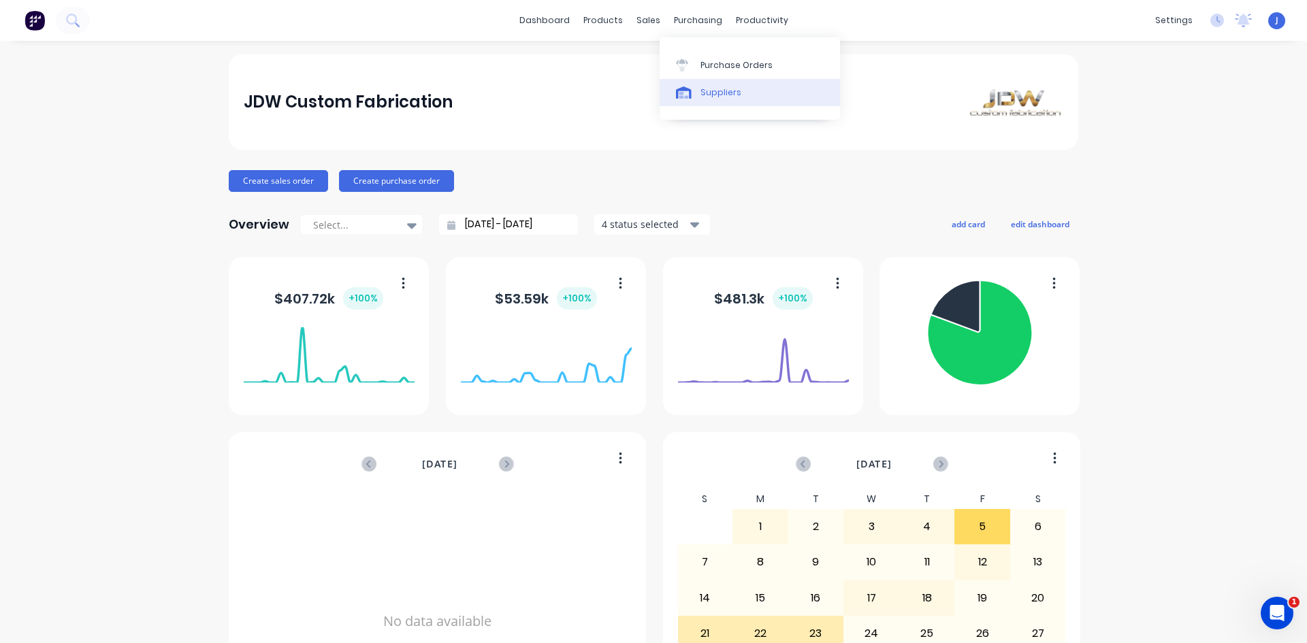
click at [713, 90] on div "Suppliers" at bounding box center [720, 92] width 41 height 12
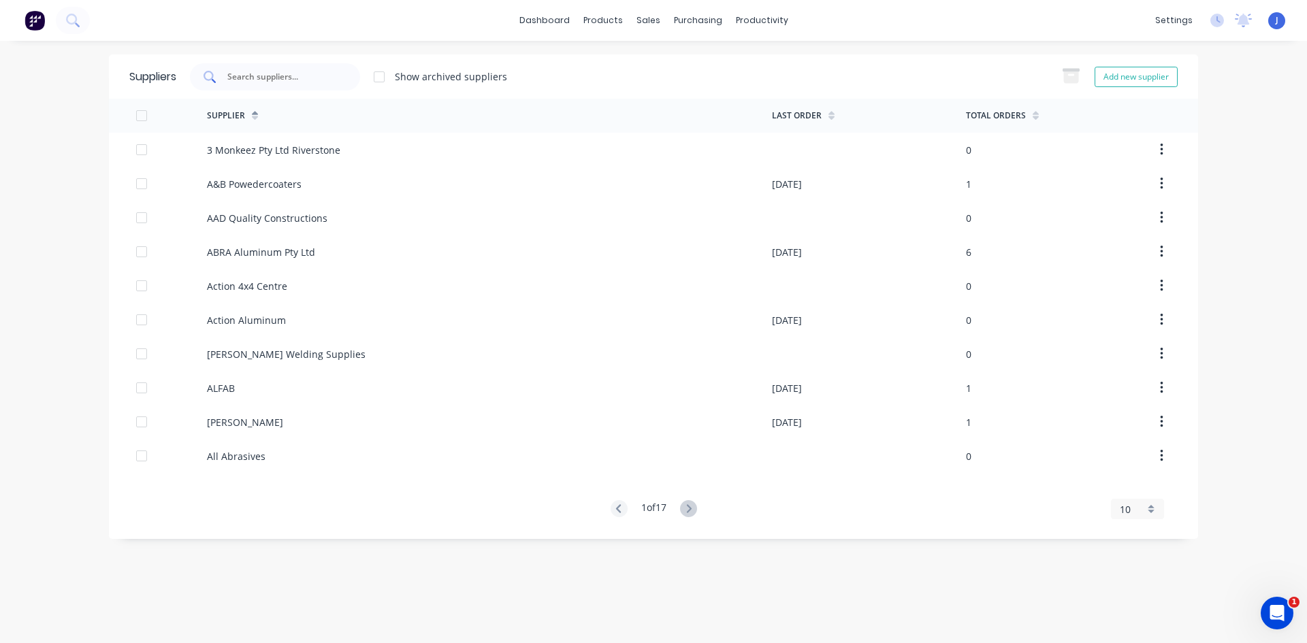
click at [267, 67] on div at bounding box center [275, 76] width 170 height 27
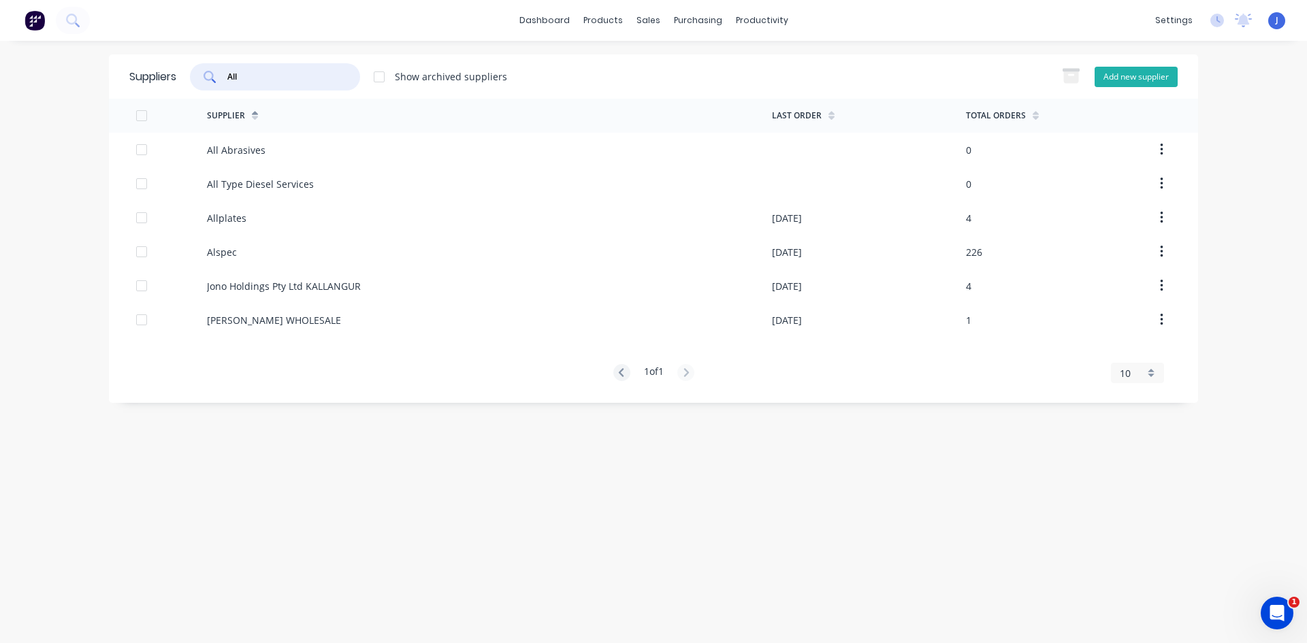
type input "All"
click at [1134, 77] on button "Add new supplier" at bounding box center [1135, 77] width 83 height 20
select select "AU"
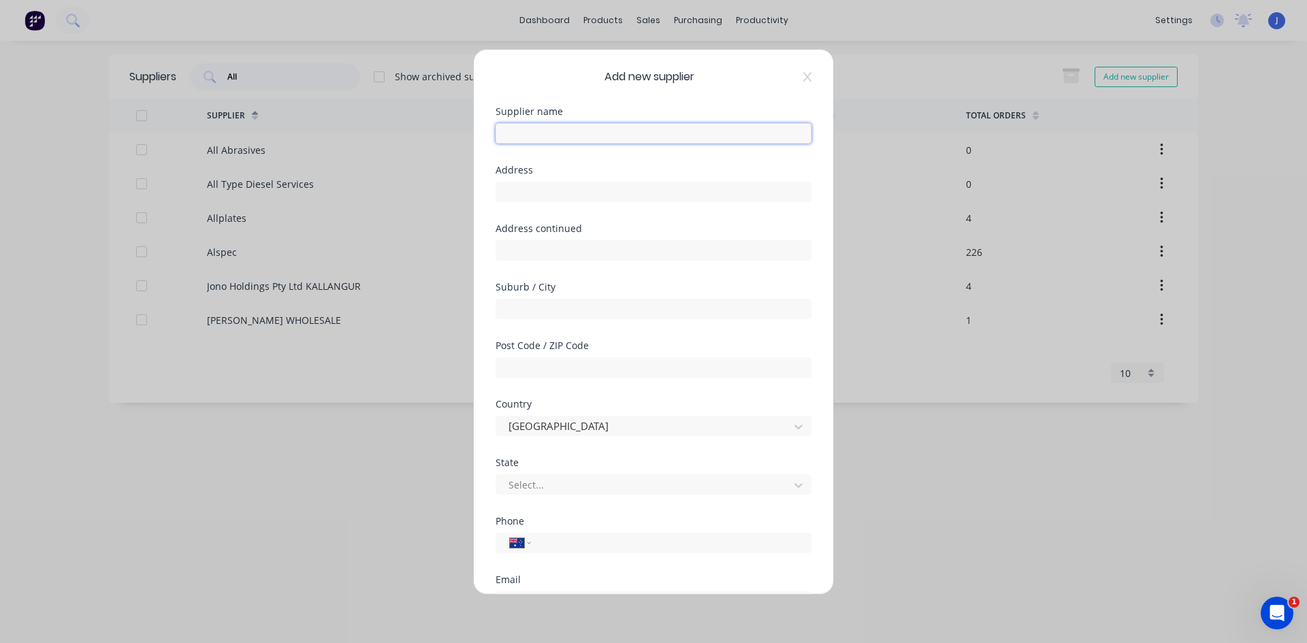
click at [534, 132] on input "text" at bounding box center [653, 133] width 316 height 20
type input "Allbro Group"
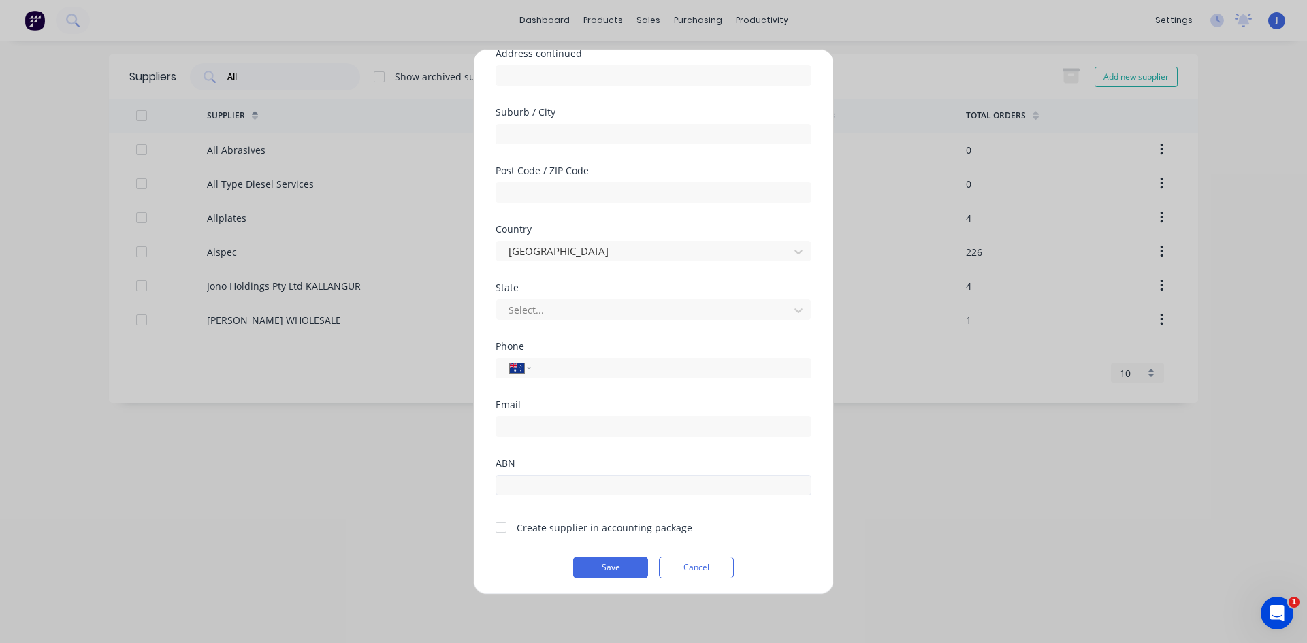
scroll to position [178, 0]
click at [500, 523] on div at bounding box center [500, 523] width 27 height 27
click at [547, 421] on input "email" at bounding box center [653, 423] width 316 height 20
paste input "[PERSON_NAME][EMAIL_ADDRESS][DOMAIN_NAME]"
type input "[PERSON_NAME][EMAIL_ADDRESS][DOMAIN_NAME]"
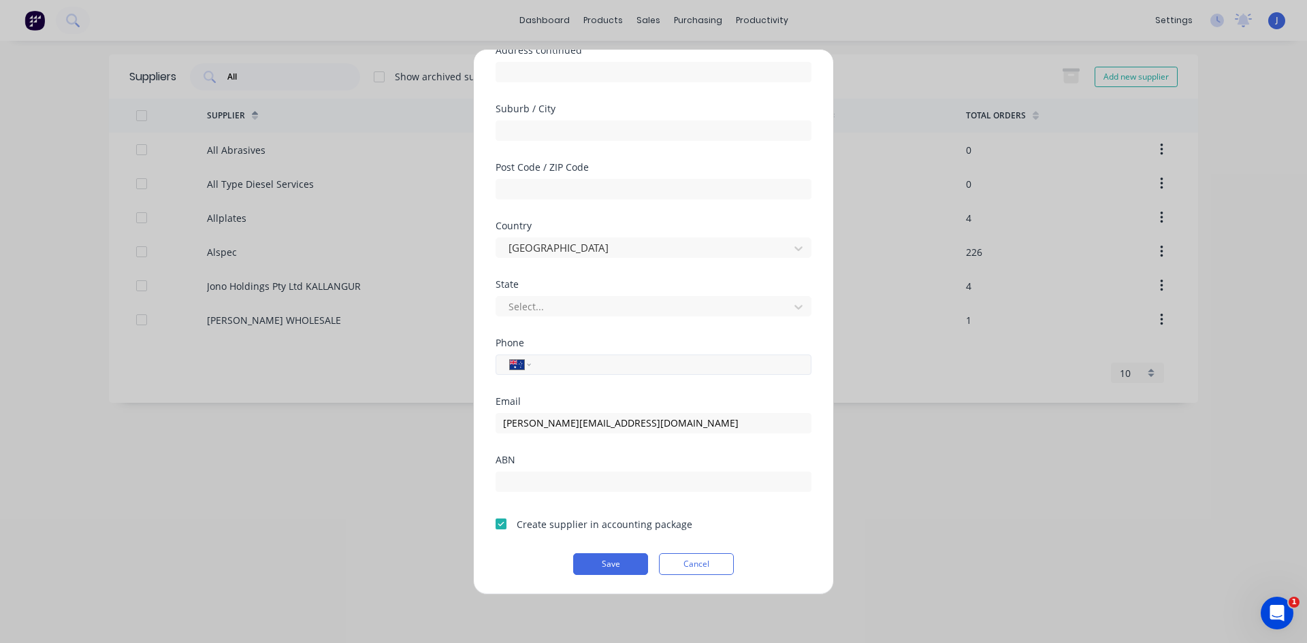
click at [553, 368] on input "tel" at bounding box center [668, 365] width 257 height 16
click at [578, 357] on input "0450" at bounding box center [668, 365] width 257 height 16
type input "0450 561 510"
click at [591, 561] on button "Save" at bounding box center [610, 564] width 75 height 22
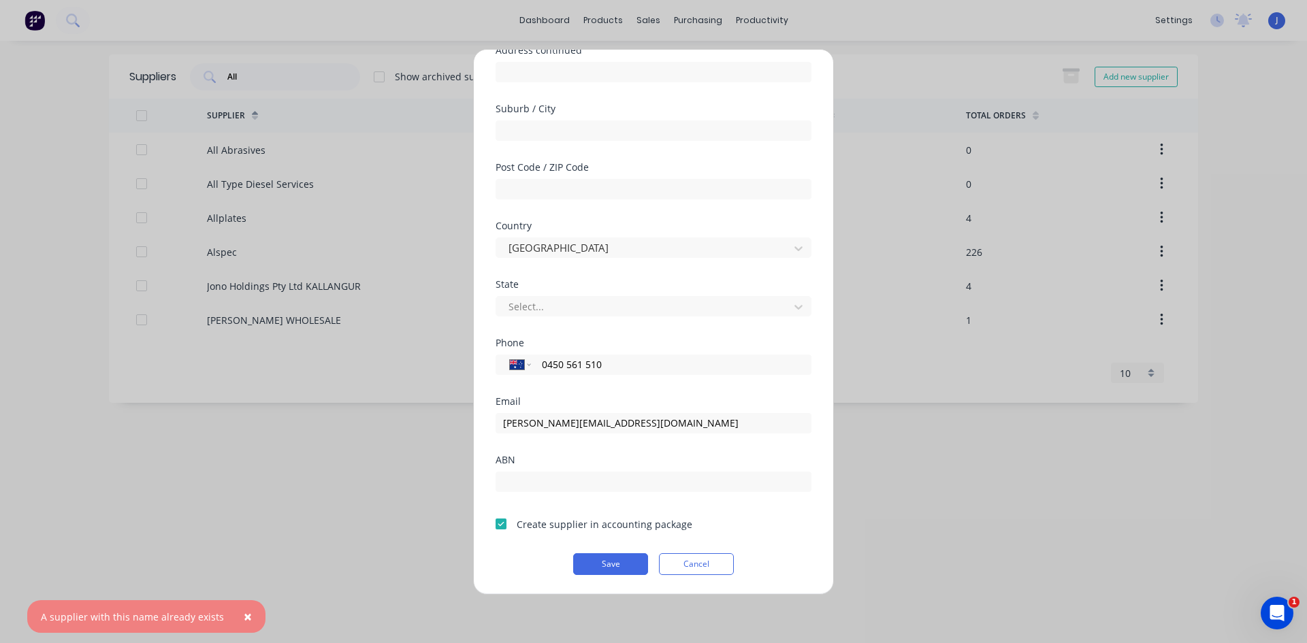
click at [244, 616] on span "×" at bounding box center [248, 616] width 8 height 19
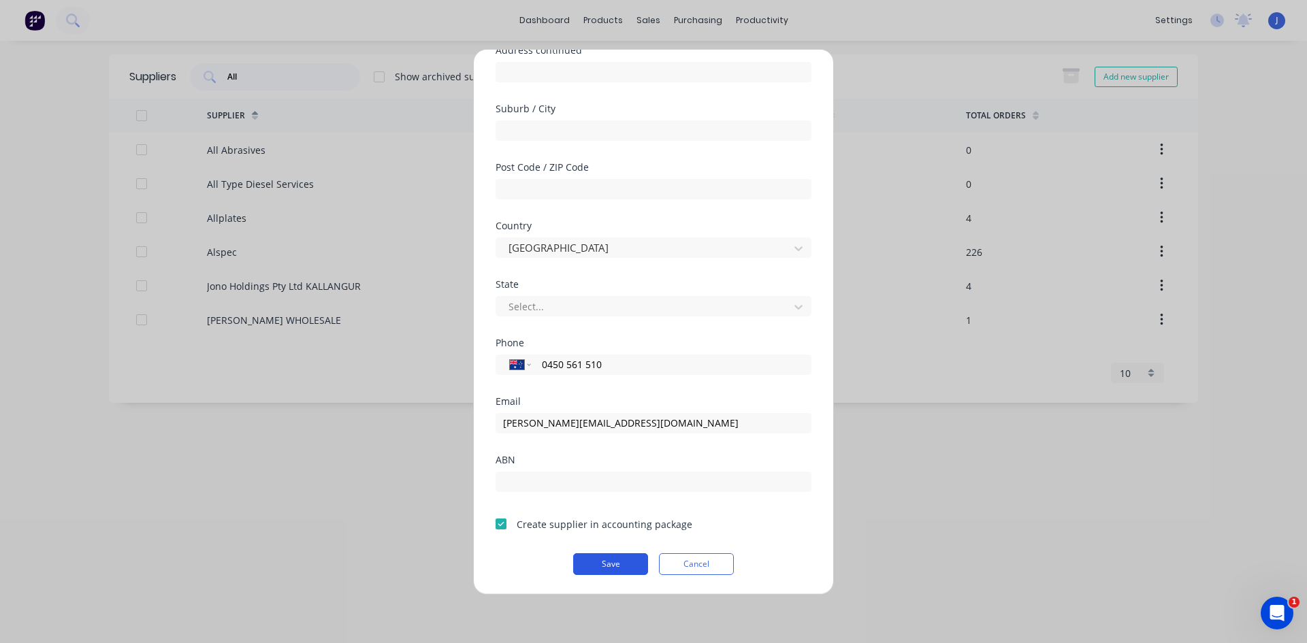
click at [613, 568] on button "Save" at bounding box center [610, 564] width 75 height 22
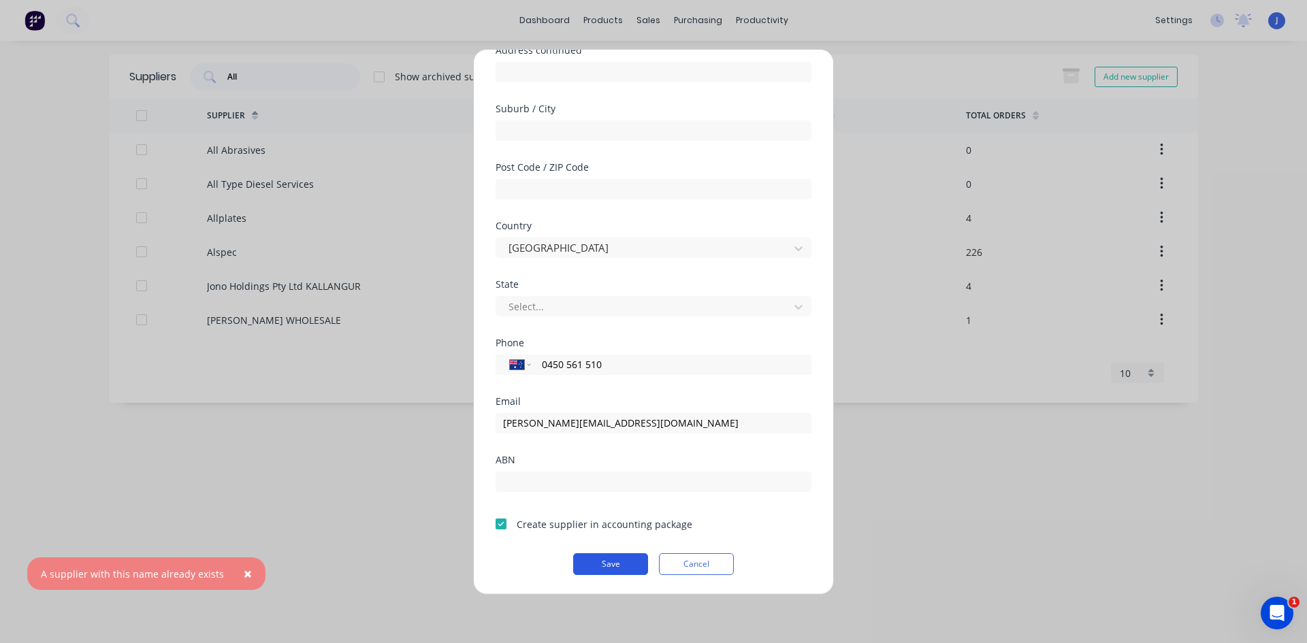
click at [613, 568] on button "Save" at bounding box center [610, 564] width 75 height 22
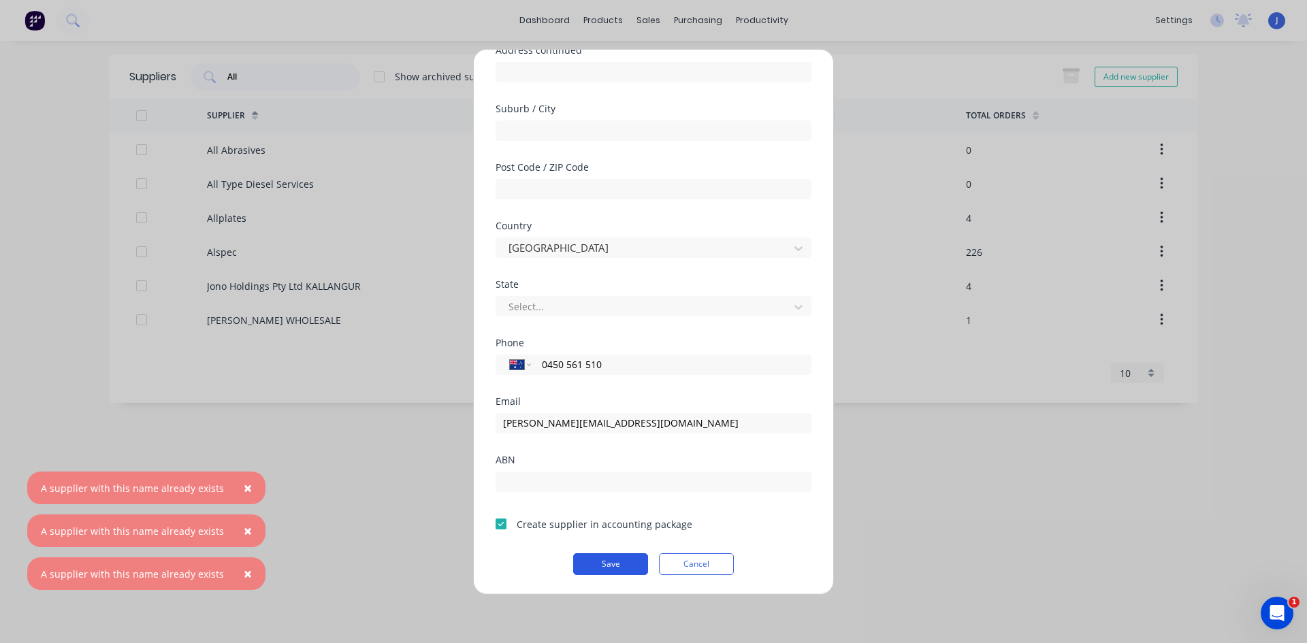
click at [613, 568] on button "Save" at bounding box center [610, 564] width 75 height 22
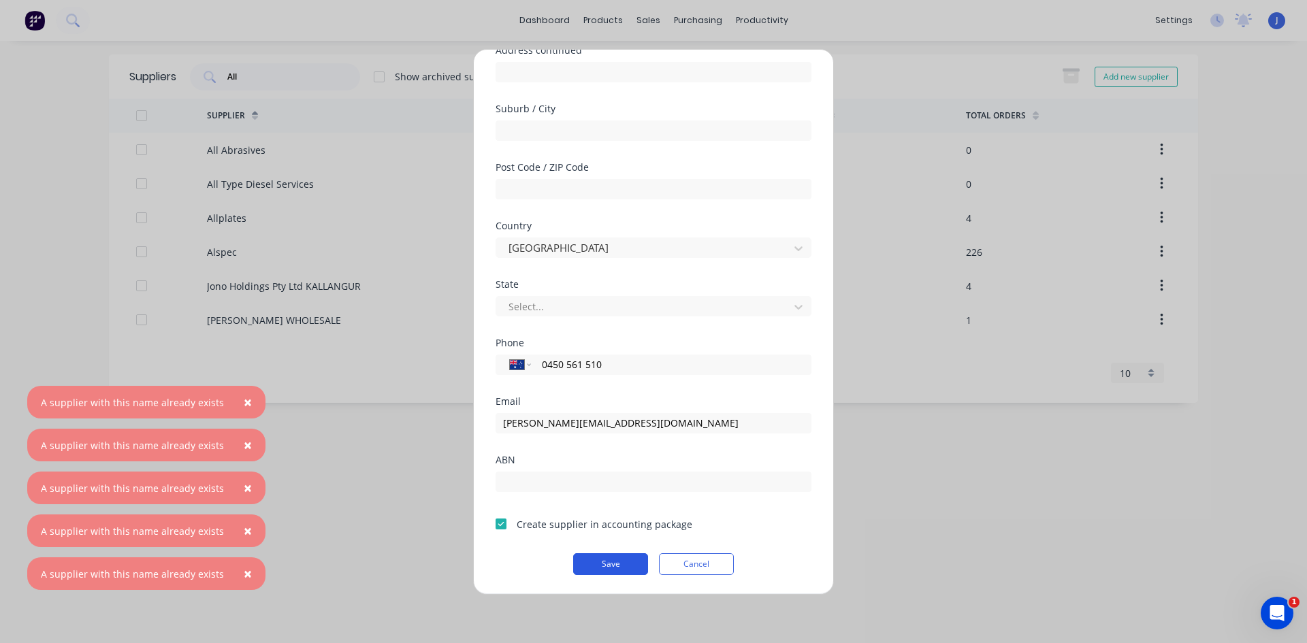
click at [613, 568] on button "Save" at bounding box center [610, 564] width 75 height 22
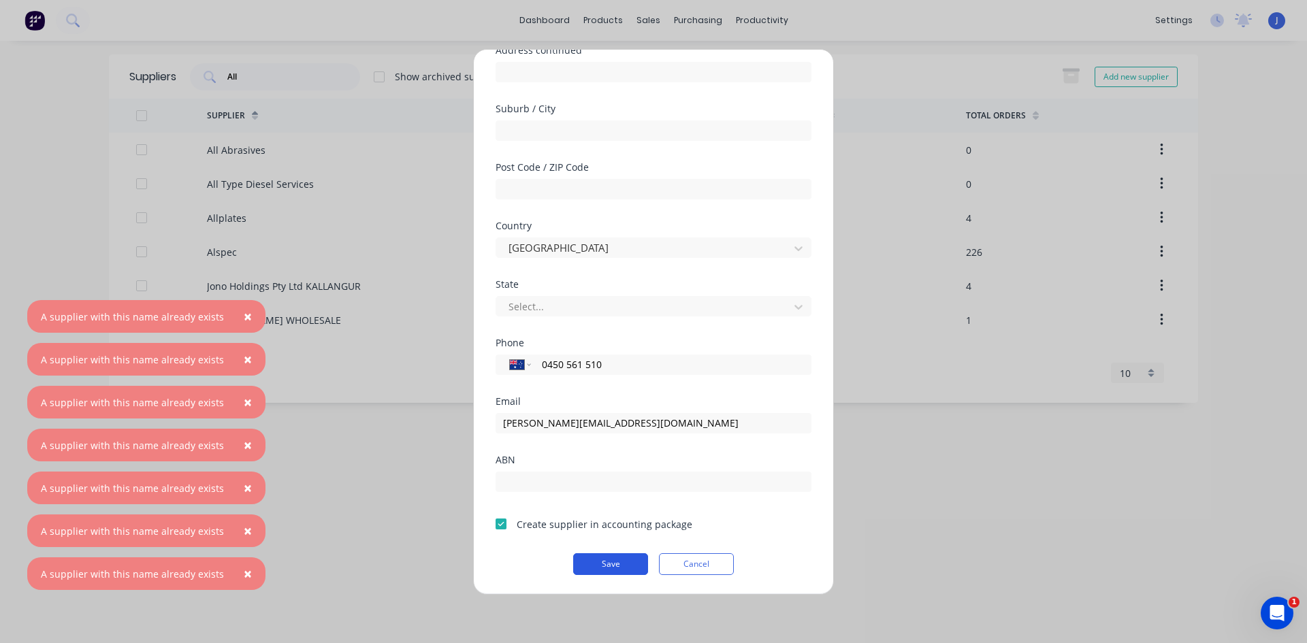
click at [613, 568] on button "Save" at bounding box center [610, 564] width 75 height 22
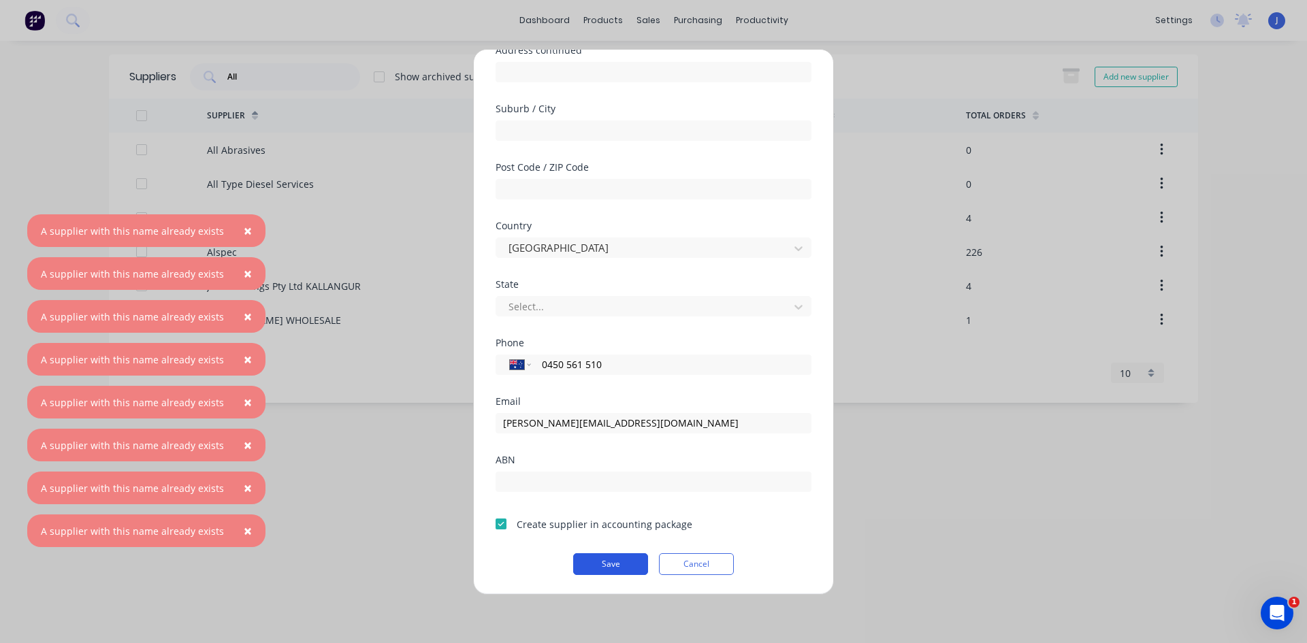
click at [613, 568] on button "Save" at bounding box center [610, 564] width 75 height 22
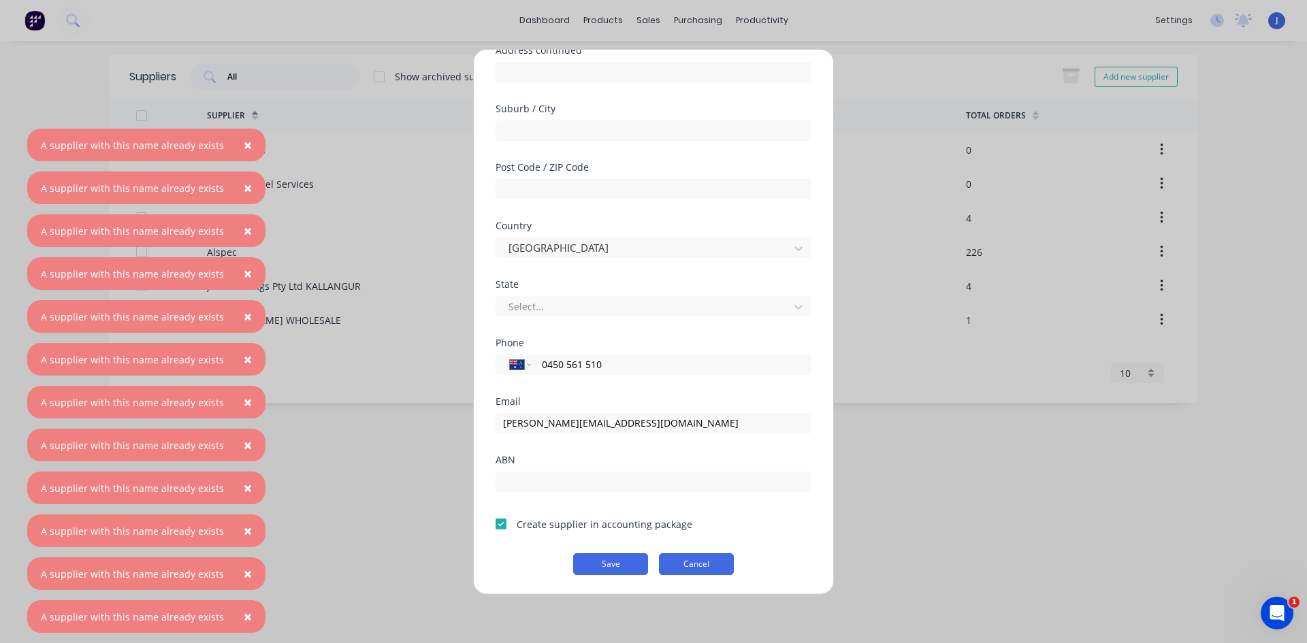
click at [685, 570] on button "Cancel" at bounding box center [696, 564] width 75 height 22
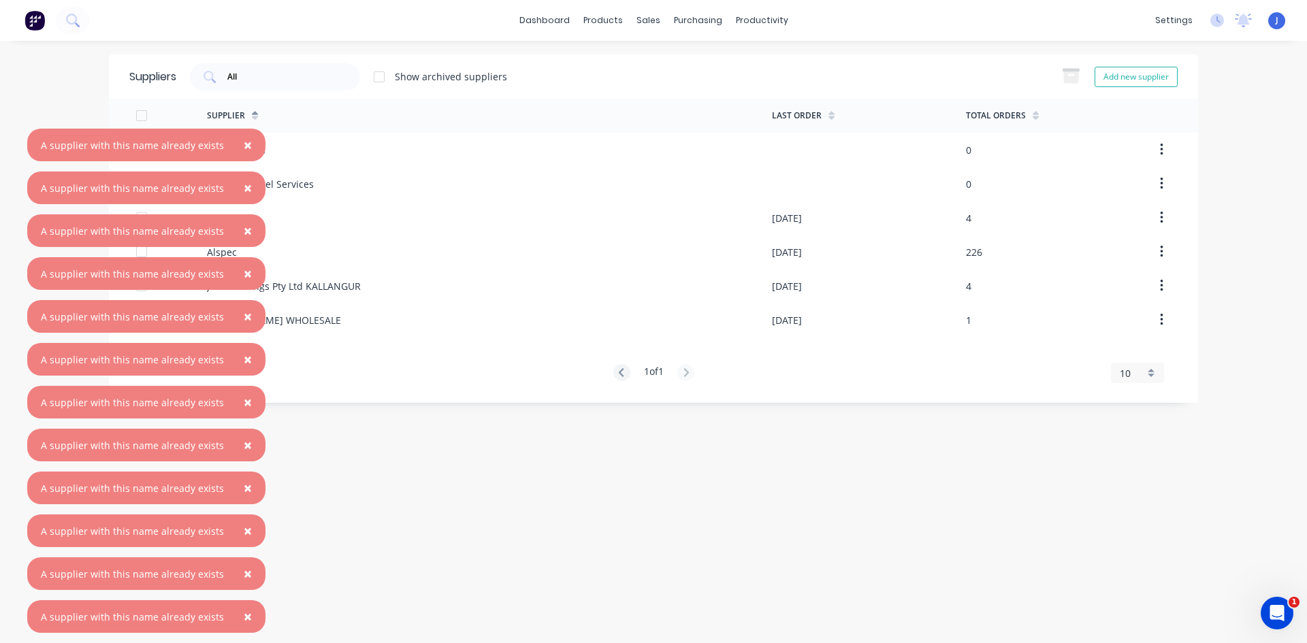
click at [244, 145] on span "×" at bounding box center [248, 144] width 8 height 19
click at [236, 145] on div "All Abrasives" at bounding box center [236, 150] width 59 height 14
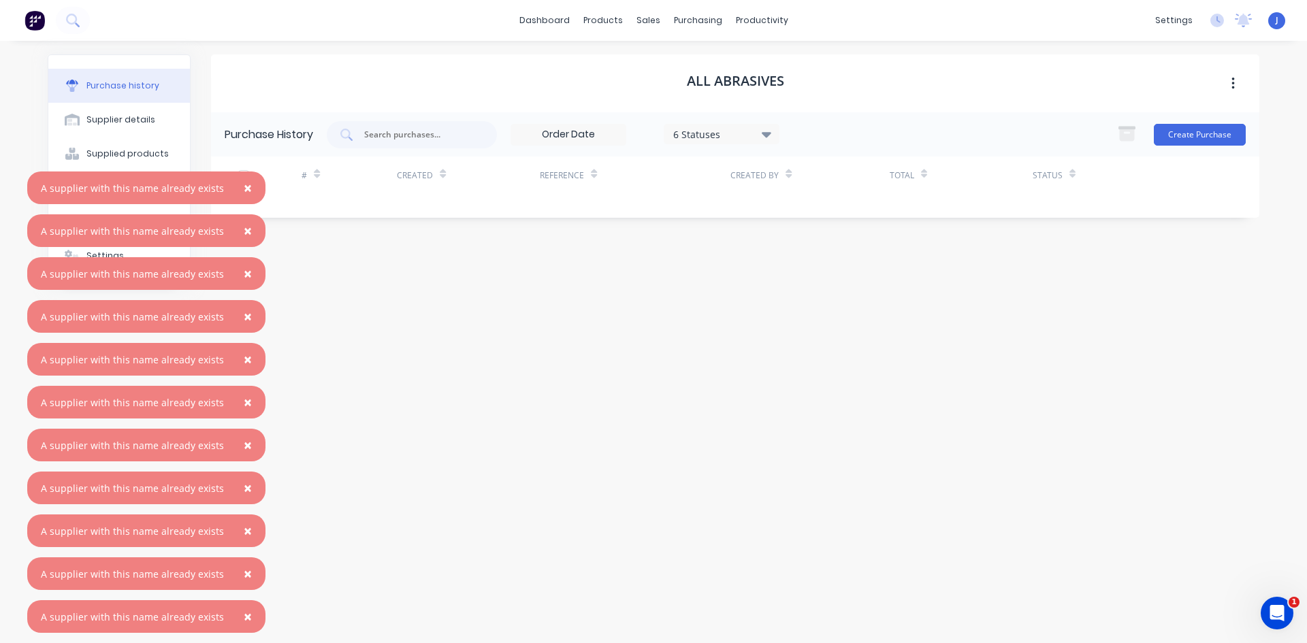
click at [244, 186] on span "×" at bounding box center [248, 187] width 8 height 19
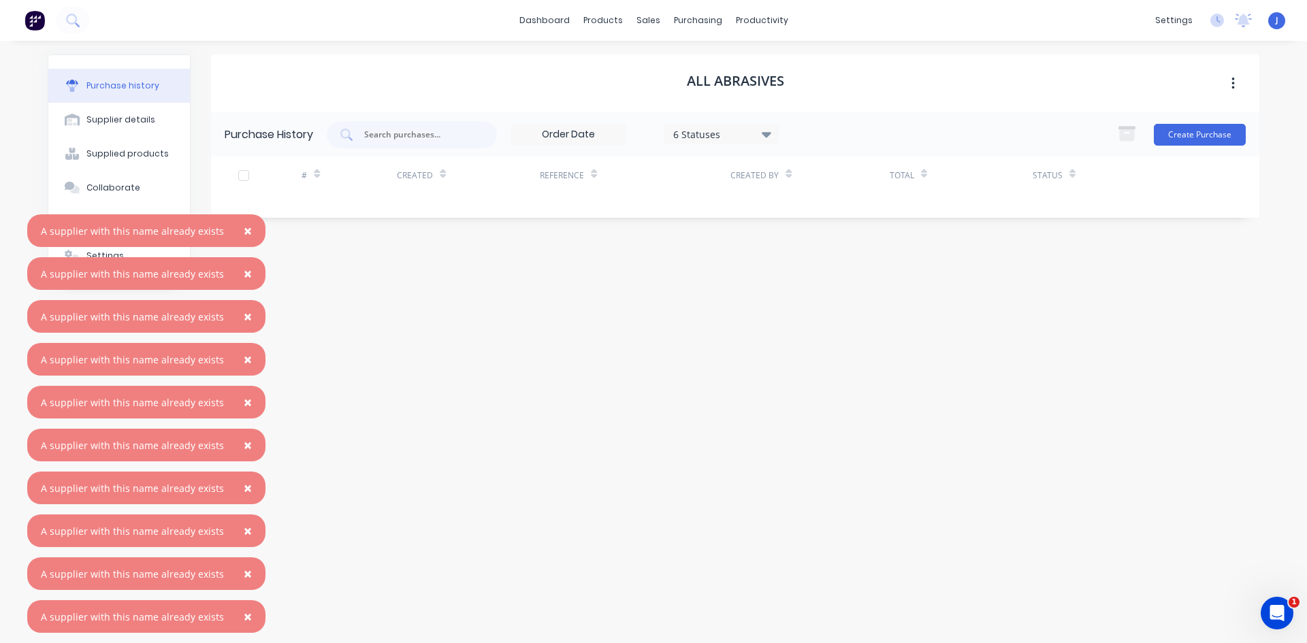
click at [244, 233] on span "×" at bounding box center [248, 230] width 8 height 19
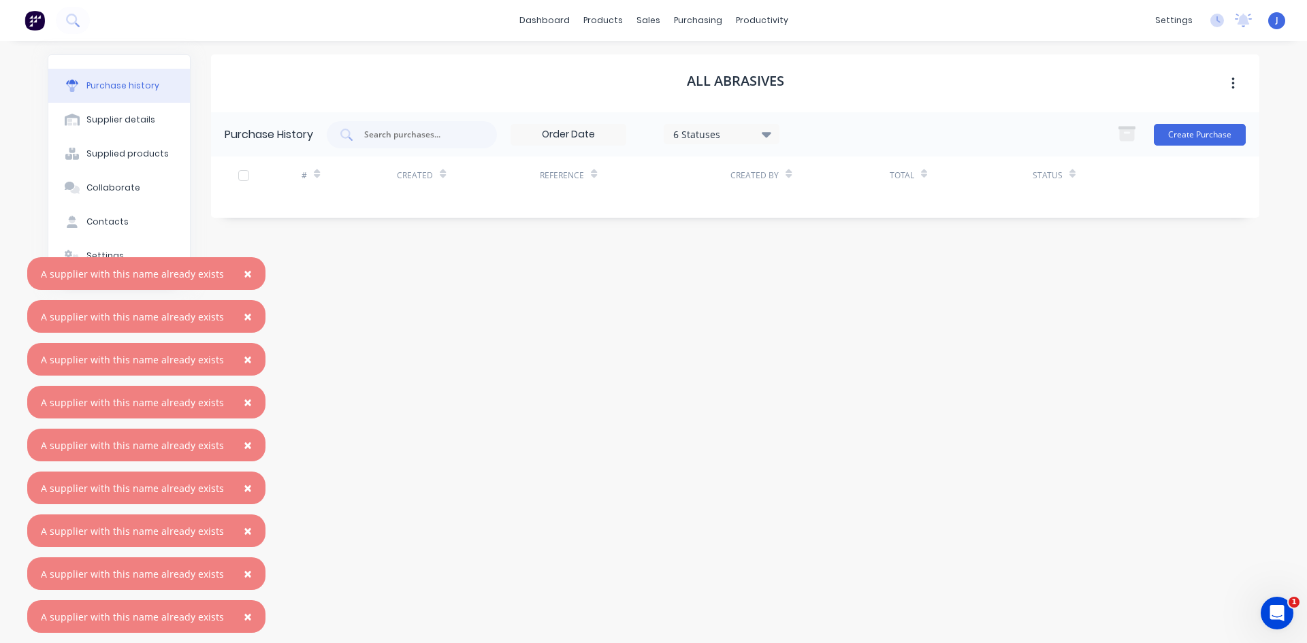
click at [245, 277] on button "×" at bounding box center [247, 273] width 35 height 33
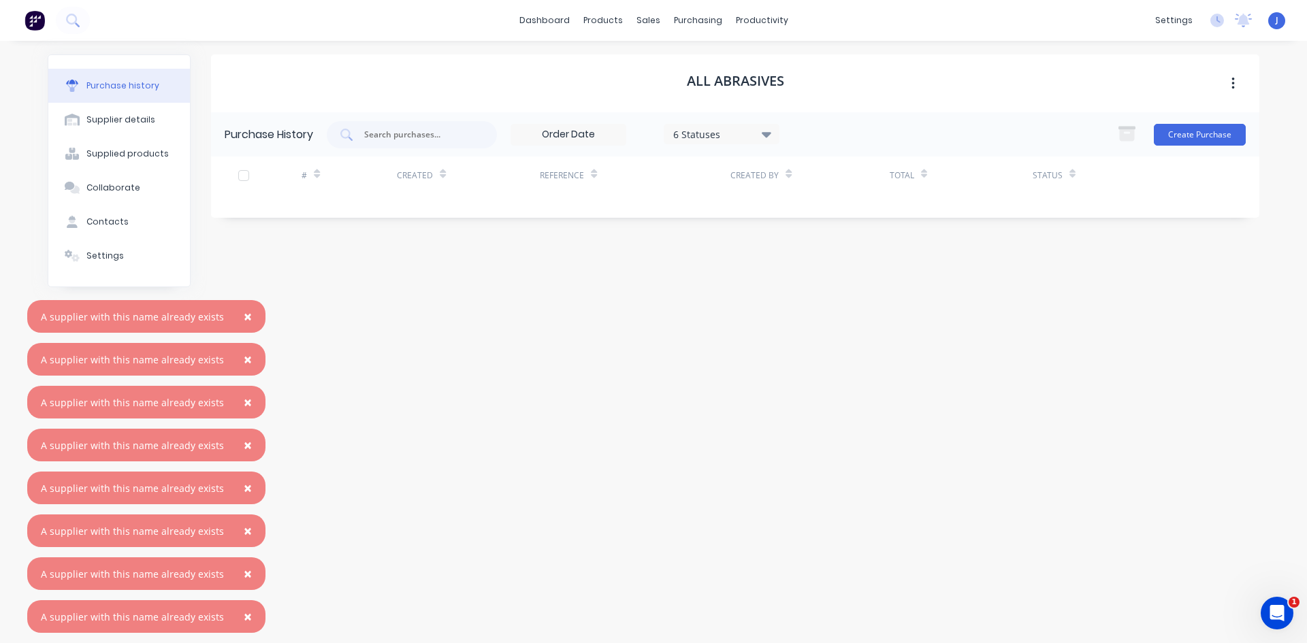
click at [244, 313] on span "×" at bounding box center [248, 316] width 8 height 19
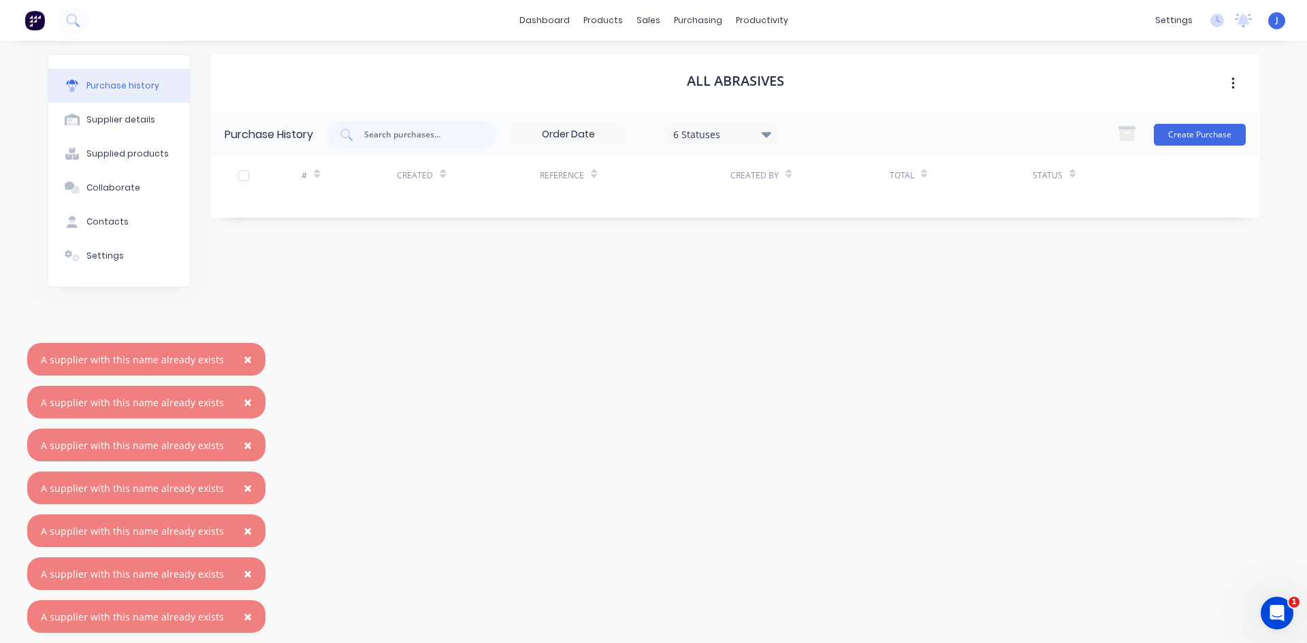
click at [244, 357] on span "×" at bounding box center [248, 359] width 8 height 19
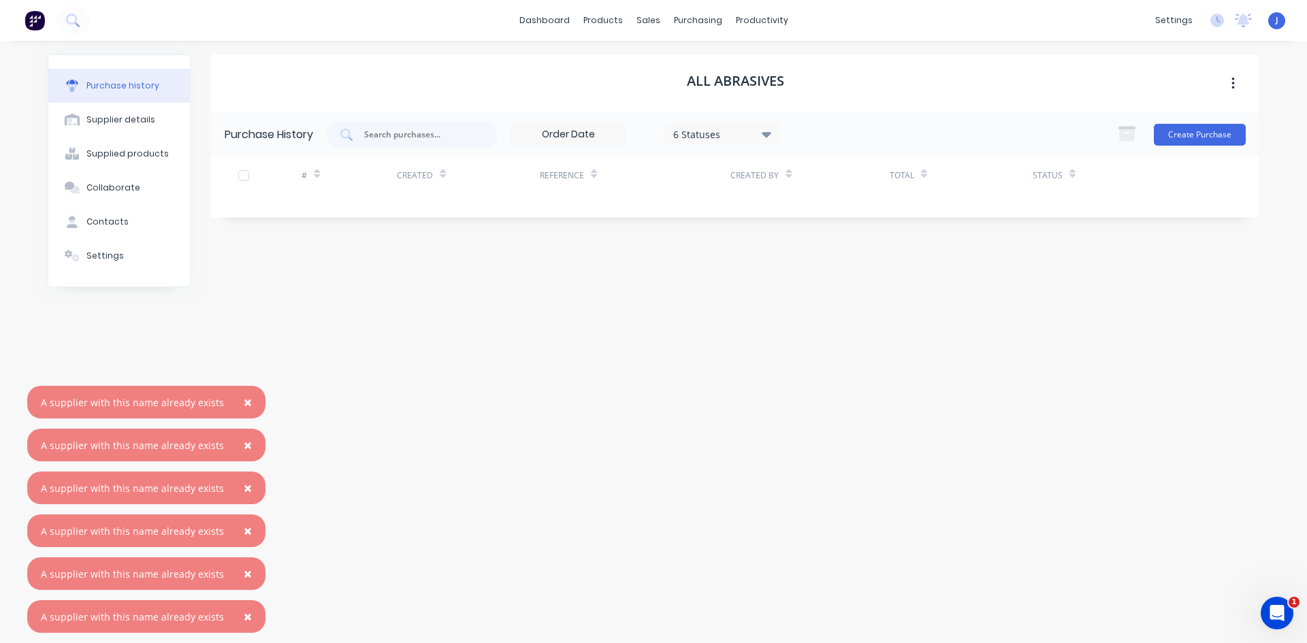
click at [245, 411] on button "×" at bounding box center [247, 402] width 35 height 33
click at [246, 446] on button "×" at bounding box center [247, 445] width 35 height 33
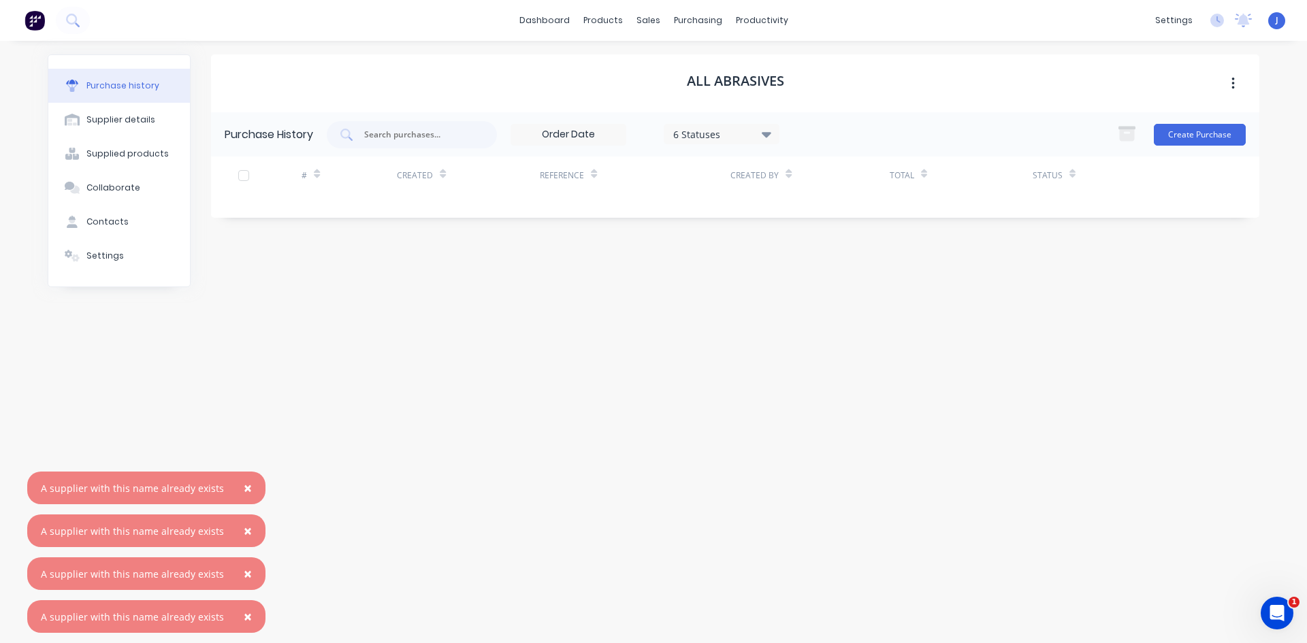
click at [244, 489] on span "×" at bounding box center [248, 487] width 8 height 19
click at [244, 532] on span "×" at bounding box center [248, 530] width 8 height 19
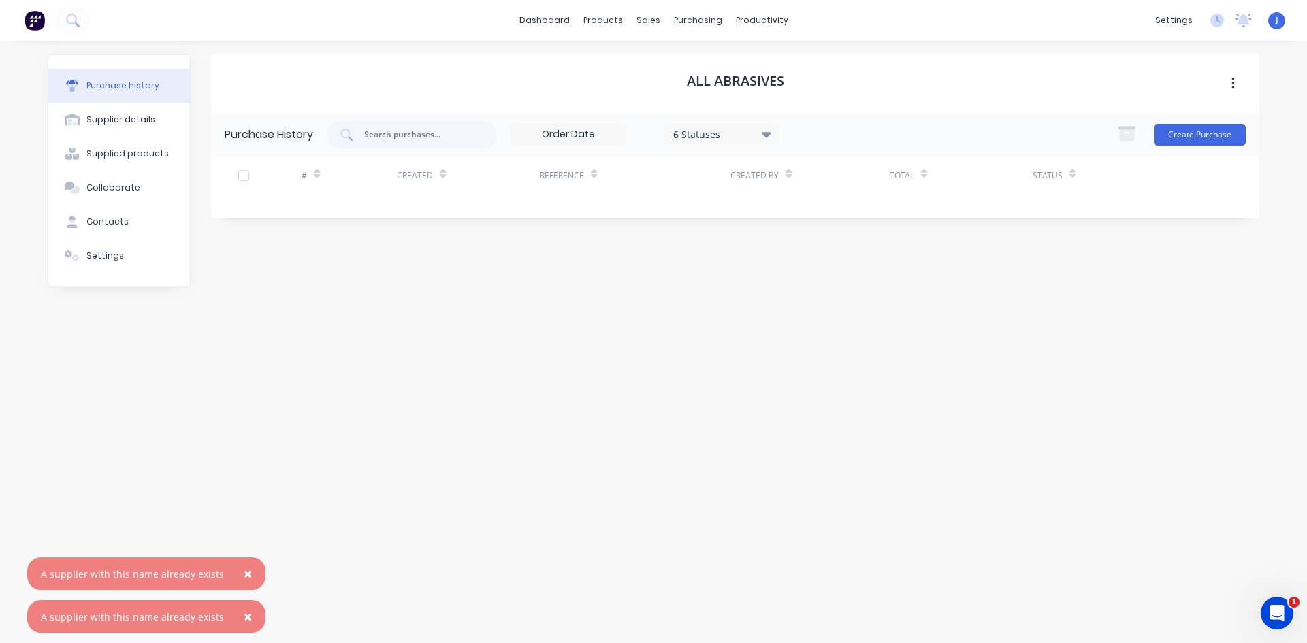
click at [244, 575] on span "×" at bounding box center [248, 573] width 8 height 19
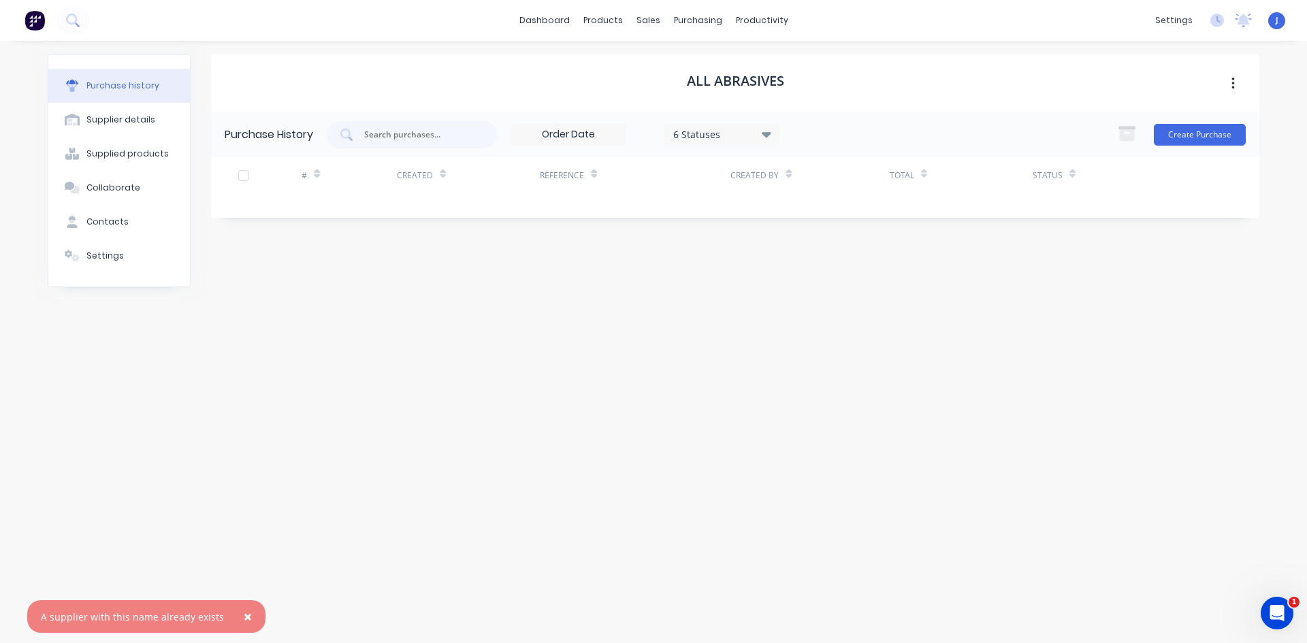
click at [231, 616] on button "×" at bounding box center [247, 616] width 35 height 33
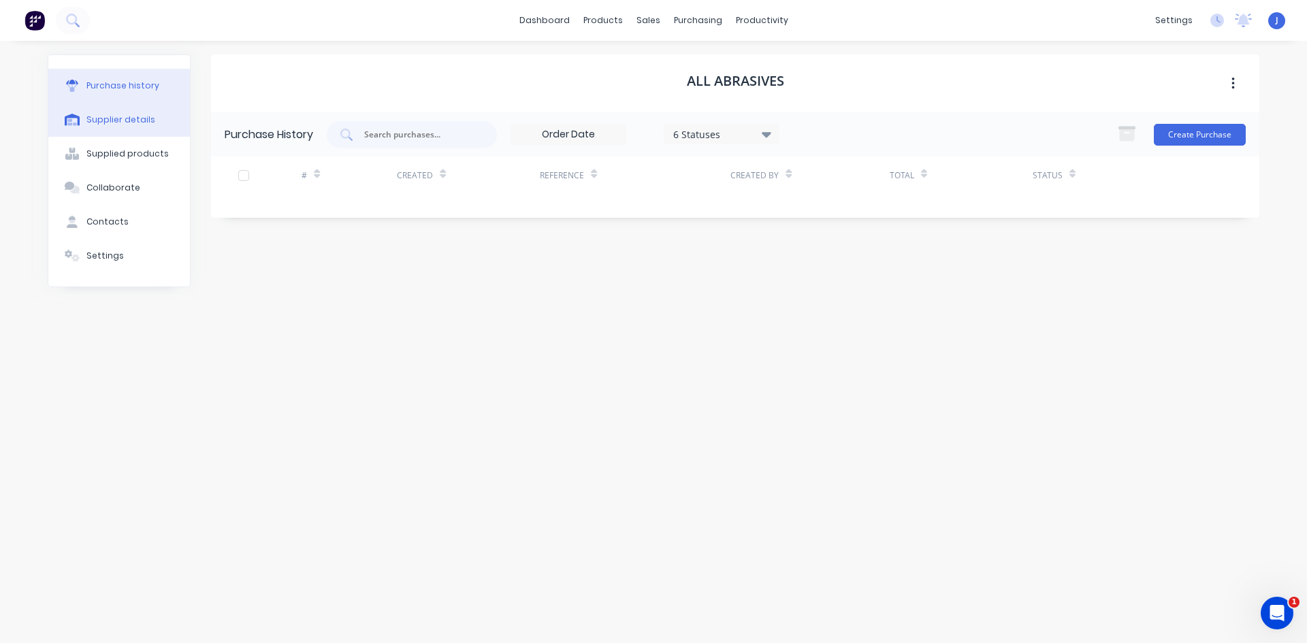
click at [94, 123] on div "Supplier details" at bounding box center [120, 120] width 69 height 12
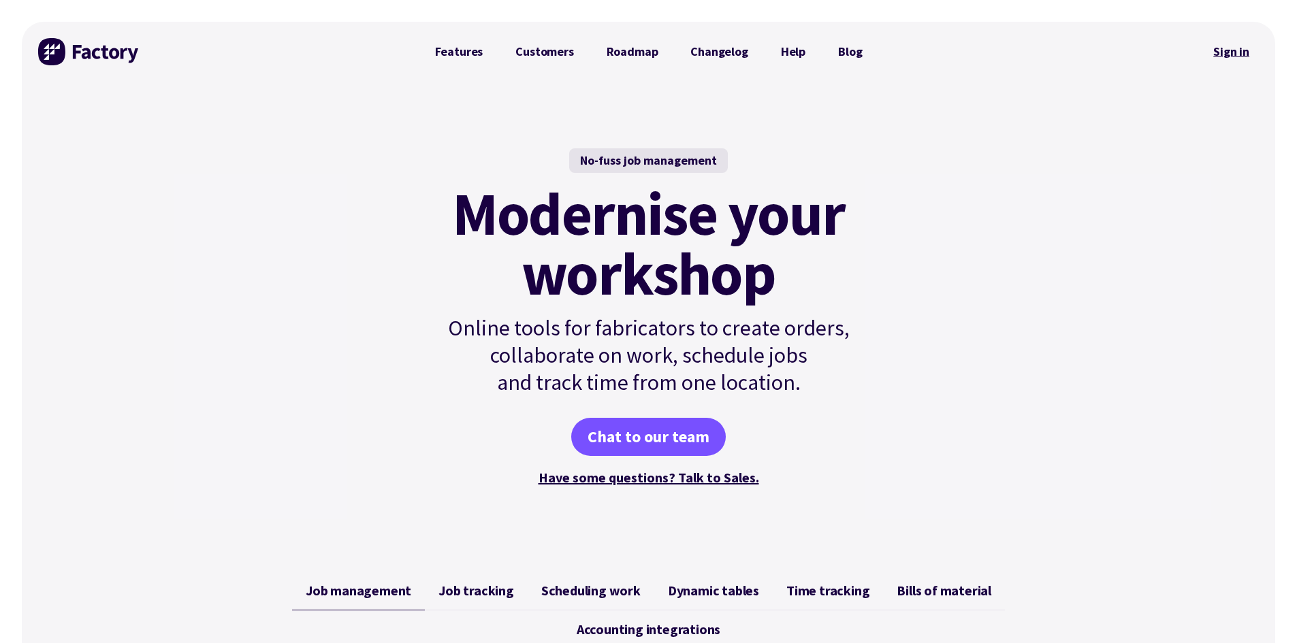
click at [1230, 51] on link "Sign in" at bounding box center [1230, 51] width 55 height 31
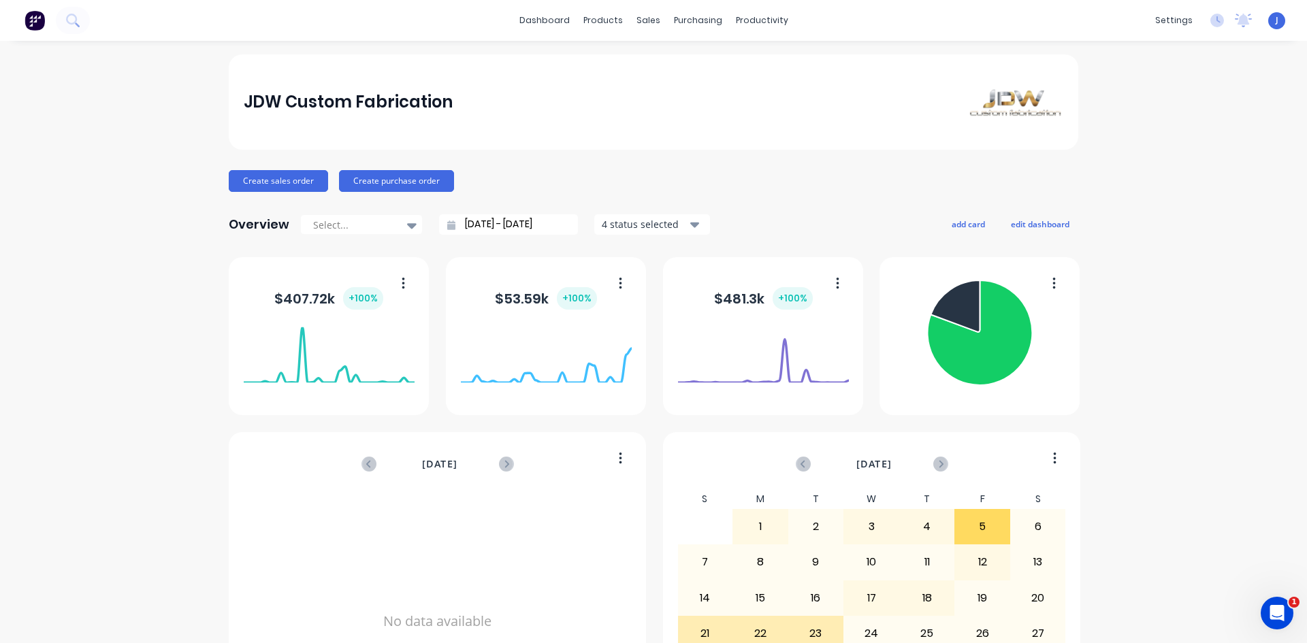
click at [1271, 22] on div "J JDW Custom Fabrication [PERSON_NAME] Administrator Profile Sign out" at bounding box center [1276, 20] width 17 height 17
click at [1268, 18] on div "J JDW Custom Fabrication [PERSON_NAME] Administrator Profile Sign out" at bounding box center [1276, 20] width 17 height 17
drag, startPoint x: 1263, startPoint y: 18, endPoint x: 1279, endPoint y: 22, distance: 16.0
click at [1279, 22] on div "settings No new notifications [PERSON_NAME] all as read You have no notificatio…" at bounding box center [1227, 20] width 159 height 20
click at [1237, 20] on icon at bounding box center [1243, 19] width 12 height 11
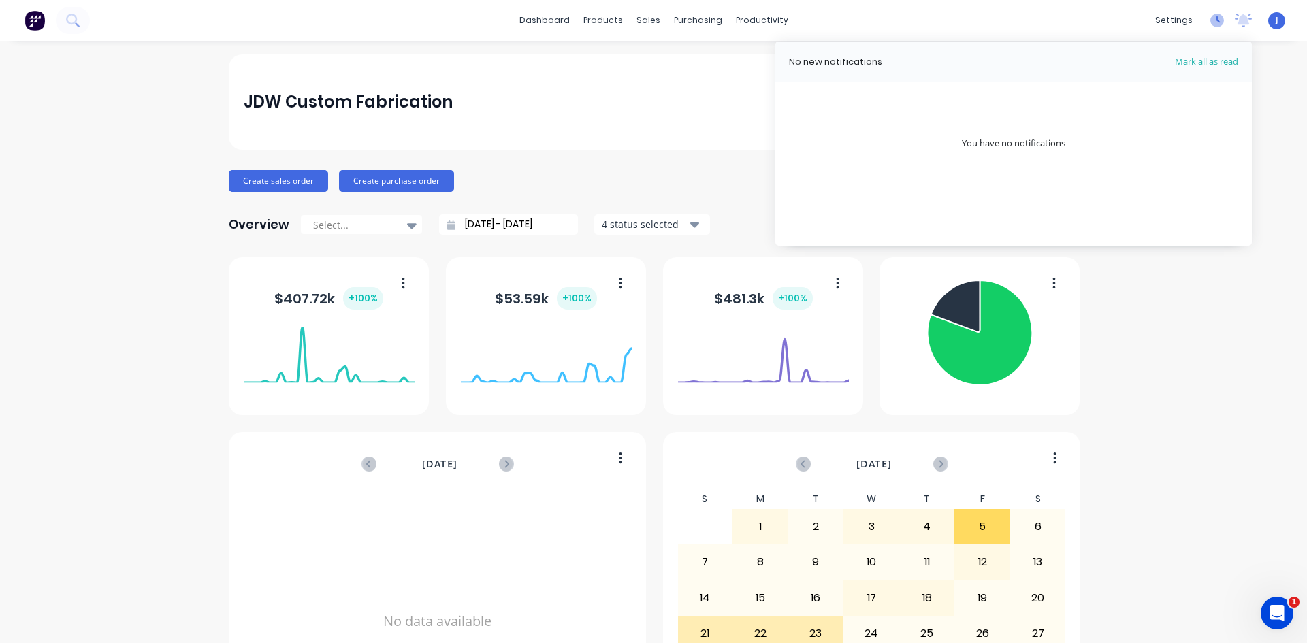
click at [1210, 18] on icon at bounding box center [1217, 21] width 14 height 14
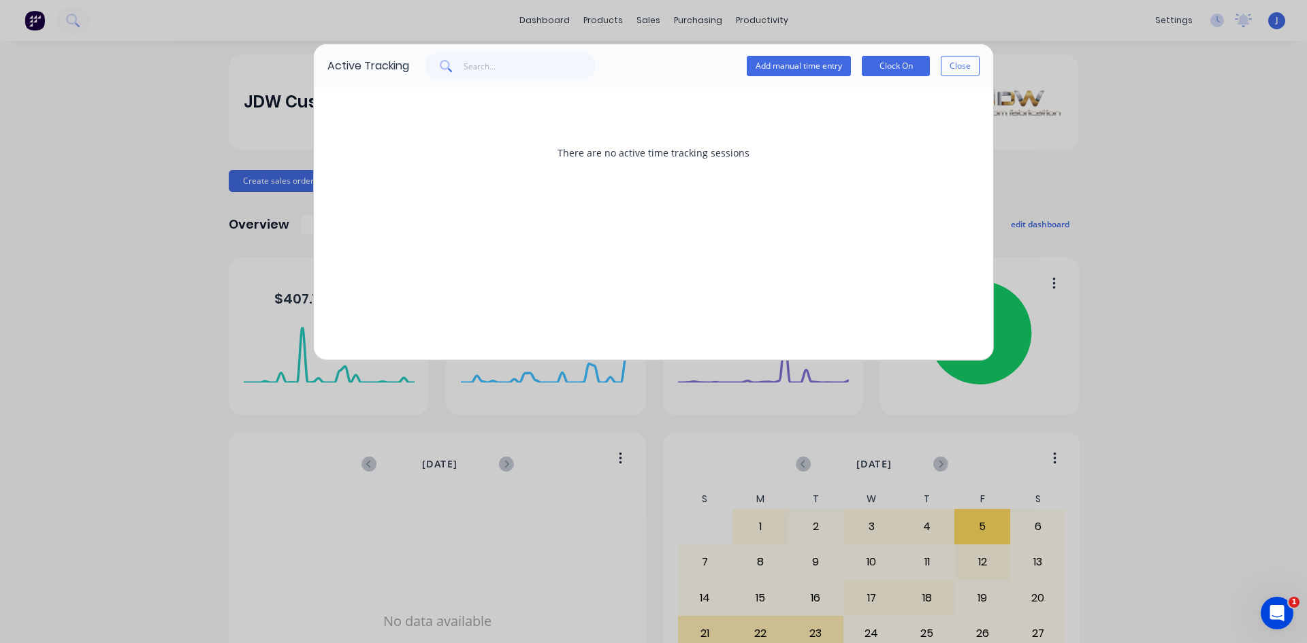
click at [1167, 24] on div "Active Tracking Add manual time entry Clock On Close There are no active time t…" at bounding box center [653, 321] width 1307 height 643
click at [1164, 88] on div "Active Tracking Add manual time entry Clock On Close There are no active time t…" at bounding box center [653, 321] width 1307 height 643
click at [961, 66] on button "Close" at bounding box center [960, 66] width 39 height 20
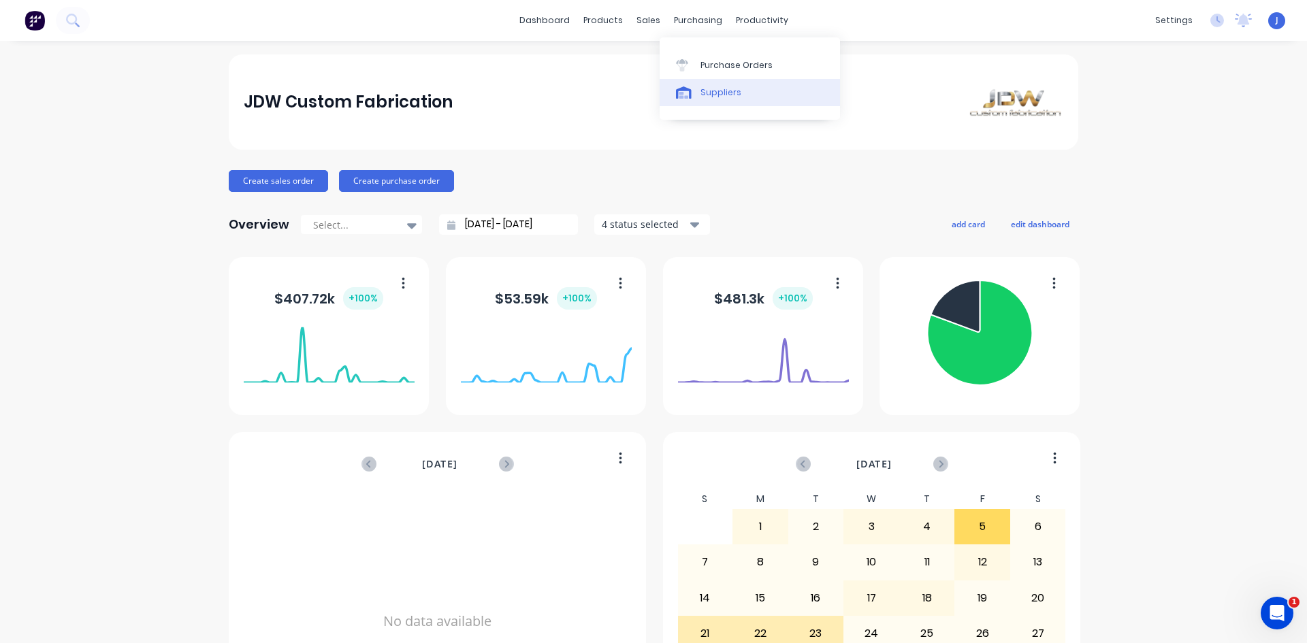
click at [723, 88] on div "Suppliers" at bounding box center [720, 92] width 41 height 12
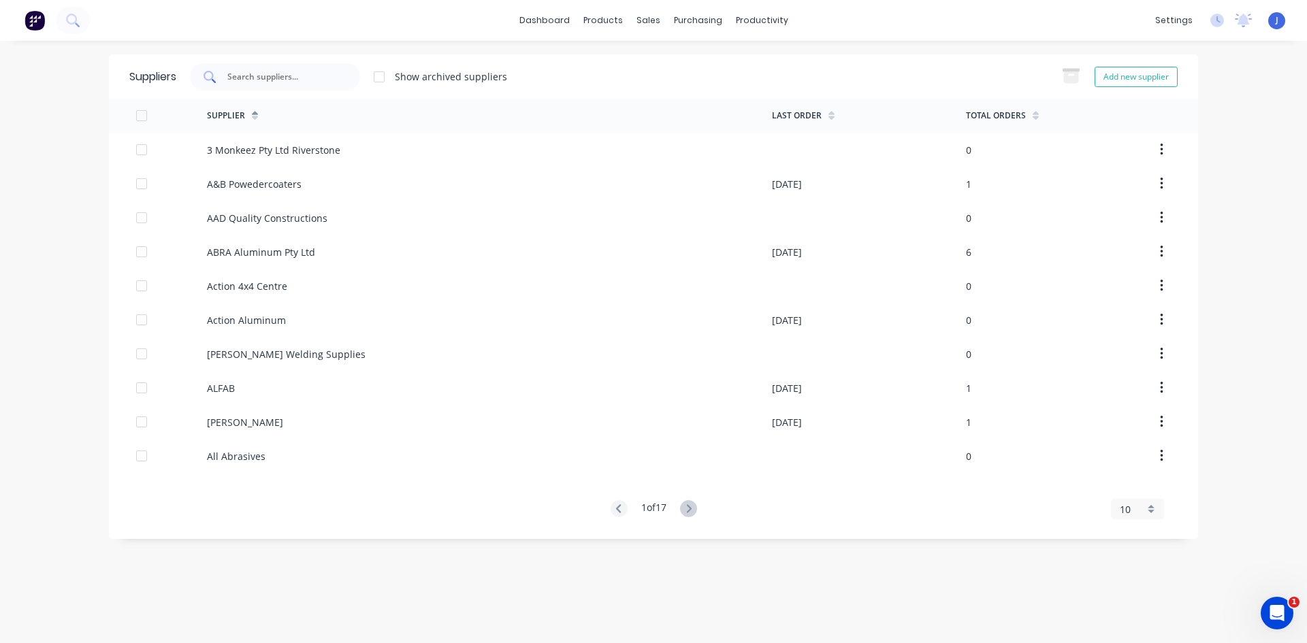
click at [250, 78] on input "text" at bounding box center [282, 77] width 113 height 14
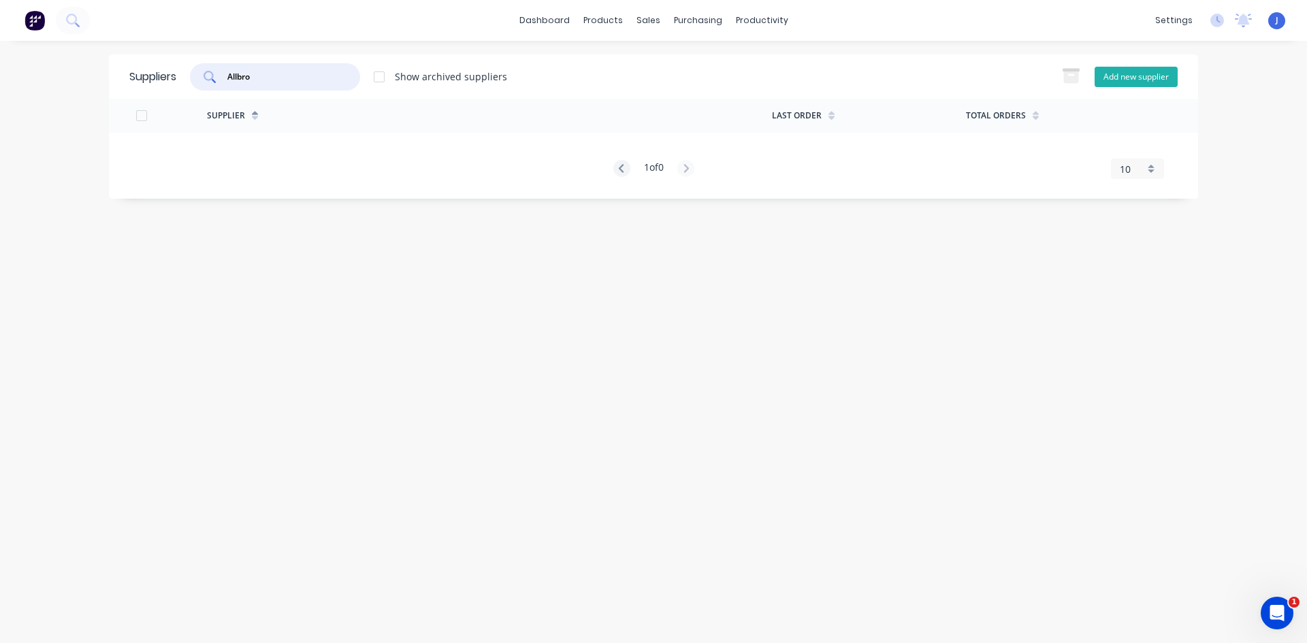
type input "Allbro"
click at [1111, 77] on button "Add new supplier" at bounding box center [1135, 77] width 83 height 20
select select "AU"
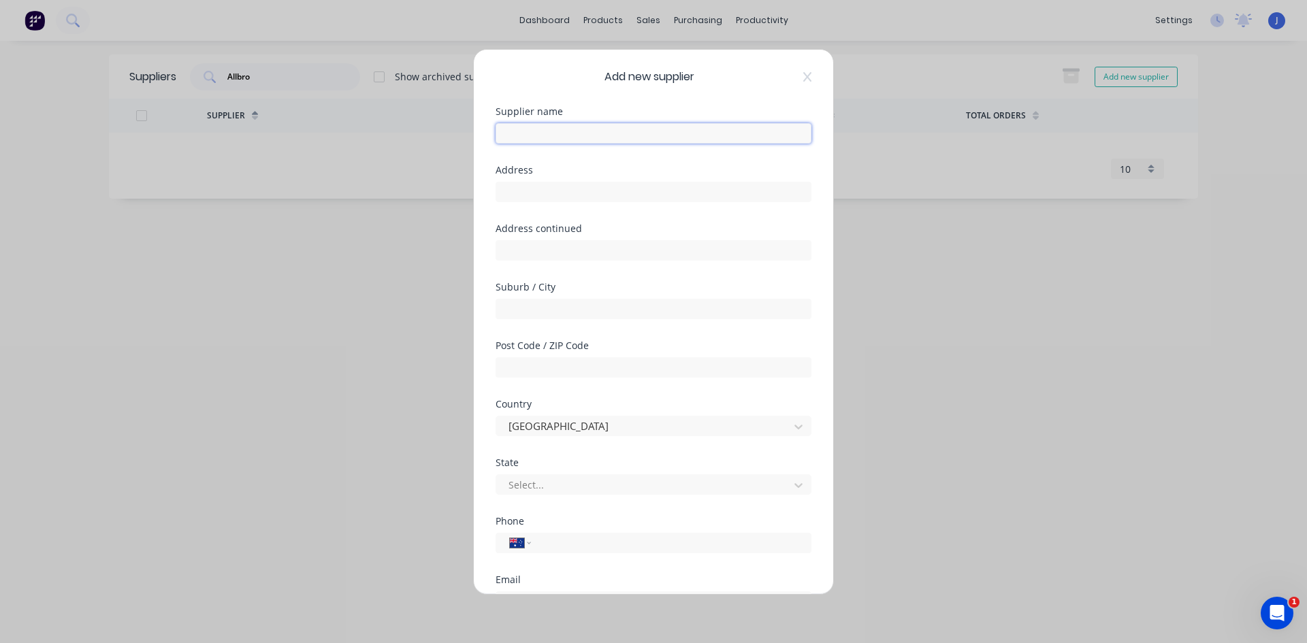
click at [525, 133] on input "text" at bounding box center [653, 133] width 316 height 20
type input "Allbro Group"
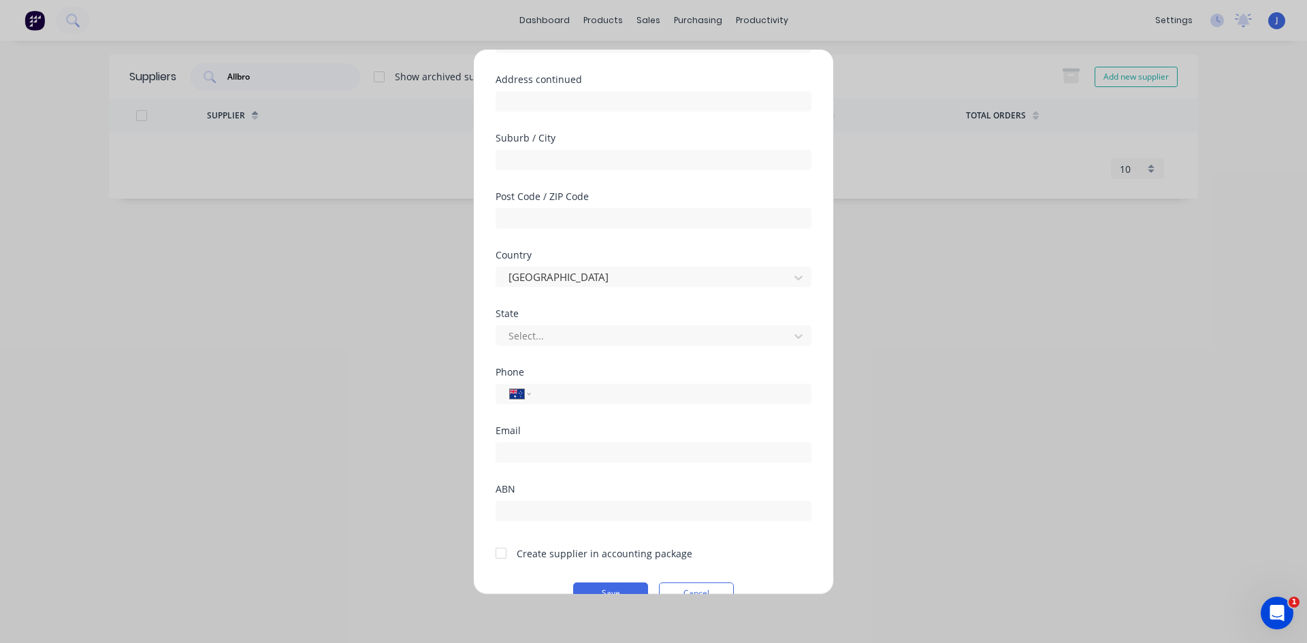
scroll to position [178, 0]
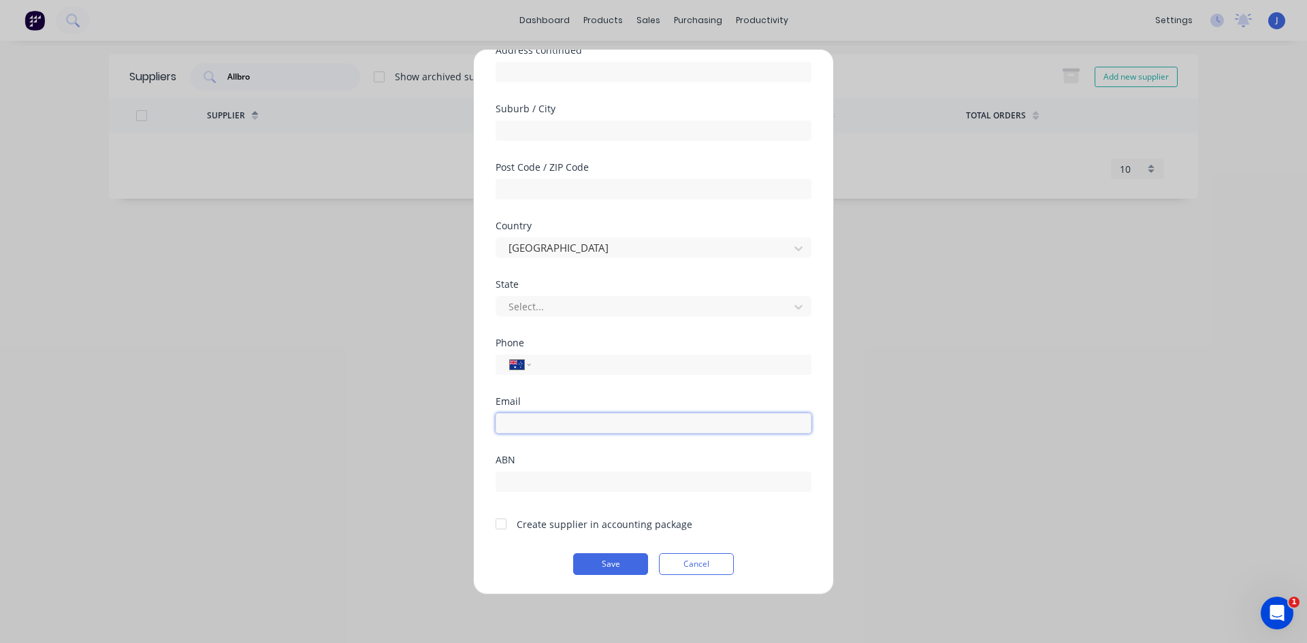
drag, startPoint x: 558, startPoint y: 365, endPoint x: 529, endPoint y: 425, distance: 65.7
click at [529, 425] on input "email" at bounding box center [653, 423] width 316 height 20
paste input "[PERSON_NAME][EMAIL_ADDRESS][DOMAIN_NAME]"
type input "[PERSON_NAME][EMAIL_ADDRESS][DOMAIN_NAME]"
click at [580, 367] on input "tel" at bounding box center [668, 365] width 257 height 16
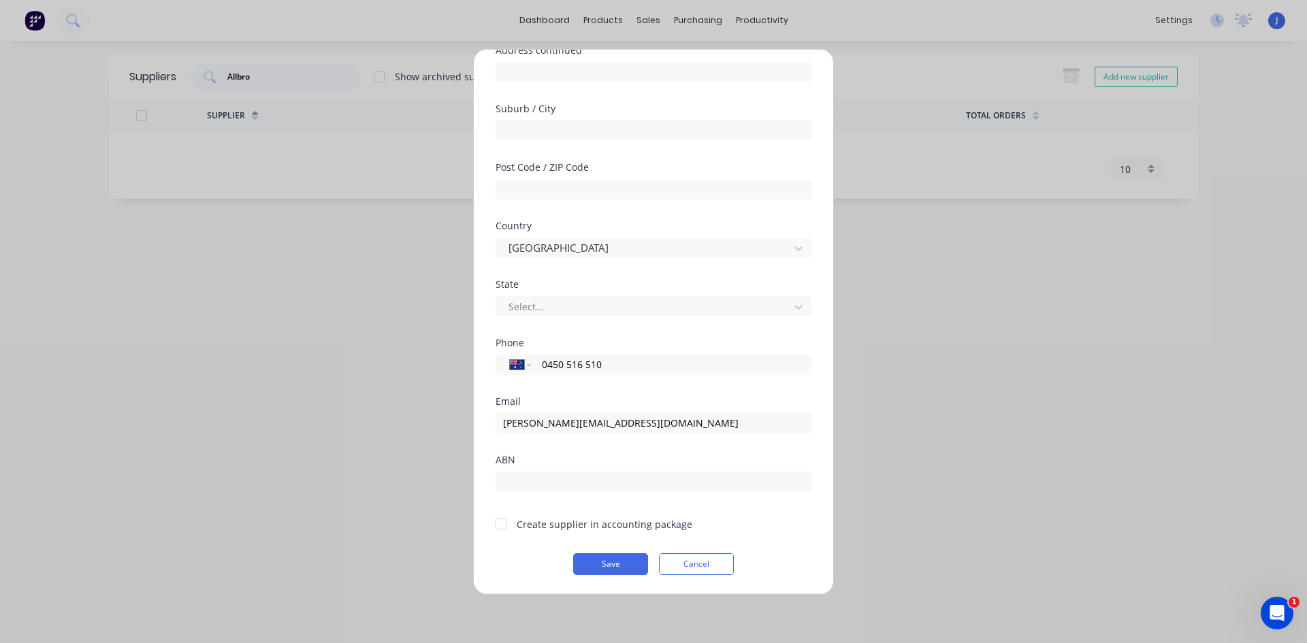
type input "0450 516 510"
drag, startPoint x: 501, startPoint y: 523, endPoint x: 570, endPoint y: 550, distance: 74.6
click at [502, 523] on div at bounding box center [500, 523] width 27 height 27
click at [588, 559] on button "Save" at bounding box center [610, 564] width 75 height 22
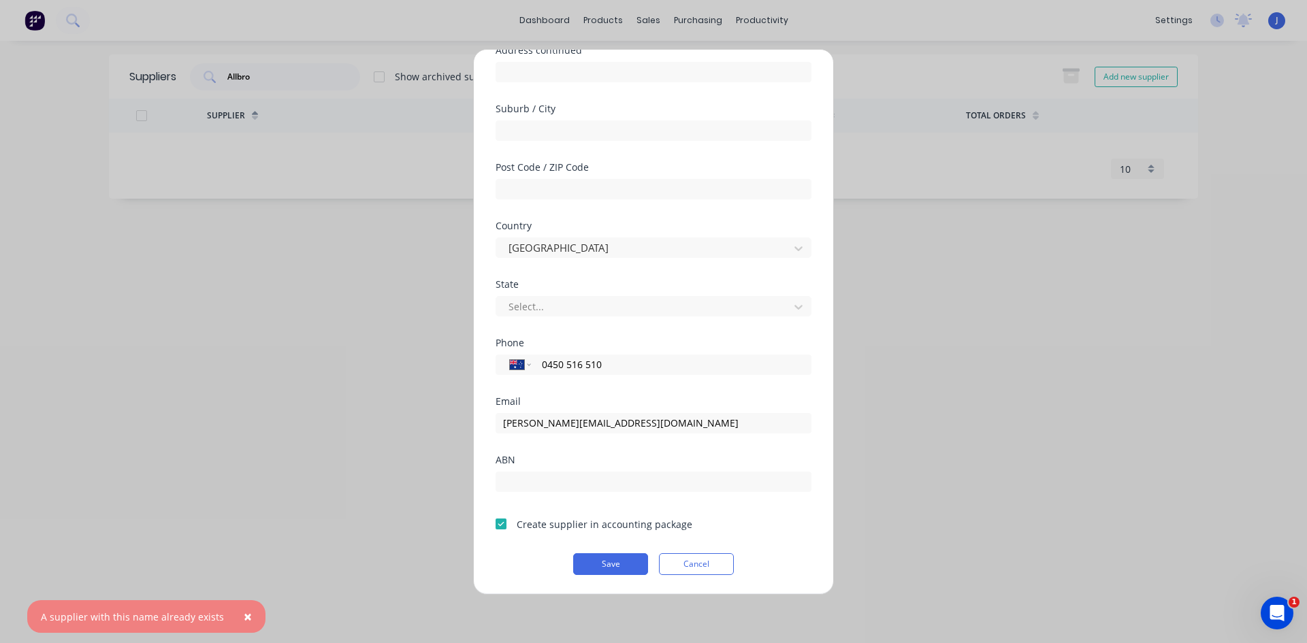
click at [500, 525] on div at bounding box center [500, 523] width 27 height 27
click at [581, 556] on button "Save" at bounding box center [610, 564] width 75 height 22
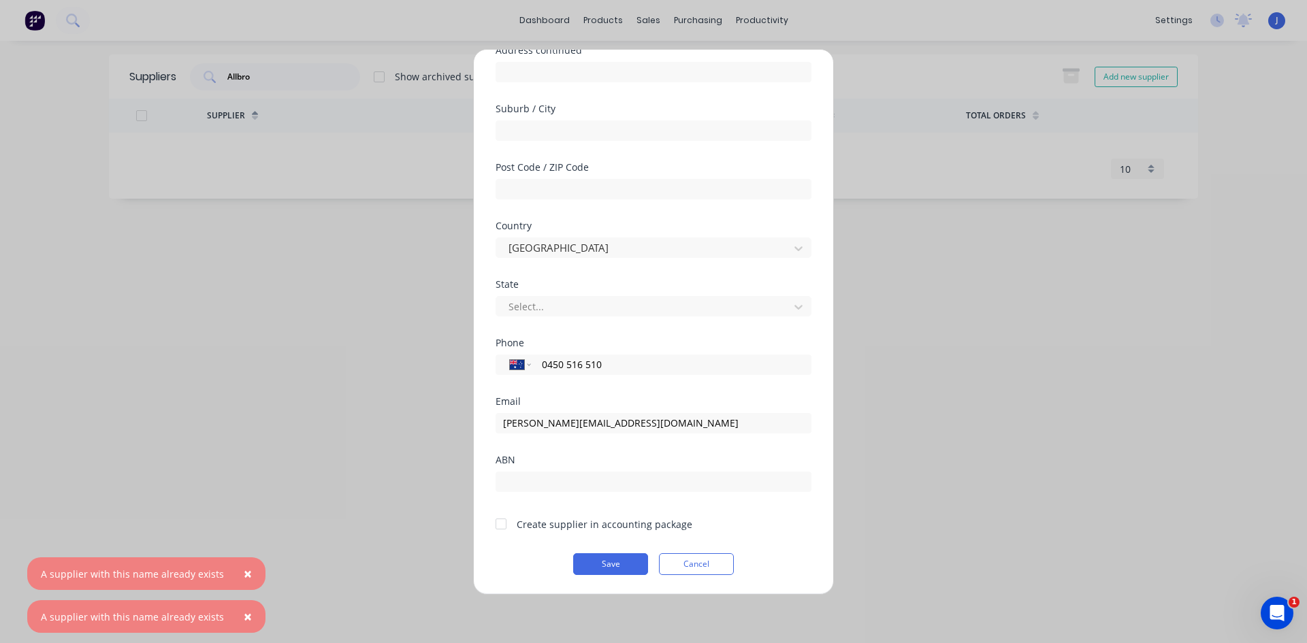
click at [244, 569] on span "×" at bounding box center [248, 573] width 8 height 19
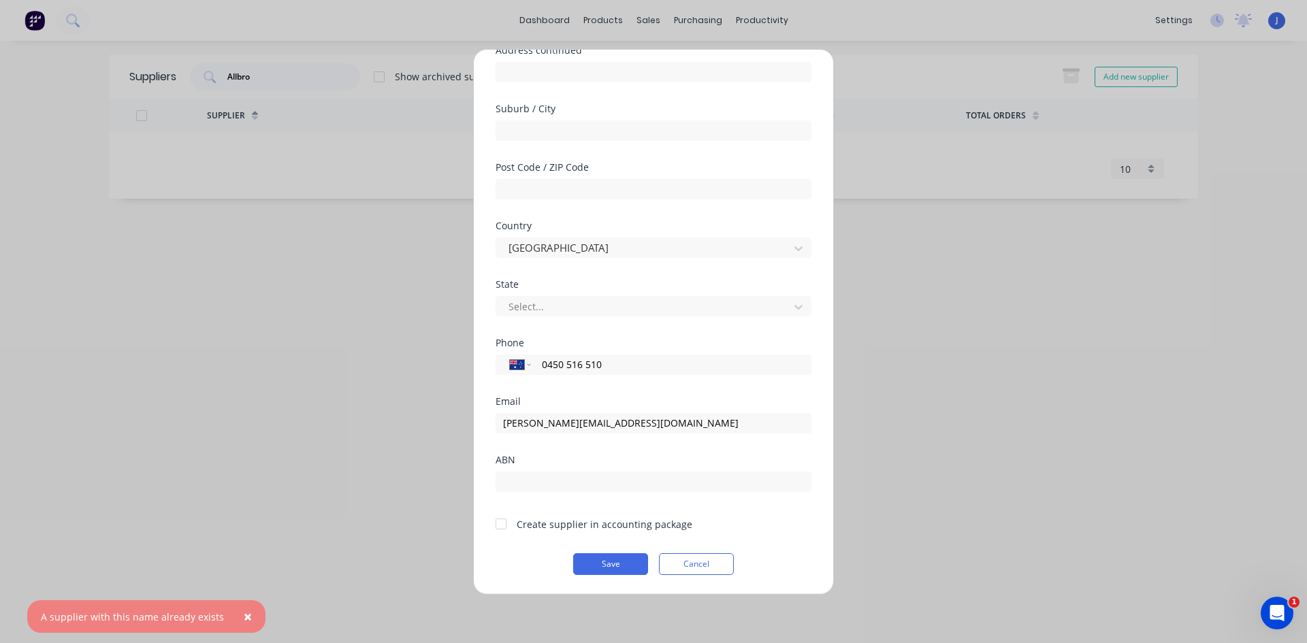
click at [244, 610] on span "×" at bounding box center [248, 616] width 8 height 19
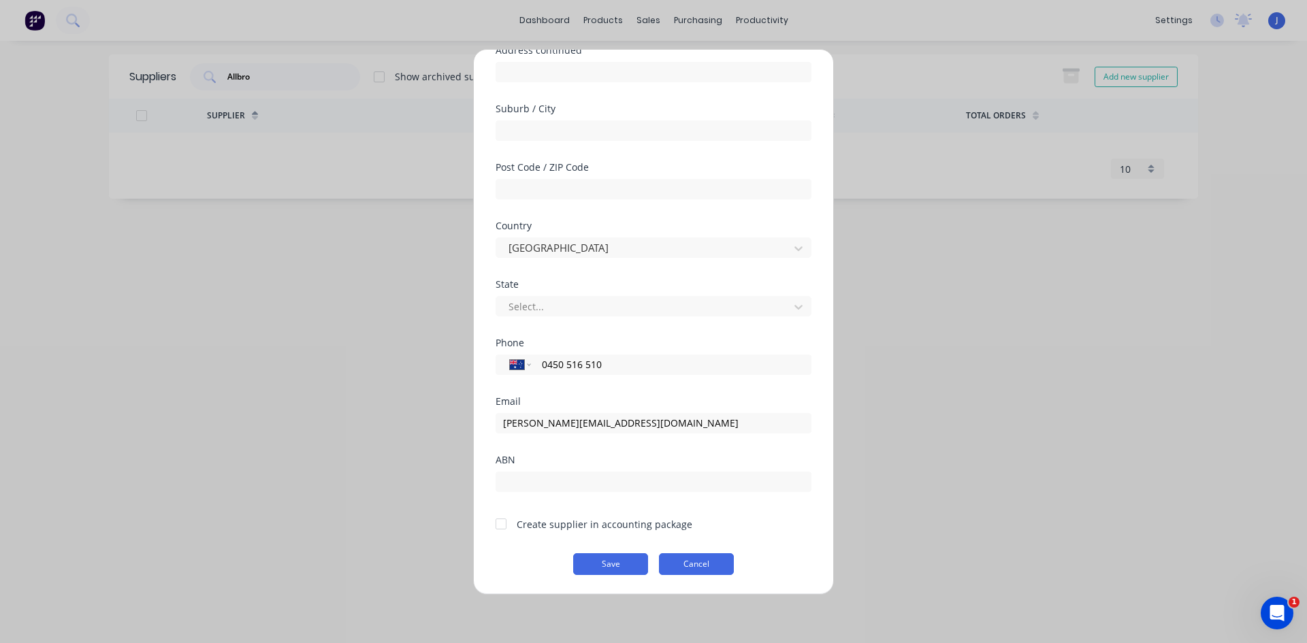
click at [676, 565] on button "Cancel" at bounding box center [696, 564] width 75 height 22
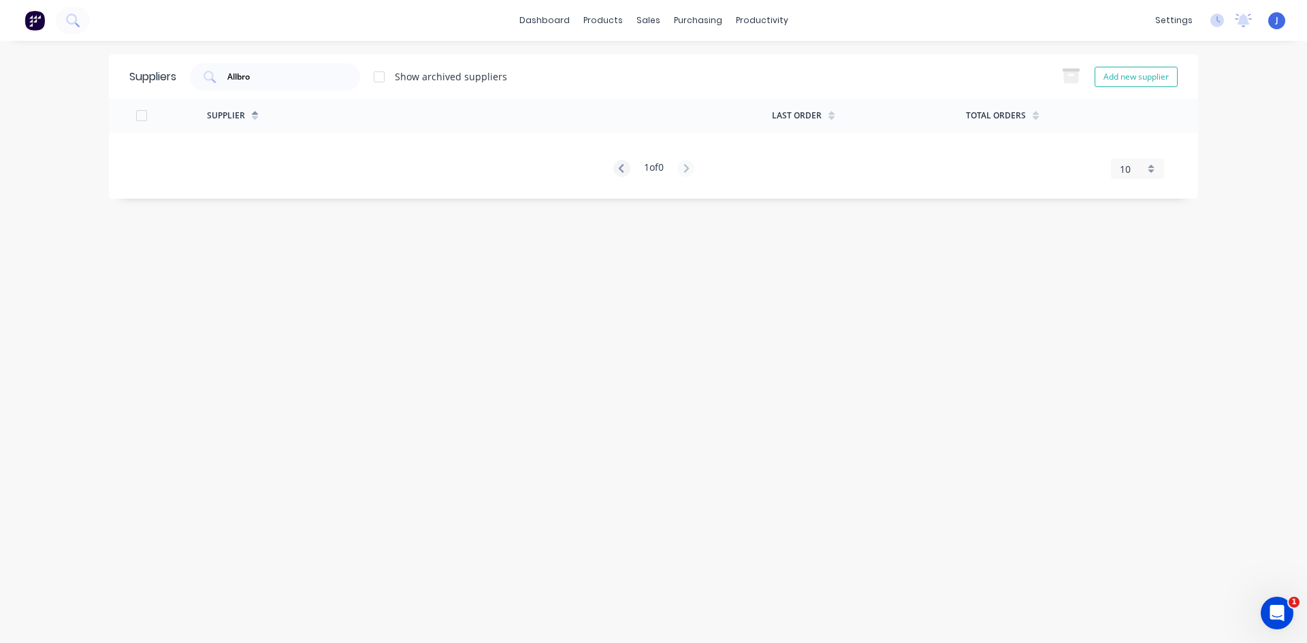
click at [382, 76] on div at bounding box center [378, 76] width 27 height 27
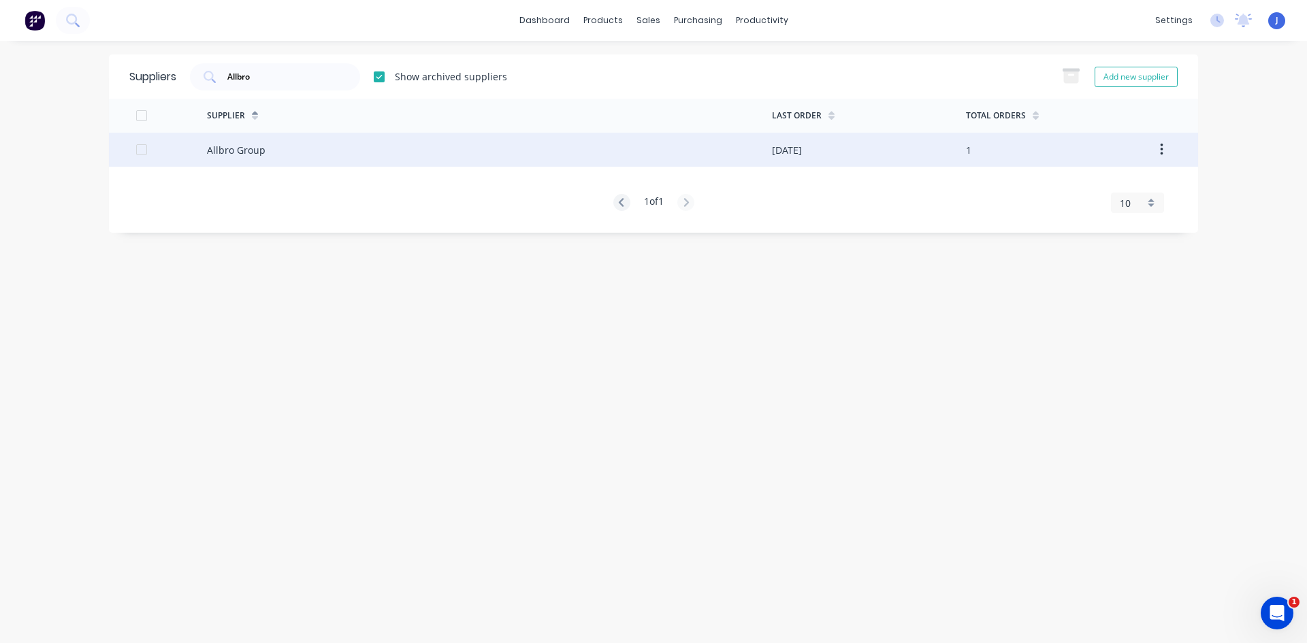
click at [1158, 148] on button "button" at bounding box center [1161, 149] width 32 height 25
click at [1092, 182] on div "Unarchive" at bounding box center [1112, 186] width 105 height 20
click at [242, 147] on div "Allbro Group" at bounding box center [236, 150] width 59 height 14
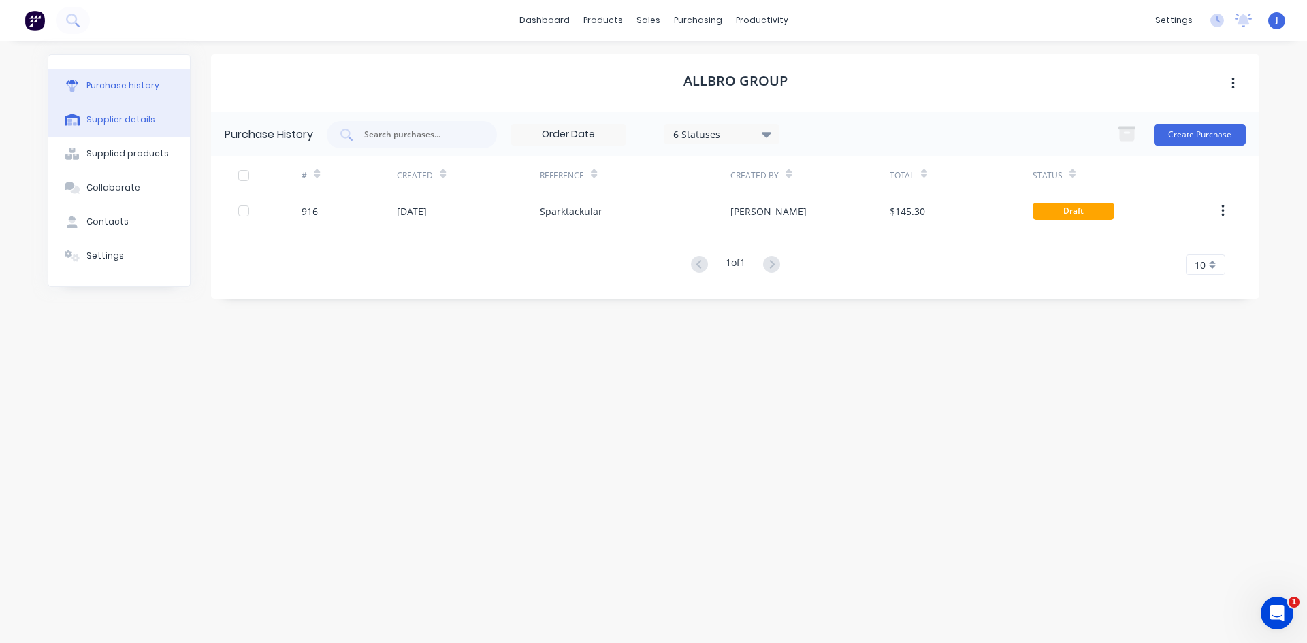
click at [127, 118] on div "Supplier details" at bounding box center [120, 120] width 69 height 12
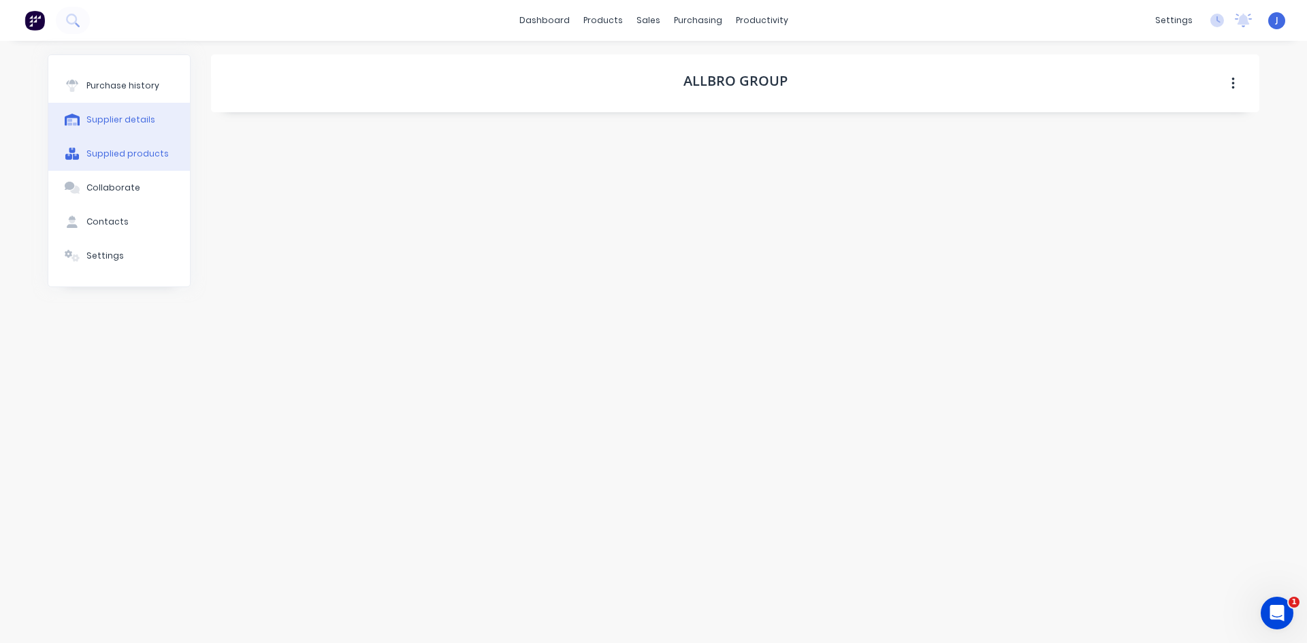
select select "AU"
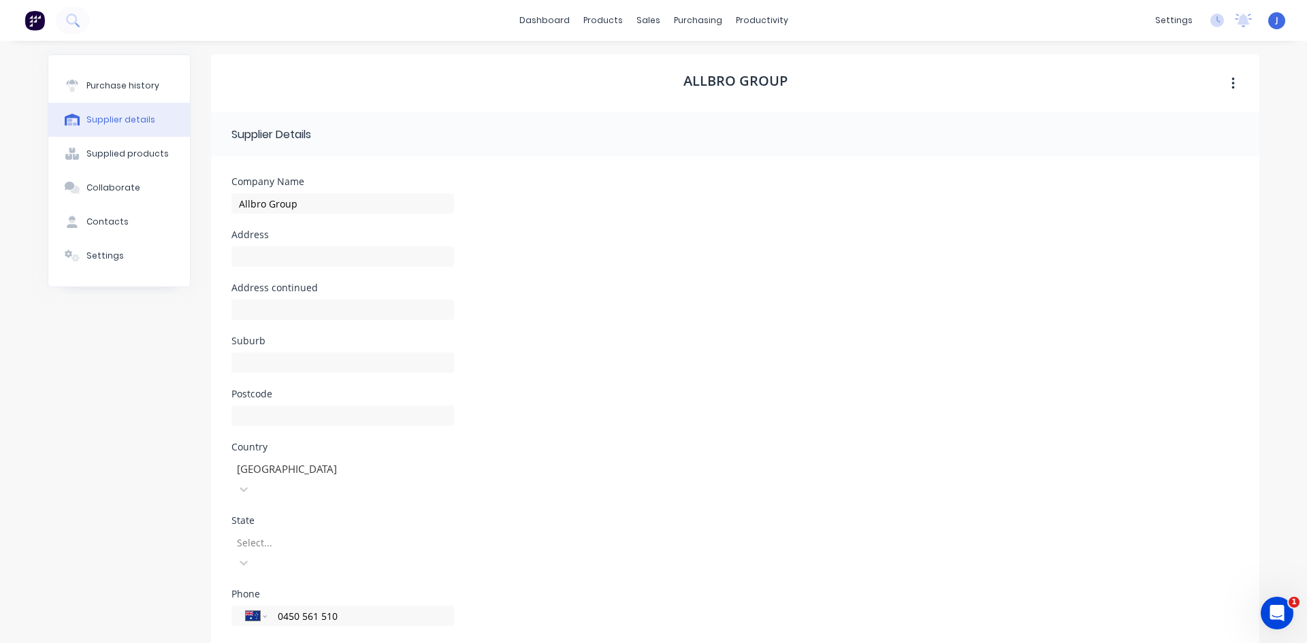
click at [610, 88] on div "Allbro Group" at bounding box center [735, 83] width 1048 height 58
click at [114, 222] on div "Contacts" at bounding box center [107, 222] width 42 height 12
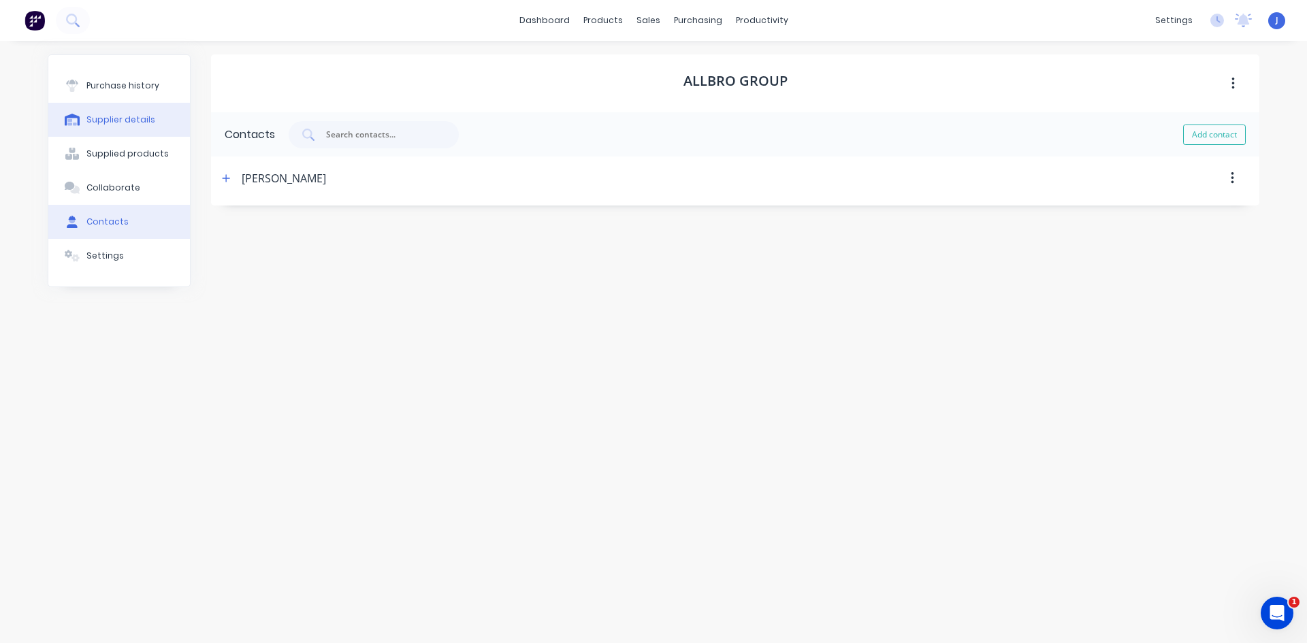
click at [120, 114] on div "Supplier details" at bounding box center [120, 120] width 69 height 12
select select "AU"
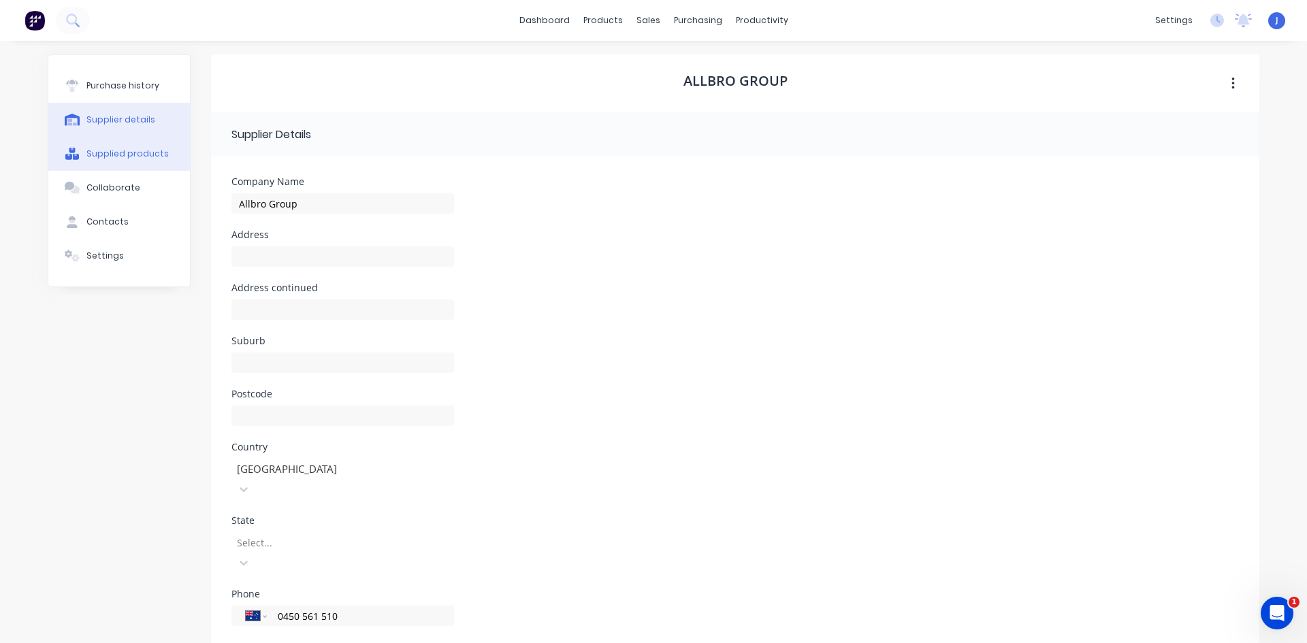
click at [146, 159] on div "Supplied products" at bounding box center [127, 154] width 82 height 12
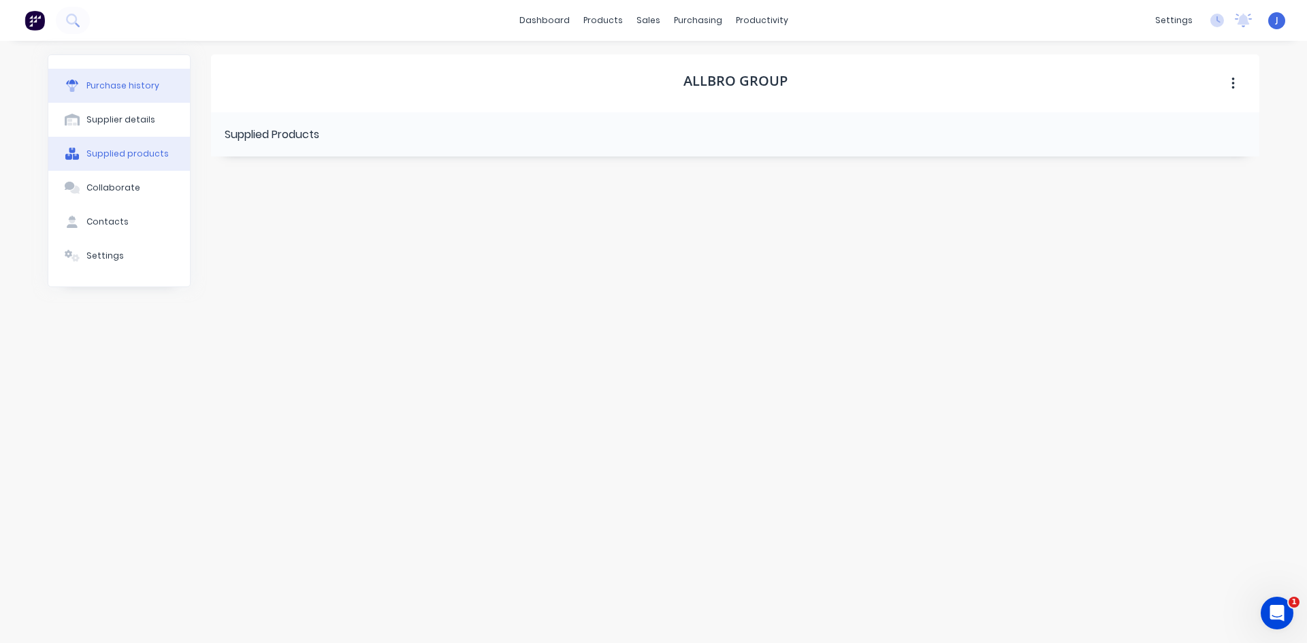
click at [143, 91] on div "Purchase history" at bounding box center [122, 86] width 73 height 12
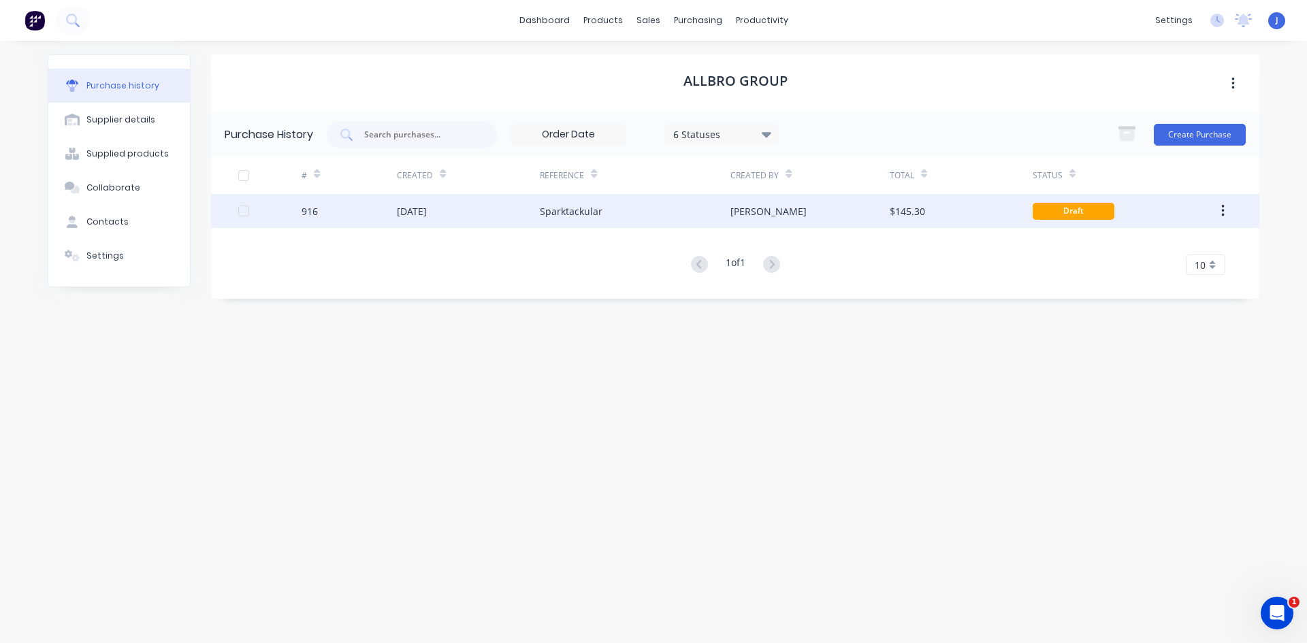
click at [549, 214] on div "Sparktackular" at bounding box center [571, 211] width 63 height 14
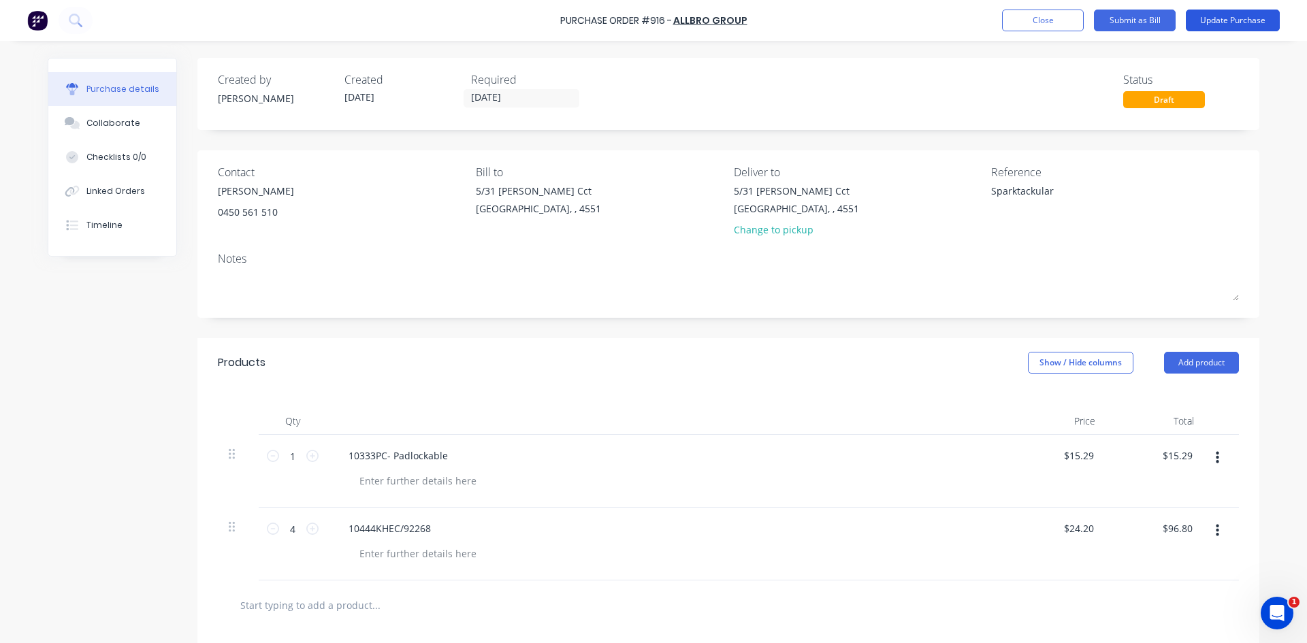
click at [1217, 16] on button "Update Purchase" at bounding box center [1233, 21] width 94 height 22
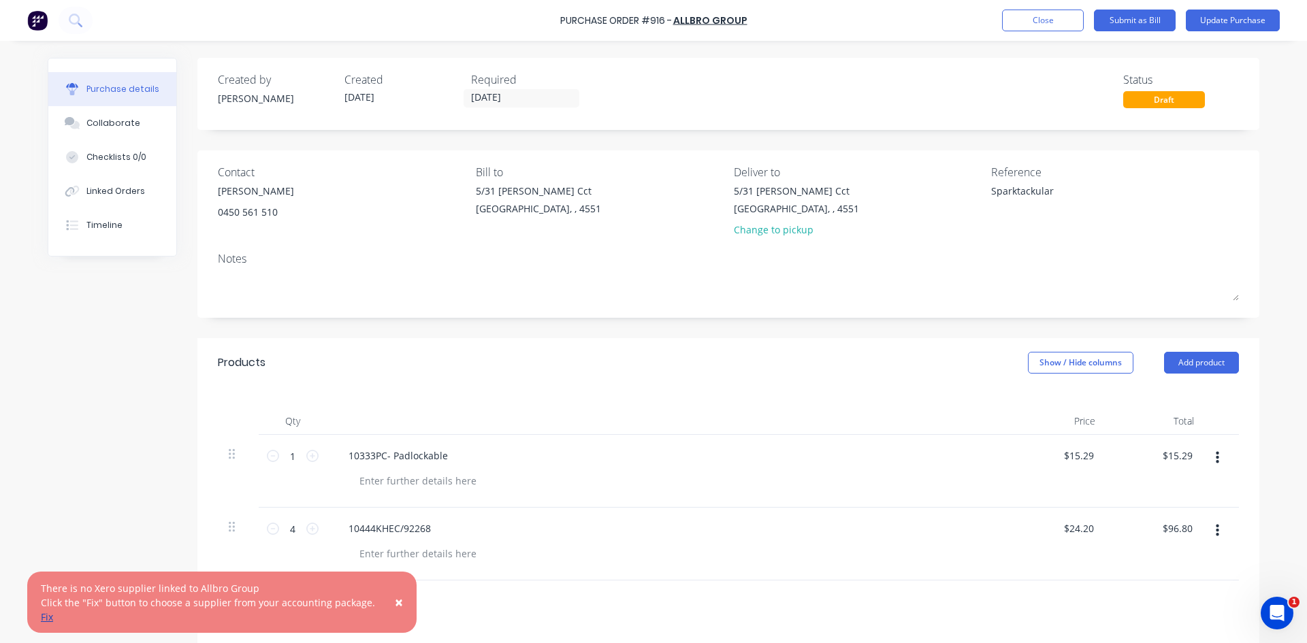
click at [44, 619] on link "Fix" at bounding box center [47, 616] width 12 height 13
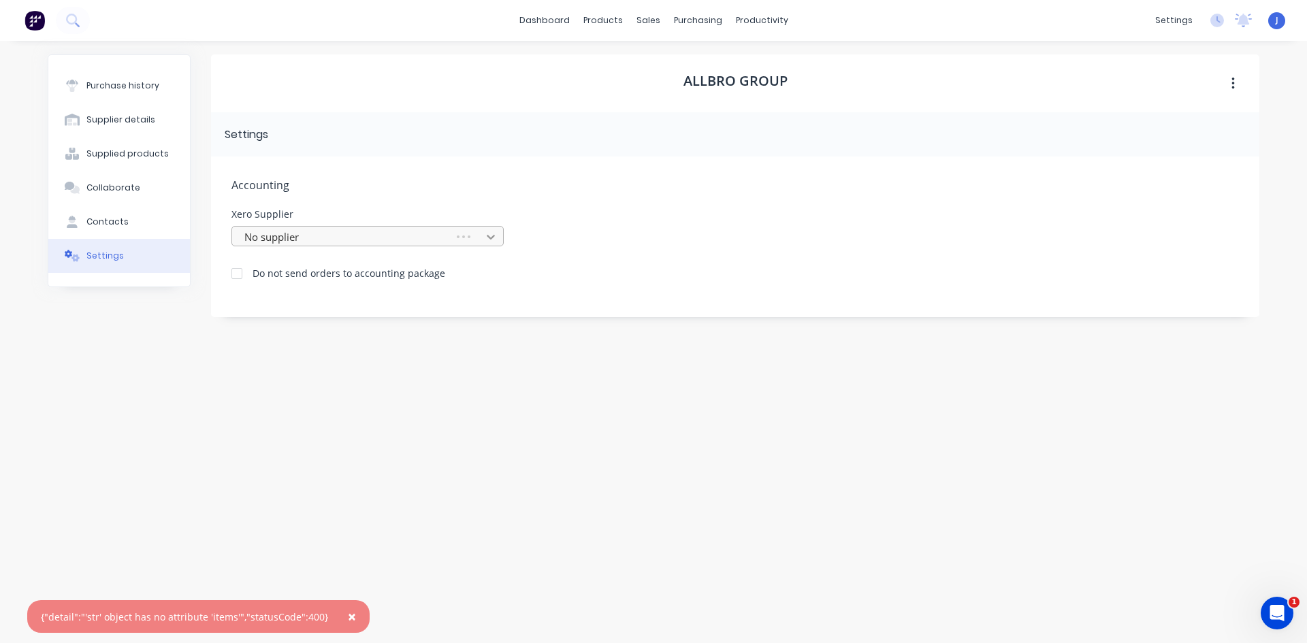
click at [488, 236] on icon at bounding box center [491, 237] width 8 height 5
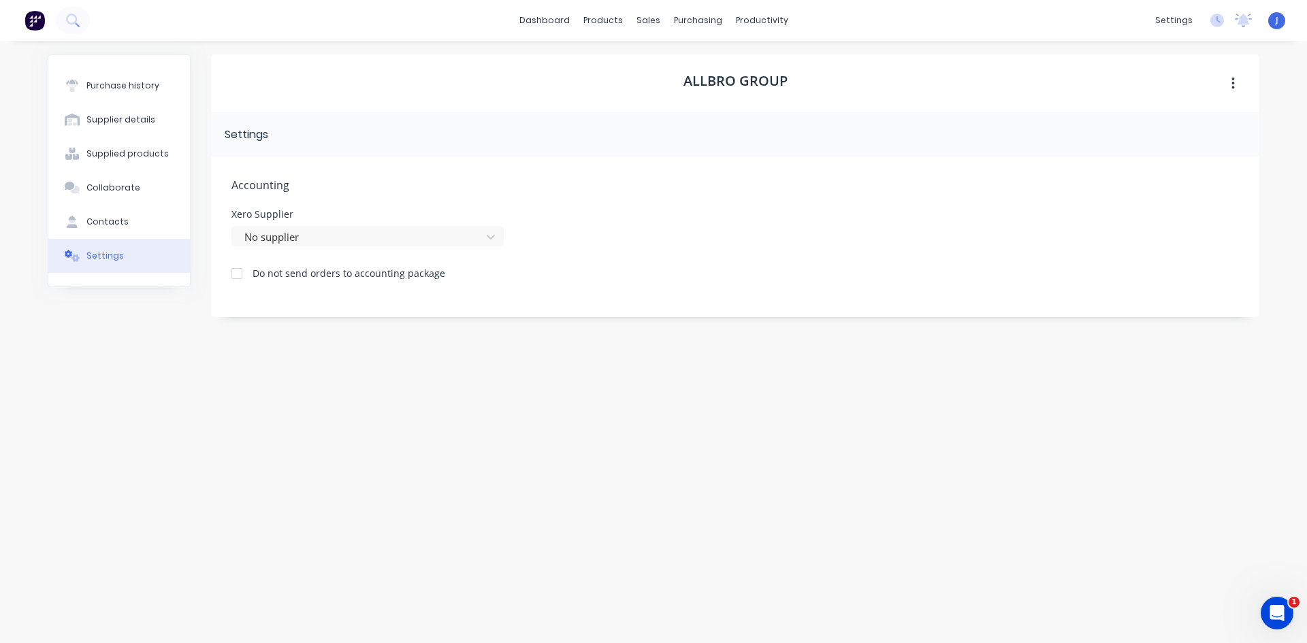
click at [572, 239] on div "Xero Supplier No supplier" at bounding box center [734, 228] width 1007 height 37
click at [381, 235] on div at bounding box center [333, 236] width 196 height 17
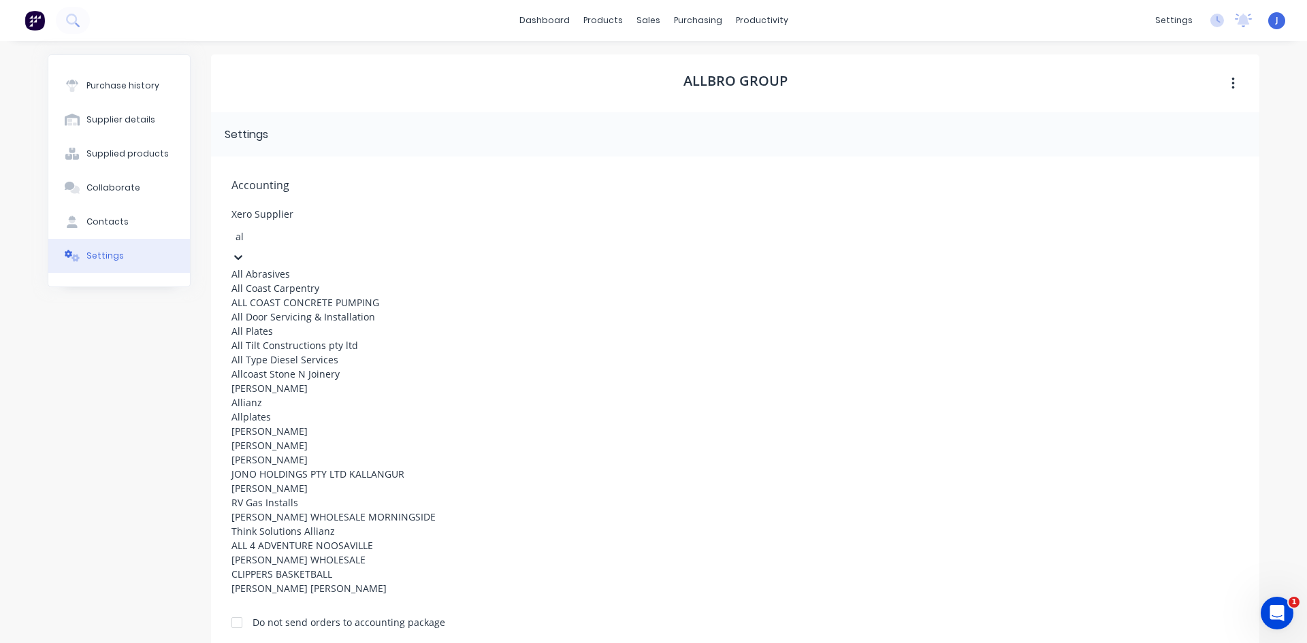
type input "a"
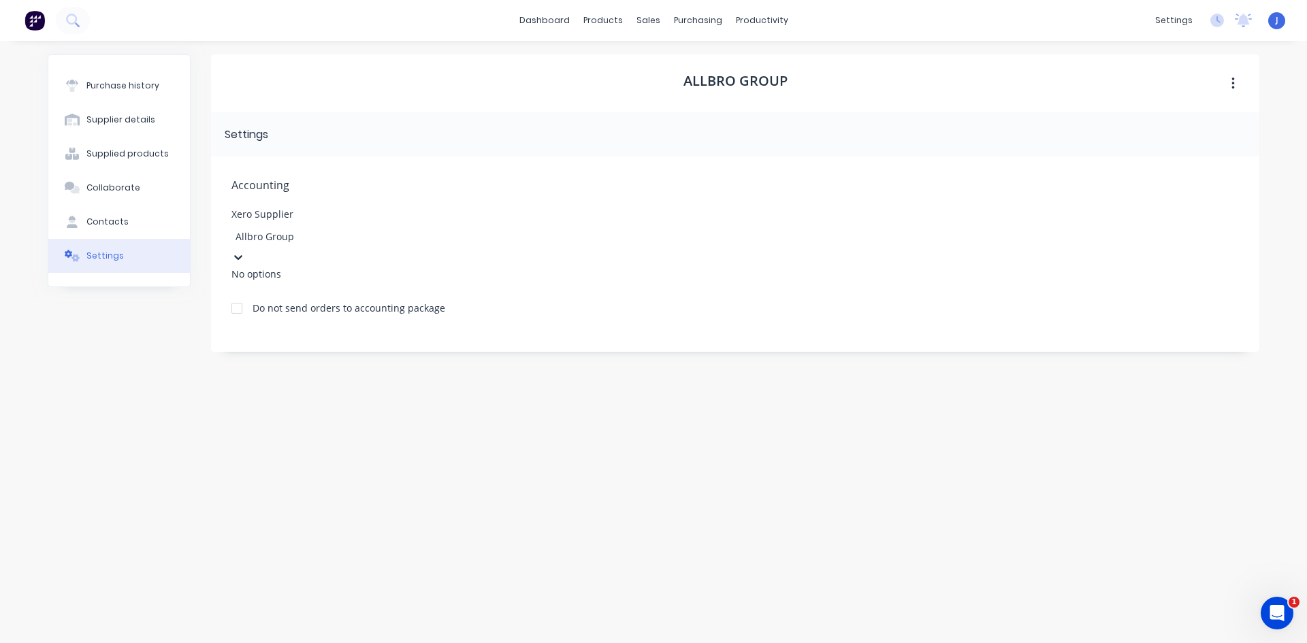
type input "Allbro Group"
click at [408, 301] on div "Accounting Xero Supplier No supplier Do not send orders to accounting package" at bounding box center [735, 237] width 1048 height 161
